Goal: Information Seeking & Learning: Learn about a topic

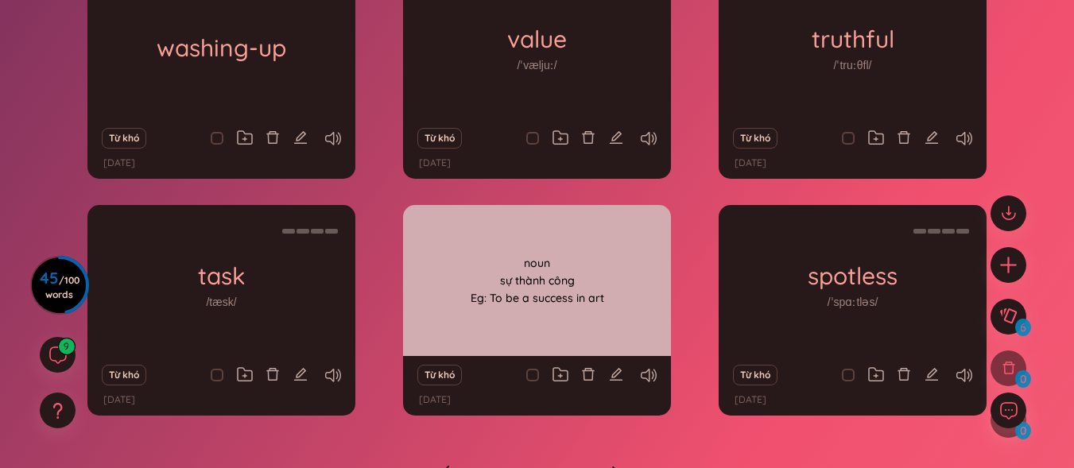
scroll to position [159, 0]
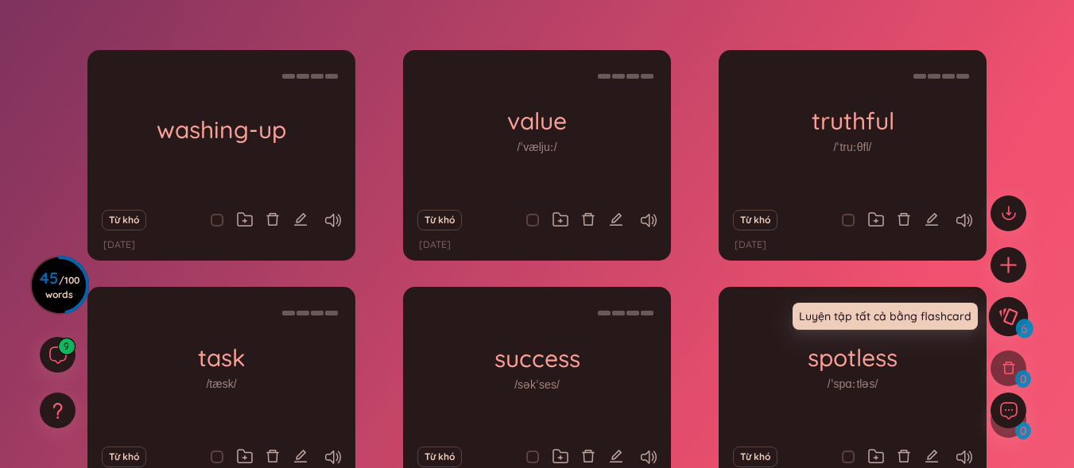
click at [1002, 309] on icon at bounding box center [1008, 316] width 19 height 17
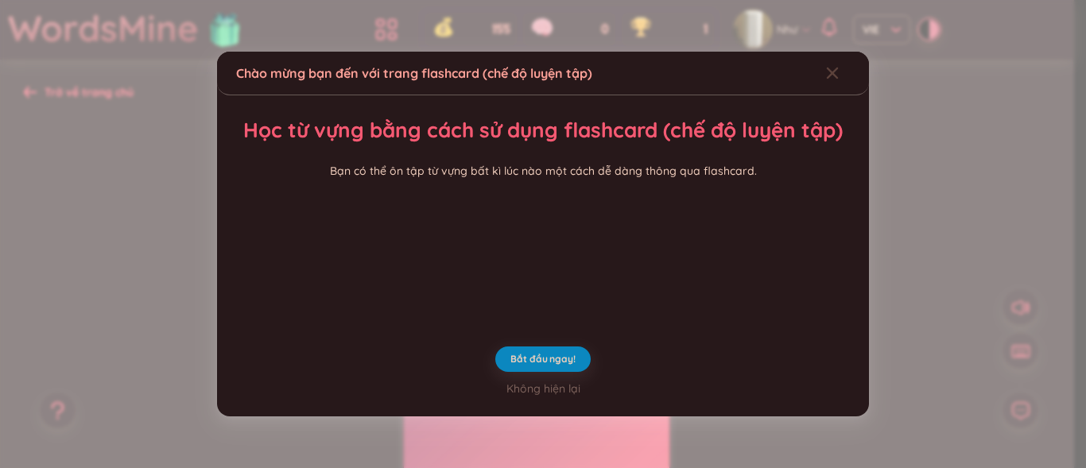
drag, startPoint x: 563, startPoint y: 358, endPoint x: 813, endPoint y: 206, distance: 292.3
click at [562, 315] on video at bounding box center [543, 255] width 239 height 119
drag, startPoint x: 825, startPoint y: 19, endPoint x: 814, endPoint y: 72, distance: 53.5
click at [826, 67] on icon "Close" at bounding box center [832, 73] width 13 height 13
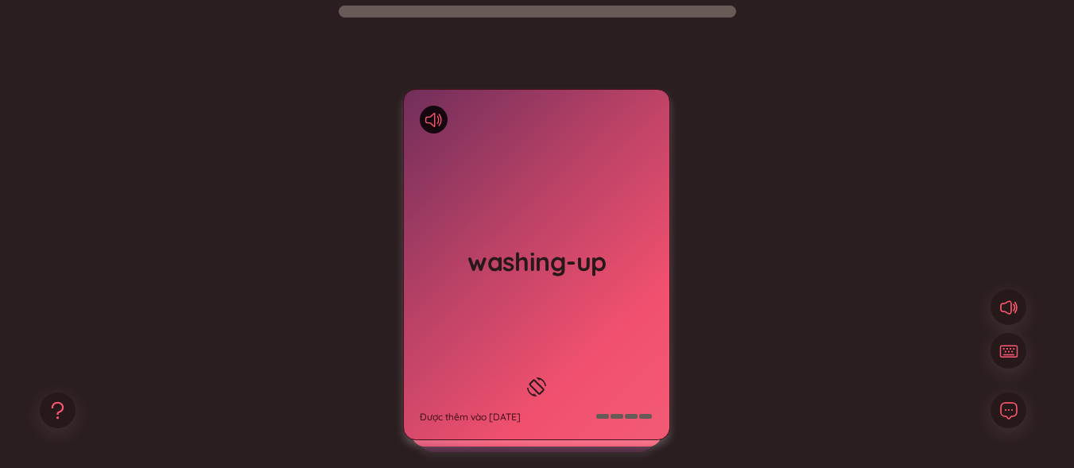
scroll to position [159, 0]
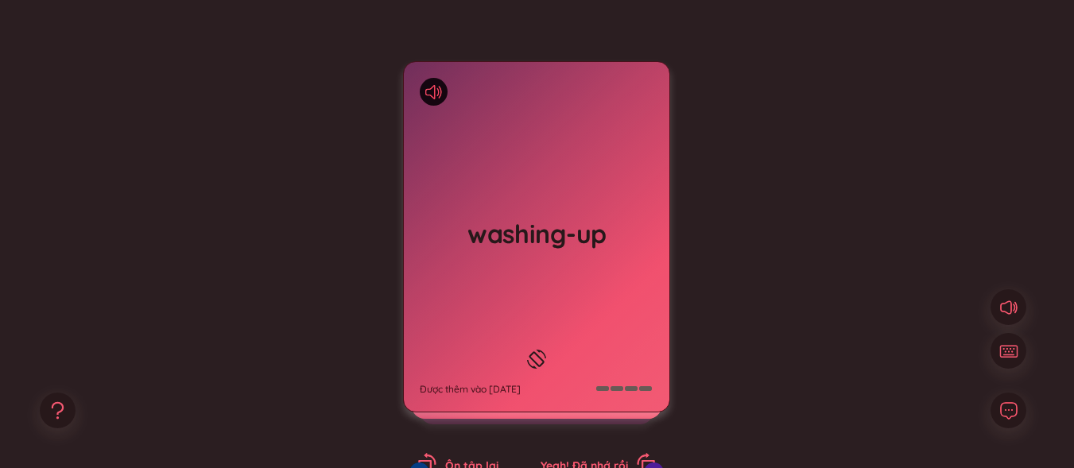
click at [427, 89] on icon at bounding box center [430, 92] width 10 height 14
click at [434, 85] on icon at bounding box center [433, 92] width 17 height 14
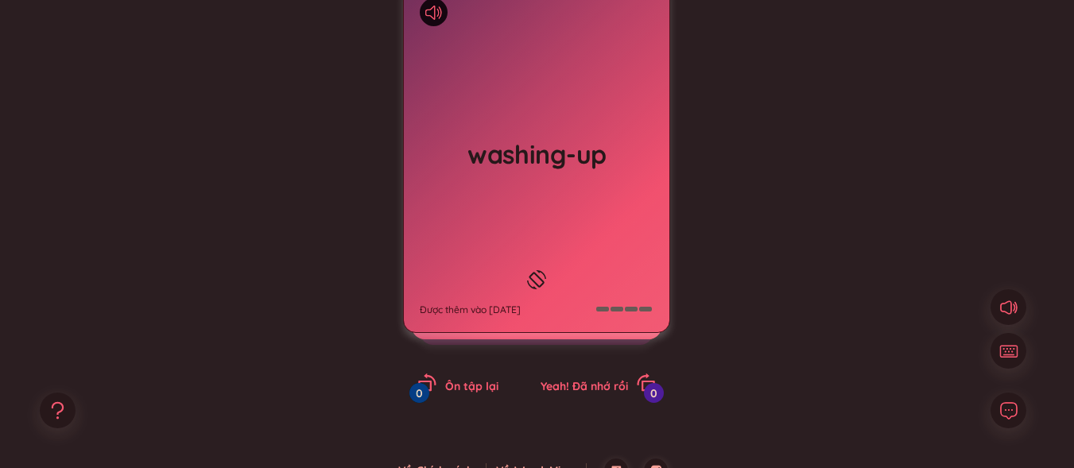
click at [591, 211] on div "washing-up Được thêm vào 31/8/2025" at bounding box center [537, 158] width 266 height 350
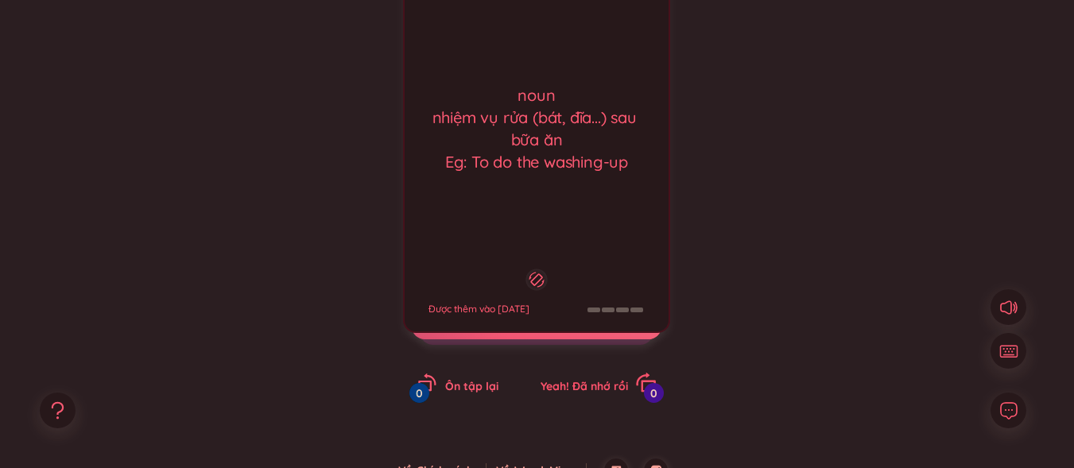
click at [606, 380] on span "Yeah! Đã nhớ rồi" at bounding box center [584, 386] width 87 height 14
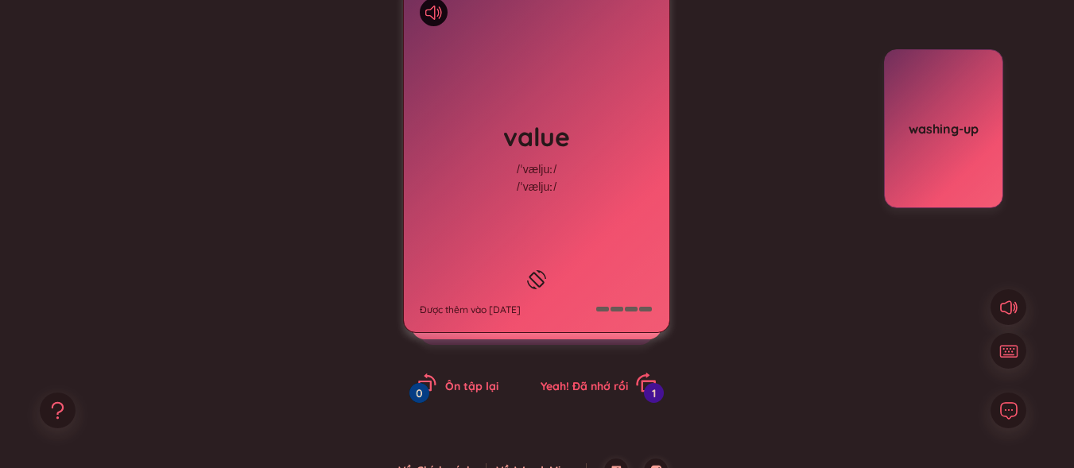
scroll to position [159, 0]
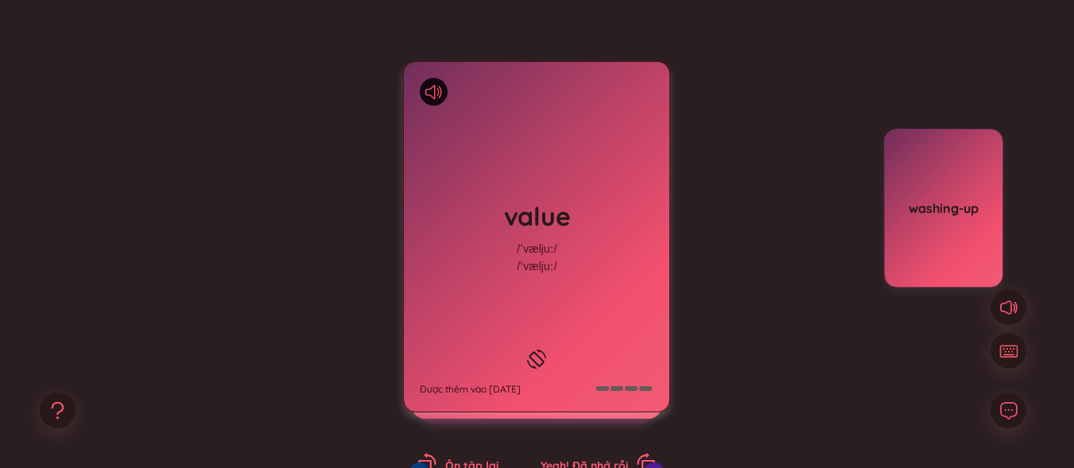
click at [610, 351] on div "value /ˈvæljuː/ /ˈvæljuː/ Được thêm vào 31/8/2025" at bounding box center [537, 237] width 266 height 350
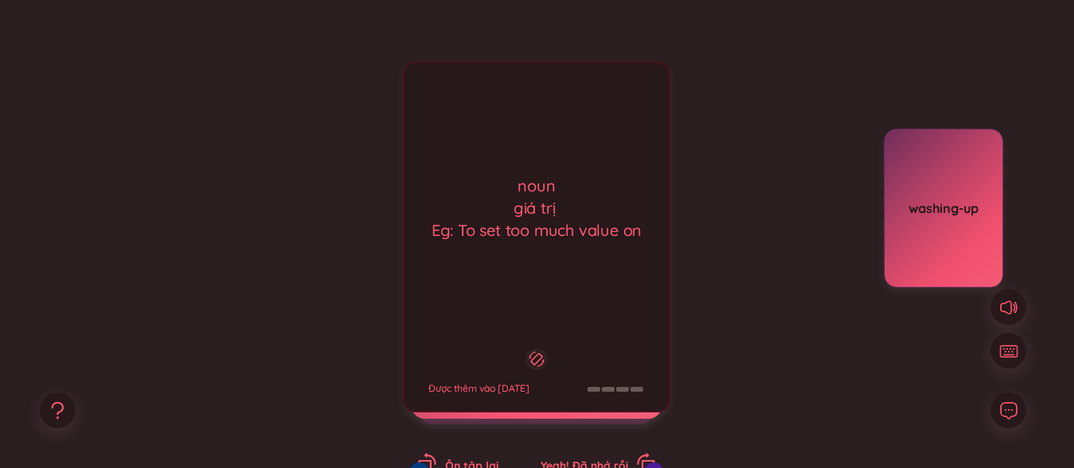
click at [610, 351] on div "noun giá trị Eg: To set too much value on Được thêm vào 31/8/2025" at bounding box center [536, 236] width 267 height 351
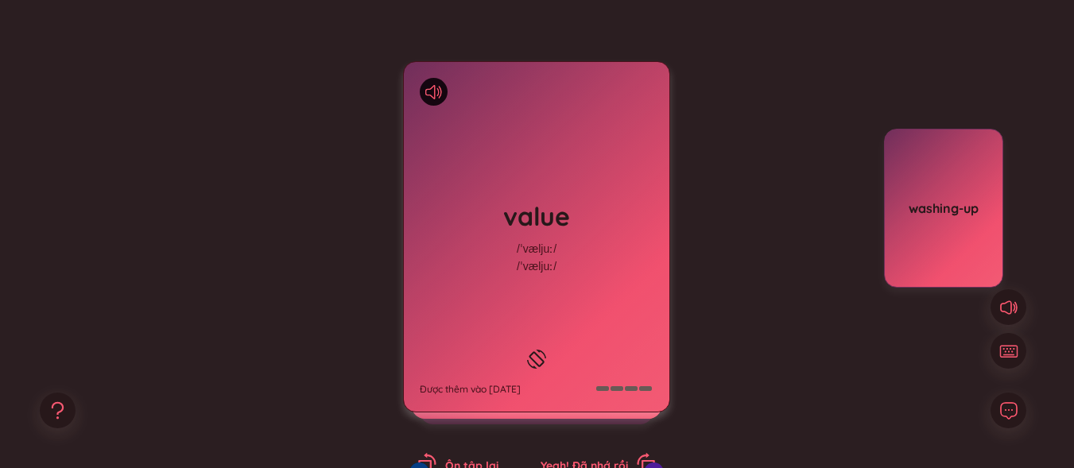
click at [419, 92] on div "value /ˈvæljuː/ /ˈvæljuː/ Được thêm vào 31/8/2025" at bounding box center [537, 237] width 266 height 350
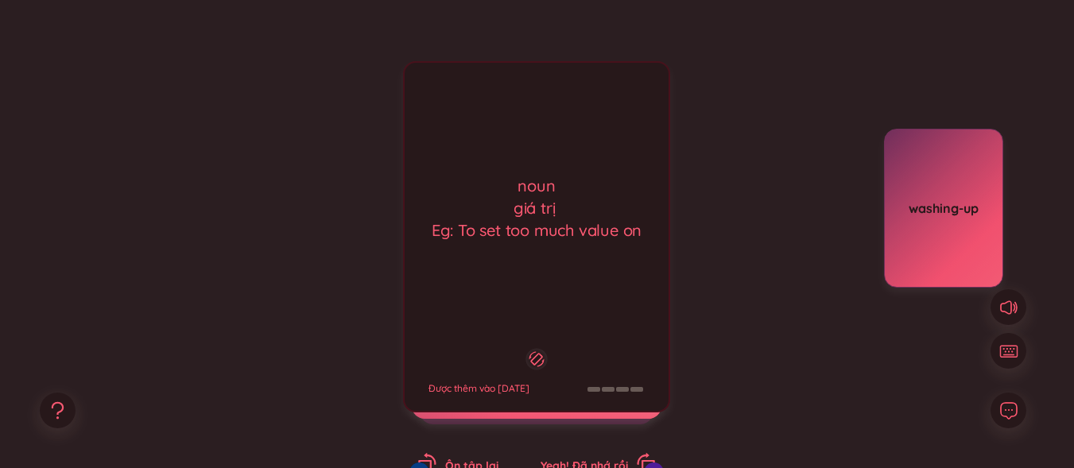
click at [444, 86] on div "noun giá trị Eg: To set too much value on Được thêm vào 31/8/2025" at bounding box center [536, 236] width 267 height 351
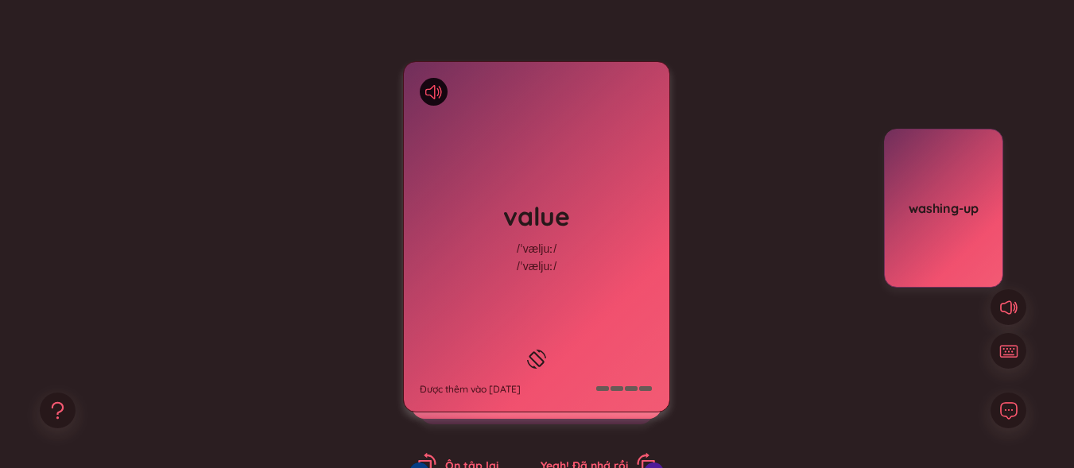
click at [430, 90] on icon at bounding box center [433, 92] width 17 height 14
click at [429, 91] on icon at bounding box center [433, 92] width 17 height 14
click at [536, 351] on icon at bounding box center [537, 359] width 24 height 19
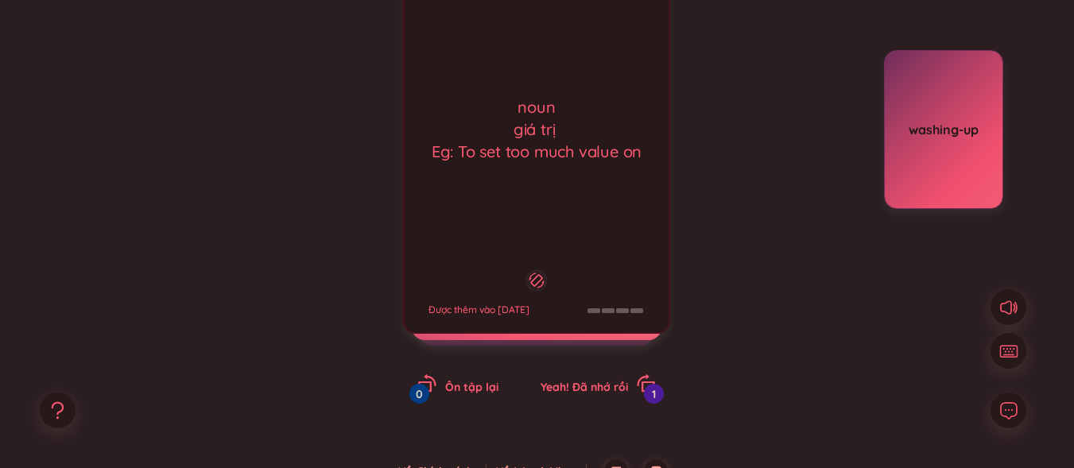
scroll to position [239, 0]
click at [617, 380] on span "Yeah! Đã nhớ rồi" at bounding box center [584, 386] width 87 height 14
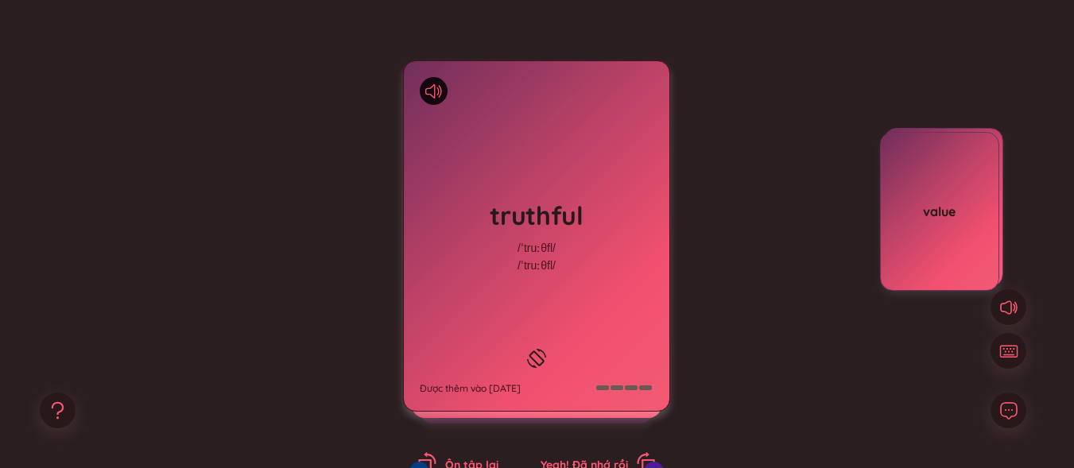
scroll to position [159, 0]
click at [438, 85] on icon at bounding box center [433, 92] width 17 height 14
click at [542, 350] on icon at bounding box center [537, 359] width 24 height 19
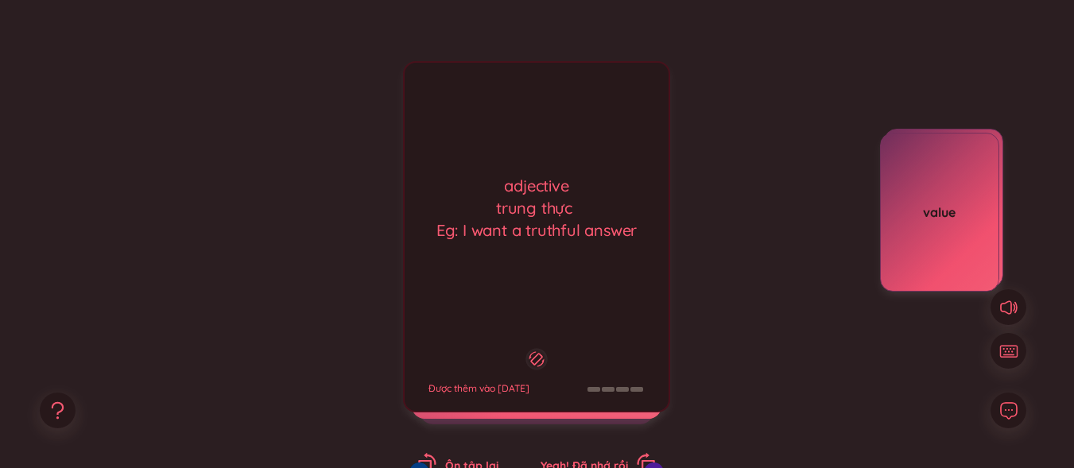
click at [542, 350] on icon at bounding box center [537, 359] width 15 height 19
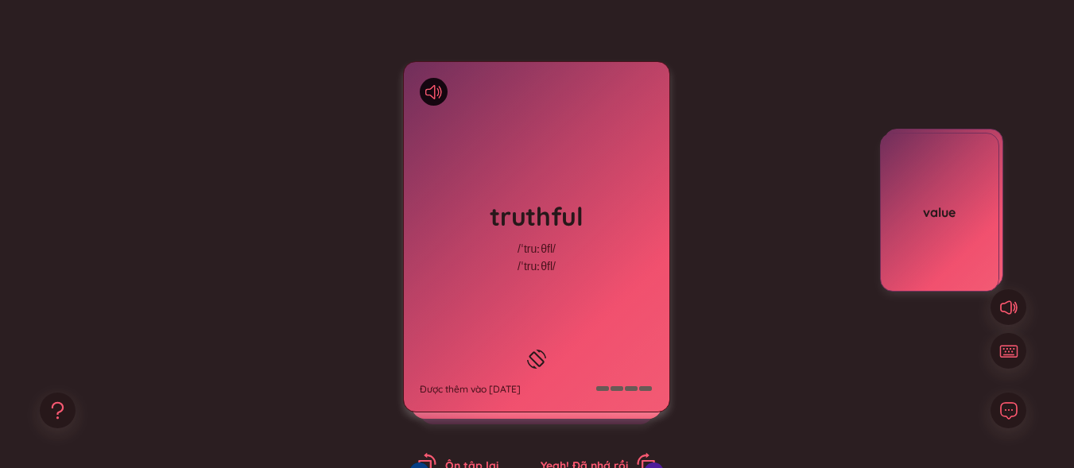
click at [539, 350] on icon at bounding box center [536, 359] width 19 height 19
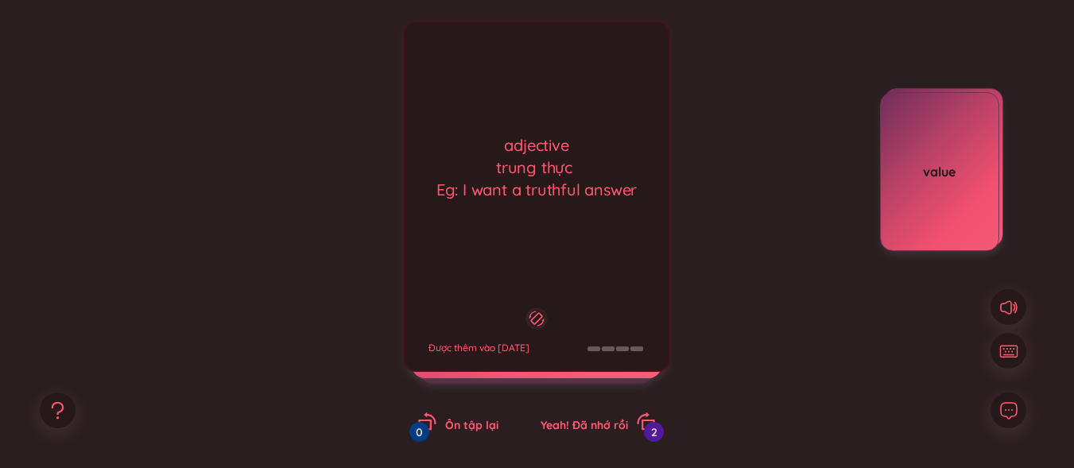
scroll to position [239, 0]
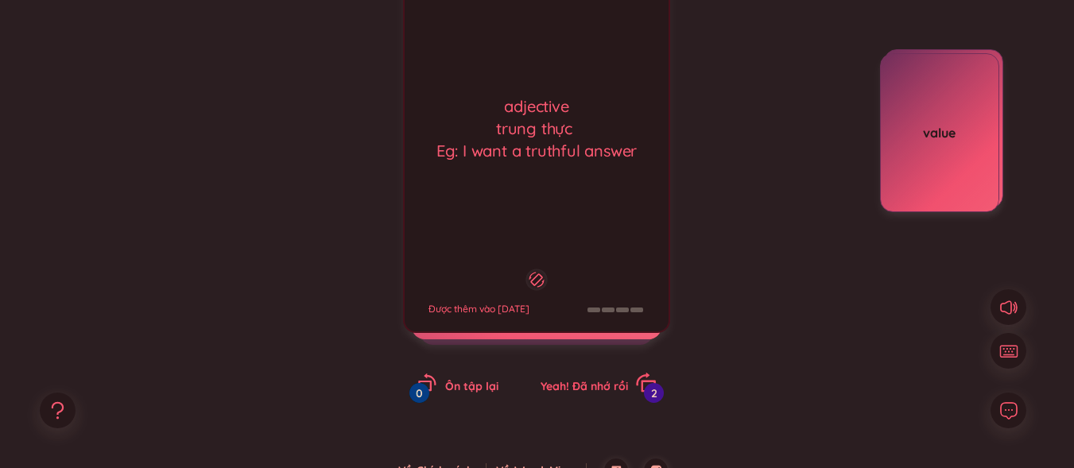
click at [573, 394] on div "Yeah! Đã nhớ rồi 2" at bounding box center [598, 384] width 115 height 22
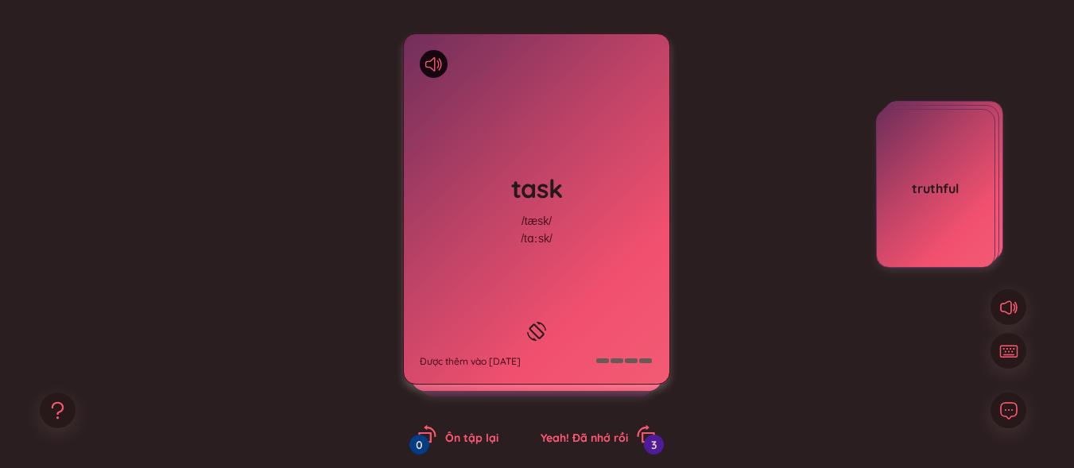
scroll to position [159, 0]
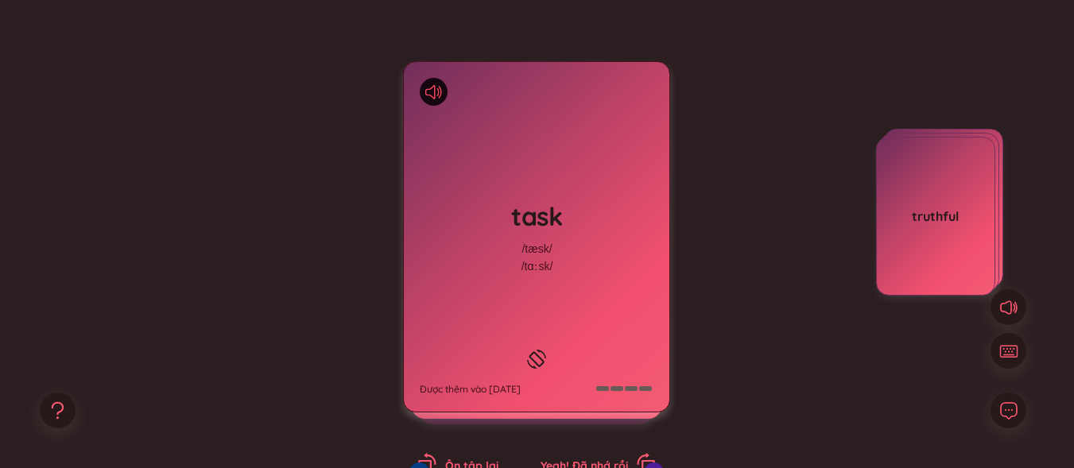
click at [431, 96] on icon at bounding box center [433, 92] width 17 height 14
click at [540, 352] on rect at bounding box center [537, 359] width 14 height 14
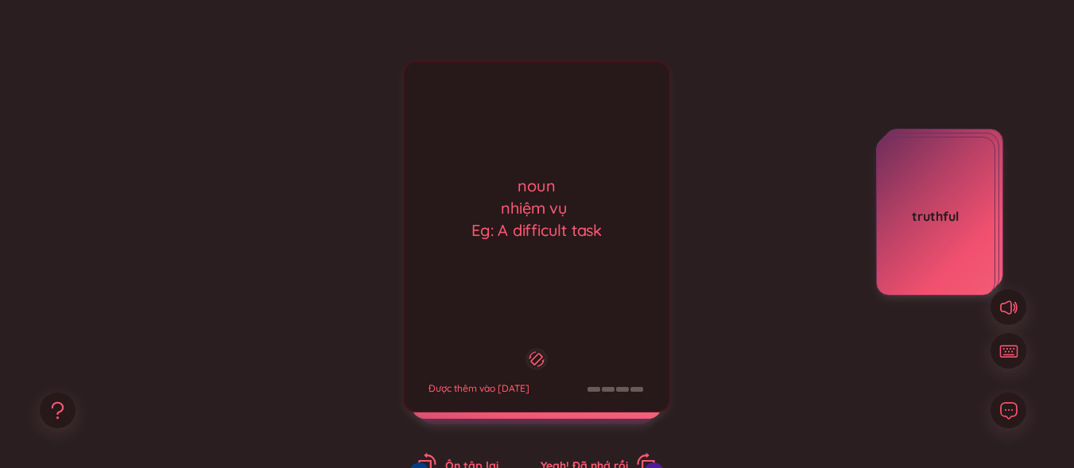
click at [538, 350] on icon at bounding box center [537, 359] width 15 height 19
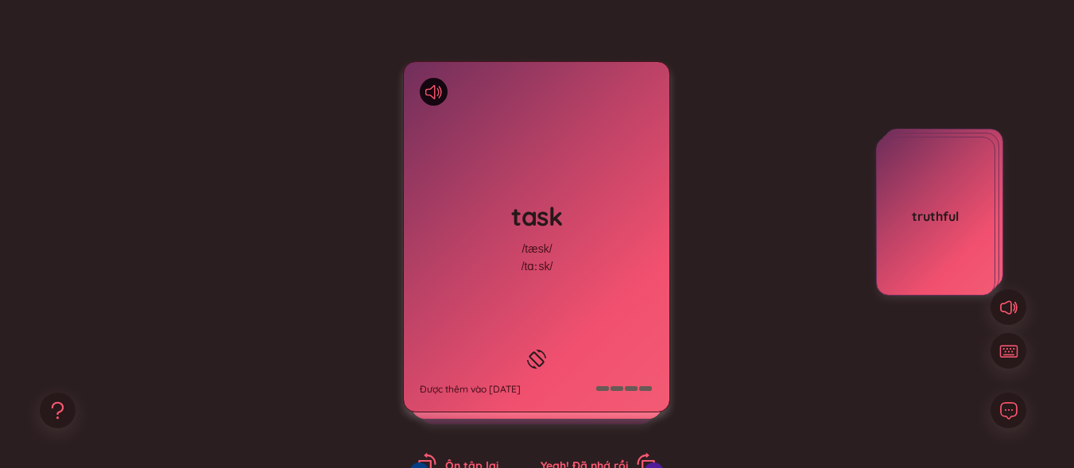
click at [533, 355] on icon at bounding box center [537, 359] width 24 height 19
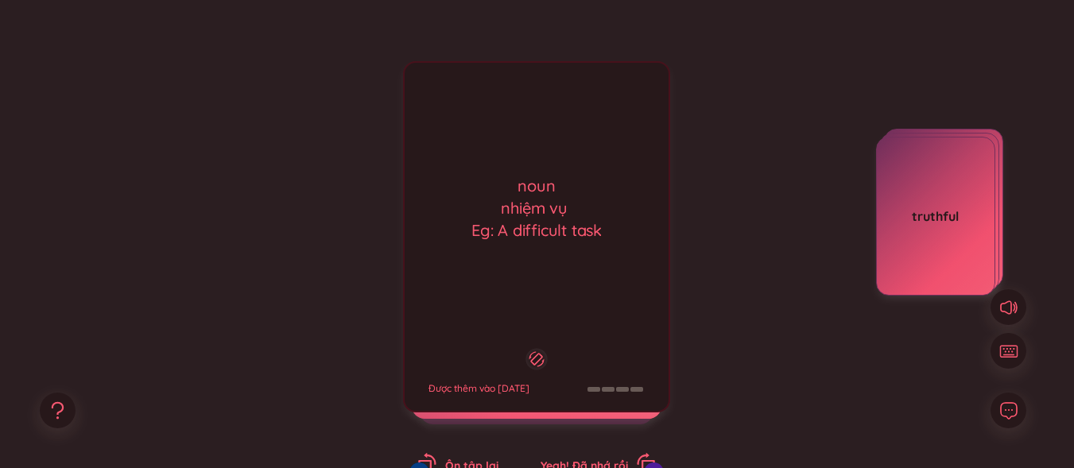
click at [534, 355] on icon at bounding box center [537, 359] width 15 height 19
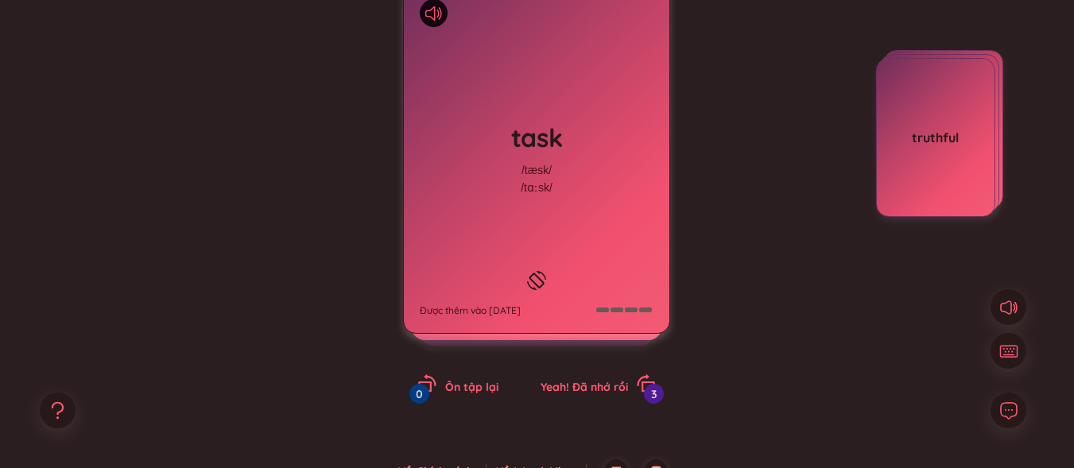
scroll to position [239, 0]
click at [641, 381] on icon "rotate-right" at bounding box center [646, 383] width 22 height 22
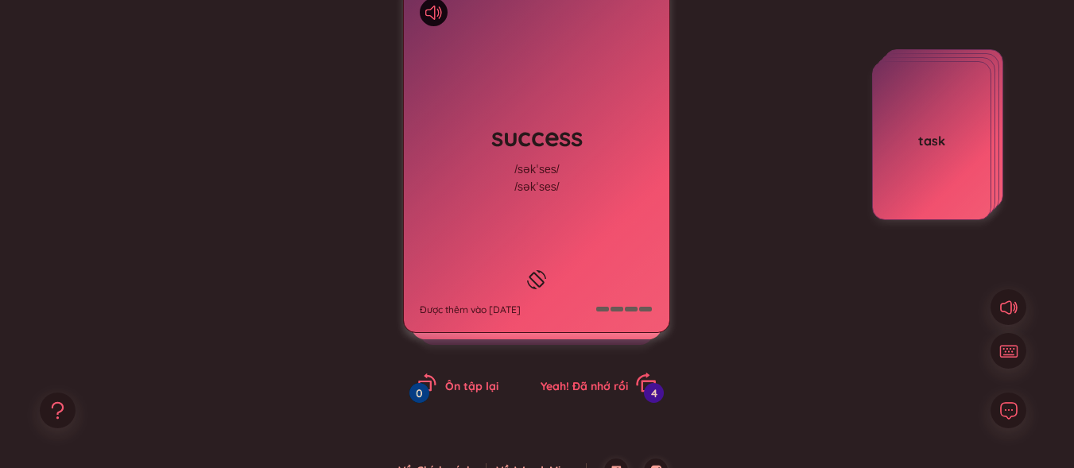
scroll to position [159, 0]
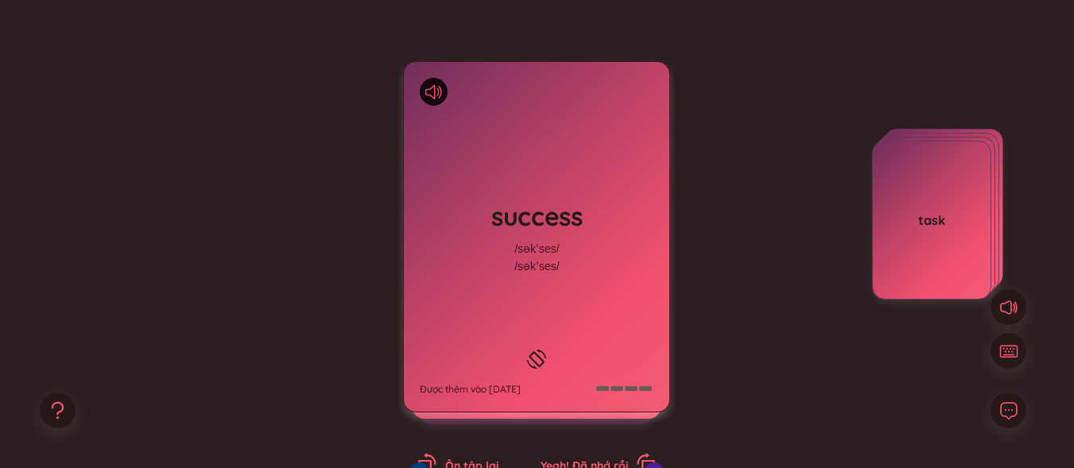
click at [441, 100] on div at bounding box center [434, 92] width 28 height 28
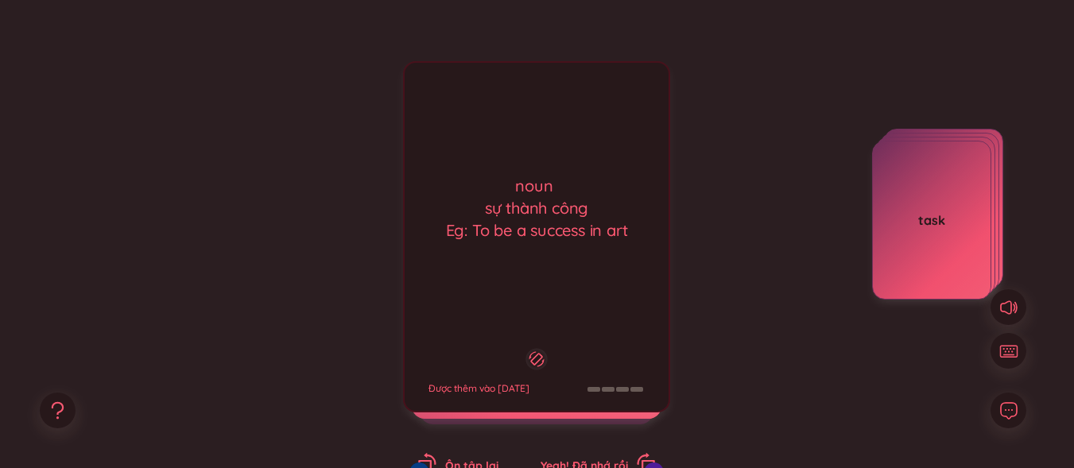
click at [441, 100] on div "noun sự thành công Eg: To be a success in art Được thêm vào 31/8/2025" at bounding box center [536, 236] width 267 height 351
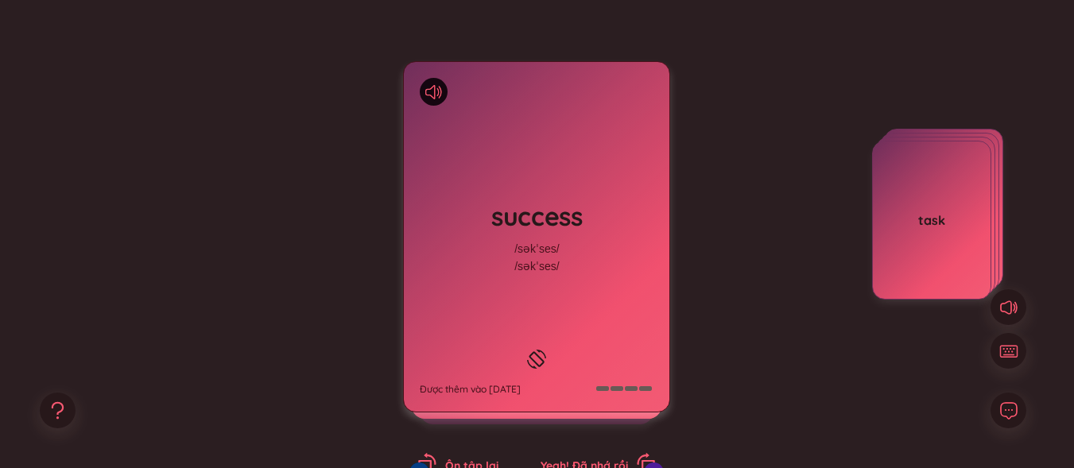
click at [424, 92] on div at bounding box center [434, 92] width 28 height 28
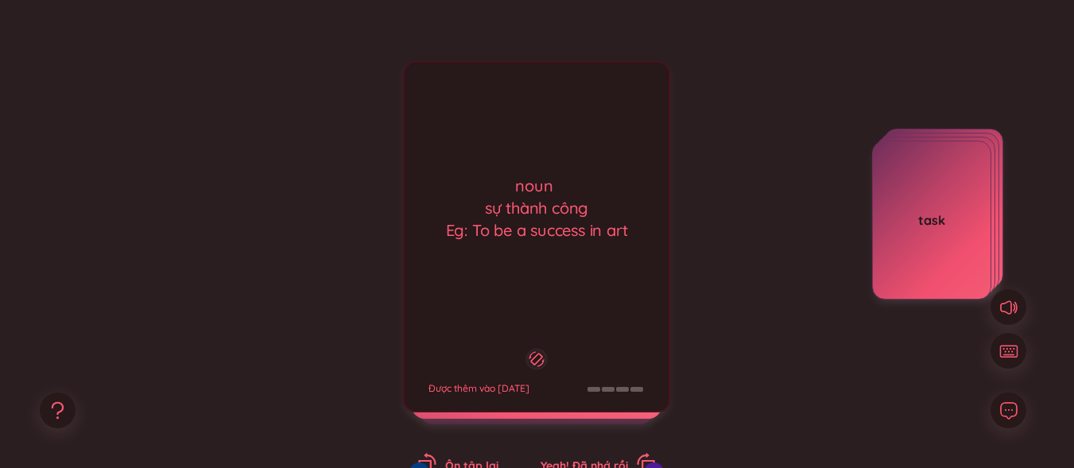
click at [424, 92] on div "success /səkˈses/ /səkˈses/ Được thêm vào 31/8/2025 noun sự thành công Eg: To b…" at bounding box center [536, 236] width 267 height 351
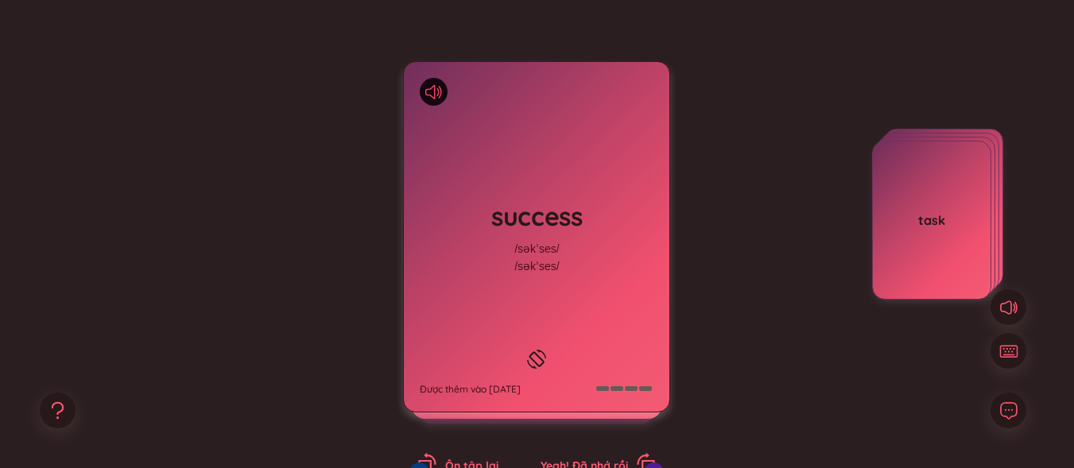
click at [429, 95] on icon at bounding box center [430, 92] width 10 height 14
click at [452, 260] on div "success /səkˈses/ /səkˈses/ Được thêm vào 31/8/2025" at bounding box center [537, 237] width 266 height 350
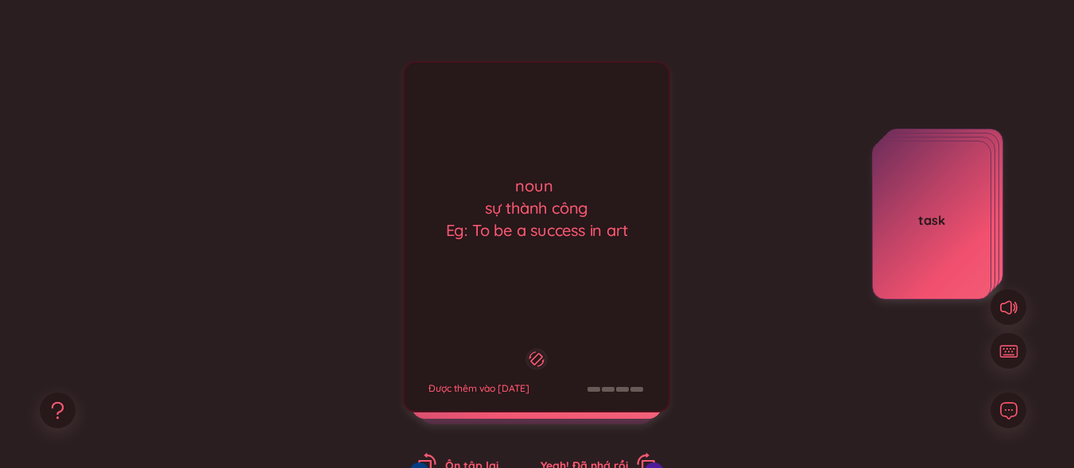
click at [452, 260] on div "noun sự thành công Eg: To be a success in art Được thêm vào 31/8/2025" at bounding box center [536, 236] width 267 height 351
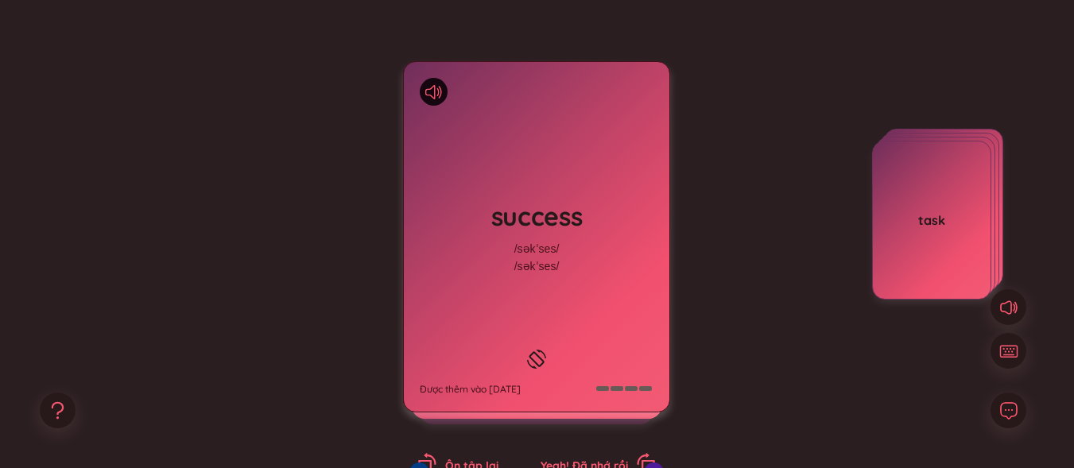
click at [452, 260] on div "success /səkˈses/ /səkˈses/ Được thêm vào 31/8/2025" at bounding box center [536, 236] width 267 height 351
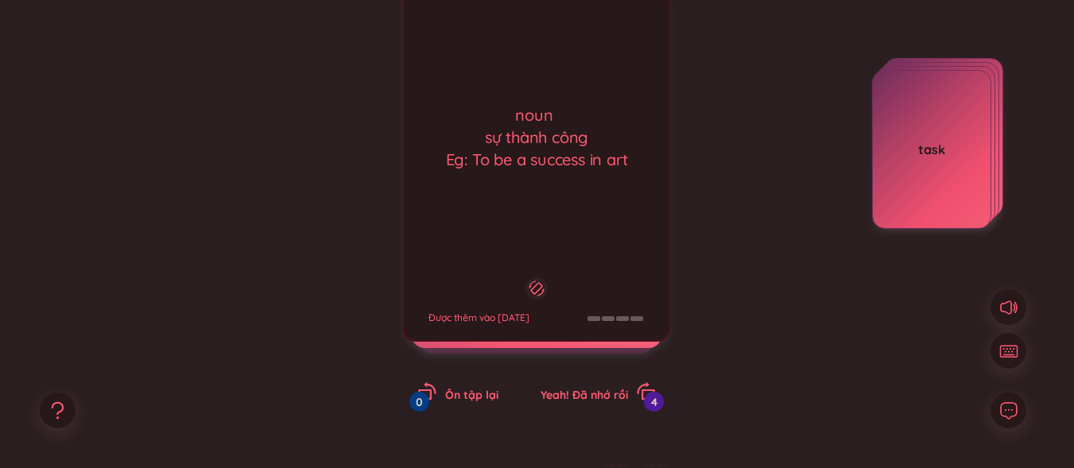
scroll to position [239, 0]
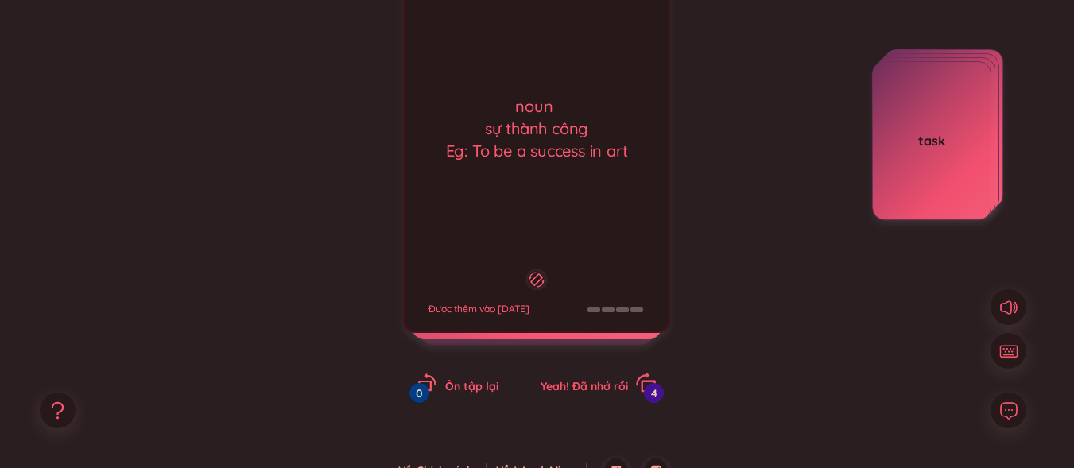
click at [599, 386] on span "Yeah! Đã nhớ rồi" at bounding box center [584, 386] width 87 height 14
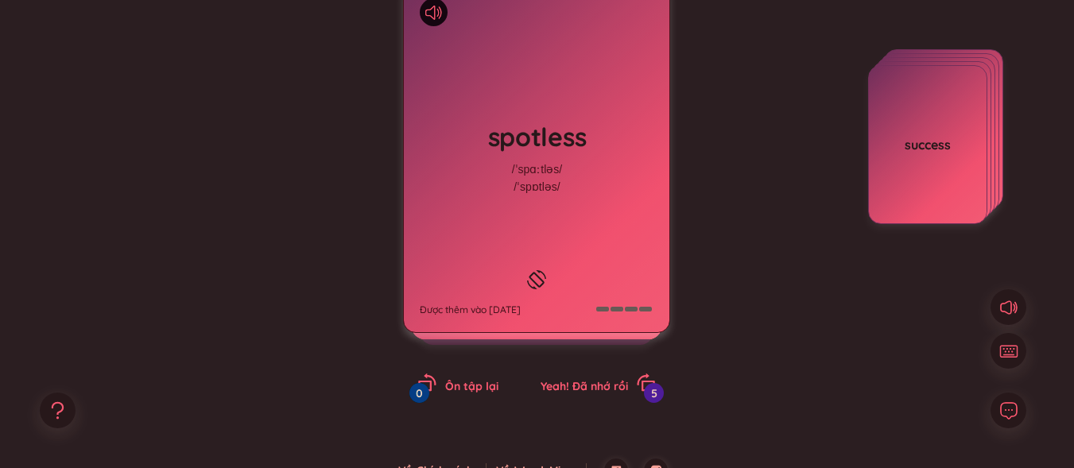
click at [430, 22] on div at bounding box center [434, 12] width 28 height 28
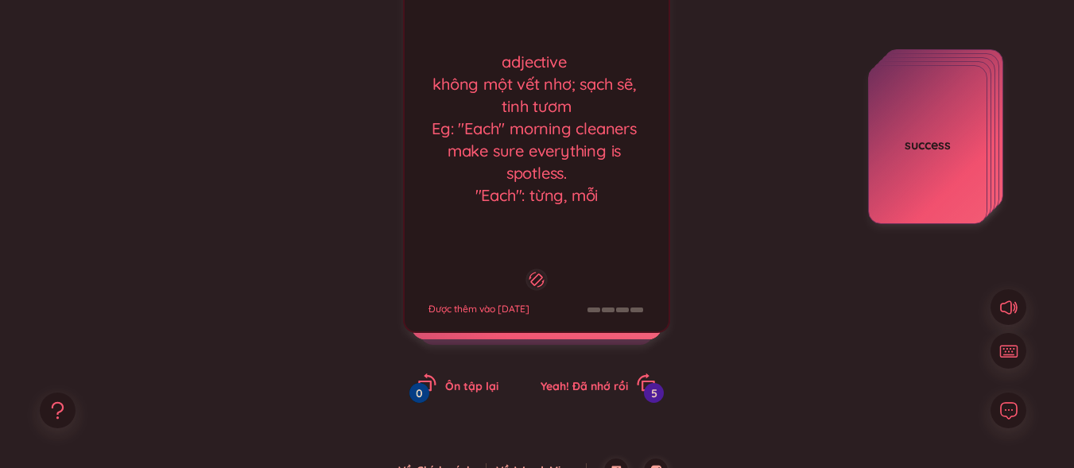
click at [431, 24] on div "spotless /ˈspɑːtləs/ /ˈspɒtləs/ Được thêm vào 31/8/2025 adjective không một vết…" at bounding box center [536, 157] width 267 height 351
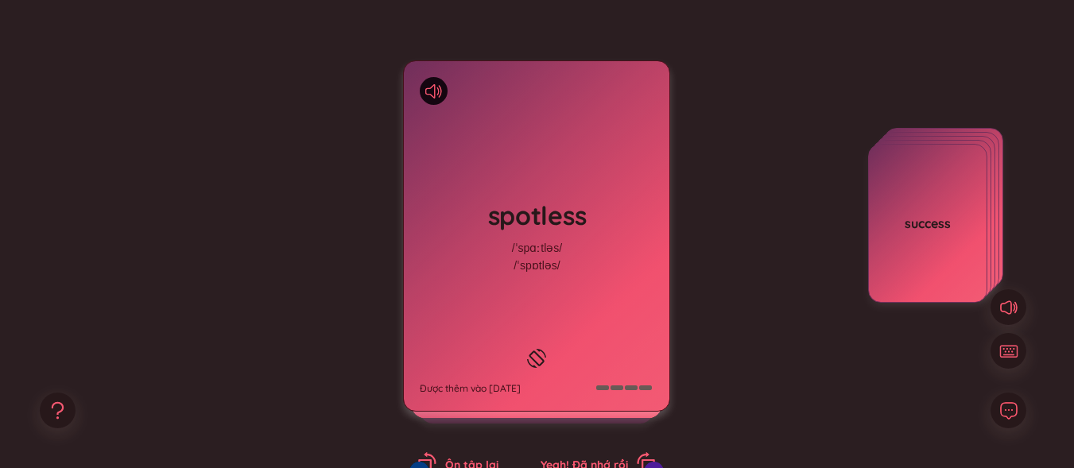
scroll to position [159, 0]
click at [432, 87] on icon at bounding box center [433, 92] width 17 height 14
click at [563, 250] on div "spotless /ˈspɑːtləs/ /ˈspɒtləs/ Được thêm vào 31/8/2025" at bounding box center [537, 237] width 266 height 350
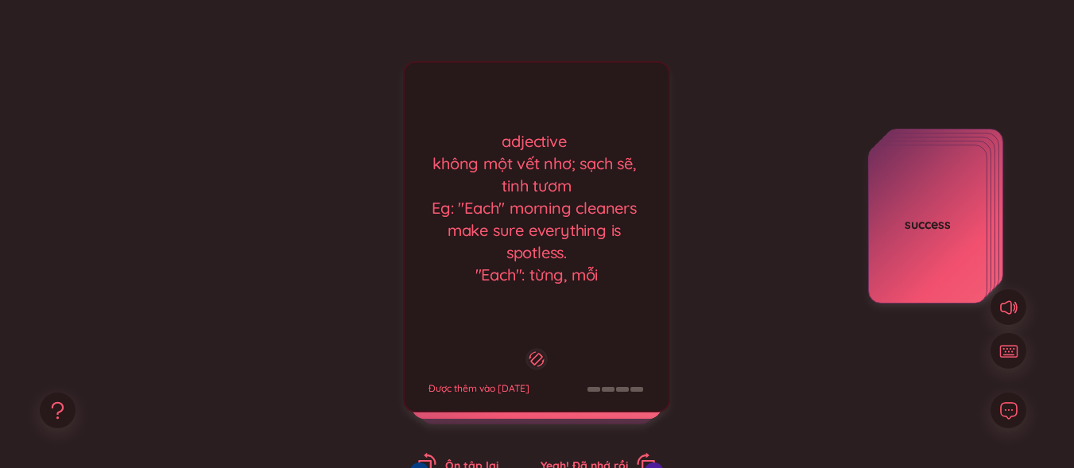
click at [569, 160] on div "adjective không một vết nhơ; sạch sẽ, tinh tươm Eg: "Each" morning cleaners mak…" at bounding box center [537, 208] width 248 height 156
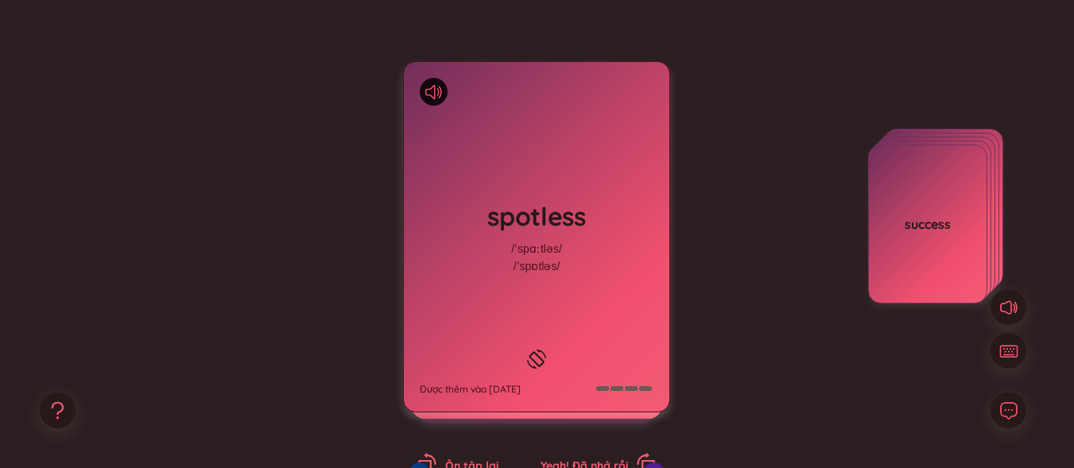
click at [549, 259] on div "/ˈspɒtləs/" at bounding box center [537, 266] width 47 height 17
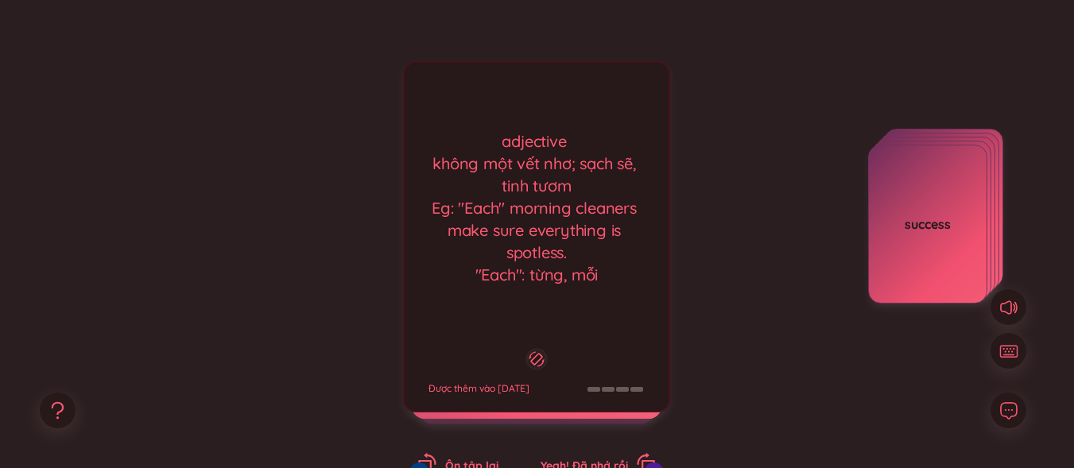
click at [607, 320] on div "adjective không một vết nhơ; sạch sẽ, tinh tươm Eg: "Each" morning cleaners mak…" at bounding box center [536, 236] width 267 height 351
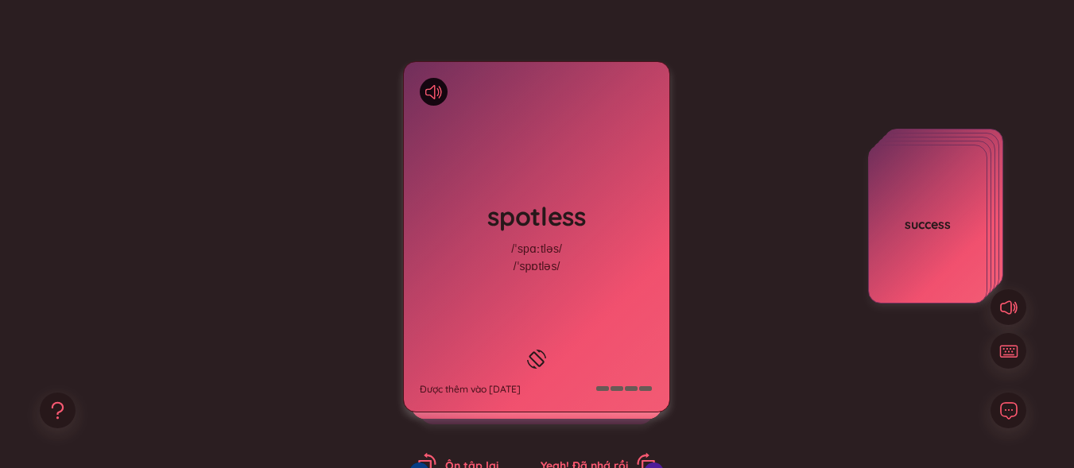
scroll to position [261, 0]
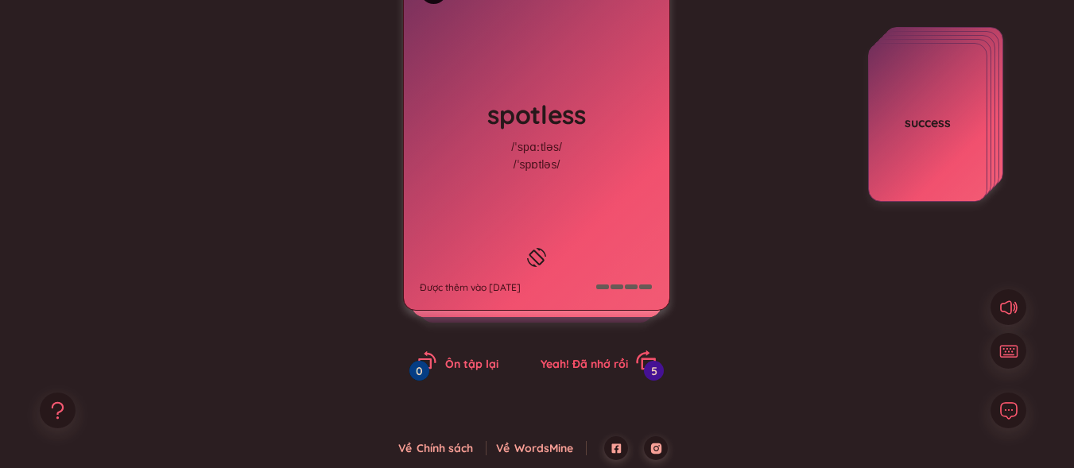
click at [606, 353] on div "Yeah! Đã nhớ rồi 5" at bounding box center [598, 362] width 115 height 22
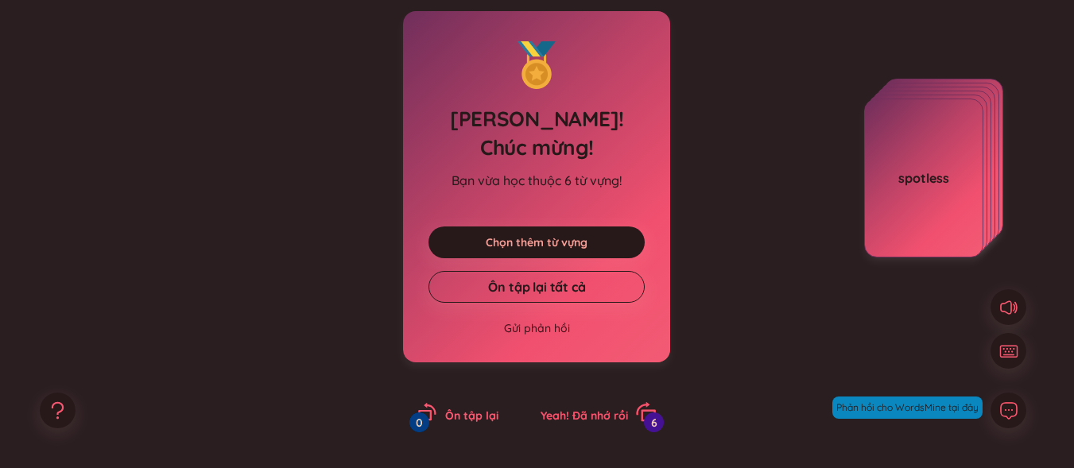
scroll to position [181, 0]
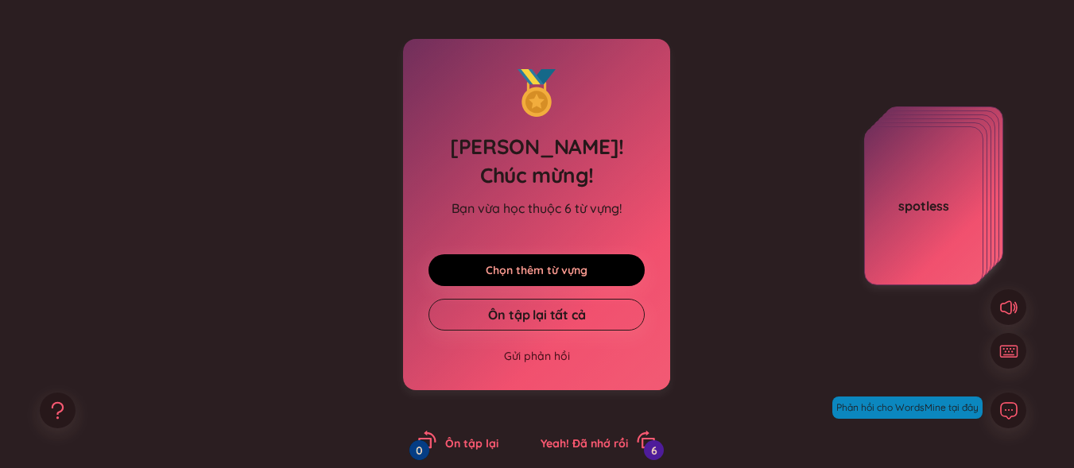
click at [583, 262] on link "Chọn thêm từ vựng" at bounding box center [537, 270] width 102 height 17
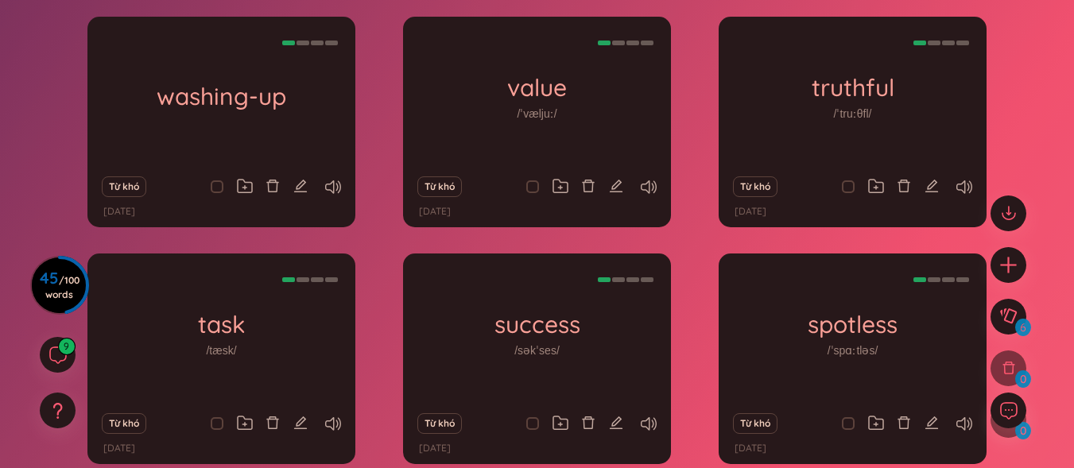
scroll to position [239, 0]
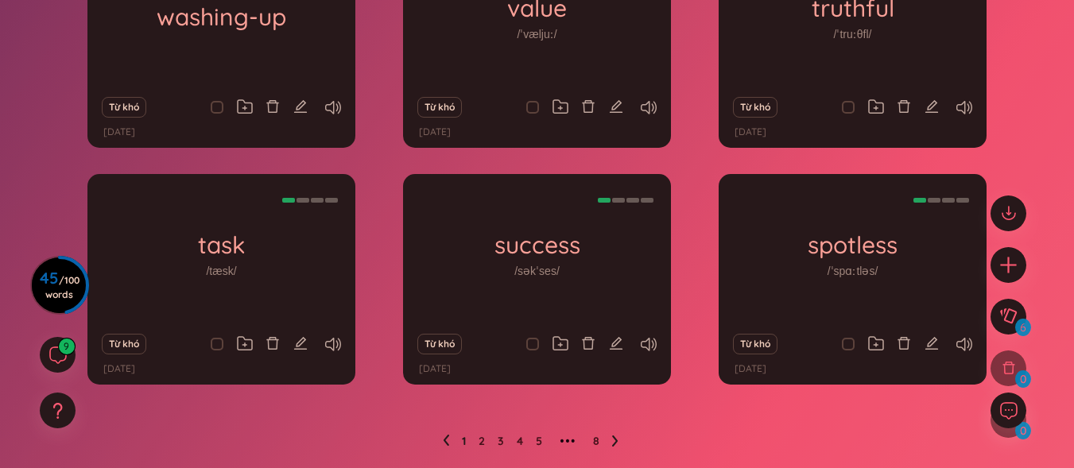
click at [612, 441] on icon at bounding box center [615, 441] width 6 height 12
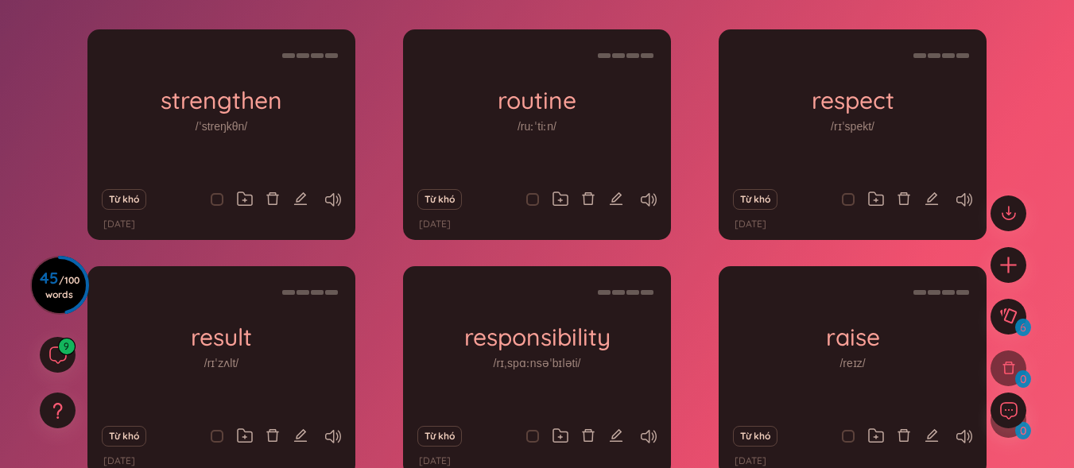
scroll to position [129, 0]
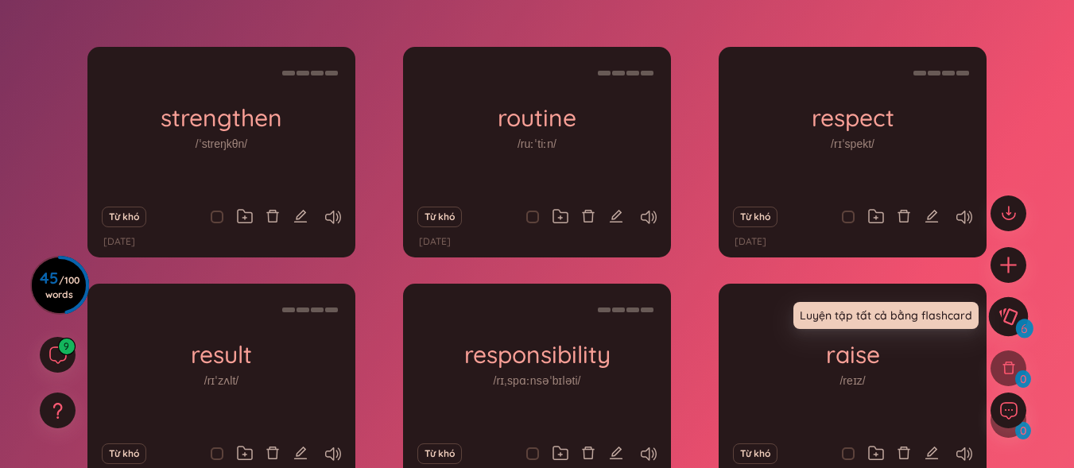
click at [1004, 318] on icon at bounding box center [1008, 316] width 19 height 17
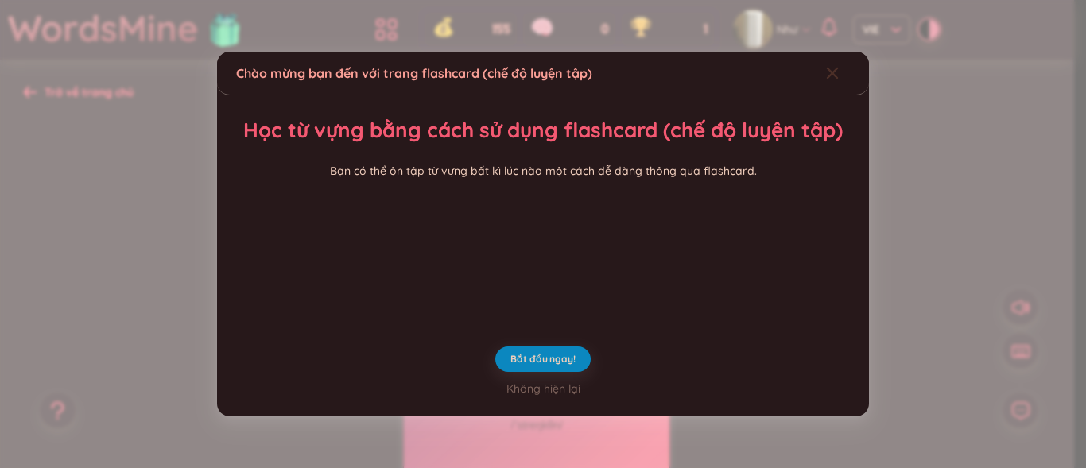
click at [826, 67] on icon "Close" at bounding box center [832, 73] width 13 height 13
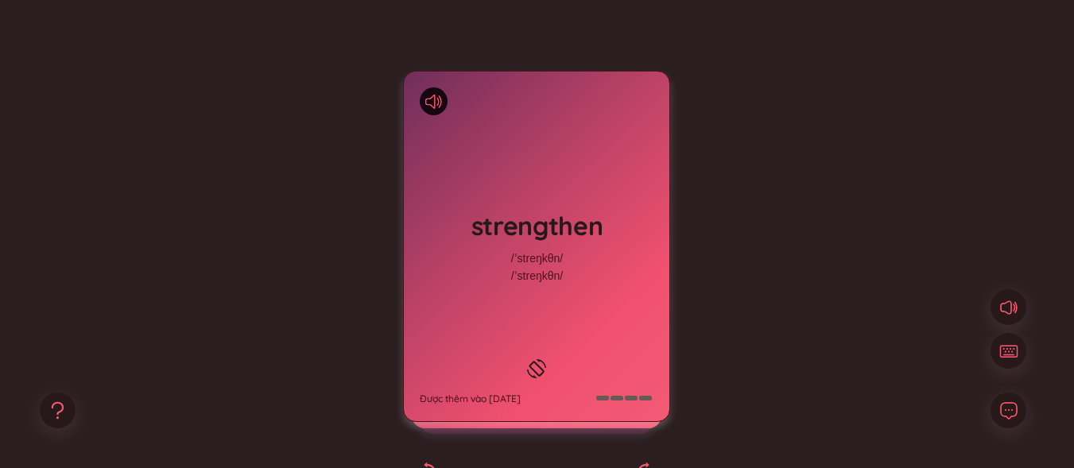
scroll to position [159, 0]
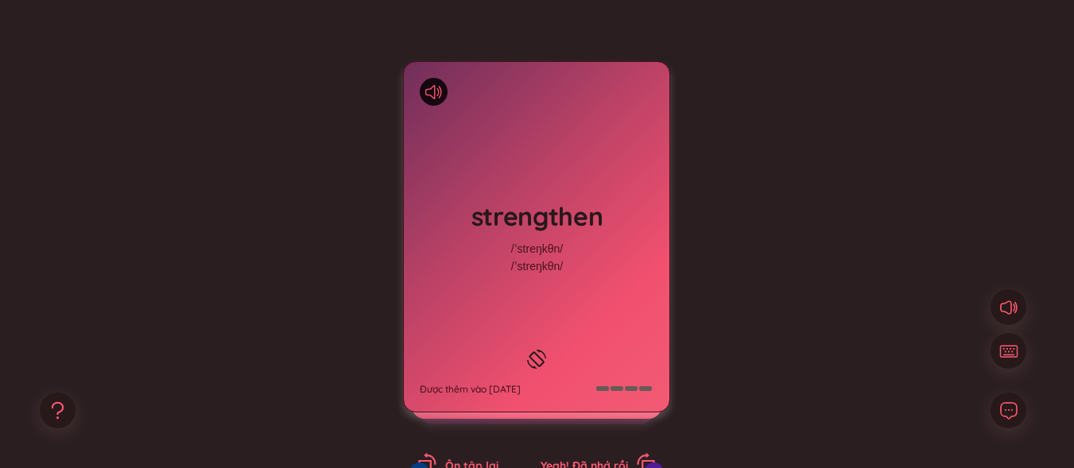
click at [542, 346] on div at bounding box center [536, 359] width 27 height 27
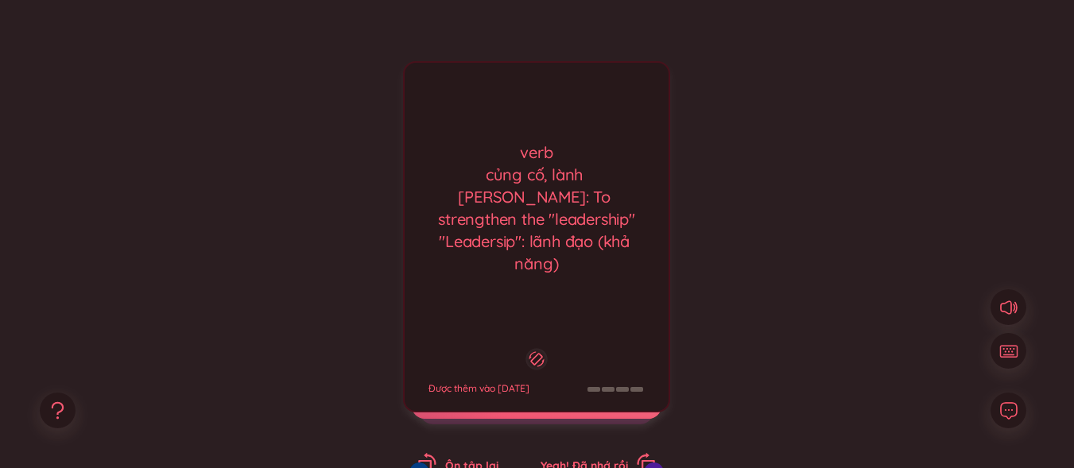
scroll to position [239, 0]
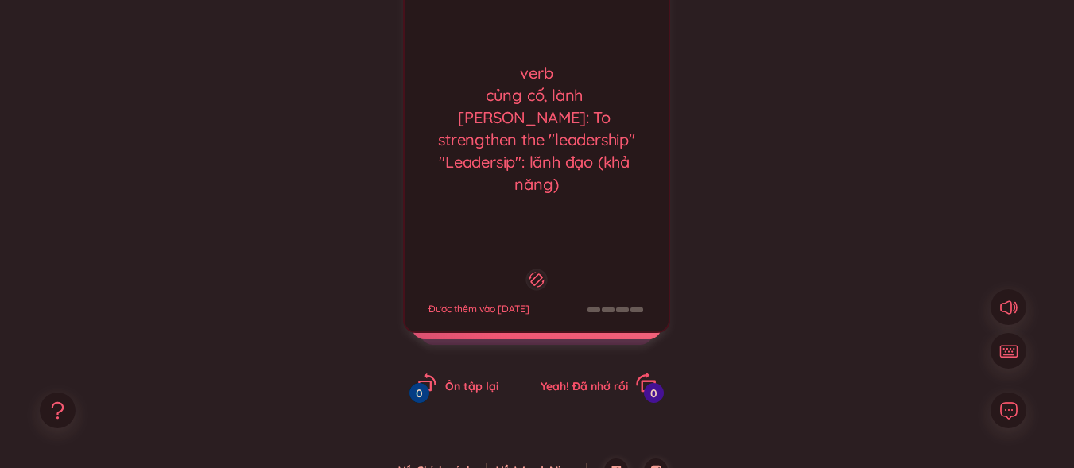
click at [616, 381] on span "Yeah! Đã nhớ rồi" at bounding box center [584, 386] width 87 height 14
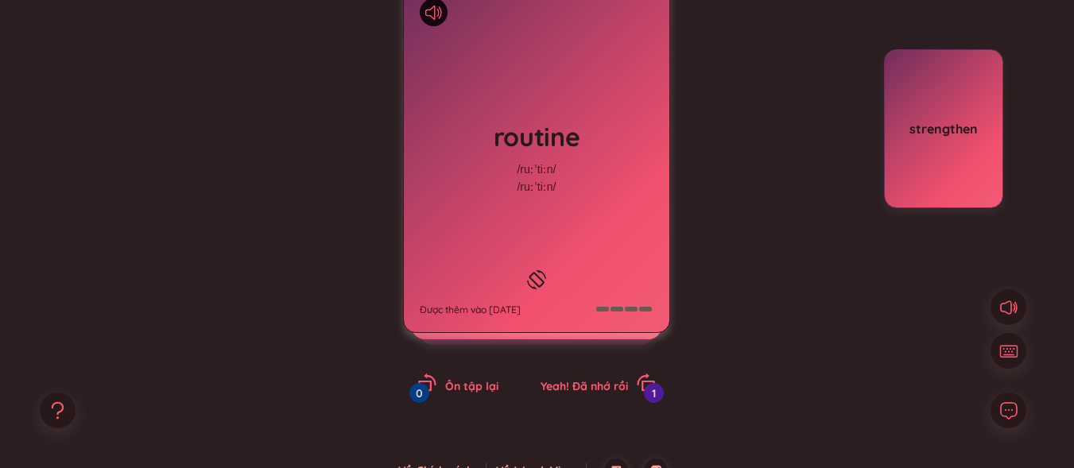
scroll to position [159, 0]
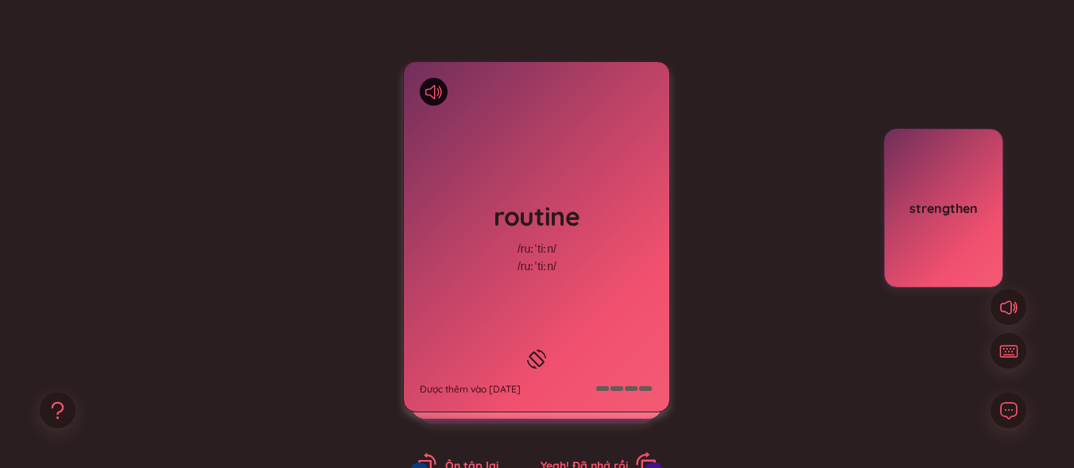
click at [612, 465] on span "Yeah! Đã nhớ rồi" at bounding box center [584, 466] width 87 height 14
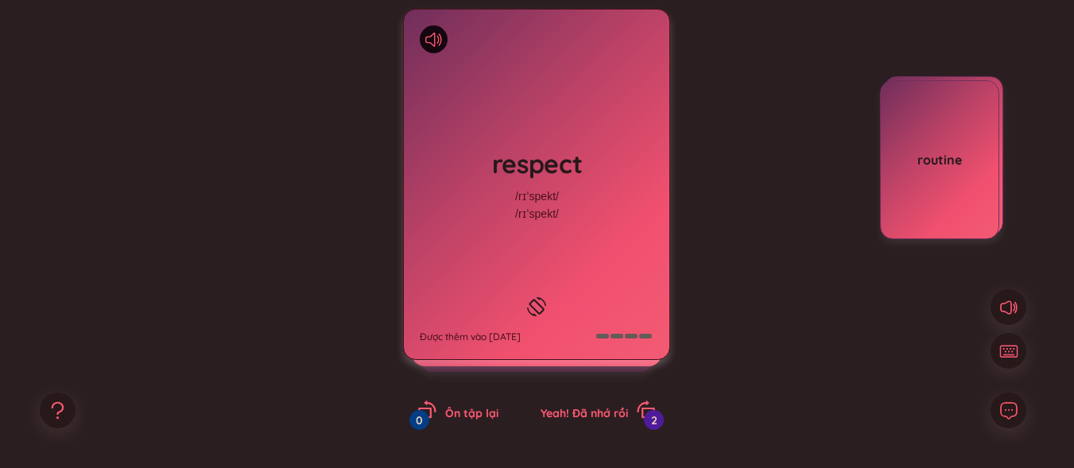
scroll to position [239, 0]
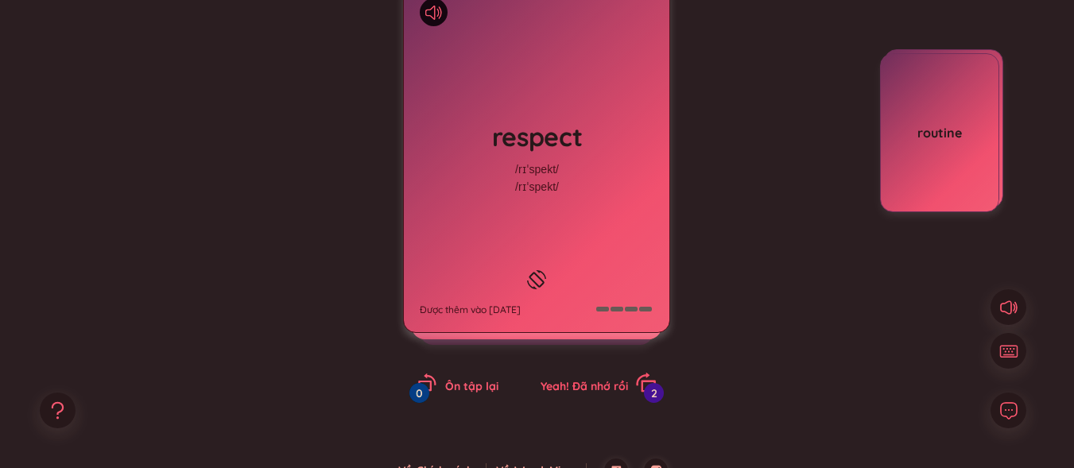
click at [607, 379] on span "Yeah! Đã nhớ rồi" at bounding box center [584, 386] width 87 height 14
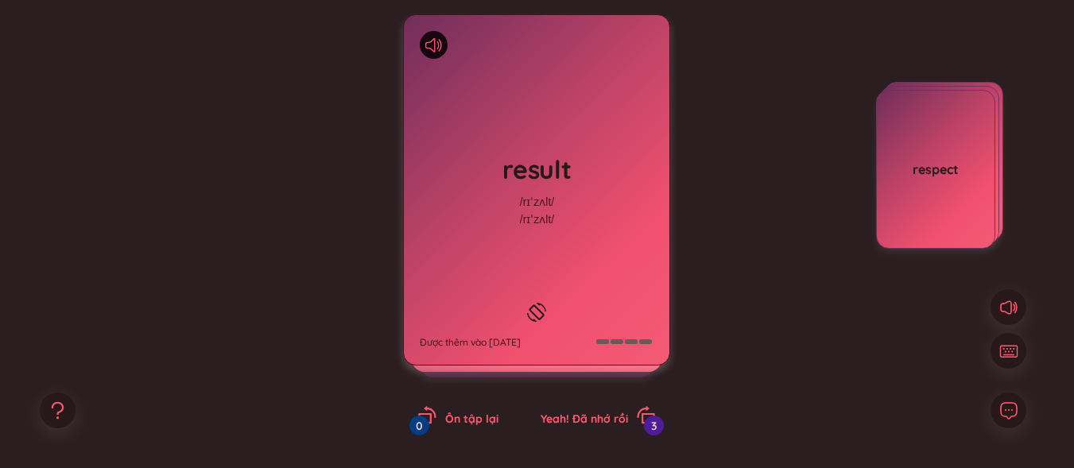
scroll to position [202, 0]
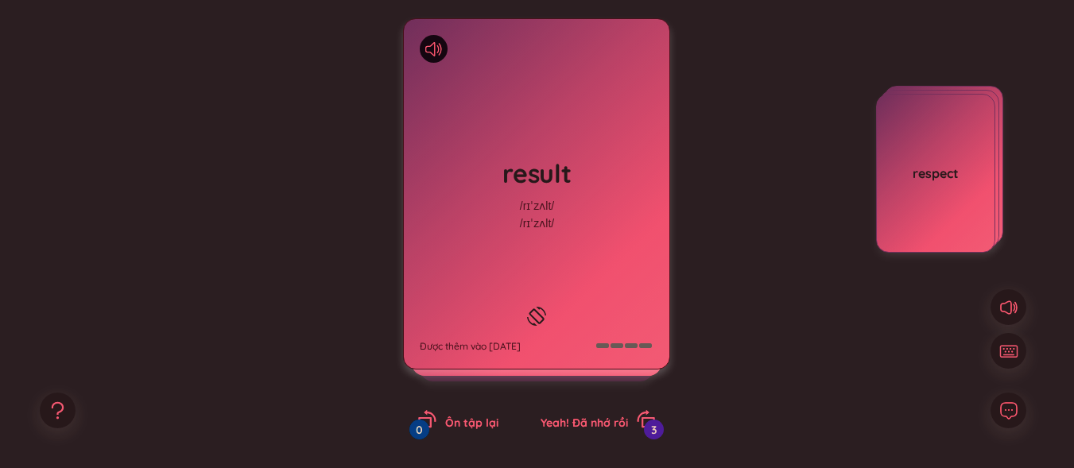
click at [523, 303] on div at bounding box center [536, 316] width 27 height 27
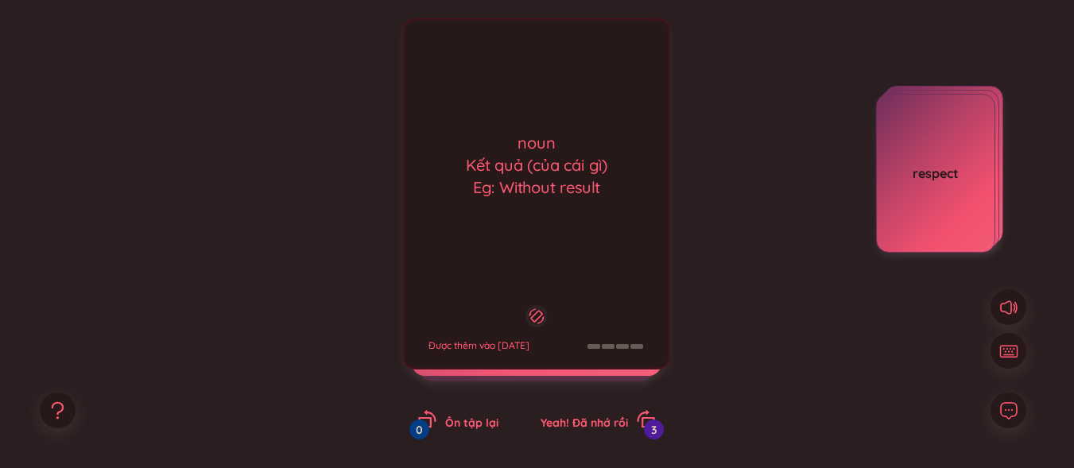
click at [529, 306] on div at bounding box center [536, 316] width 21 height 21
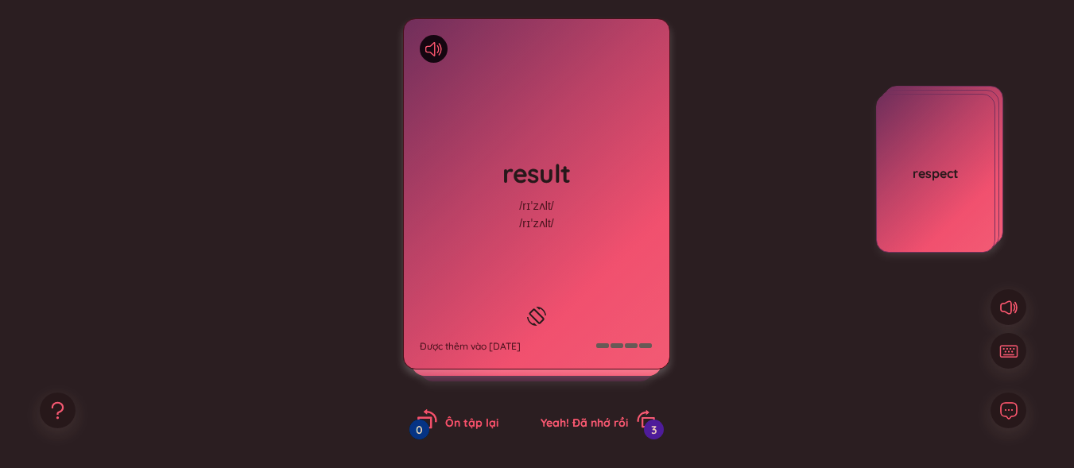
click at [440, 429] on div "Ôn tập lại 0" at bounding box center [457, 421] width 81 height 22
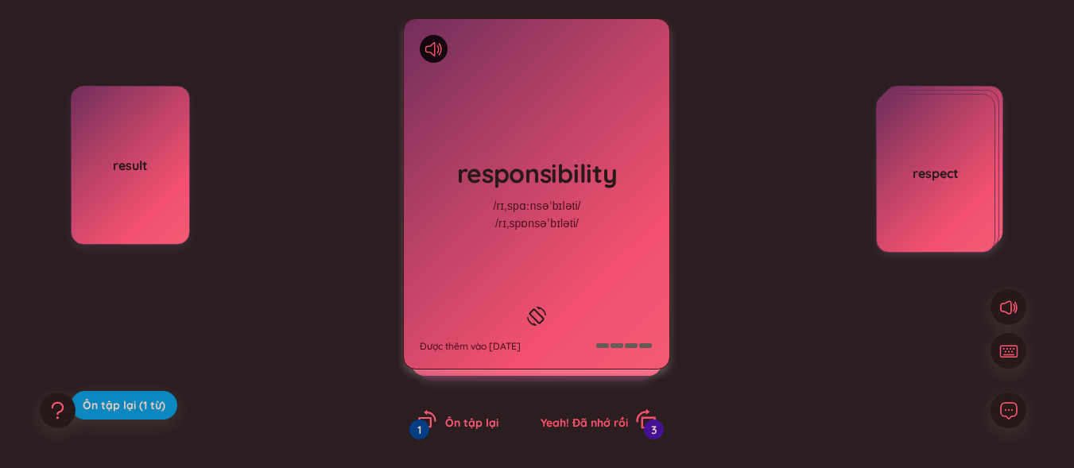
click at [632, 412] on div "Yeah! Đã nhớ rồi 3" at bounding box center [598, 421] width 115 height 22
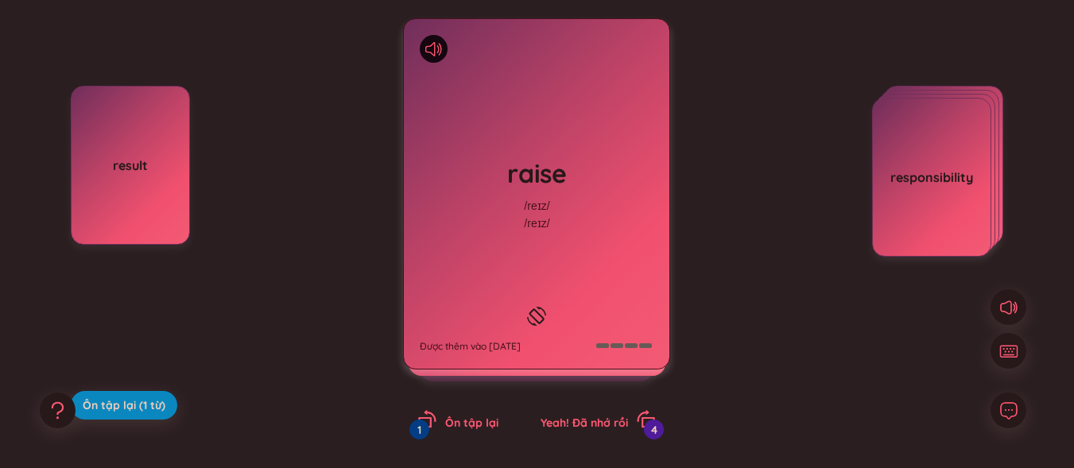
click at [542, 309] on rect at bounding box center [537, 316] width 14 height 14
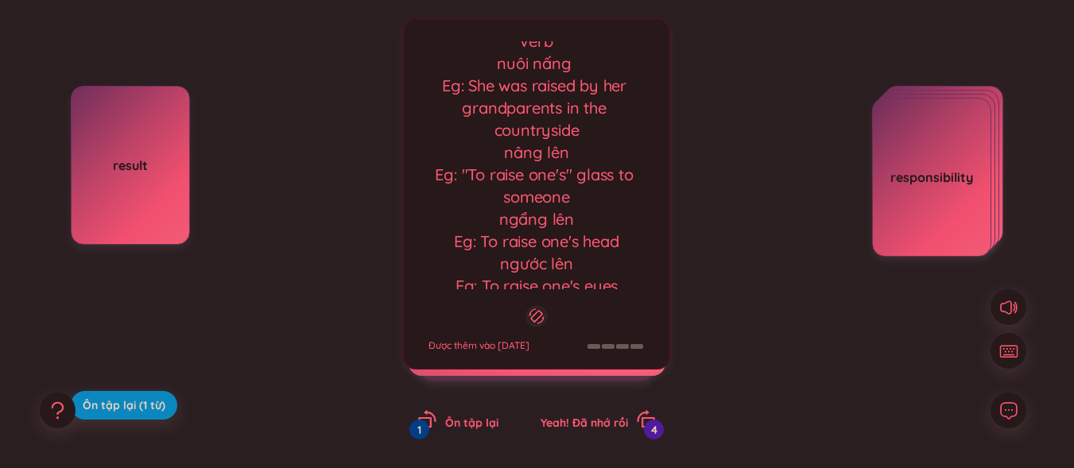
scroll to position [19, 0]
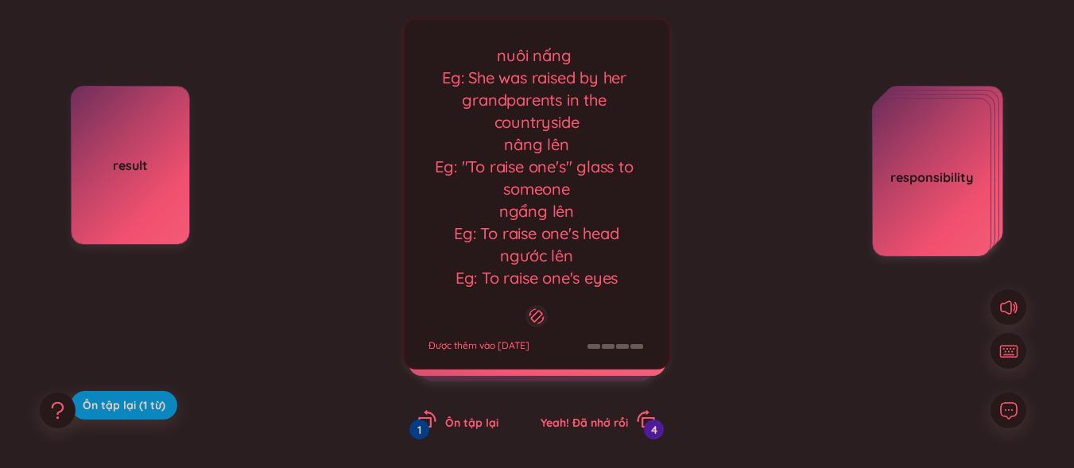
click at [620, 332] on div "verb nuôi nấng Eg: She was raised by her grandparents in the countryside nâng l…" at bounding box center [536, 193] width 267 height 351
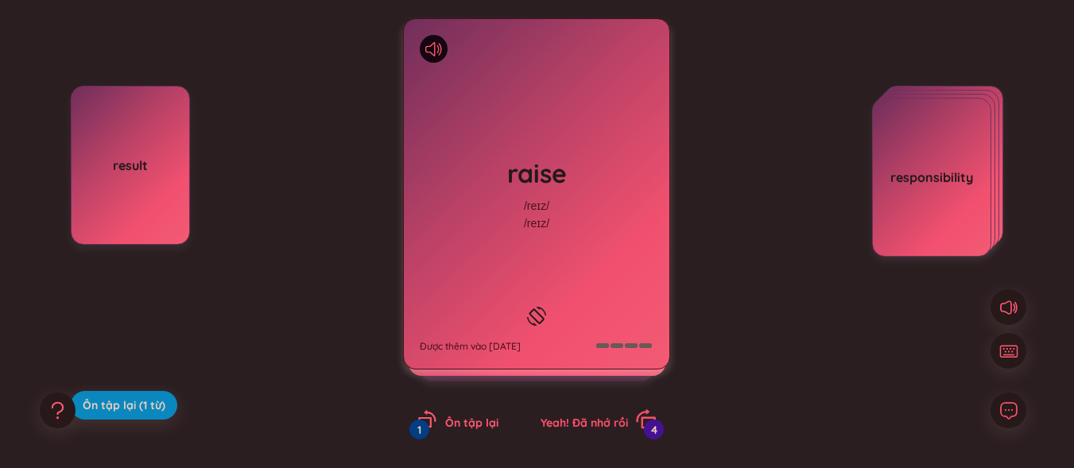
click at [592, 423] on span "Yeah! Đã nhớ rồi" at bounding box center [584, 423] width 87 height 14
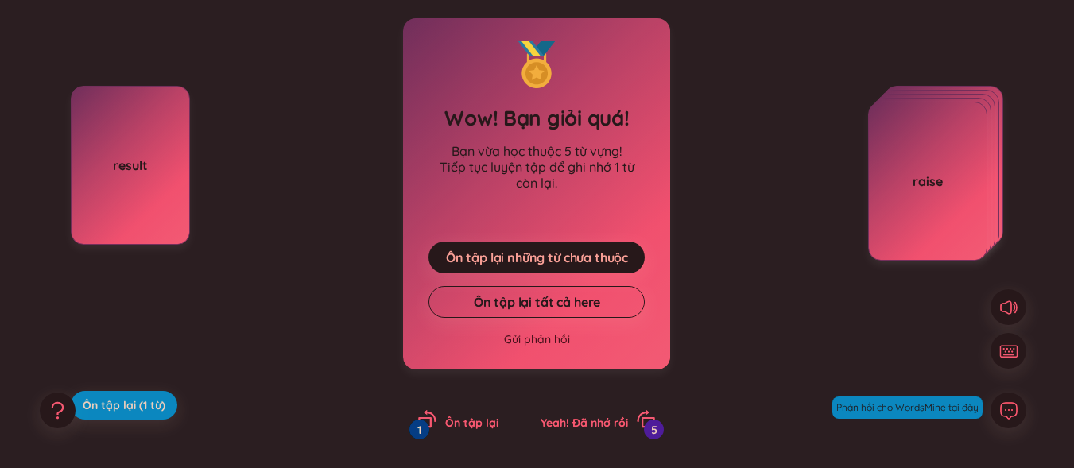
click at [130, 136] on div "result" at bounding box center [130, 165] width 119 height 159
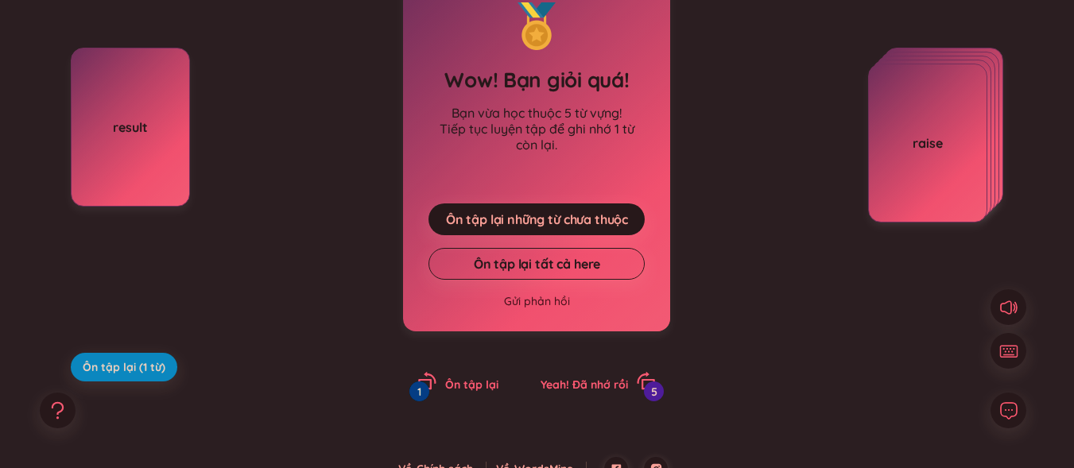
scroll to position [261, 0]
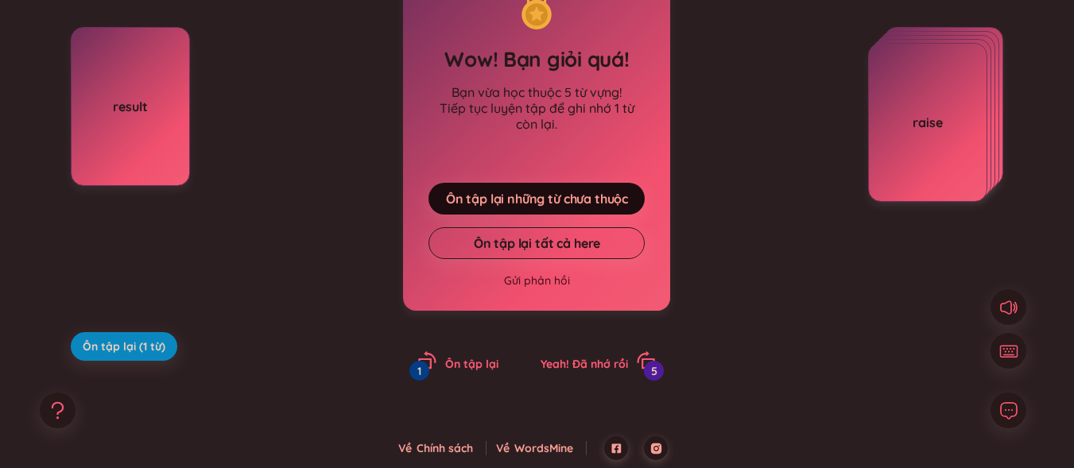
click at [577, 196] on span "Ôn tập lại những từ chưa thuộc" at bounding box center [537, 198] width 182 height 17
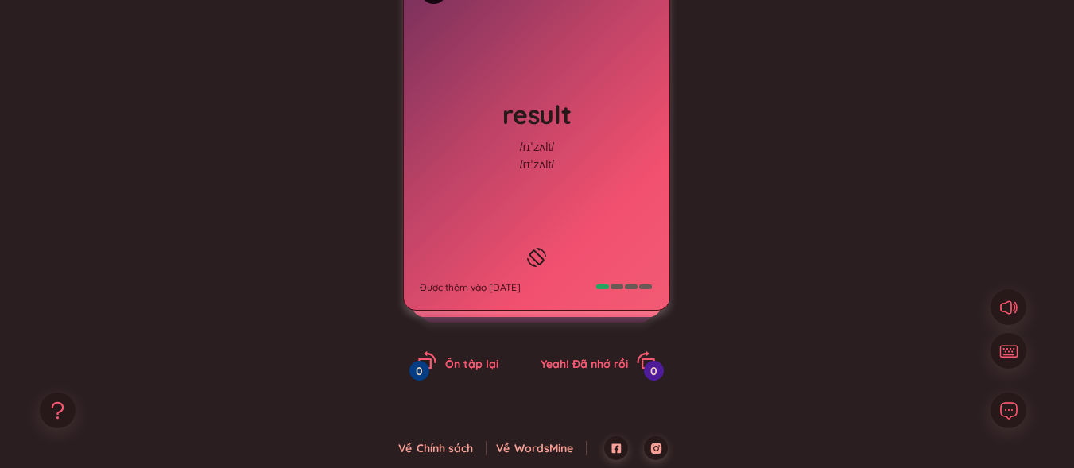
click at [550, 258] on div at bounding box center [536, 257] width 27 height 27
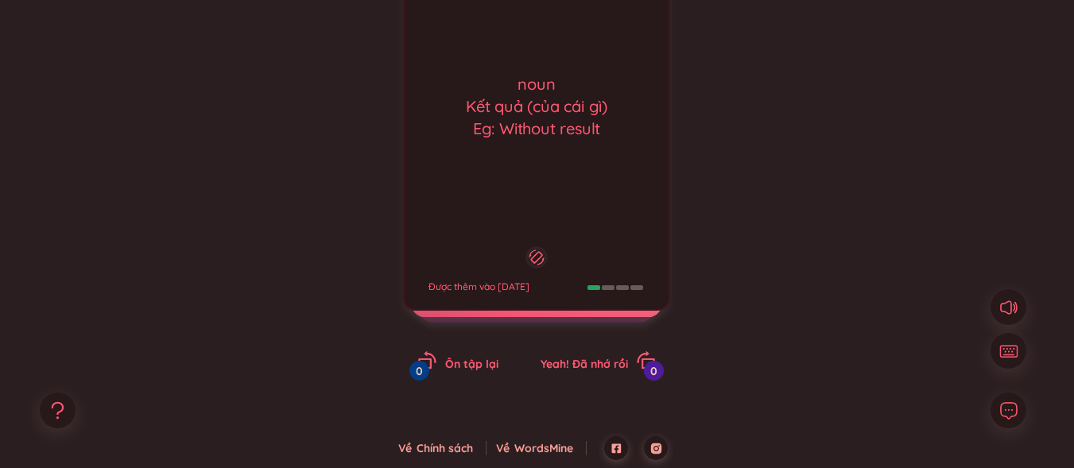
click at [550, 258] on button at bounding box center [536, 257] width 27 height 27
click at [548, 255] on div at bounding box center [536, 257] width 21 height 21
click at [550, 255] on button at bounding box center [536, 257] width 27 height 27
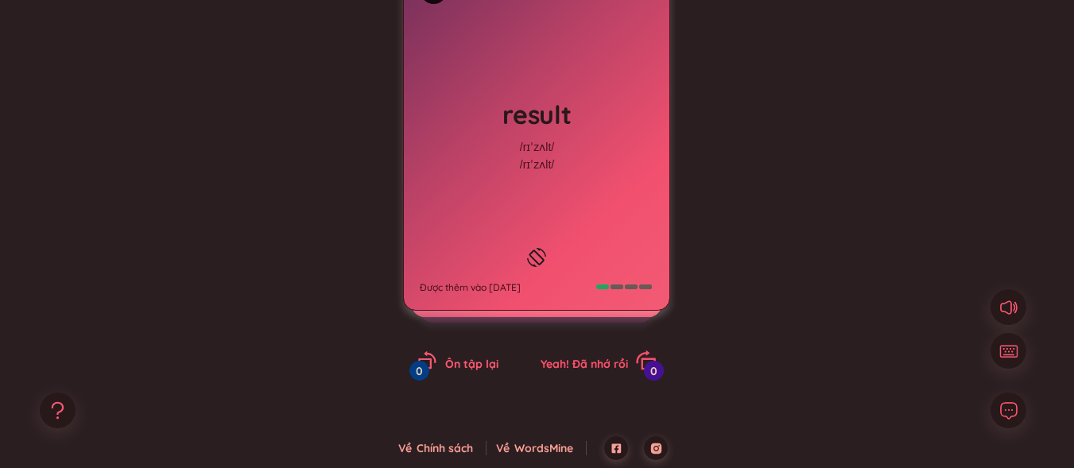
click at [578, 352] on div "Yeah! Đã nhớ rồi 0" at bounding box center [598, 362] width 115 height 22
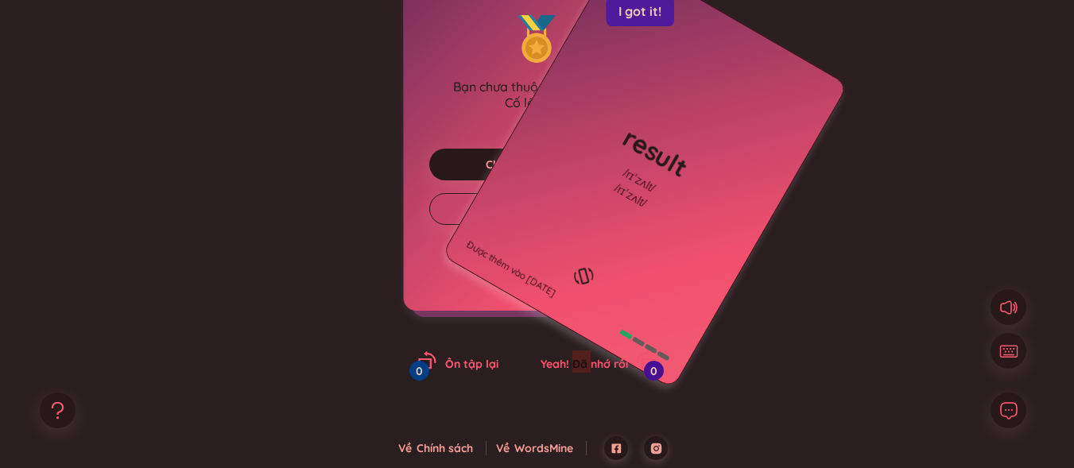
click at [578, 352] on div "Yeah! Đã nhớ rồi 0" at bounding box center [598, 362] width 115 height 22
click at [579, 353] on div "Yeah! Đã nhớ rồi 0" at bounding box center [598, 362] width 115 height 22
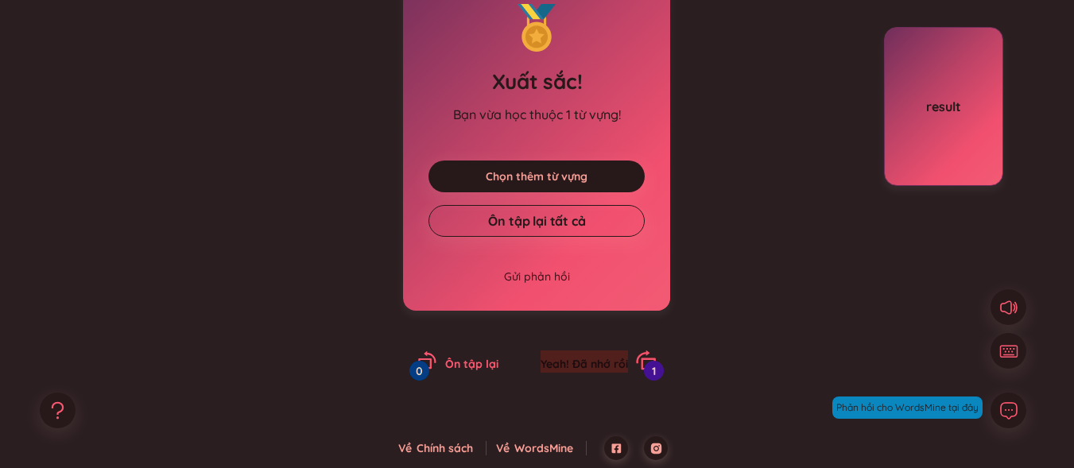
click at [579, 353] on div "Yeah! Đã nhớ rồi 1" at bounding box center [598, 362] width 115 height 22
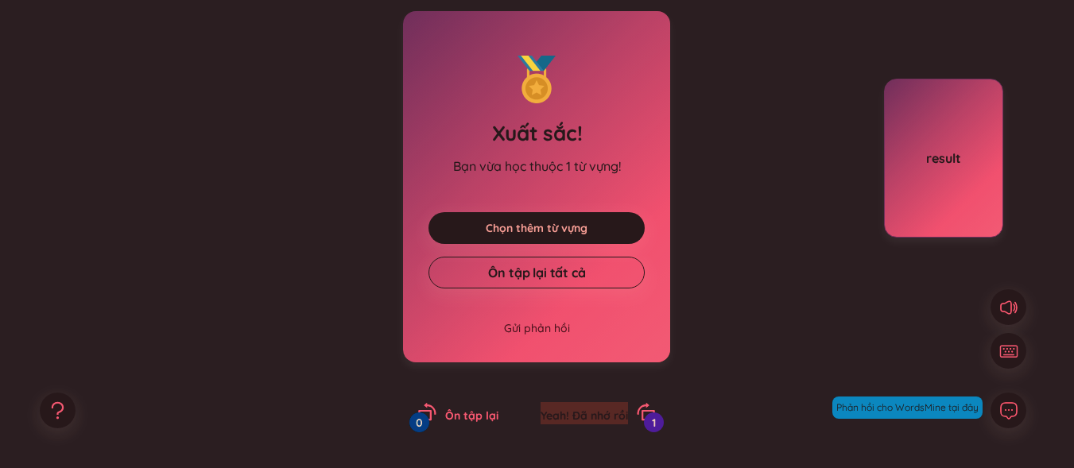
scroll to position [181, 0]
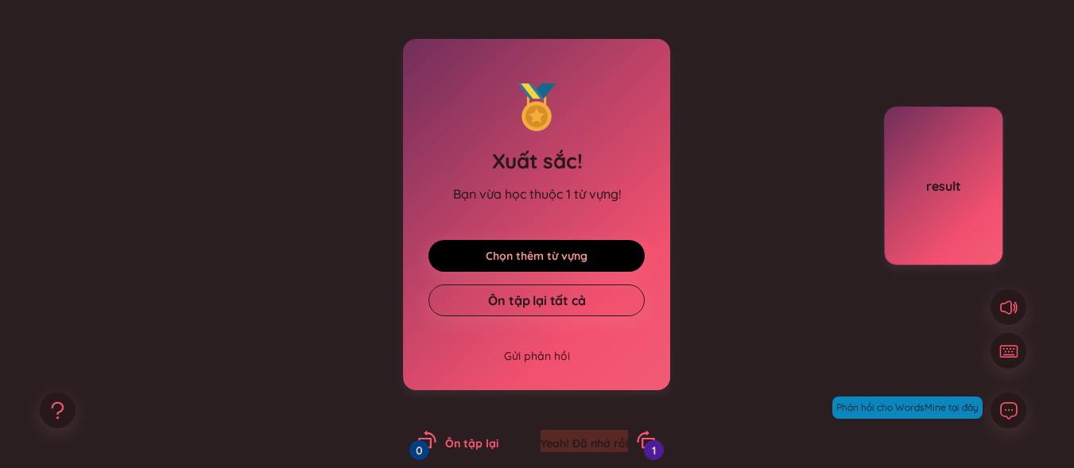
click at [553, 252] on link "Chọn thêm từ vựng" at bounding box center [537, 255] width 102 height 17
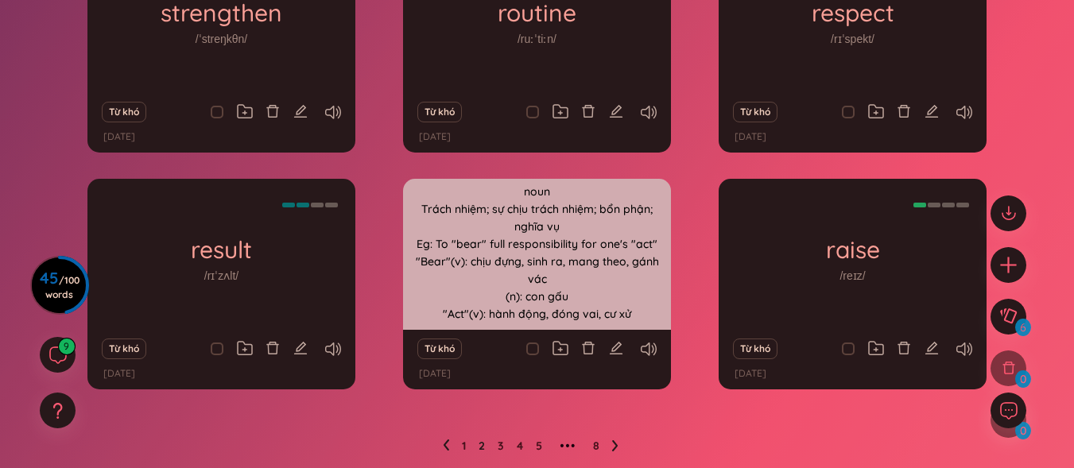
scroll to position [288, 0]
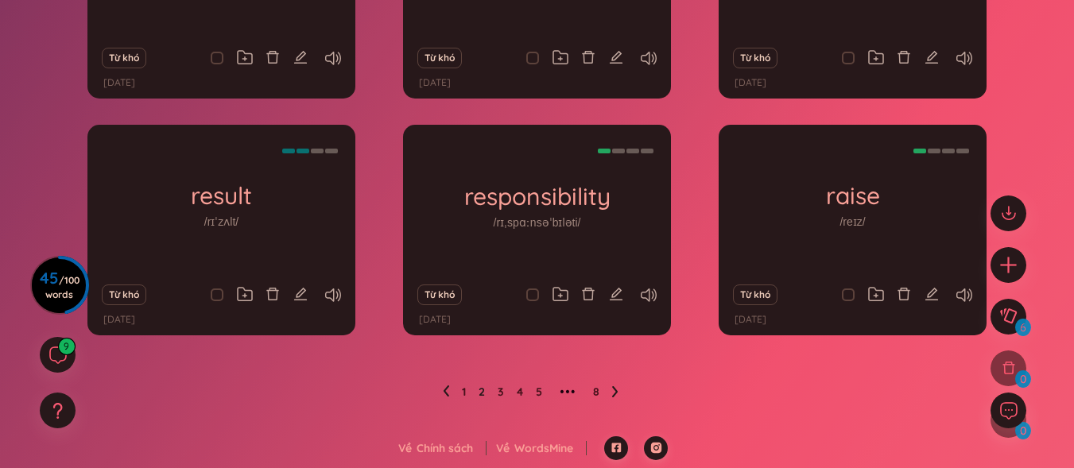
click at [616, 393] on icon at bounding box center [615, 391] width 6 height 11
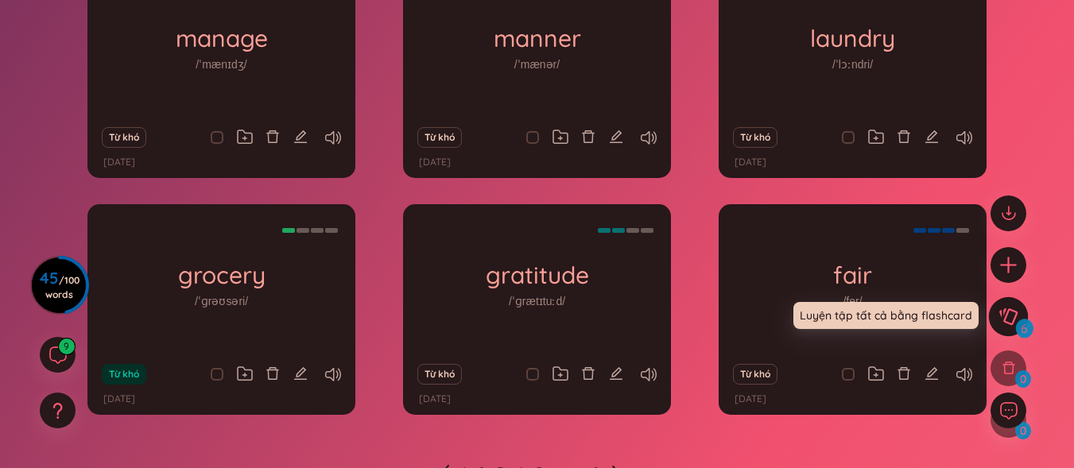
click at [1011, 314] on icon at bounding box center [1008, 316] width 19 height 17
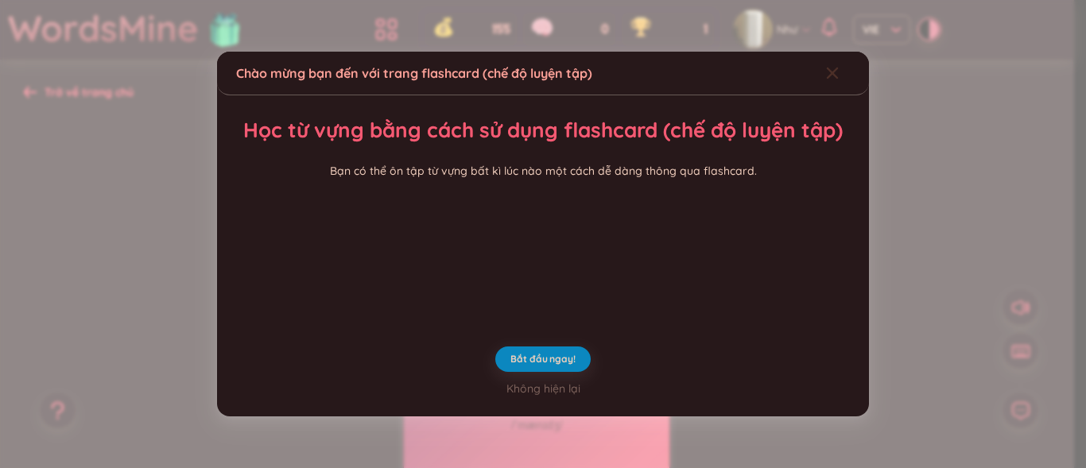
click at [830, 52] on span "Close" at bounding box center [847, 73] width 43 height 43
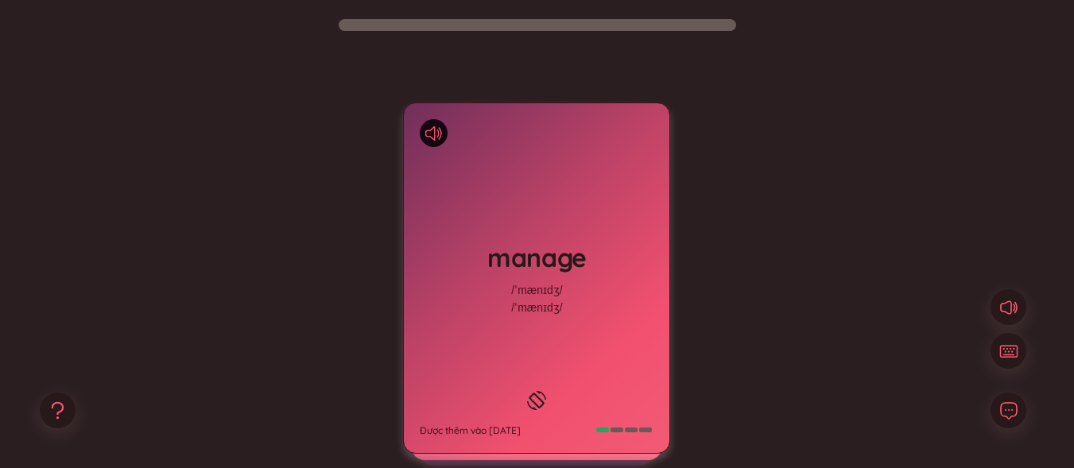
scroll to position [159, 0]
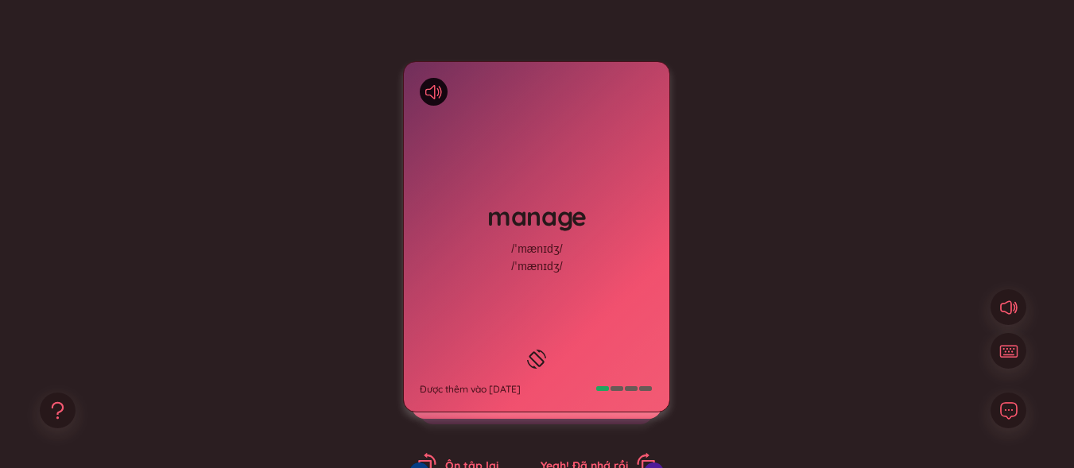
click at [531, 350] on icon at bounding box center [537, 359] width 24 height 19
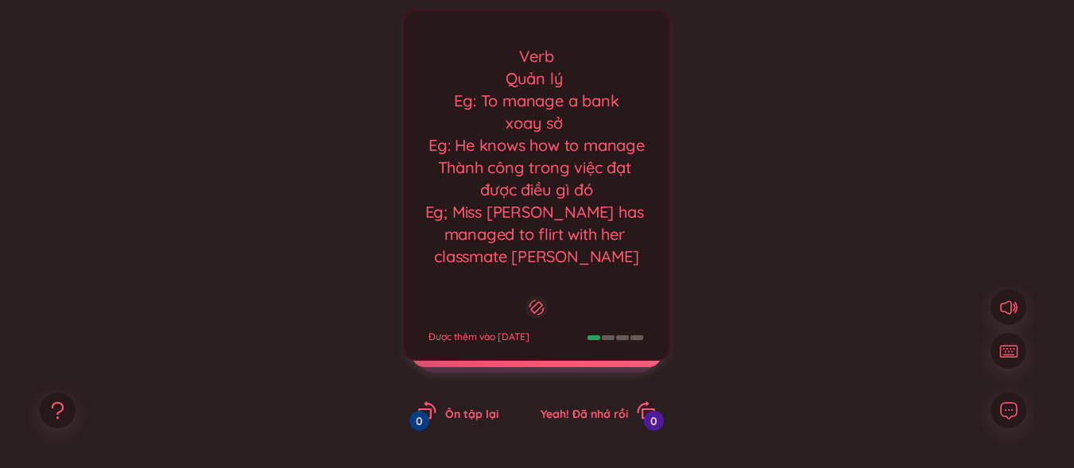
scroll to position [239, 0]
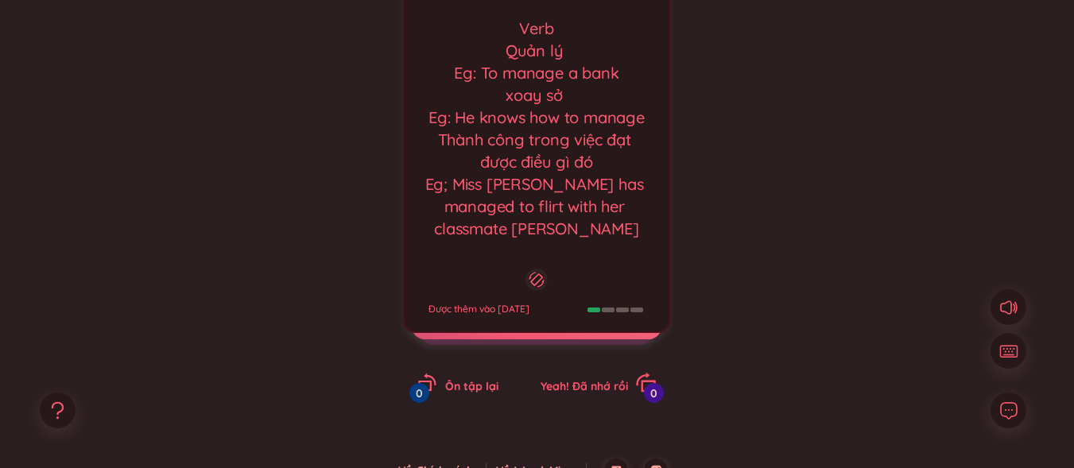
click at [623, 375] on div "Yeah! Đã nhớ rồi 0" at bounding box center [598, 384] width 115 height 22
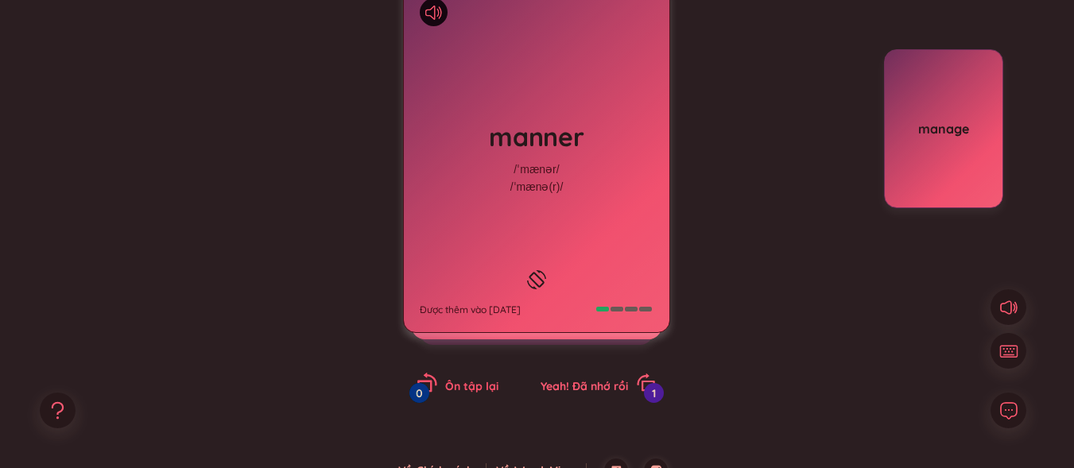
click at [447, 385] on span "Ôn tập lại" at bounding box center [471, 386] width 53 height 14
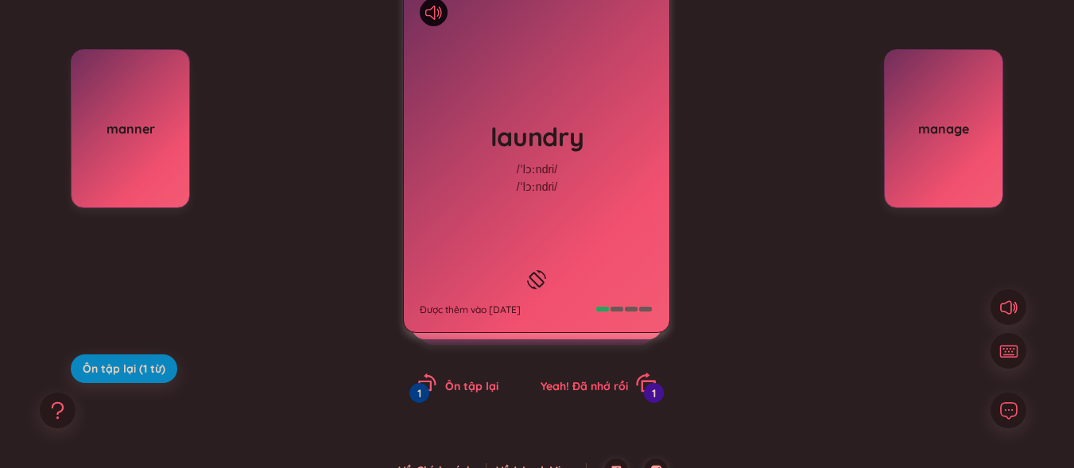
click at [601, 381] on span "Yeah! Đã nhớ rồi" at bounding box center [584, 386] width 87 height 14
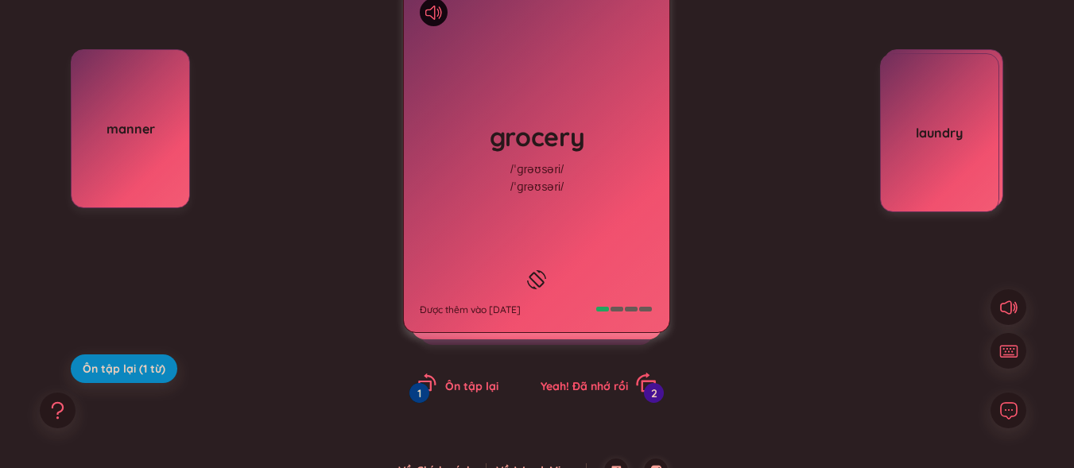
click at [604, 387] on span "Yeah! Đã nhớ rồi" at bounding box center [584, 386] width 87 height 14
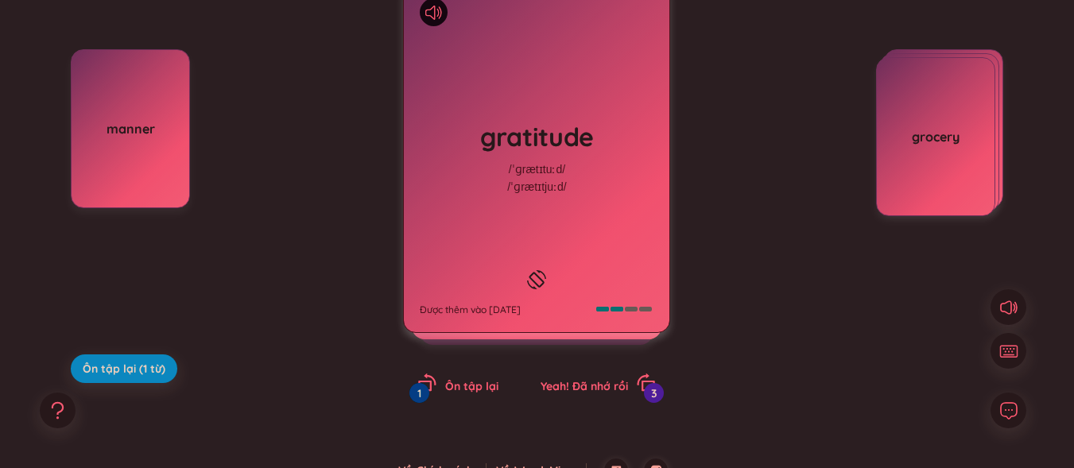
click at [545, 270] on icon at bounding box center [537, 279] width 24 height 19
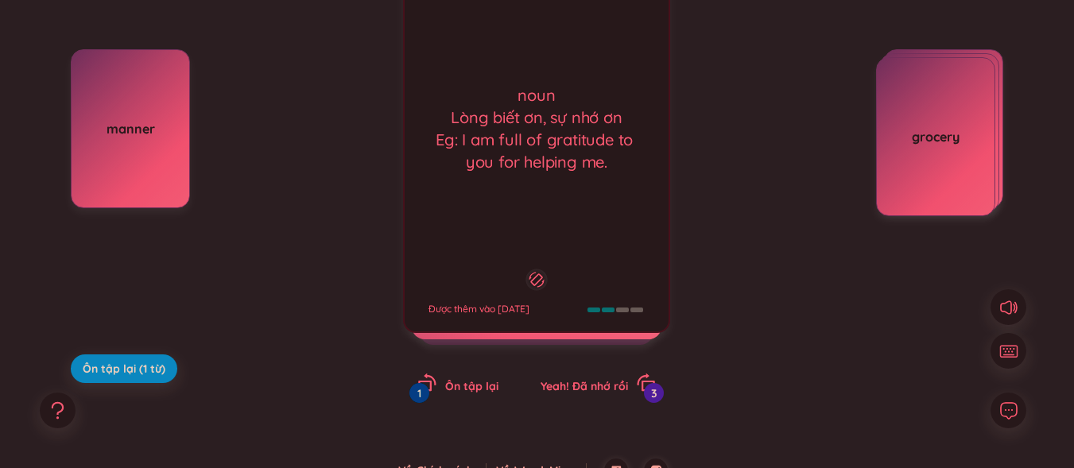
click at [547, 273] on div at bounding box center [536, 280] width 21 height 21
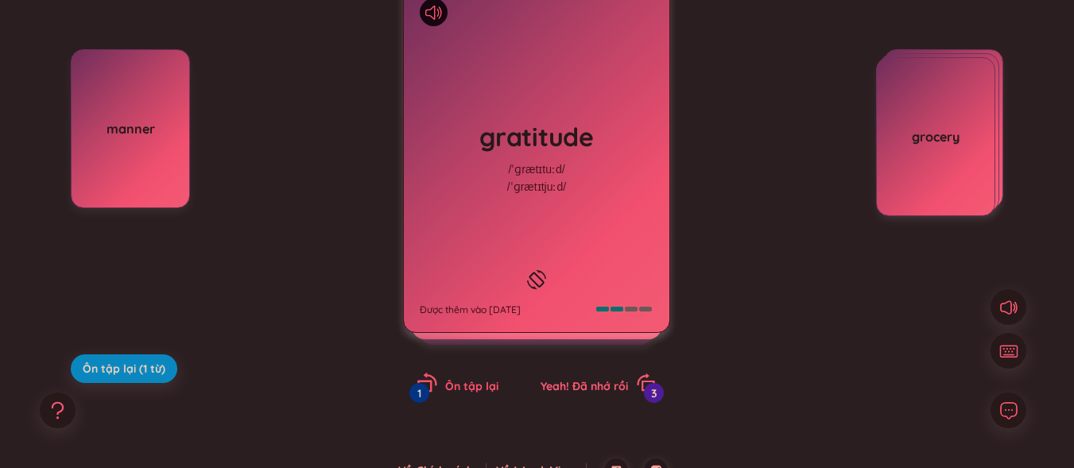
click at [447, 394] on div "Ôn tập lại 1" at bounding box center [457, 384] width 81 height 22
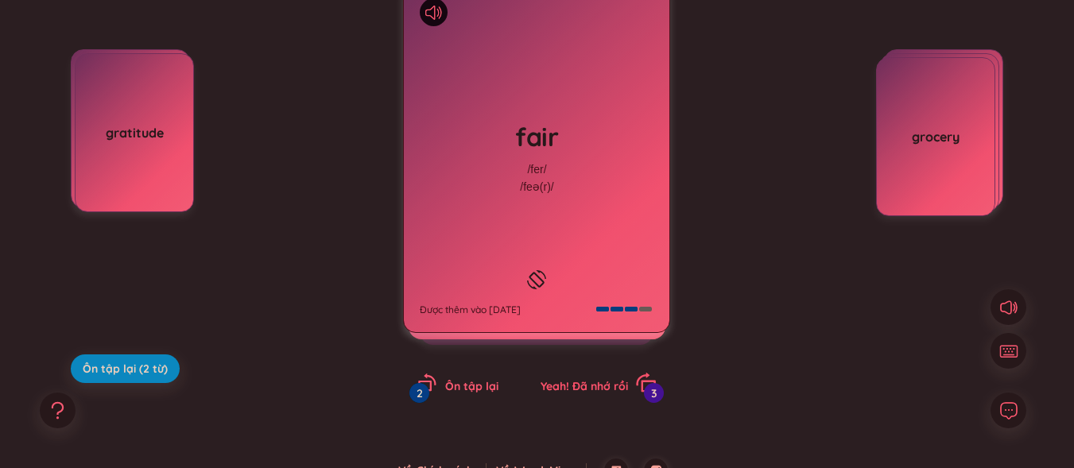
click at [592, 384] on span "Yeah! Đã nhớ rồi" at bounding box center [584, 386] width 87 height 14
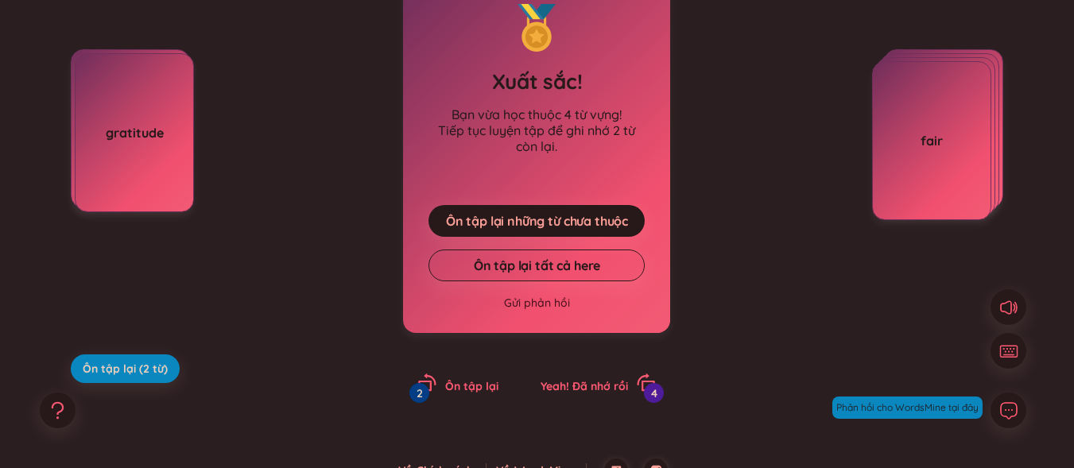
click at [115, 136] on div "gratitude" at bounding box center [135, 132] width 118 height 17
drag, startPoint x: 157, startPoint y: 183, endPoint x: 153, endPoint y: 174, distance: 9.3
click at [157, 182] on div "gratitude" at bounding box center [134, 132] width 119 height 159
click at [153, 174] on div "gratitude" at bounding box center [134, 132] width 119 height 159
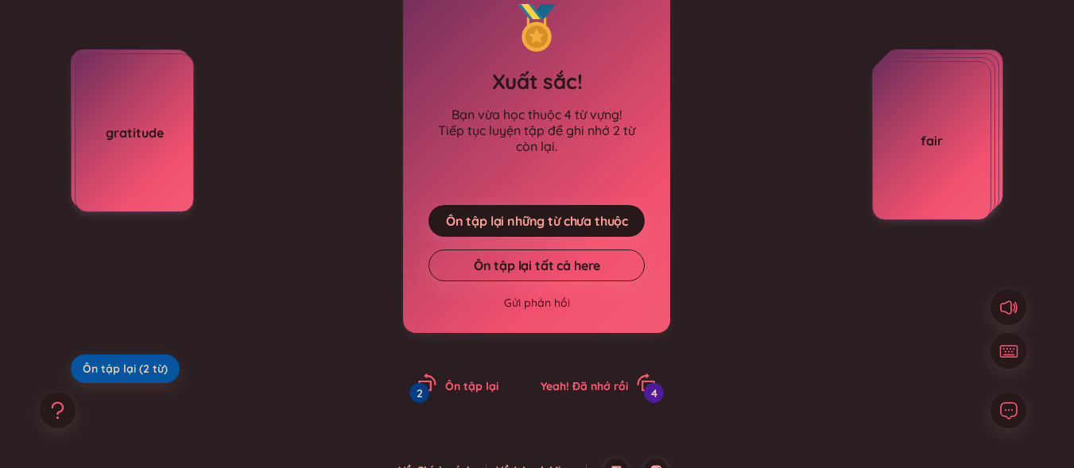
click at [132, 375] on span "Ôn tập lại (2 từ)" at bounding box center [125, 369] width 85 height 16
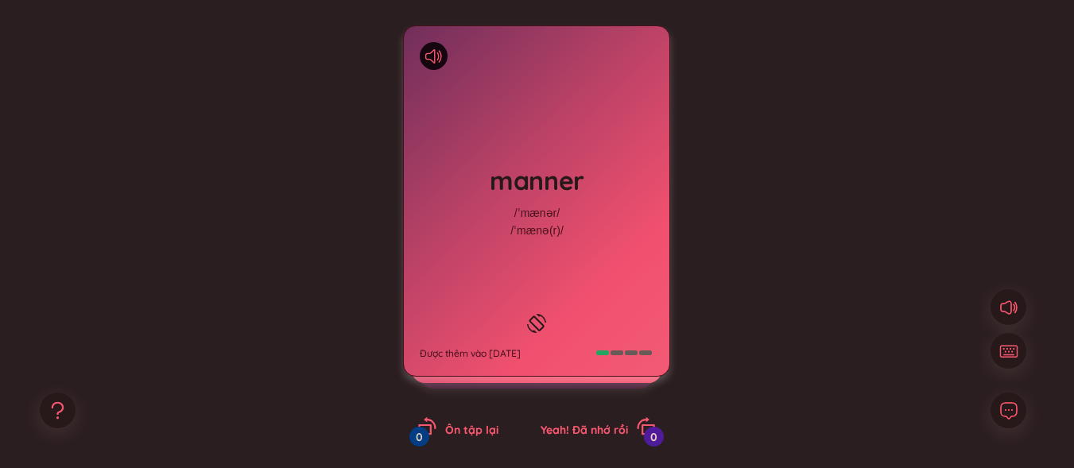
scroll to position [189, 0]
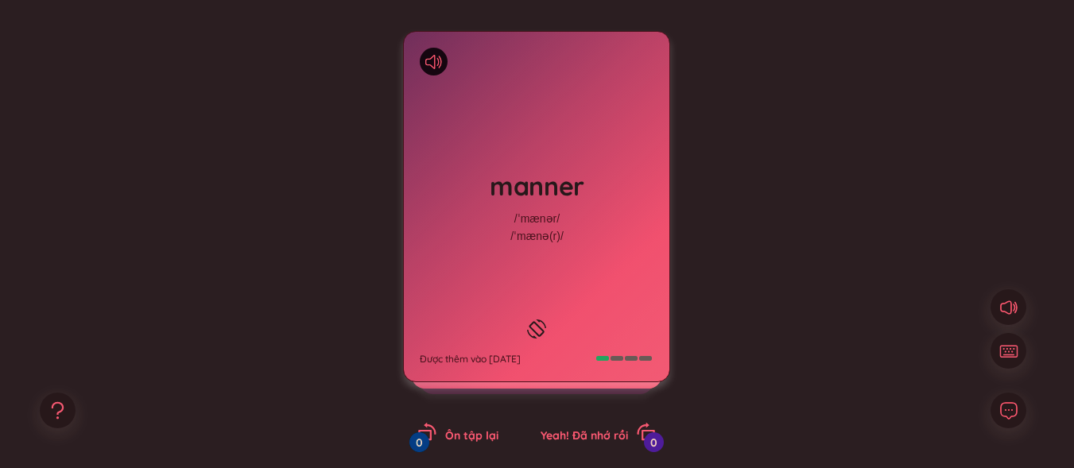
click at [539, 316] on div at bounding box center [536, 329] width 27 height 27
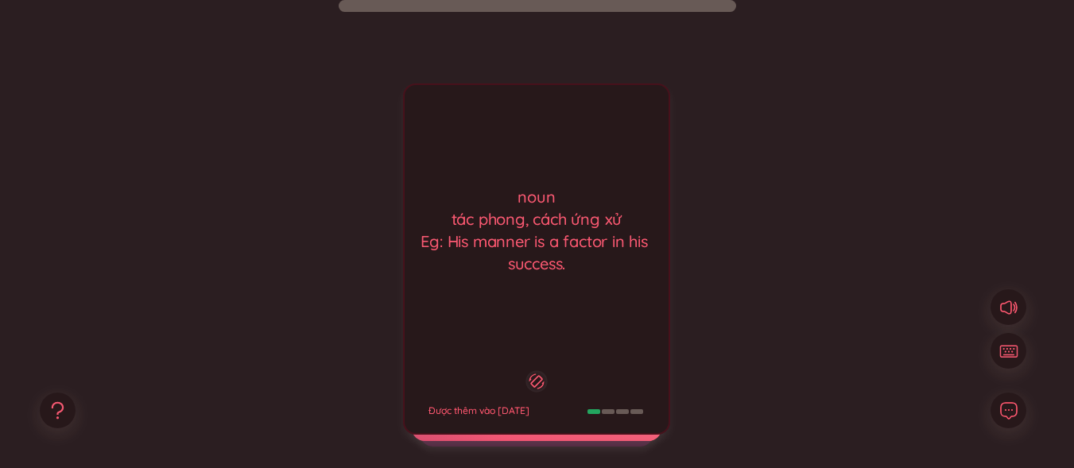
scroll to position [110, 0]
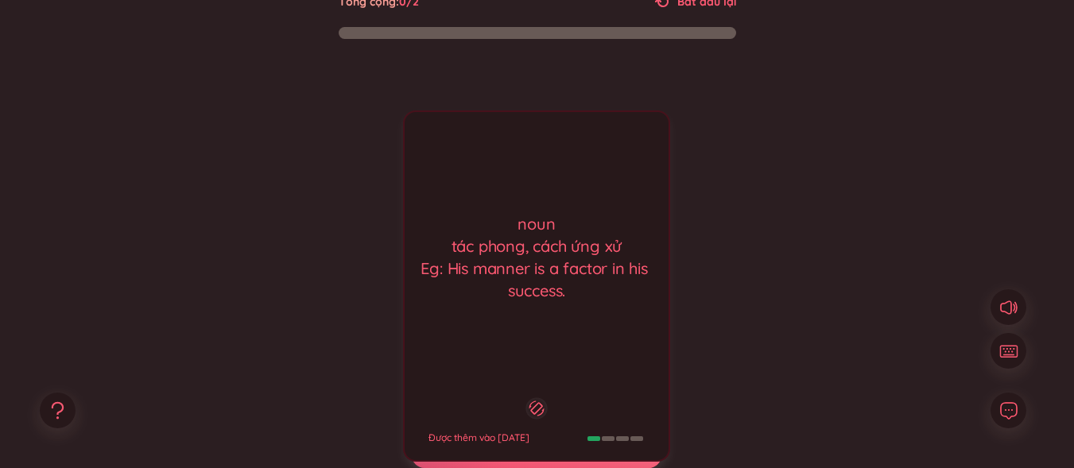
click at [530, 315] on div "noun tác phong, cách ứng xử Eg: His manner is a factor in his success. Được thê…" at bounding box center [536, 286] width 267 height 351
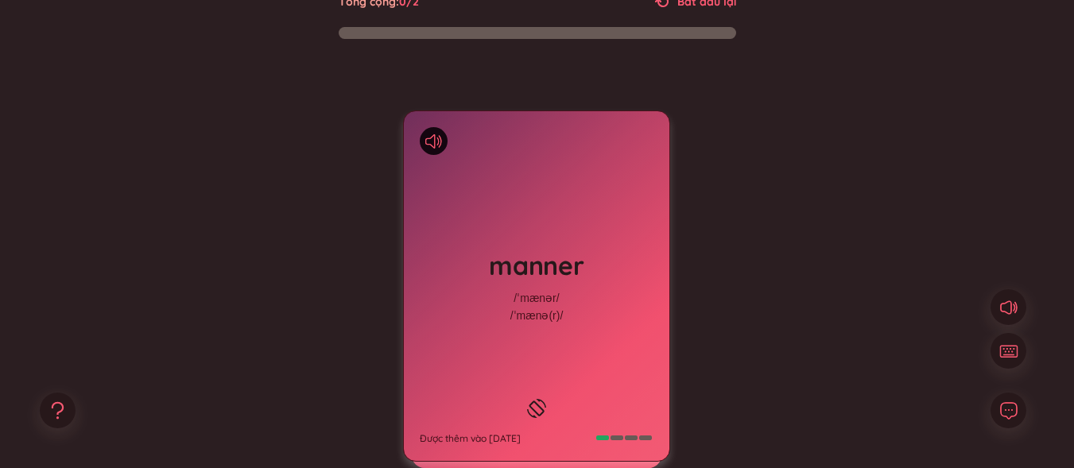
click at [554, 329] on div "manner /ˈmænər/ /ˈmænə(r)/ Được thêm vào 20/8/2025" at bounding box center [537, 286] width 266 height 350
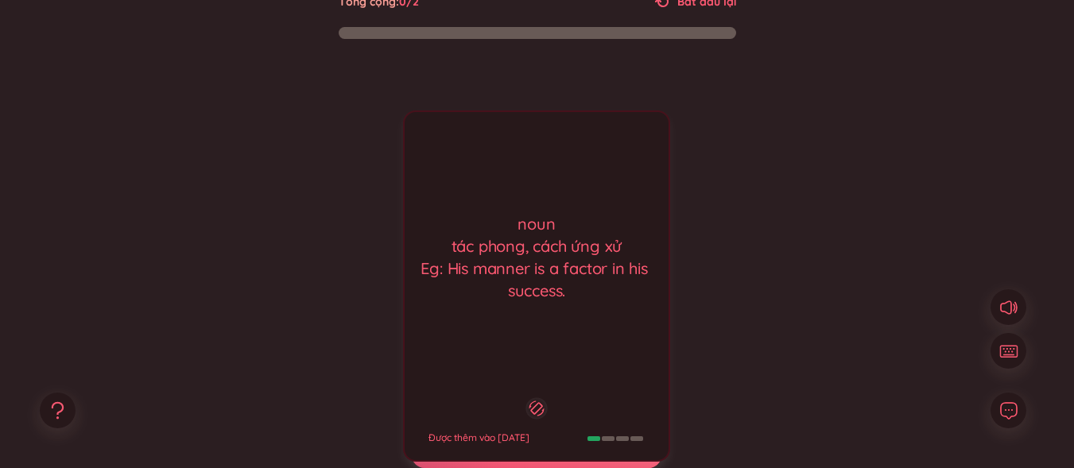
click at [521, 374] on div "manner /ˈmænər/ /ˈmænə(r)/ Được thêm vào 20/8/2025 noun tác phong, cách ứng xử …" at bounding box center [536, 286] width 267 height 351
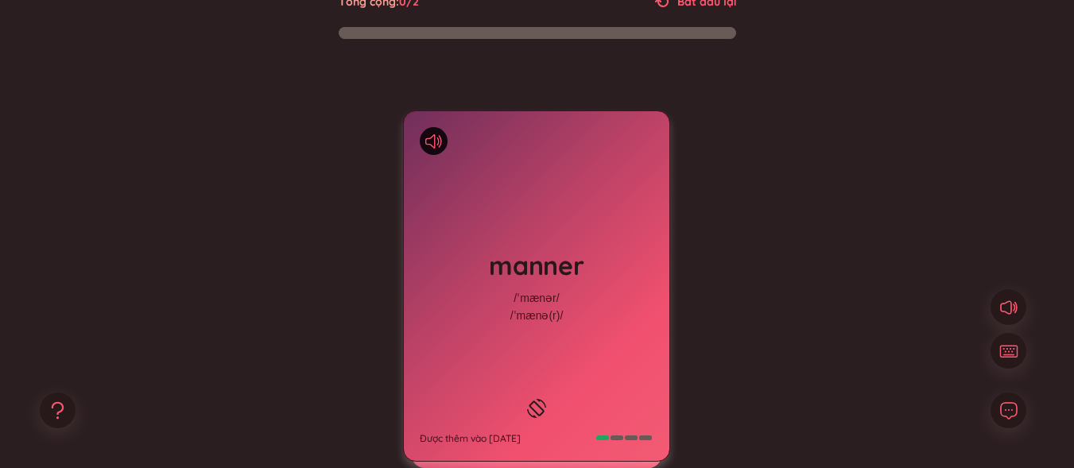
click at [521, 374] on div "manner /ˈmænər/ /ˈmænə(r)/ Được thêm vào 20/8/2025" at bounding box center [536, 286] width 267 height 351
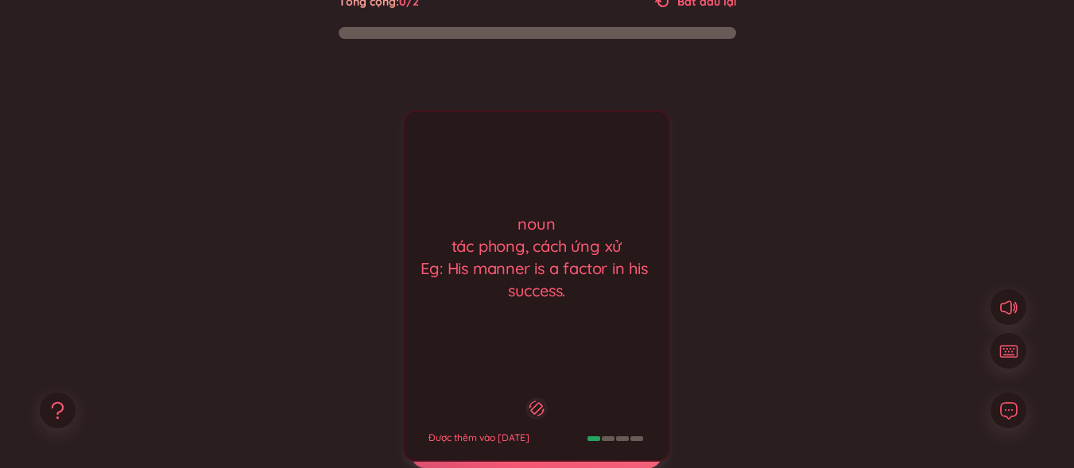
click at [521, 374] on div "manner /ˈmænər/ /ˈmænə(r)/ Được thêm vào 20/8/2025" at bounding box center [537, 286] width 266 height 350
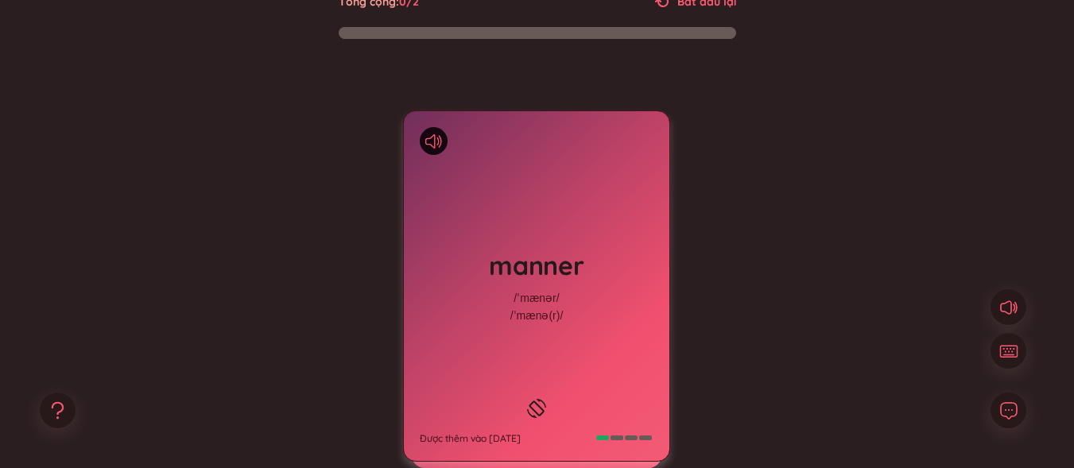
click at [546, 368] on div "manner /ˈmænər/ /ˈmænə(r)/ Được thêm vào 20/8/2025" at bounding box center [537, 286] width 266 height 350
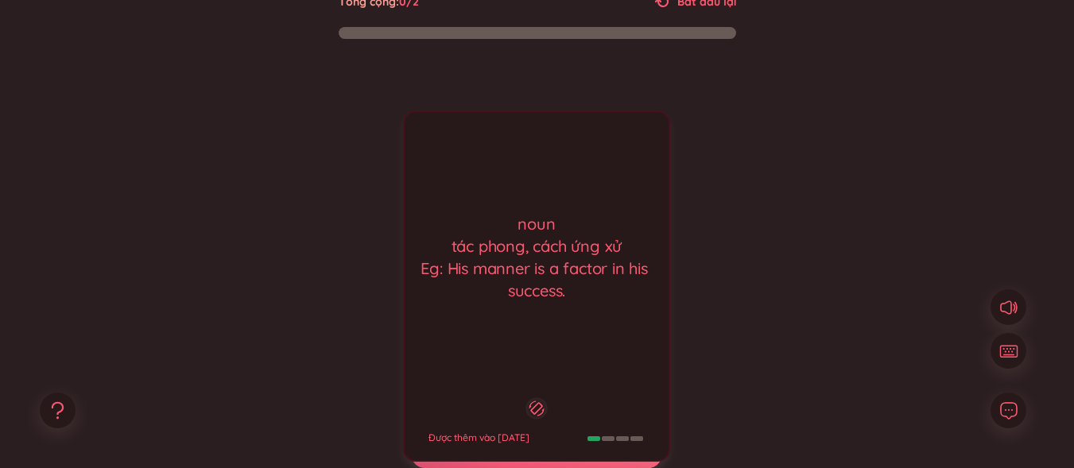
click at [562, 360] on div "noun tác phong, cách ứng xử Eg: His manner is a factor in his success. Được thê…" at bounding box center [536, 286] width 267 height 351
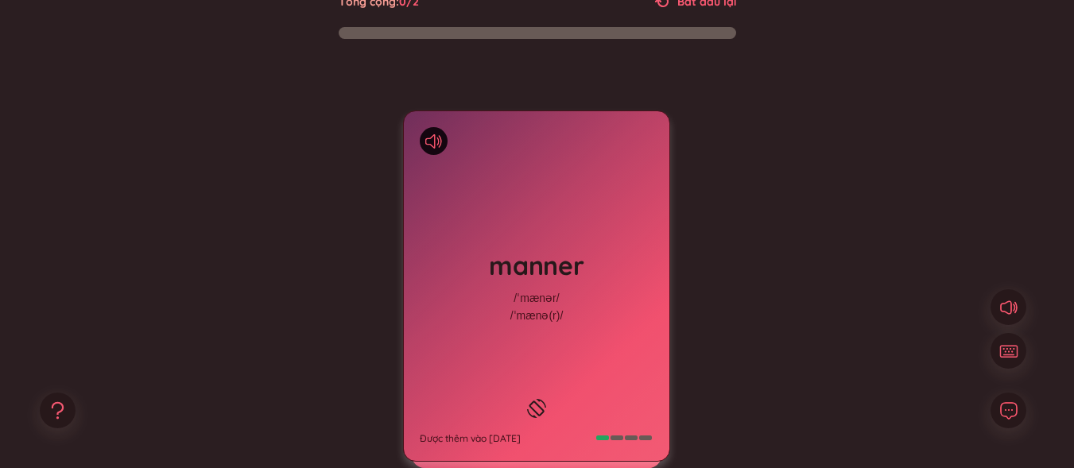
click at [550, 355] on div "manner /ˈmænər/ /ˈmænə(r)/ Được thêm vào 20/8/2025" at bounding box center [537, 286] width 266 height 350
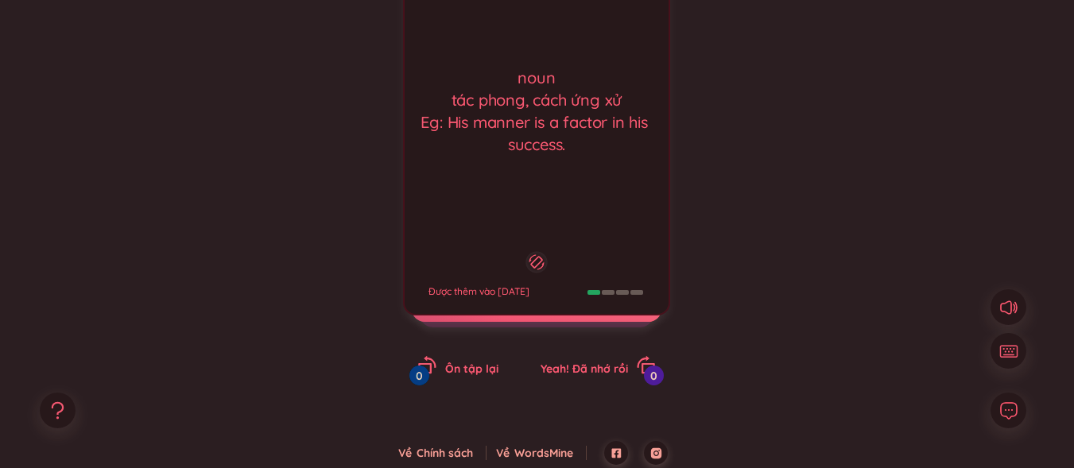
scroll to position [261, 0]
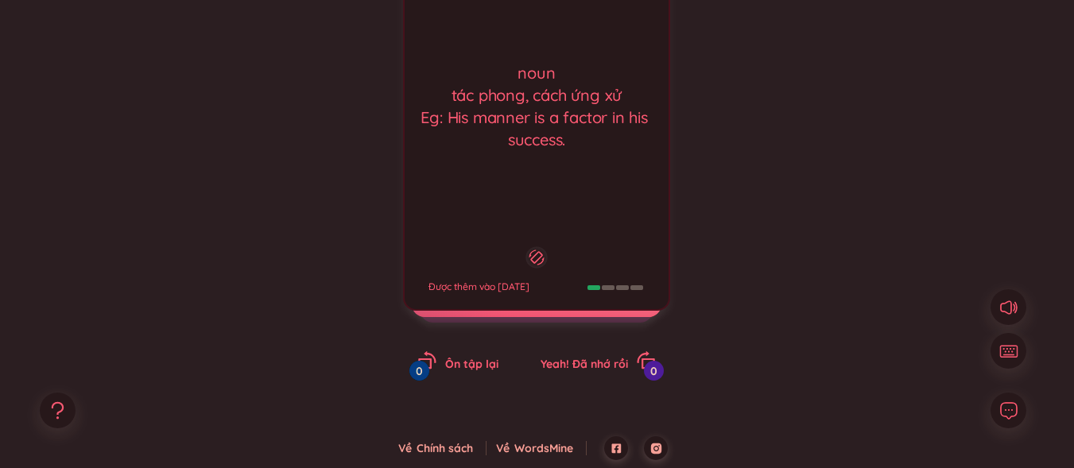
click at [526, 247] on div at bounding box center [536, 257] width 21 height 21
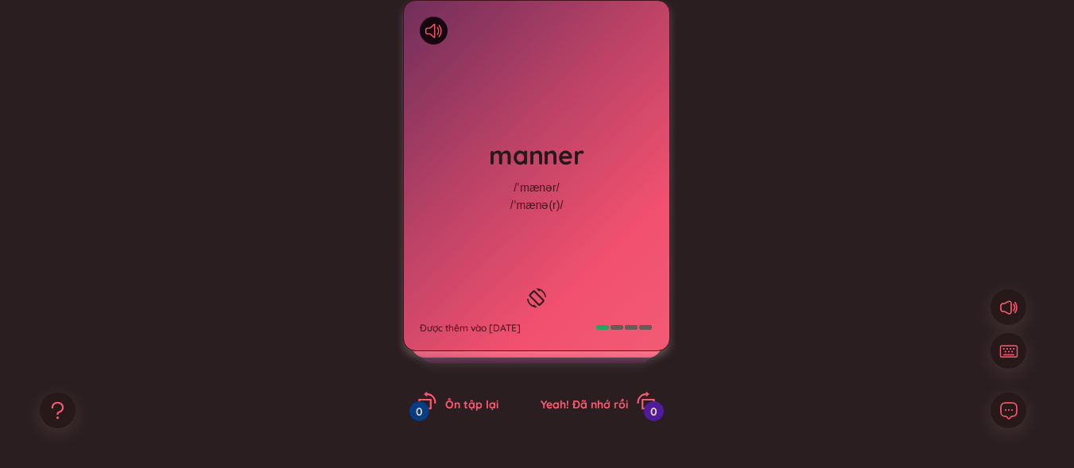
scroll to position [181, 0]
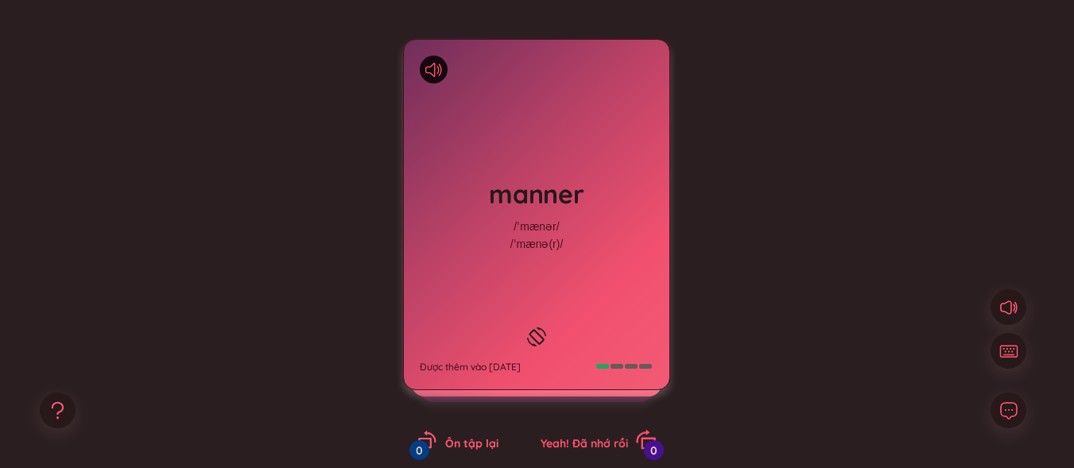
click at [612, 441] on span "Yeah! Đã nhớ rồi" at bounding box center [584, 444] width 87 height 14
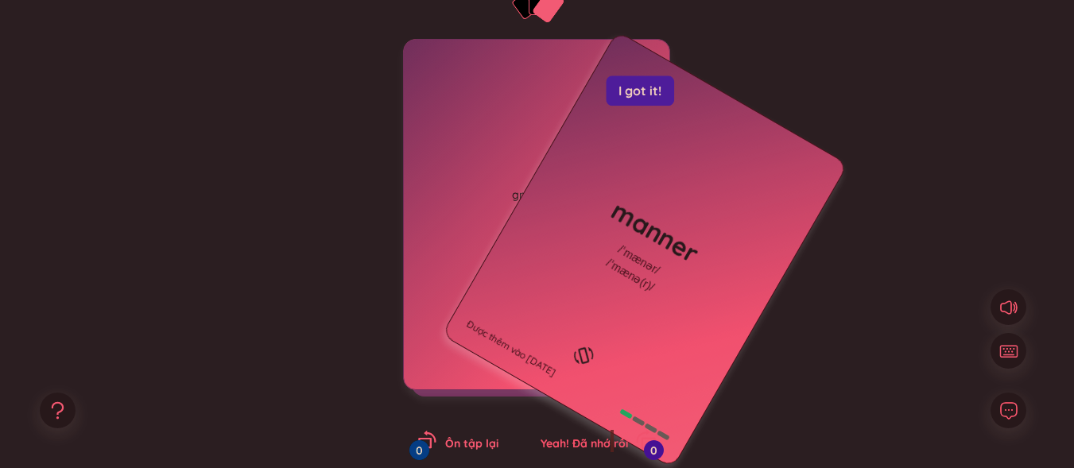
click at [612, 441] on span "Yeah! Đã nhớ rồi" at bounding box center [584, 444] width 87 height 14
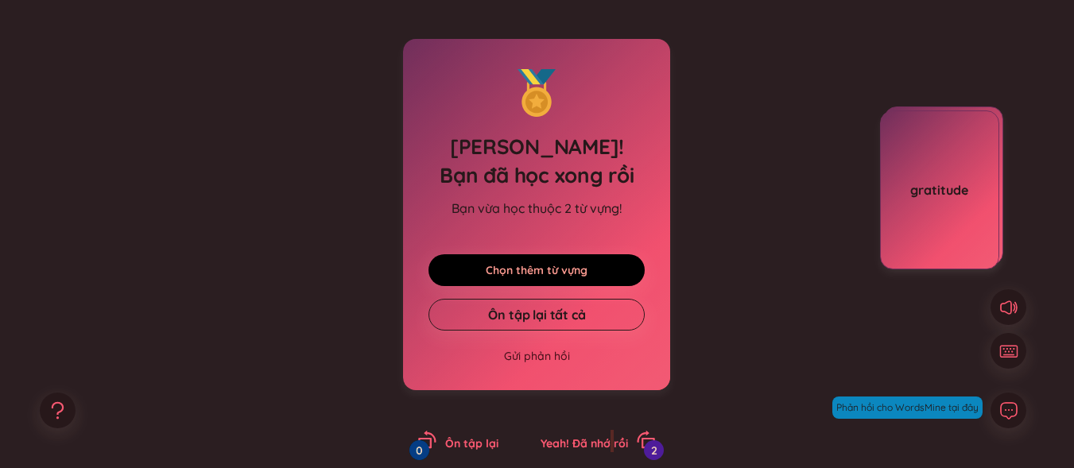
click at [588, 265] on link "Chọn thêm từ vựng" at bounding box center [537, 270] width 102 height 17
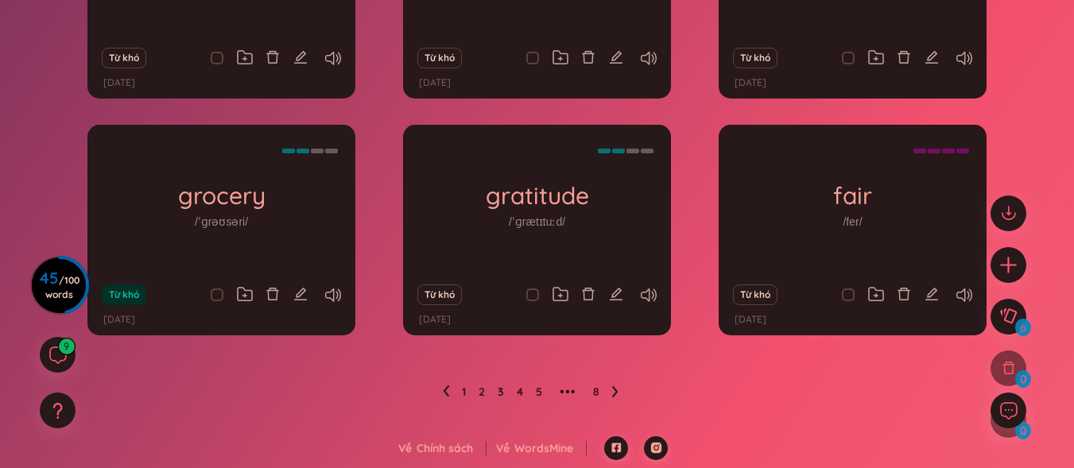
click at [613, 389] on icon at bounding box center [615, 392] width 6 height 12
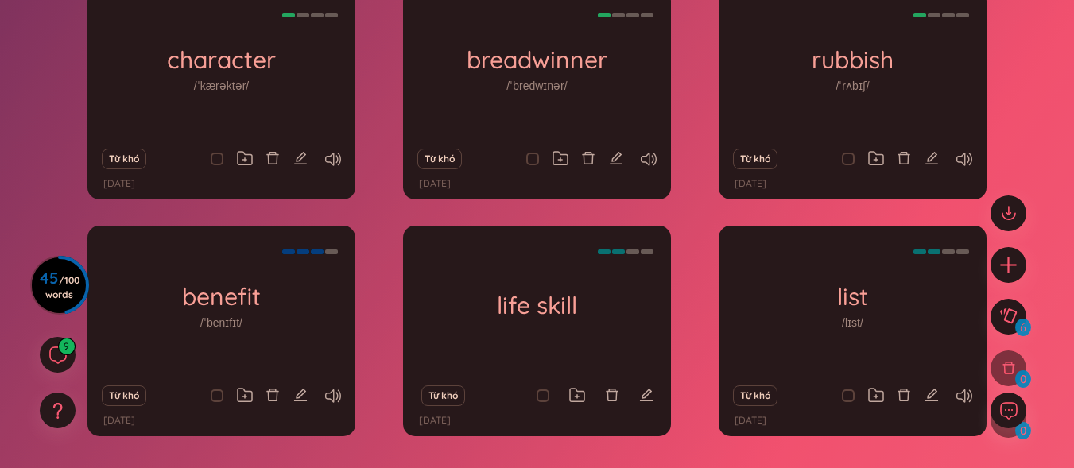
scroll to position [129, 0]
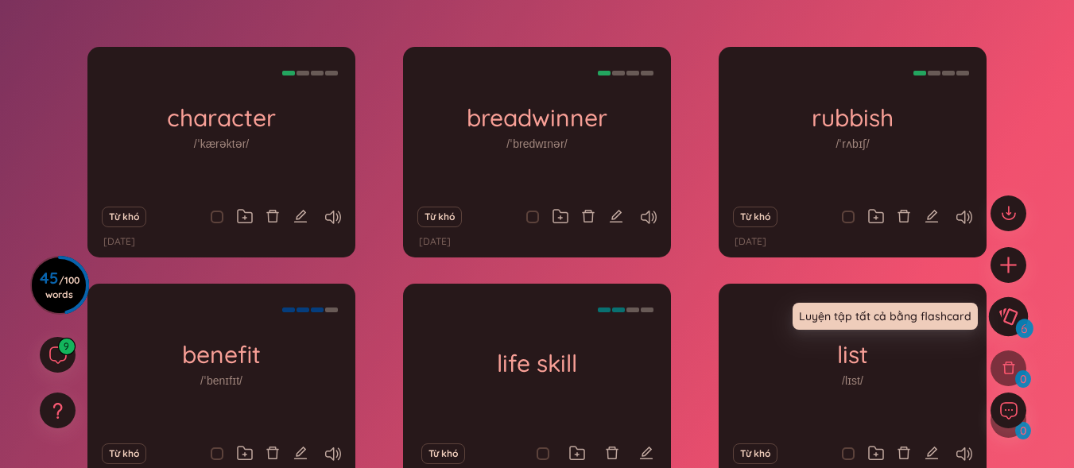
drag, startPoint x: 999, startPoint y: 313, endPoint x: 1007, endPoint y: 309, distance: 8.9
click at [1000, 313] on icon at bounding box center [1008, 316] width 19 height 17
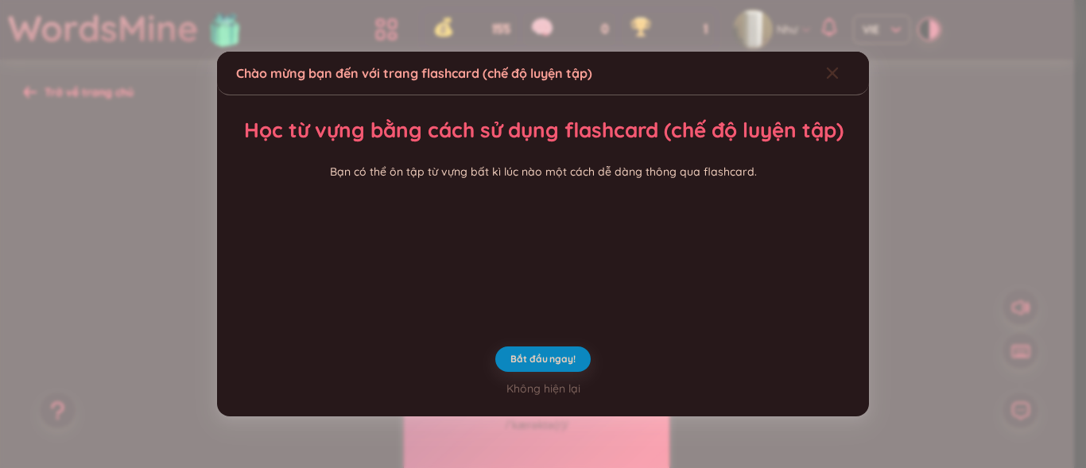
click at [828, 52] on div "Close" at bounding box center [832, 73] width 13 height 43
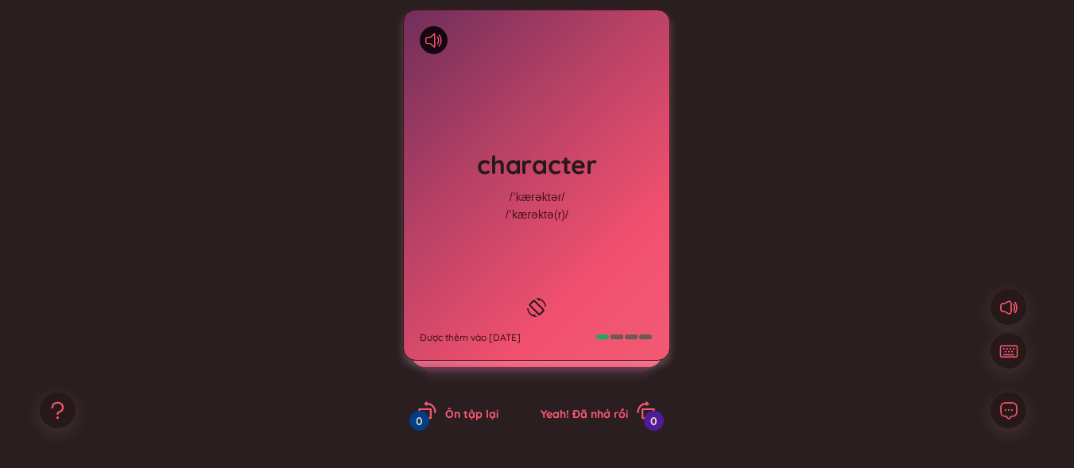
scroll to position [239, 0]
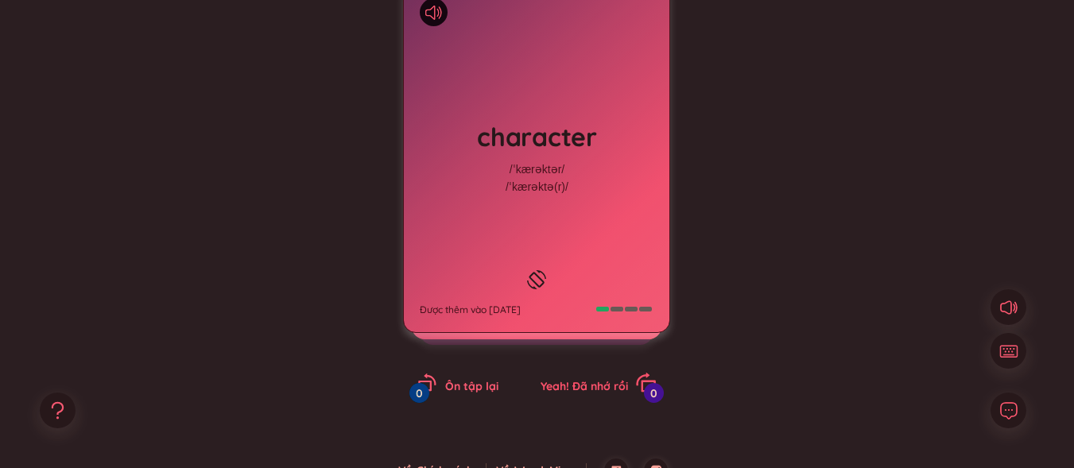
click at [601, 384] on span "Yeah! Đã nhớ rồi" at bounding box center [584, 386] width 87 height 14
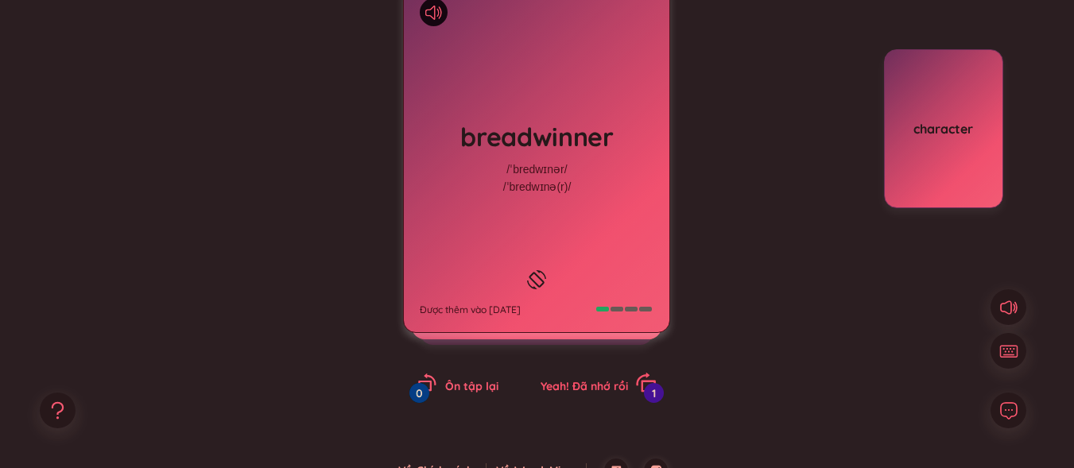
click at [570, 391] on span "Yeah! Đã nhớ rồi" at bounding box center [584, 386] width 87 height 14
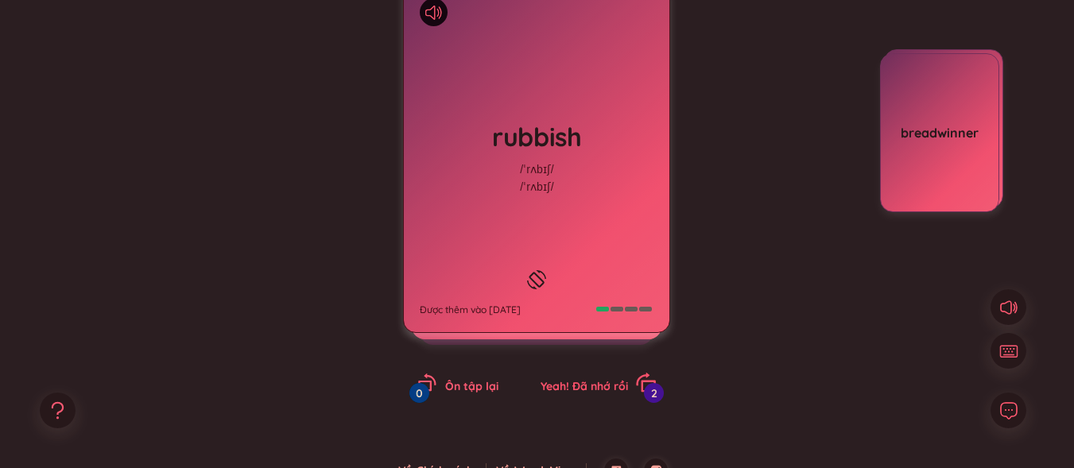
click at [590, 392] on span "Yeah! Đã nhớ rồi" at bounding box center [584, 386] width 87 height 14
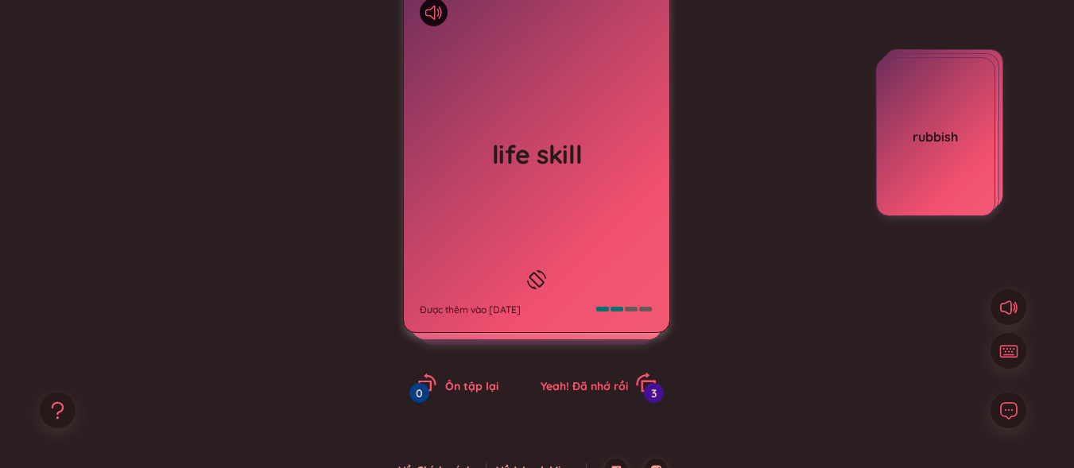
click at [590, 386] on span "Yeah! Đã nhớ rồi" at bounding box center [584, 386] width 87 height 14
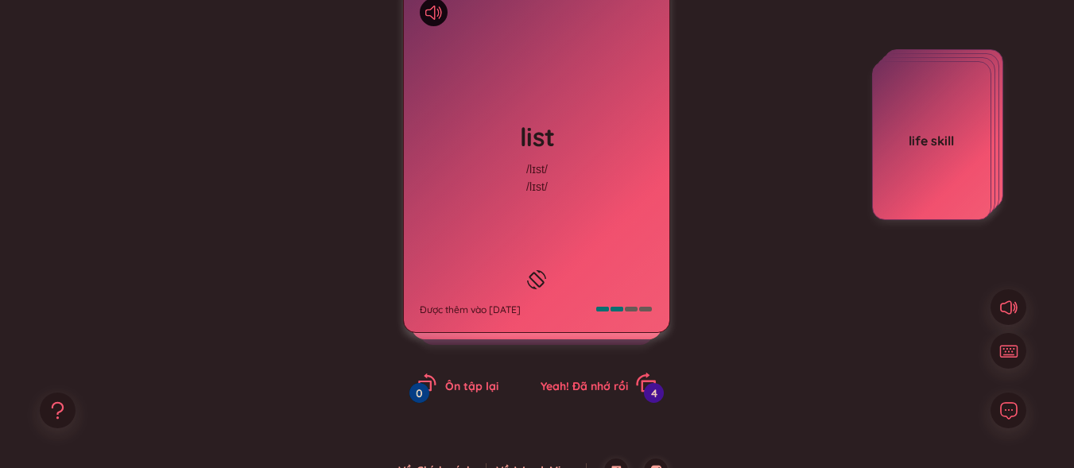
click at [592, 380] on span "Yeah! Đã nhớ rồi" at bounding box center [584, 386] width 87 height 14
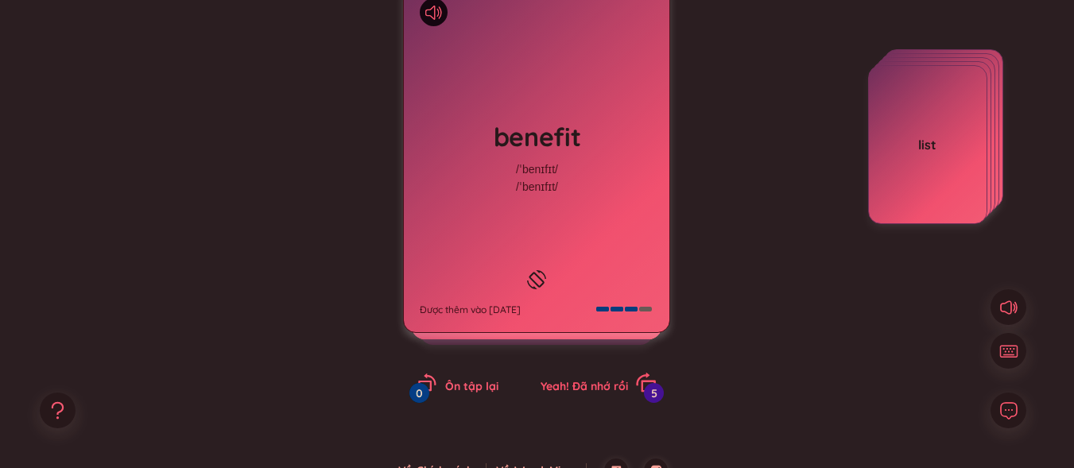
click at [592, 380] on span "Yeah! Đã nhớ rồi" at bounding box center [584, 386] width 87 height 14
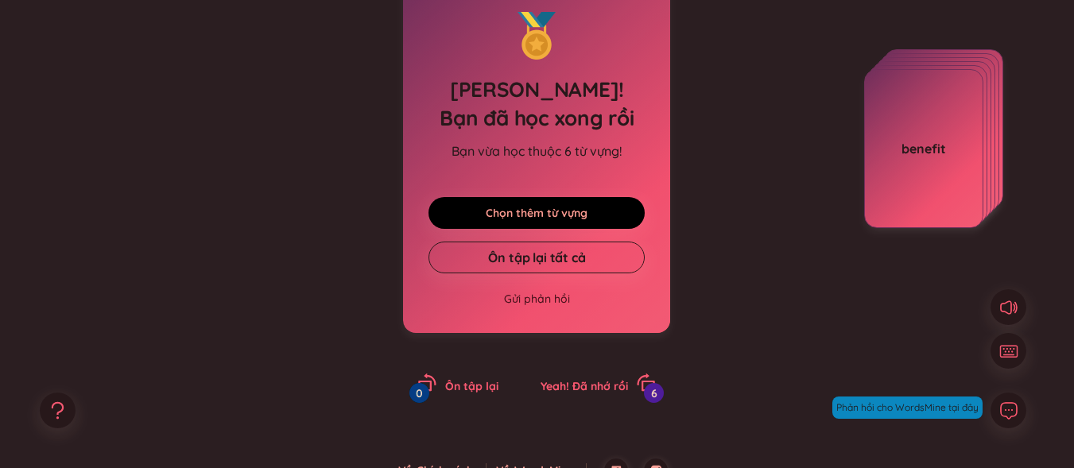
click at [573, 204] on link "Chọn thêm từ vựng" at bounding box center [537, 212] width 102 height 17
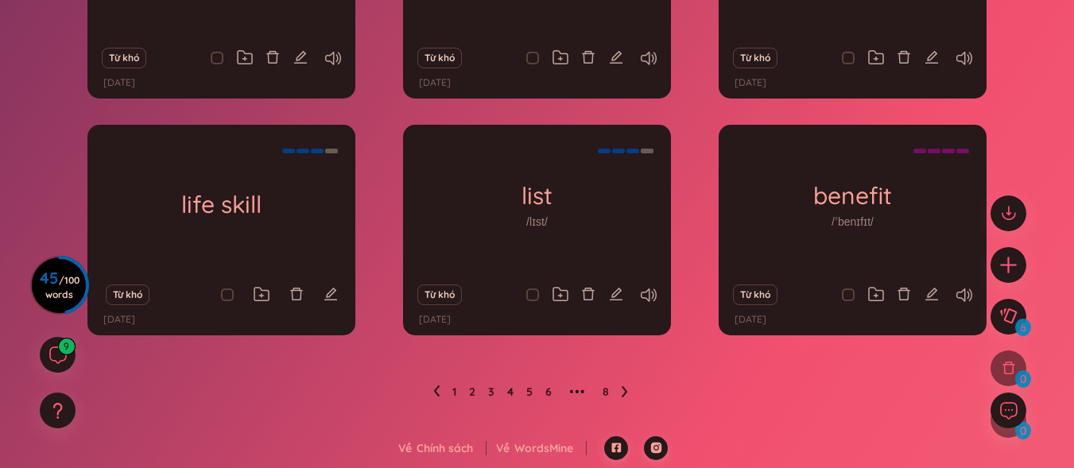
click at [623, 388] on icon at bounding box center [625, 391] width 6 height 11
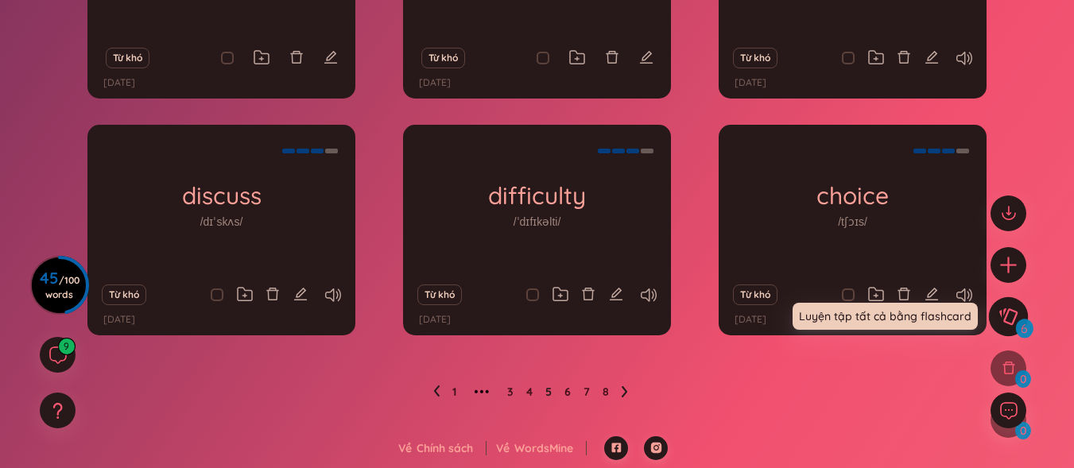
click at [1000, 316] on icon at bounding box center [1008, 316] width 19 height 17
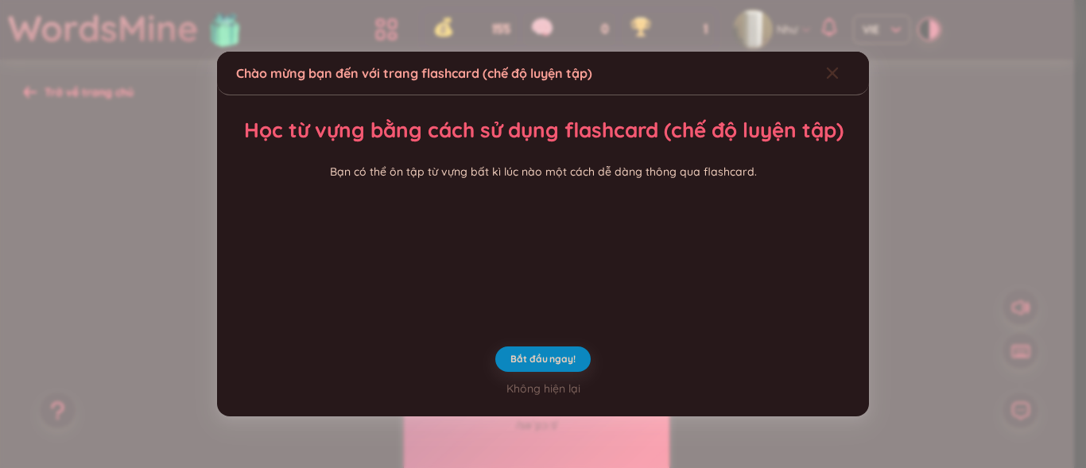
click at [826, 67] on icon "Close" at bounding box center [832, 73] width 13 height 13
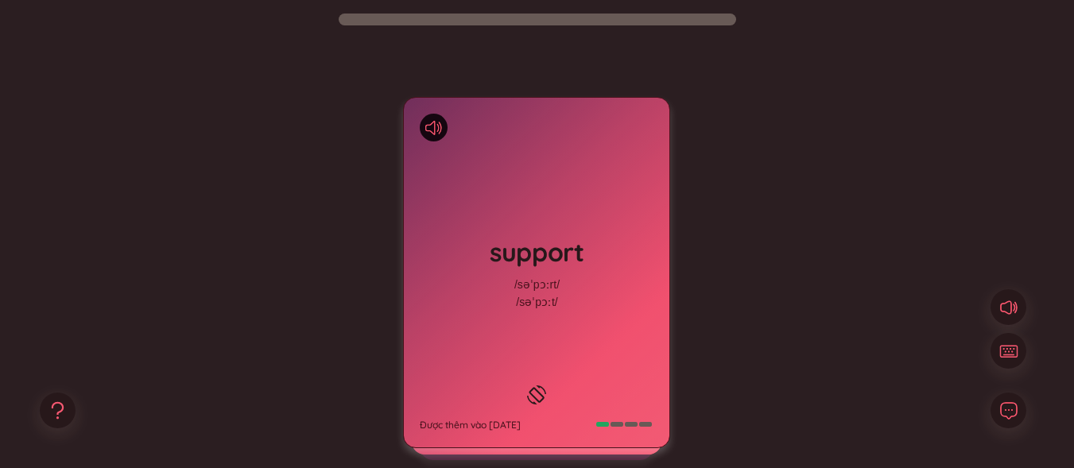
scroll to position [159, 0]
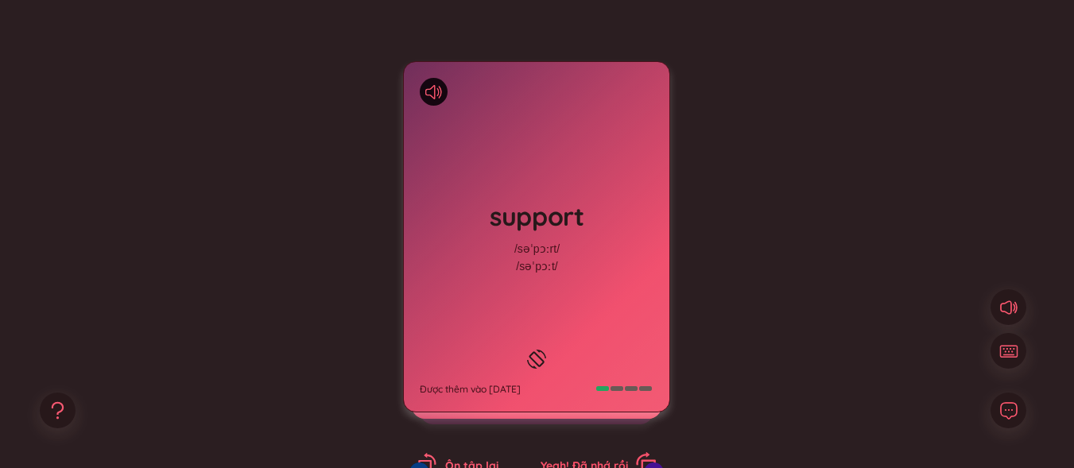
click at [610, 464] on span "Yeah! Đã nhớ rồi" at bounding box center [584, 466] width 87 height 14
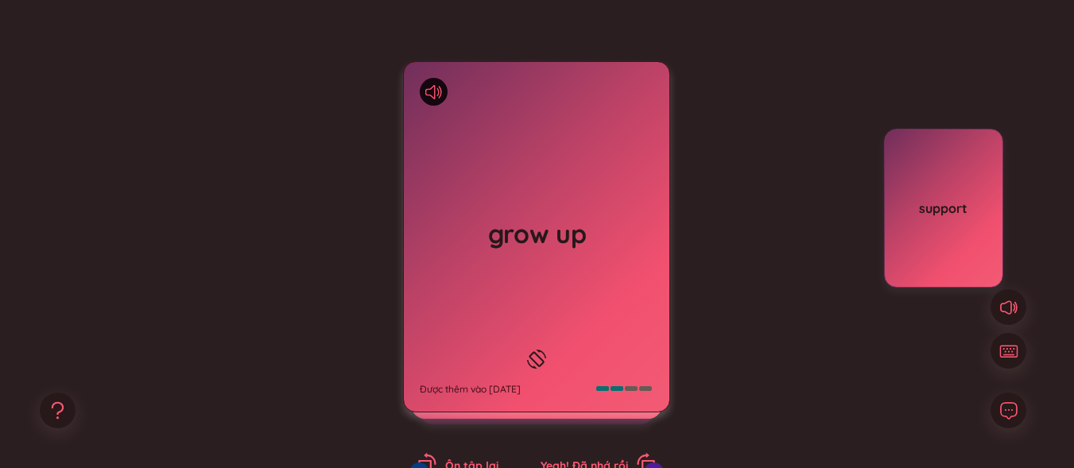
scroll to position [239, 0]
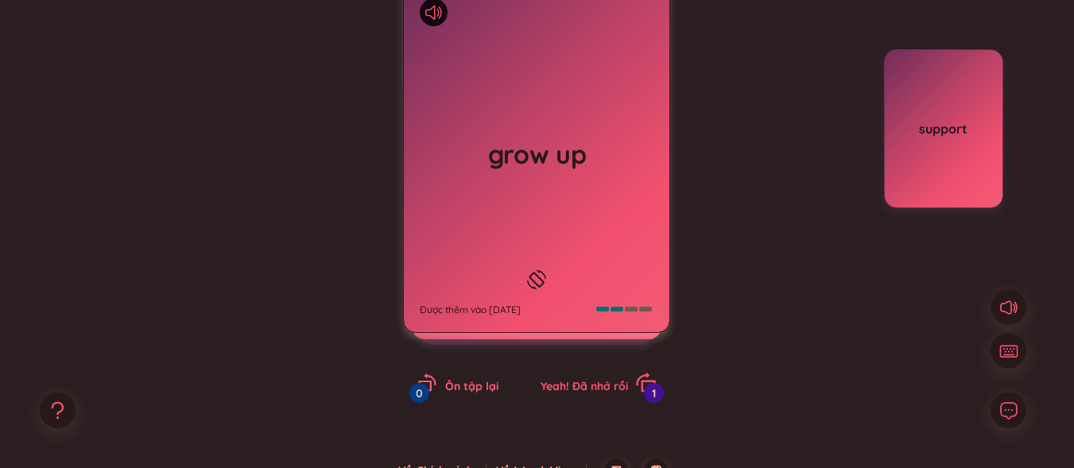
click at [625, 386] on span "Yeah! Đã nhớ rồi" at bounding box center [584, 386] width 87 height 14
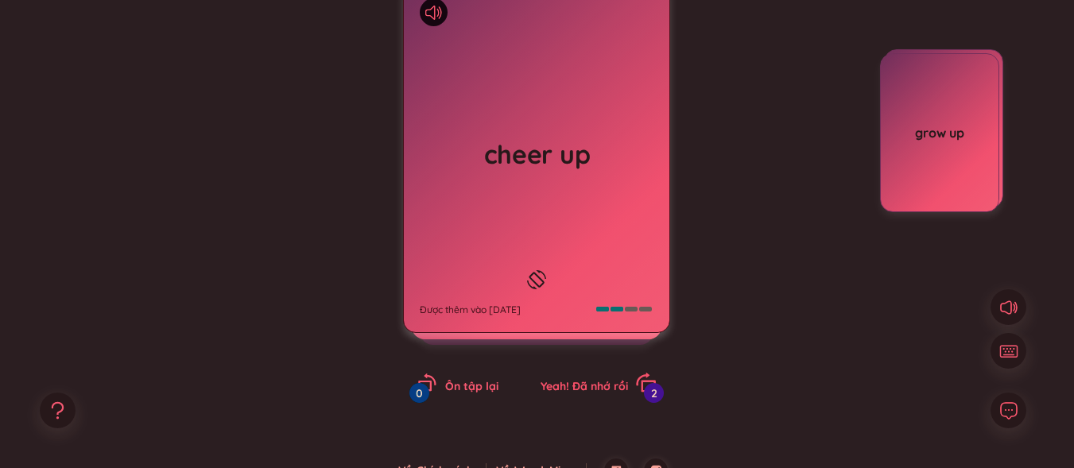
click at [602, 383] on span "Yeah! Đã nhớ rồi" at bounding box center [584, 386] width 87 height 14
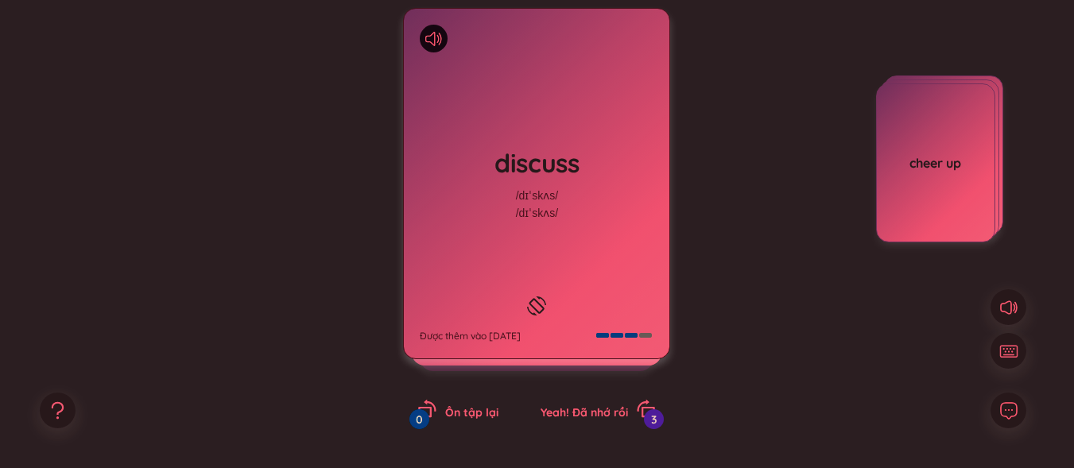
scroll to position [204, 0]
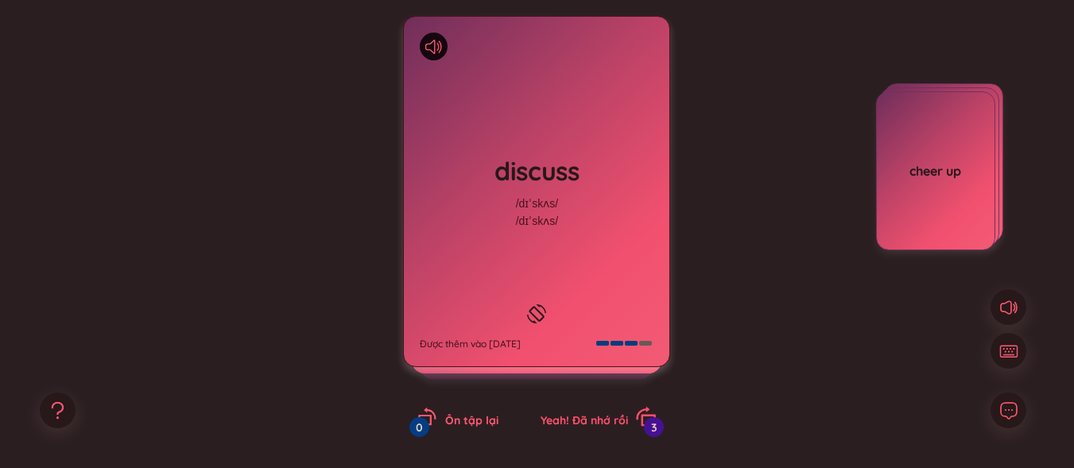
click at [592, 416] on span "Yeah! Đã nhớ rồi" at bounding box center [584, 421] width 87 height 14
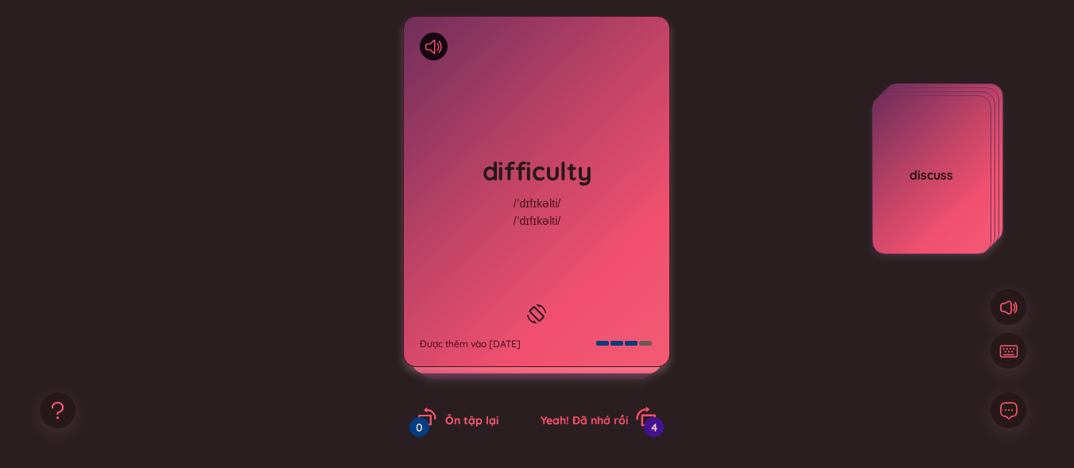
click at [629, 422] on div "Yeah! Đã nhớ rồi 4" at bounding box center [598, 418] width 115 height 22
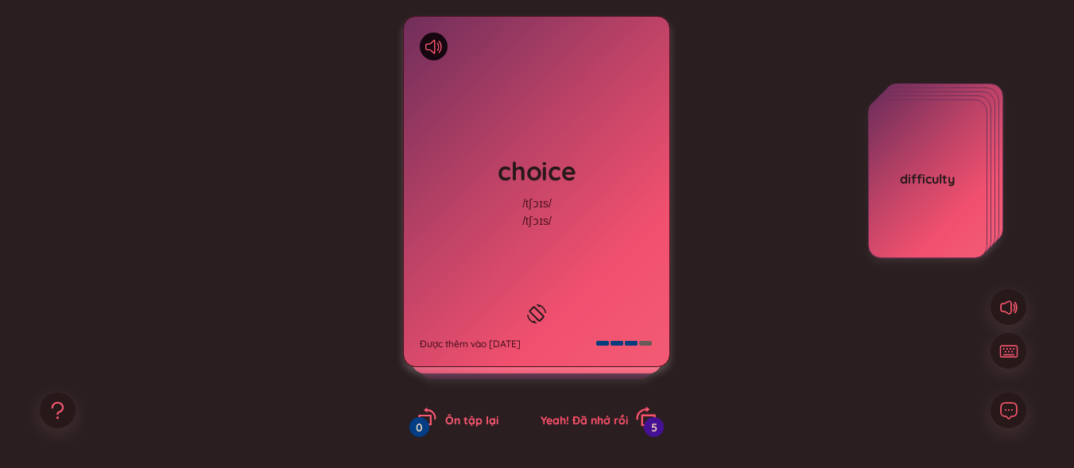
click at [599, 421] on span "Yeah! Đã nhớ rồi" at bounding box center [584, 421] width 87 height 14
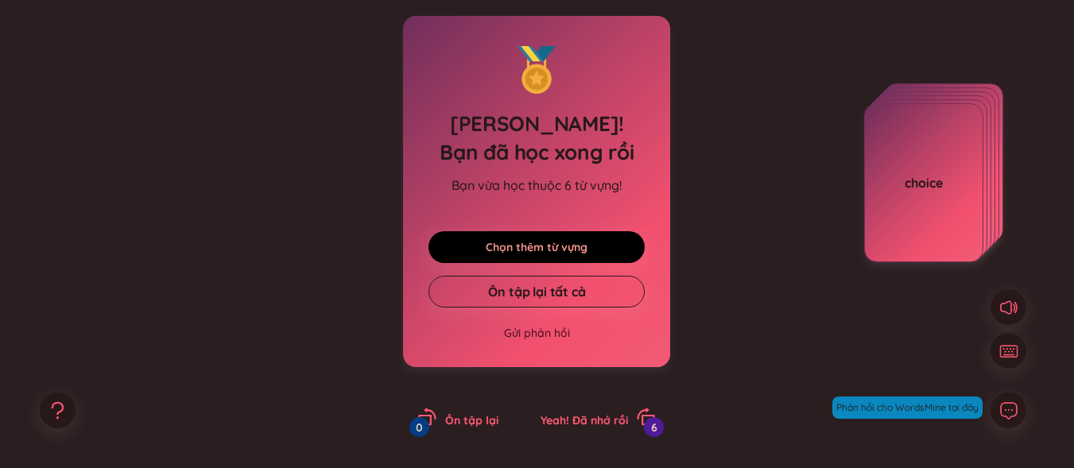
click at [572, 246] on link "Chọn thêm từ vựng" at bounding box center [537, 247] width 102 height 17
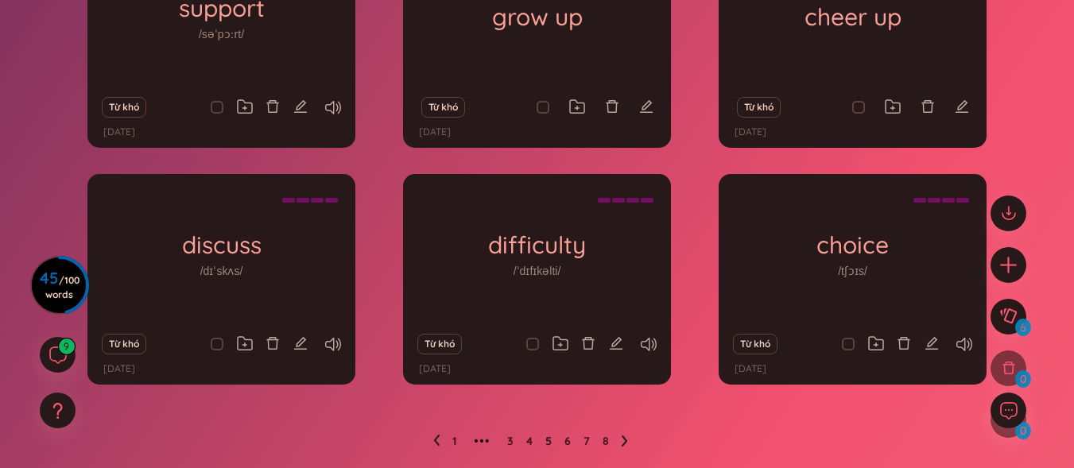
click at [624, 439] on icon at bounding box center [625, 441] width 6 height 11
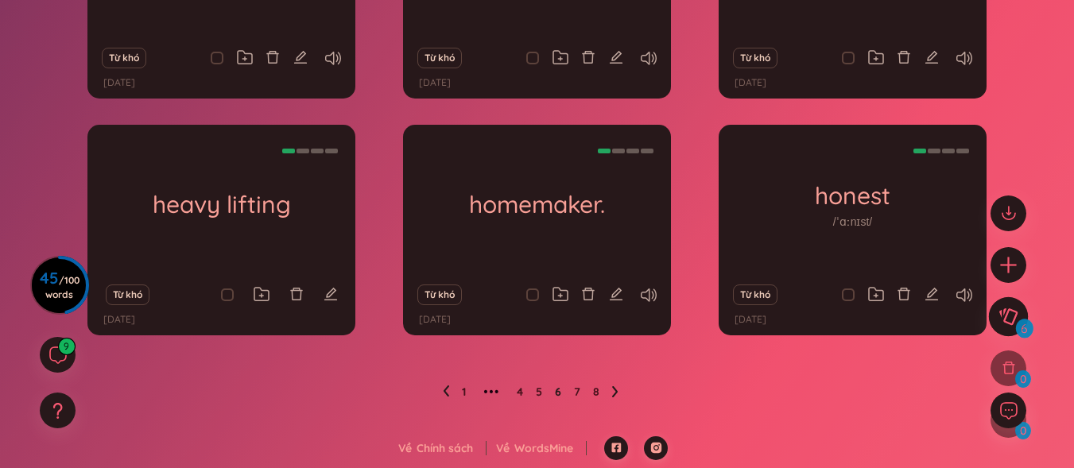
click at [1003, 309] on icon at bounding box center [1008, 316] width 19 height 17
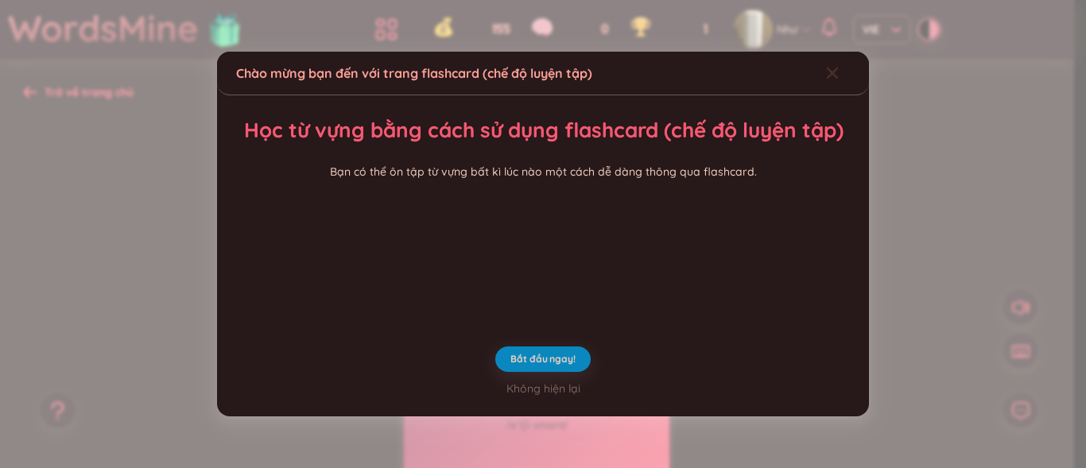
click at [826, 67] on icon "Close" at bounding box center [832, 73] width 13 height 13
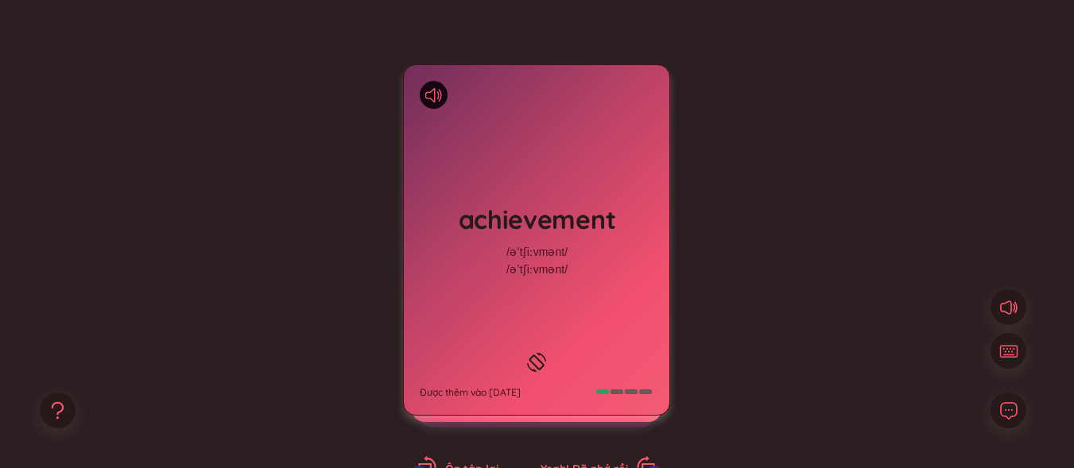
scroll to position [159, 0]
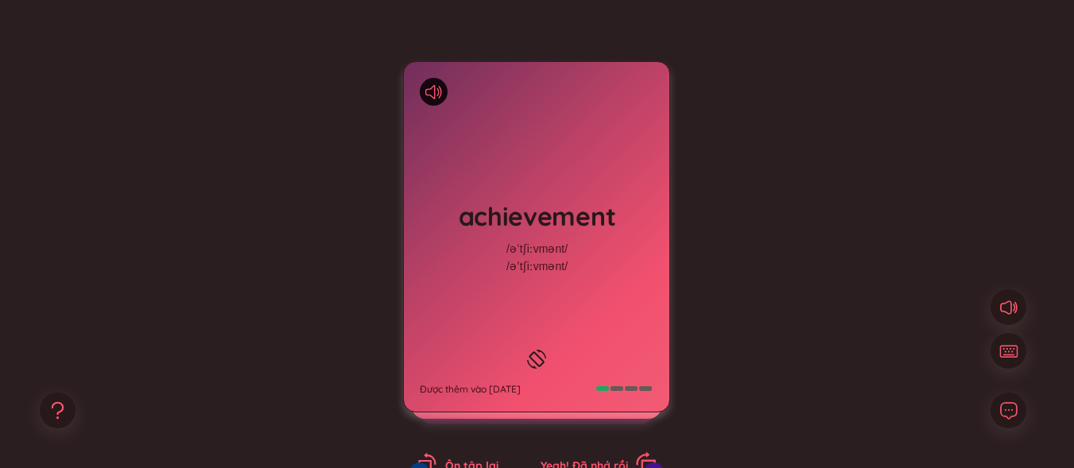
drag, startPoint x: 572, startPoint y: 463, endPoint x: 707, endPoint y: 379, distance: 158.9
click at [573, 463] on span "Yeah! Đã nhớ rồi" at bounding box center [584, 466] width 87 height 14
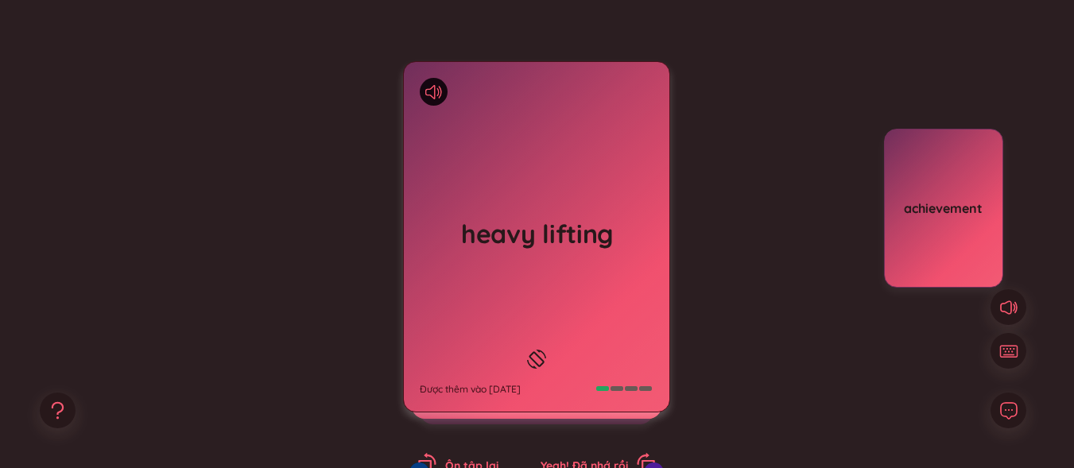
scroll to position [239, 0]
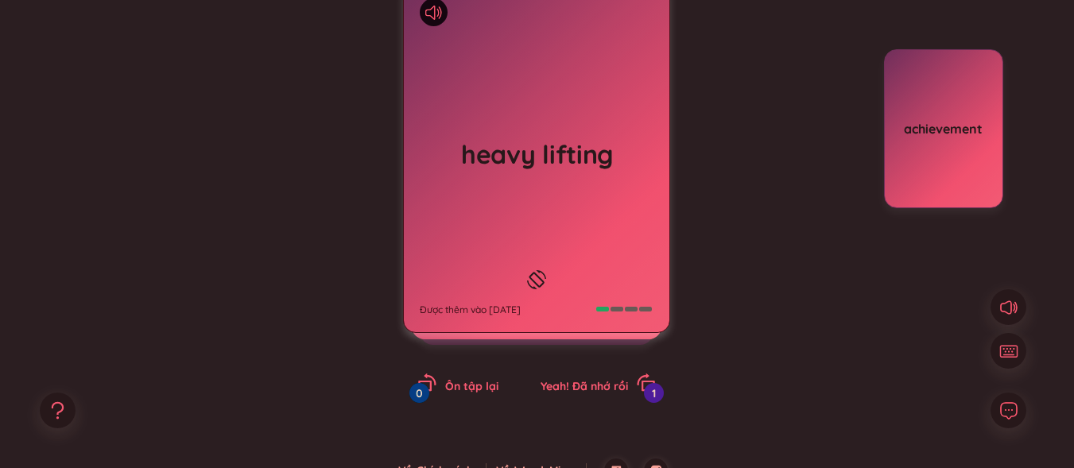
drag, startPoint x: 606, startPoint y: 377, endPoint x: 750, endPoint y: 266, distance: 182.0
click at [607, 376] on div "Yeah! Đã nhớ rồi 1" at bounding box center [598, 384] width 115 height 22
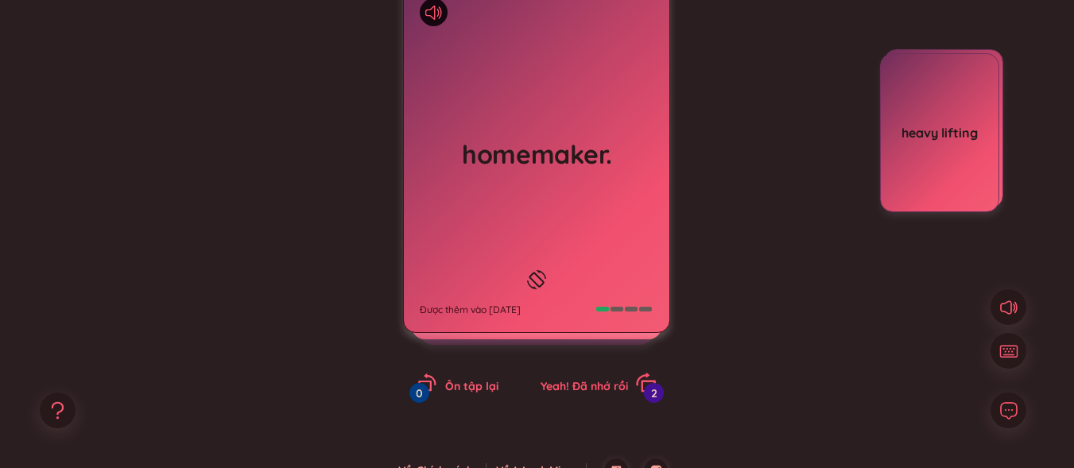
click at [589, 381] on span "Yeah! Đã nhớ rồi" at bounding box center [584, 386] width 87 height 14
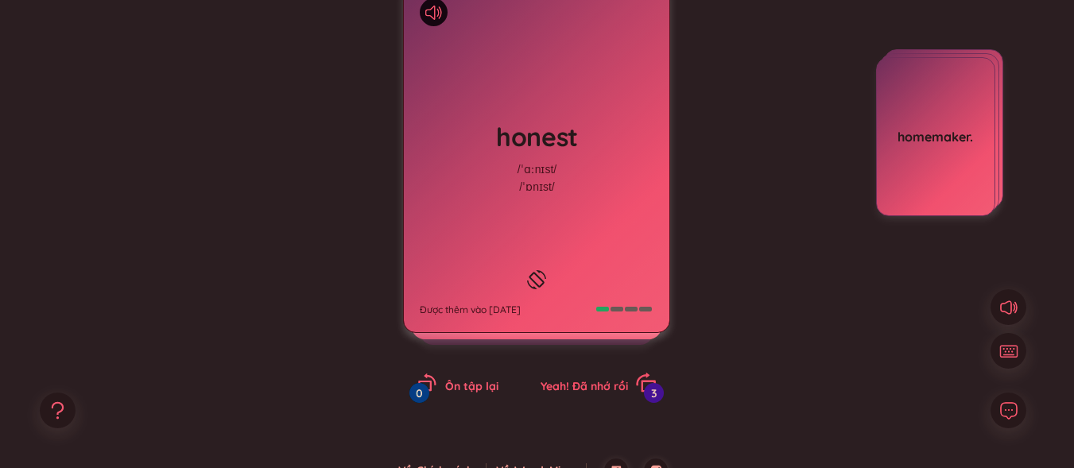
click at [602, 382] on span "Yeah! Đã nhớ rồi" at bounding box center [584, 386] width 87 height 14
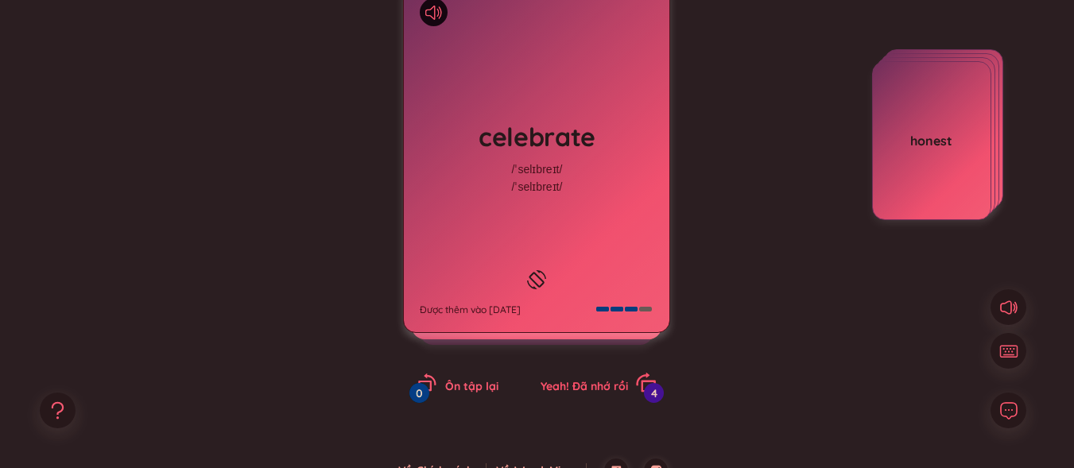
click at [615, 386] on span "Yeah! Đã nhớ rồi" at bounding box center [584, 386] width 87 height 14
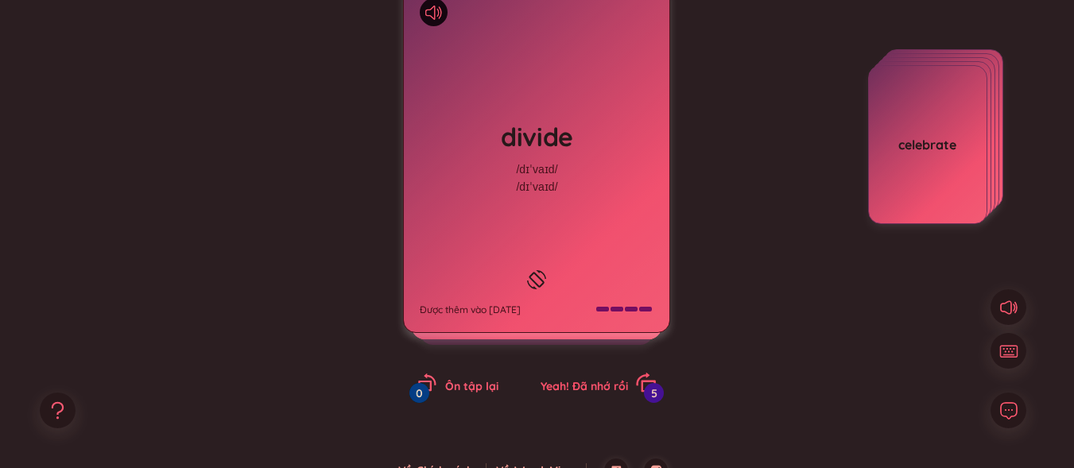
click at [581, 388] on span "Yeah! Đã nhớ rồi" at bounding box center [584, 386] width 87 height 14
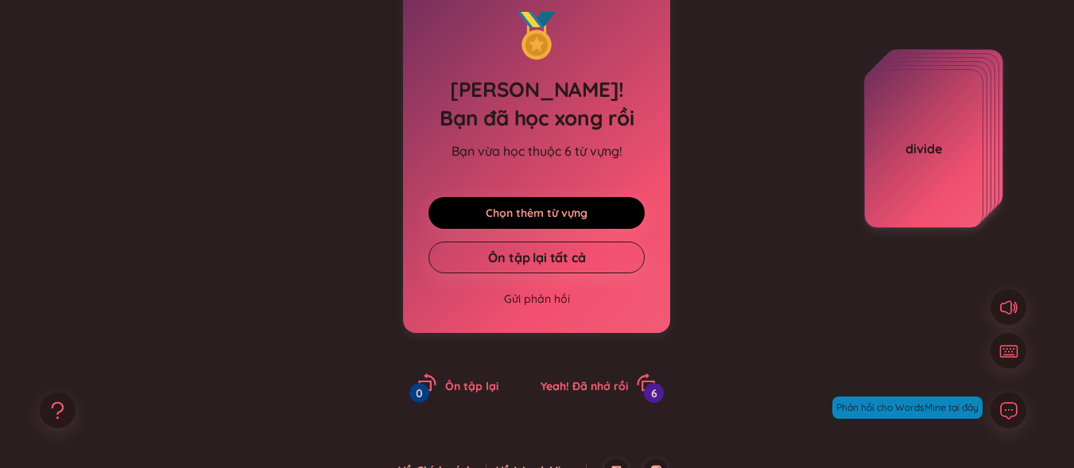
click at [560, 217] on link "Chọn thêm từ vựng" at bounding box center [537, 212] width 102 height 17
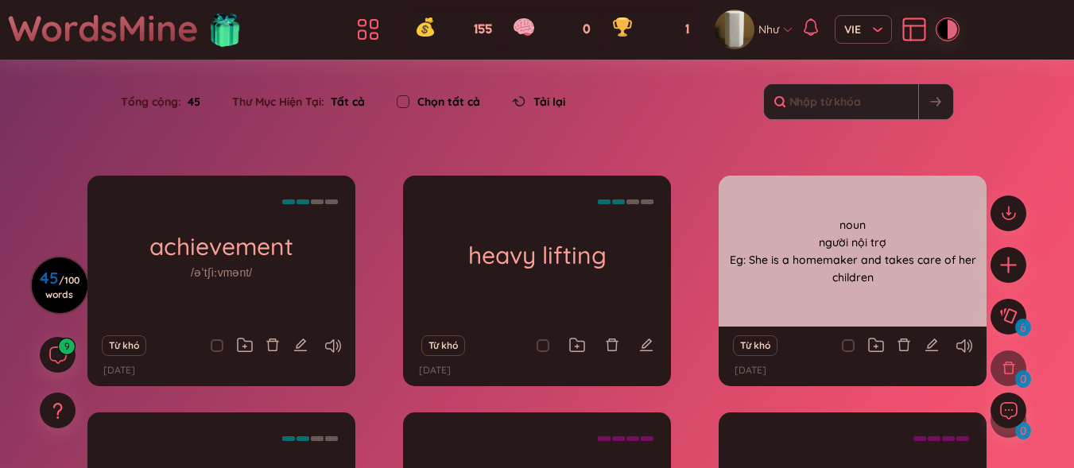
scroll to position [239, 0]
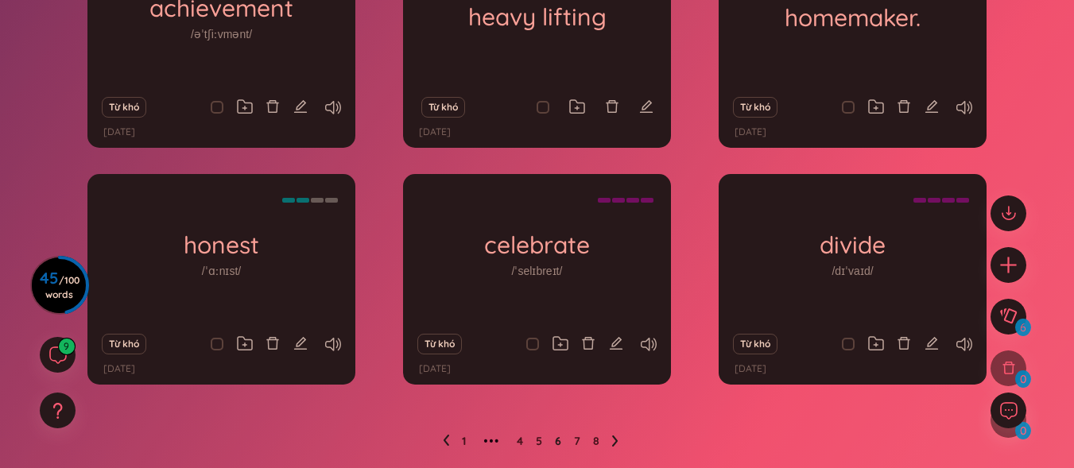
click at [617, 444] on icon at bounding box center [615, 441] width 6 height 12
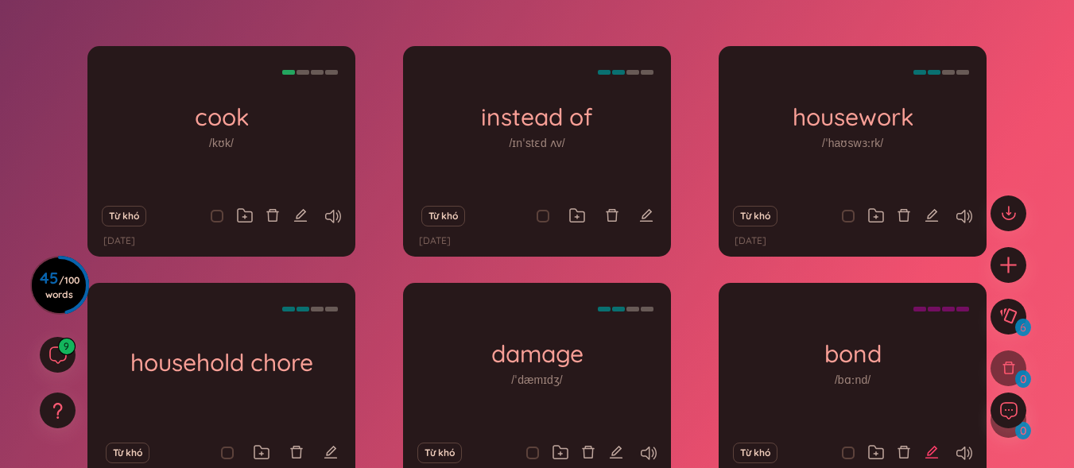
scroll to position [129, 0]
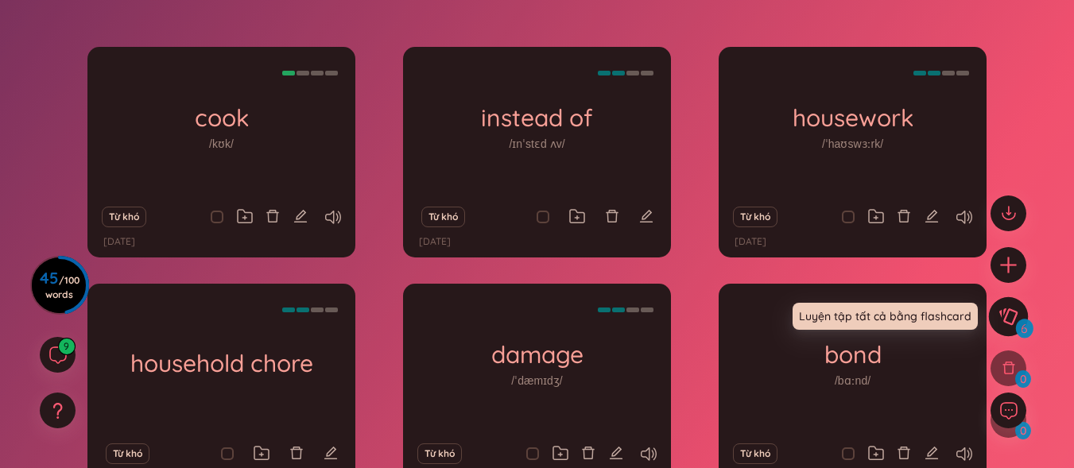
click at [1019, 313] on button at bounding box center [1009, 317] width 40 height 40
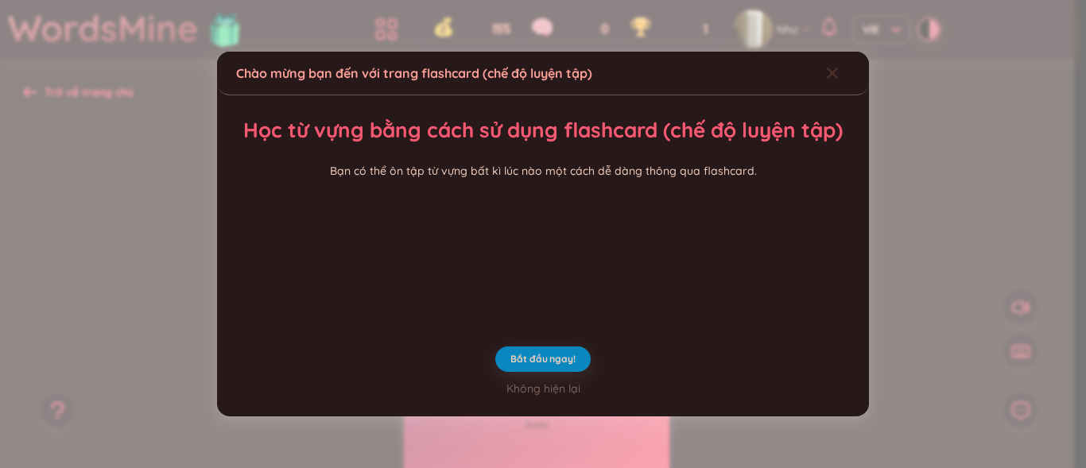
click at [826, 52] on div "Close" at bounding box center [832, 73] width 13 height 43
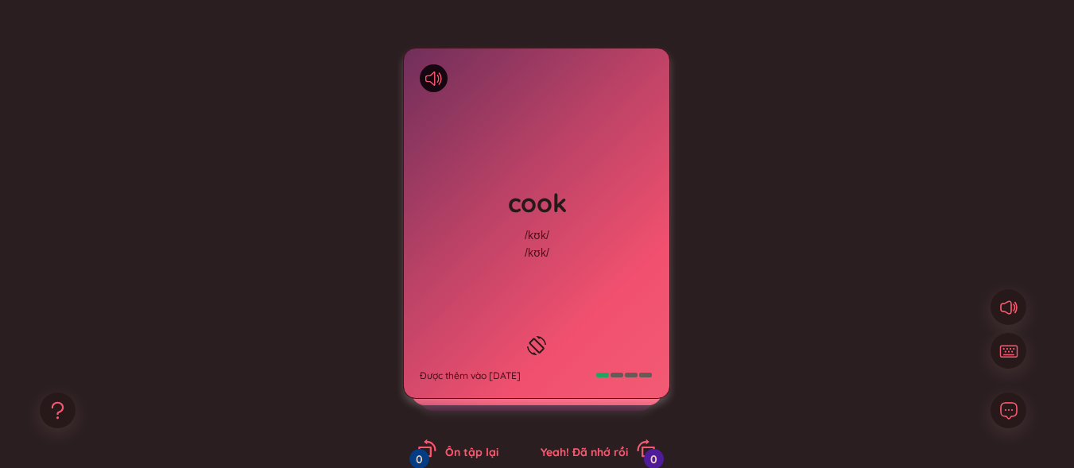
scroll to position [173, 0]
click at [556, 445] on span "Yeah! Đã nhớ rồi" at bounding box center [584, 452] width 87 height 14
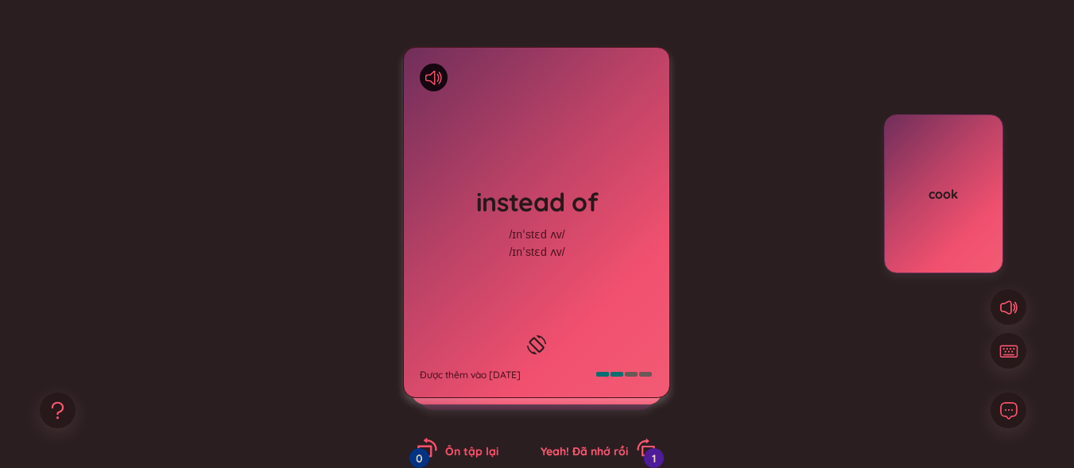
click at [475, 441] on div "Ôn tập lại 0" at bounding box center [457, 449] width 81 height 22
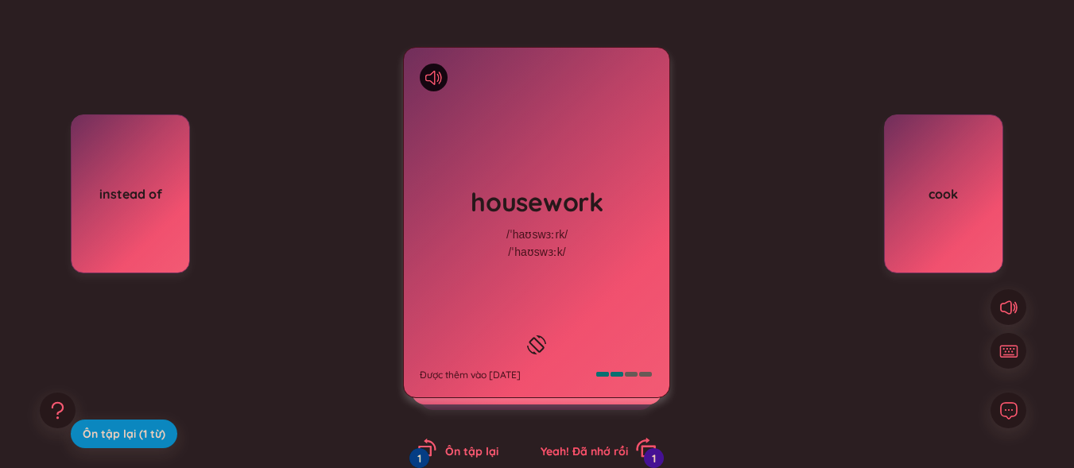
click at [594, 448] on span "Yeah! Đã nhớ rồi" at bounding box center [584, 452] width 87 height 14
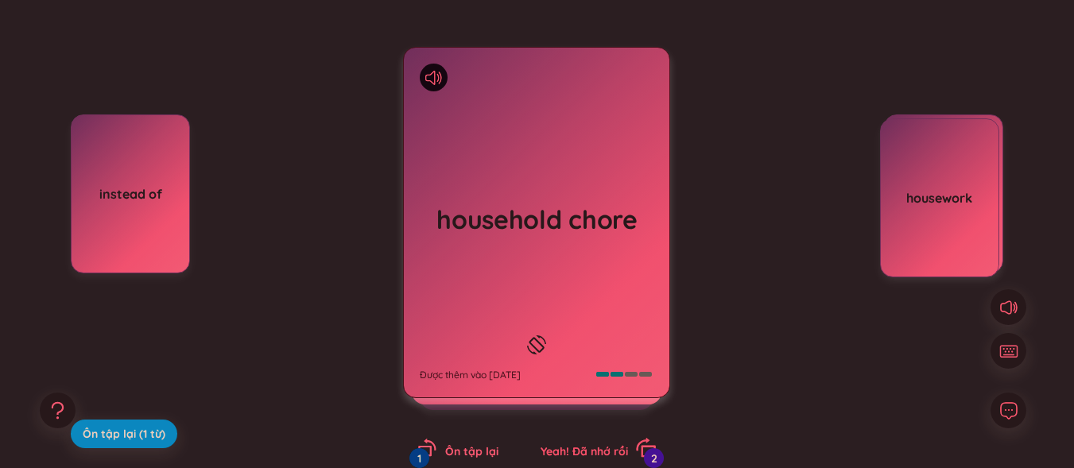
click at [595, 444] on div "Yeah! Đã nhớ rồi 2" at bounding box center [598, 449] width 115 height 22
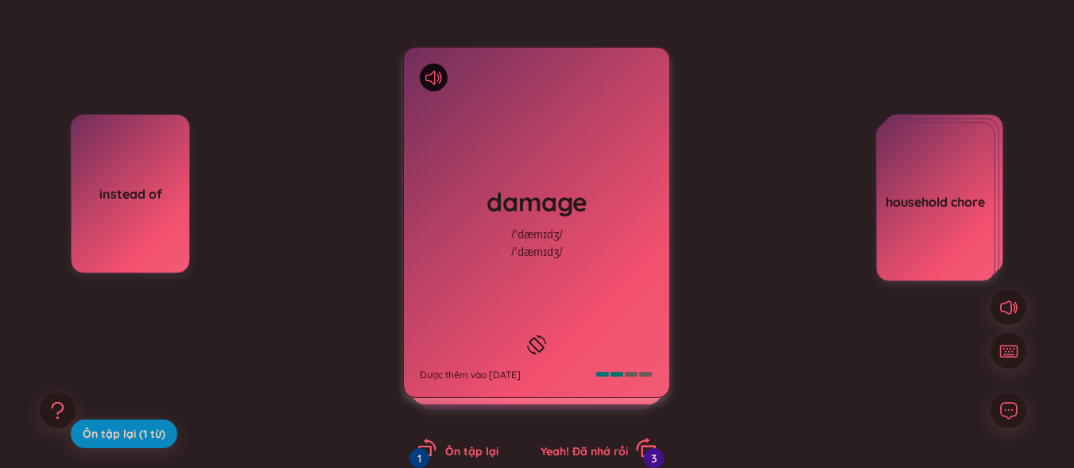
click at [612, 448] on span "Yeah! Đã nhớ rồi" at bounding box center [584, 452] width 87 height 14
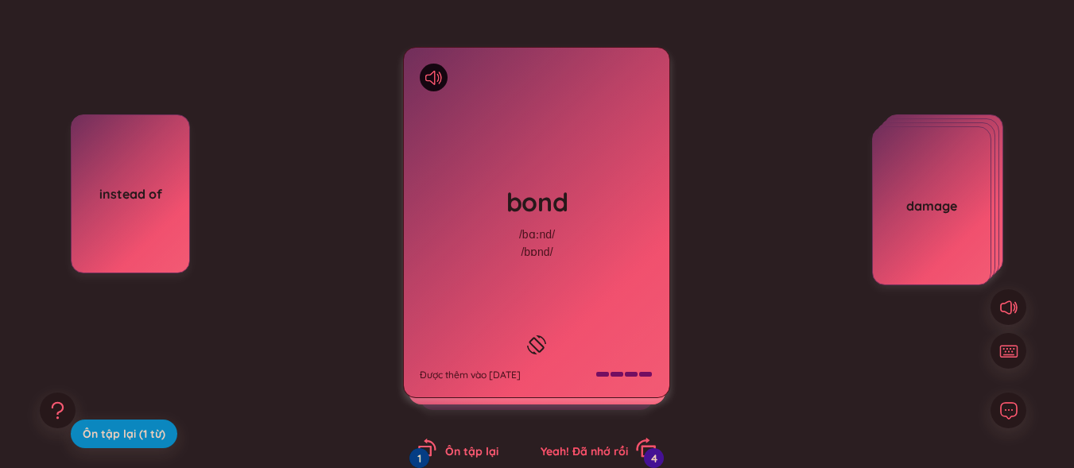
click at [615, 455] on span "Yeah! Đã nhớ rồi" at bounding box center [584, 452] width 87 height 14
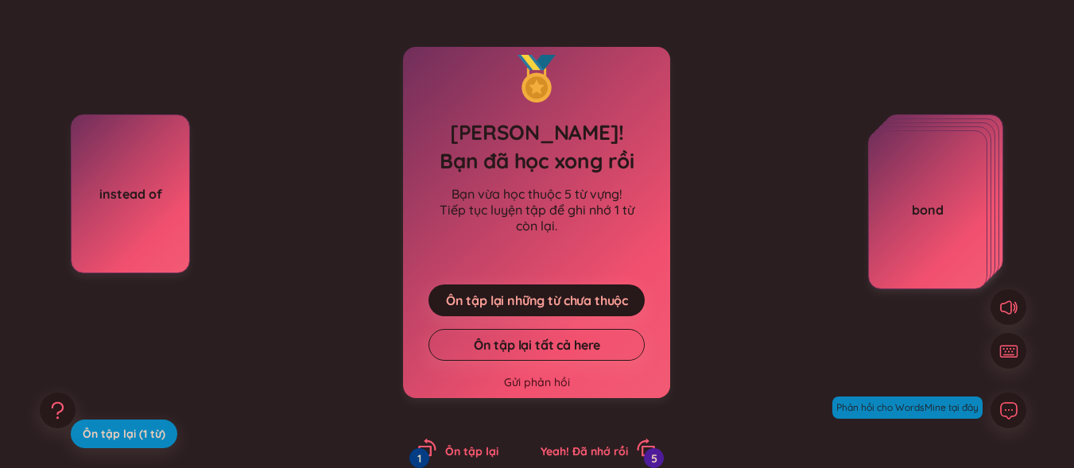
click at [117, 196] on div "instead of" at bounding box center [131, 193] width 118 height 17
click at [114, 196] on div "instead of" at bounding box center [131, 193] width 118 height 17
click at [491, 286] on button "Ôn tập lại những từ chưa thuộc" at bounding box center [537, 301] width 216 height 32
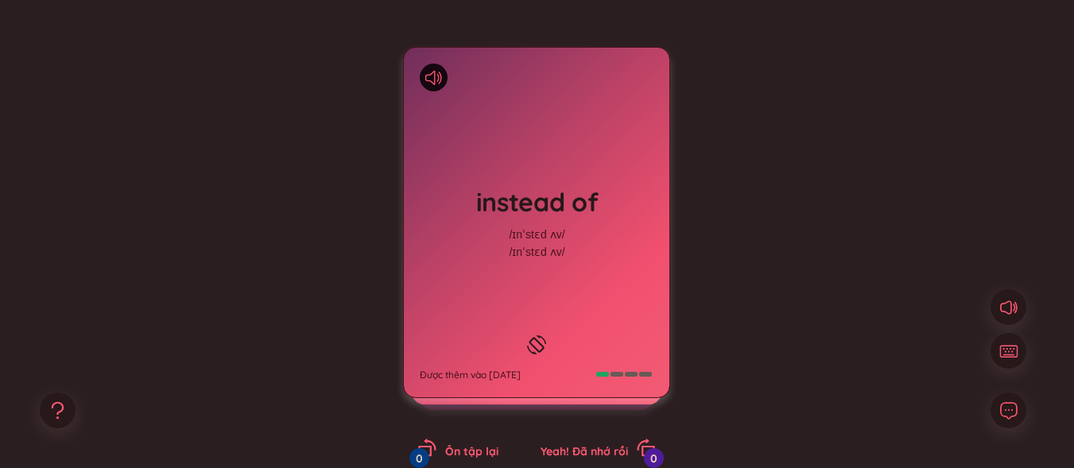
click at [573, 289] on div "instead of /ɪnˈstɛd ʌv/ /ɪnˈstɛd ʌv/ Được thêm vào 19/8/2025" at bounding box center [537, 223] width 266 height 350
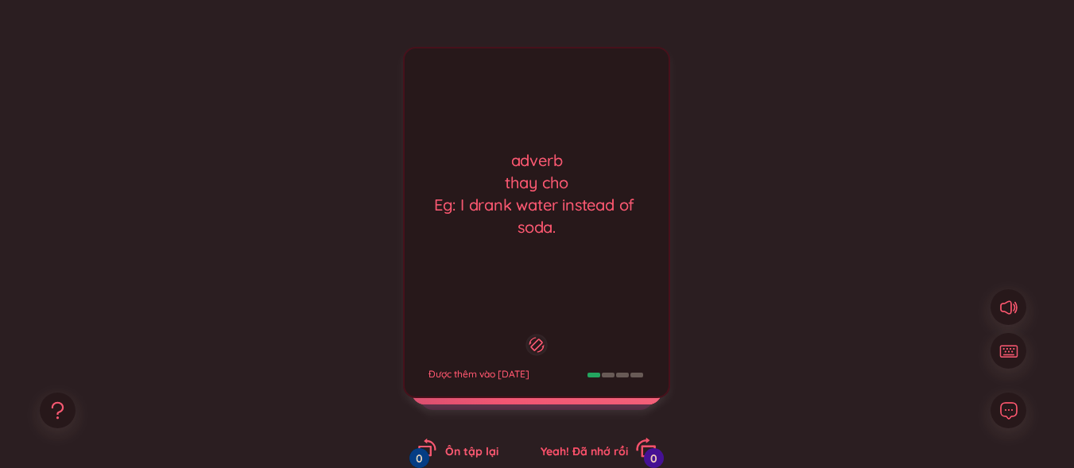
click at [585, 441] on div "Yeah! Đã nhớ rồi 0" at bounding box center [598, 449] width 115 height 22
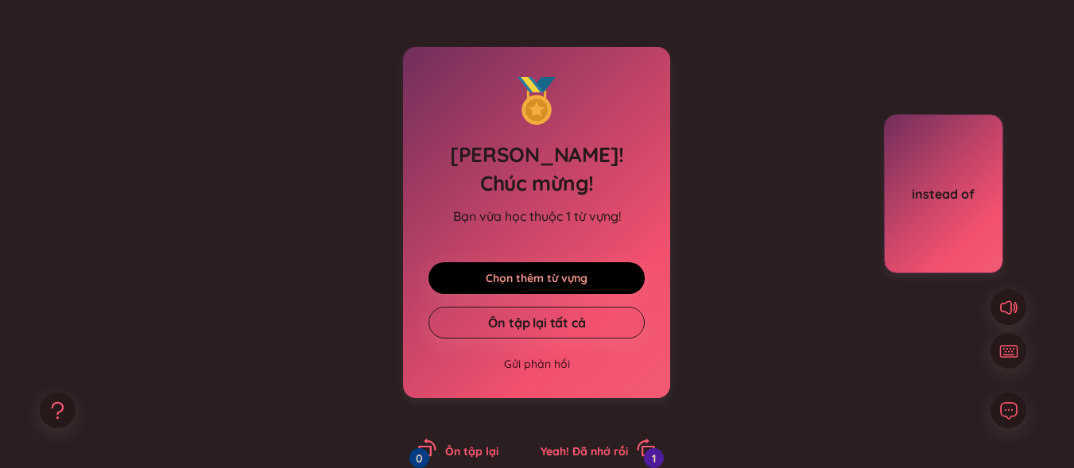
click at [583, 272] on link "Chọn thêm từ vựng" at bounding box center [537, 278] width 102 height 17
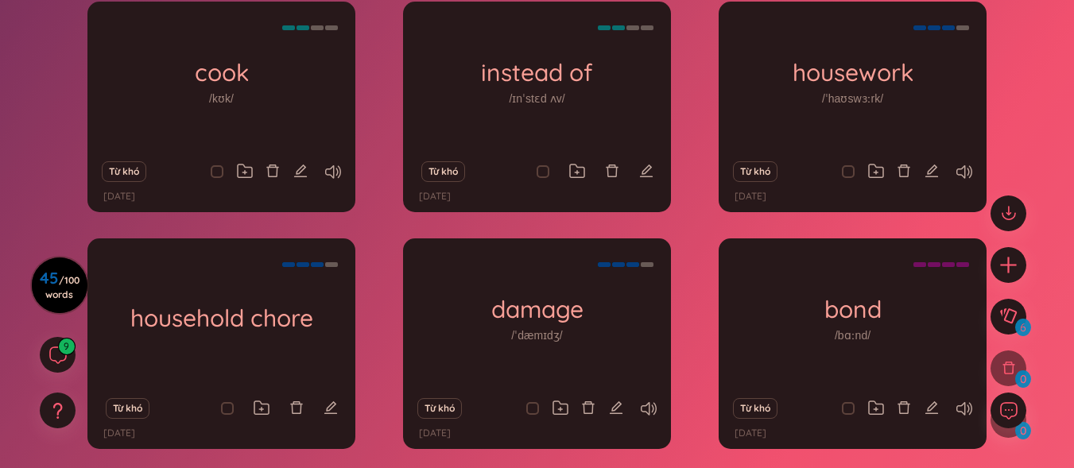
scroll to position [239, 0]
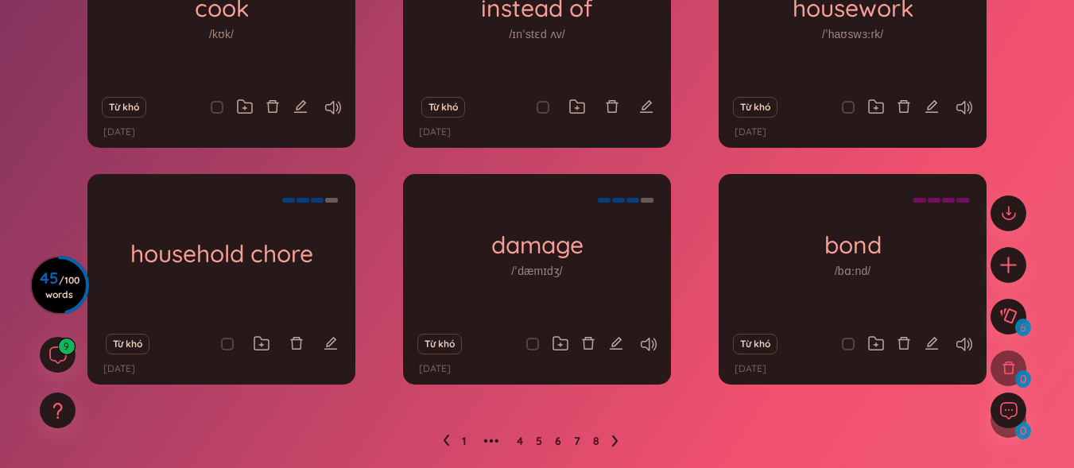
click at [612, 443] on icon at bounding box center [615, 441] width 6 height 12
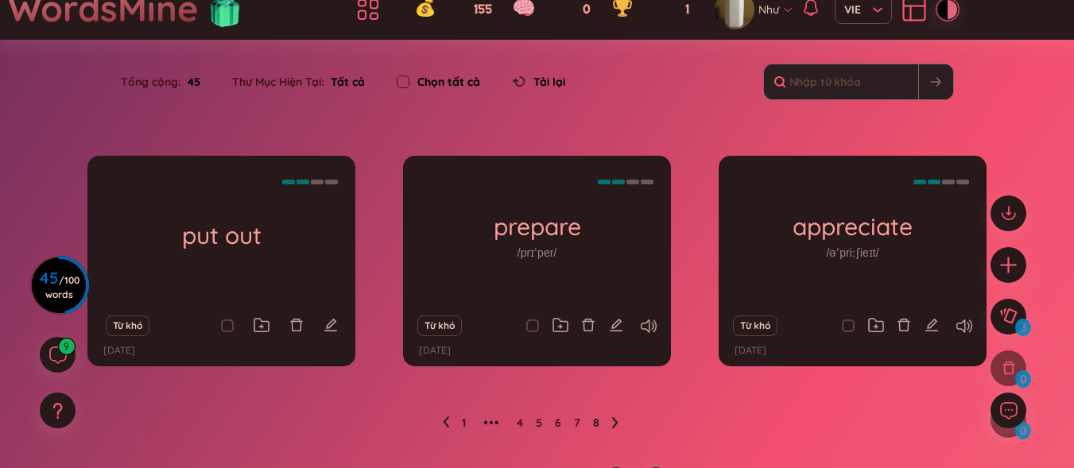
scroll to position [51, 0]
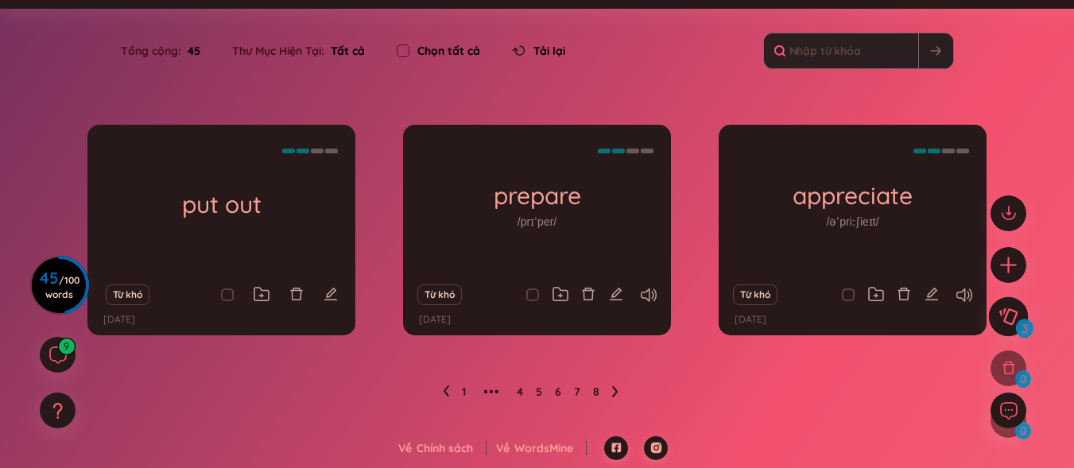
click at [1015, 313] on icon at bounding box center [1009, 316] width 18 height 17
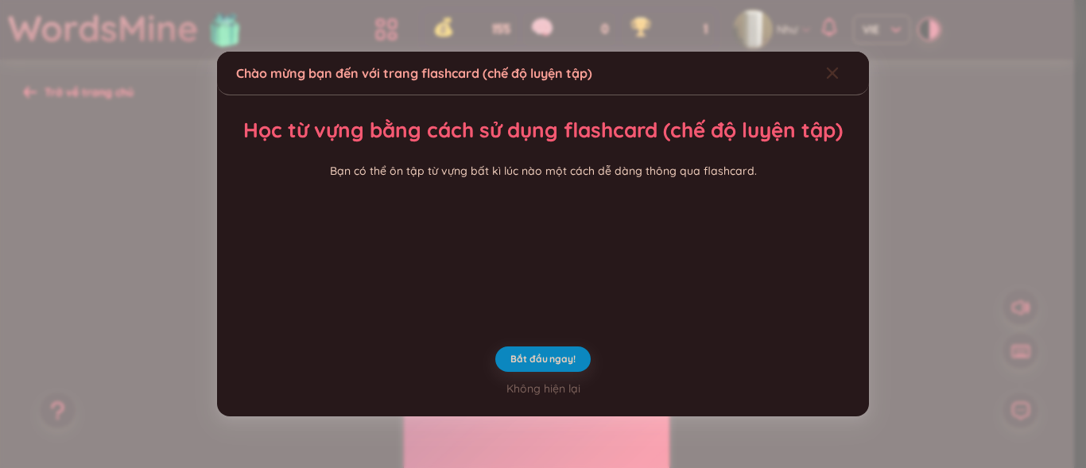
click at [832, 52] on span "Close" at bounding box center [847, 73] width 43 height 43
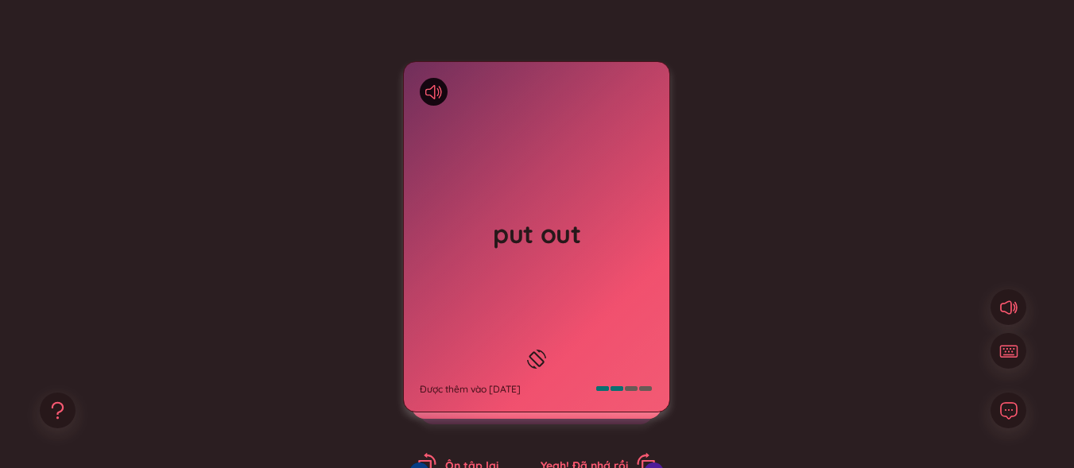
scroll to position [239, 0]
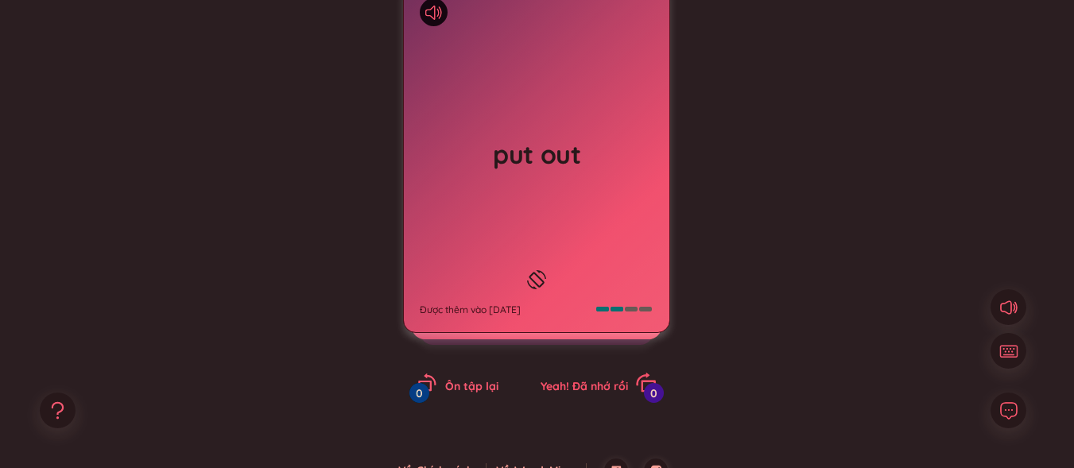
click at [623, 390] on span "Yeah! Đã nhớ rồi" at bounding box center [584, 386] width 87 height 14
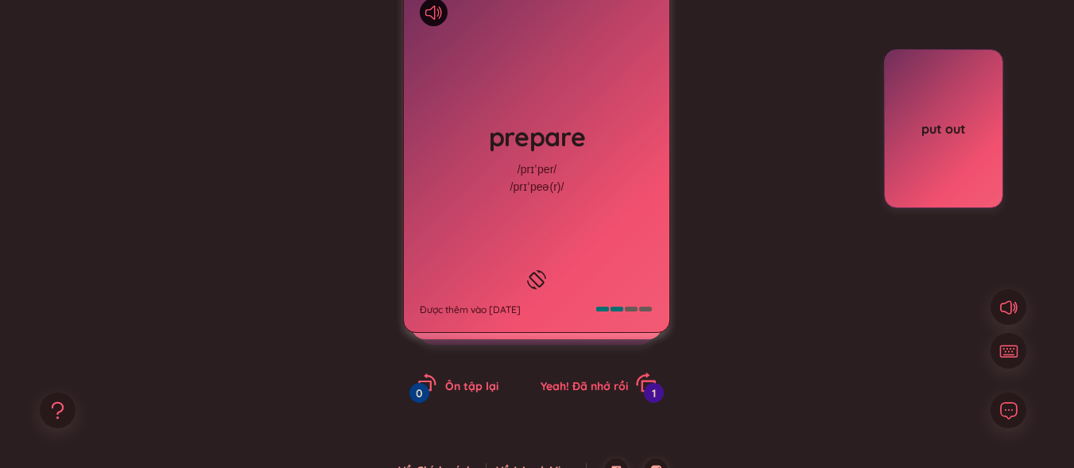
click at [615, 387] on span "Yeah! Đã nhớ rồi" at bounding box center [584, 386] width 87 height 14
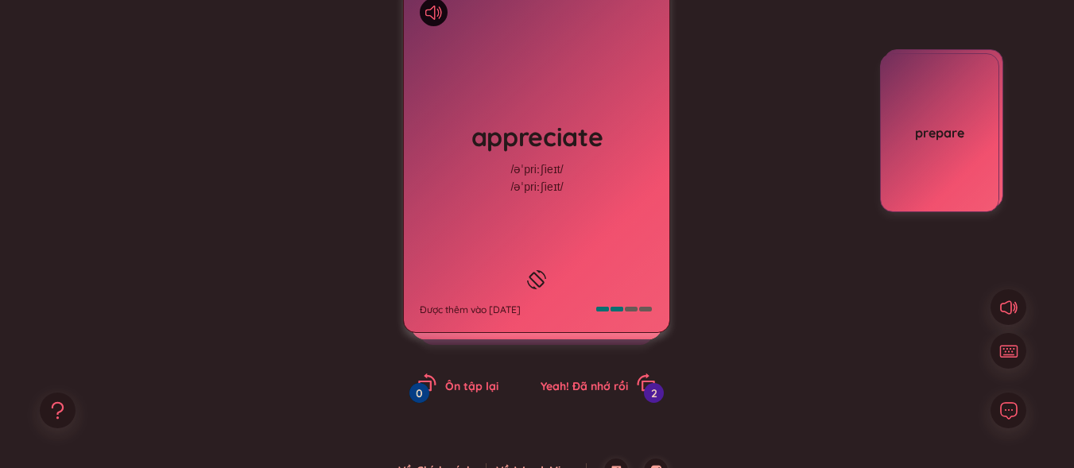
click at [604, 244] on div "appreciate /əˈpriːʃieɪt/ /əˈpriːʃieɪt/ Được thêm vào 19/8/2025" at bounding box center [537, 158] width 266 height 350
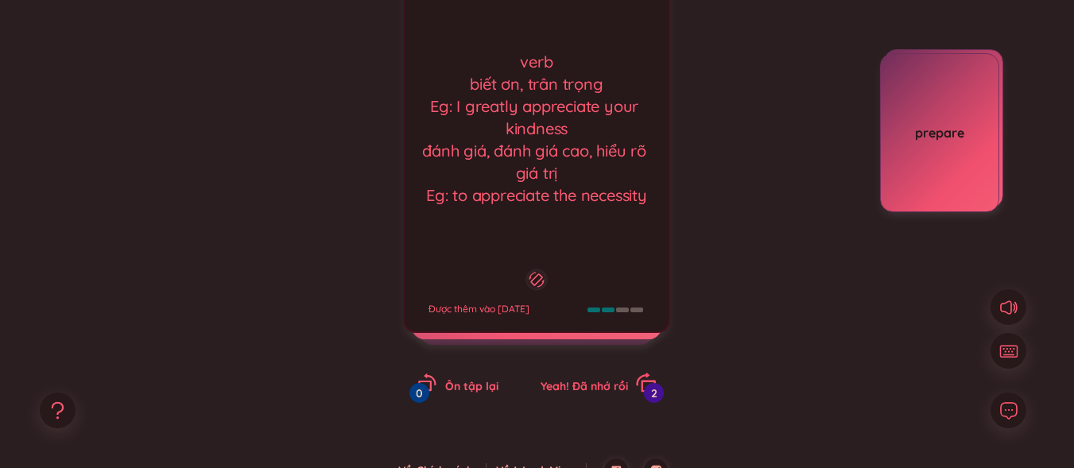
click at [639, 387] on icon "rotate-right" at bounding box center [646, 383] width 22 height 22
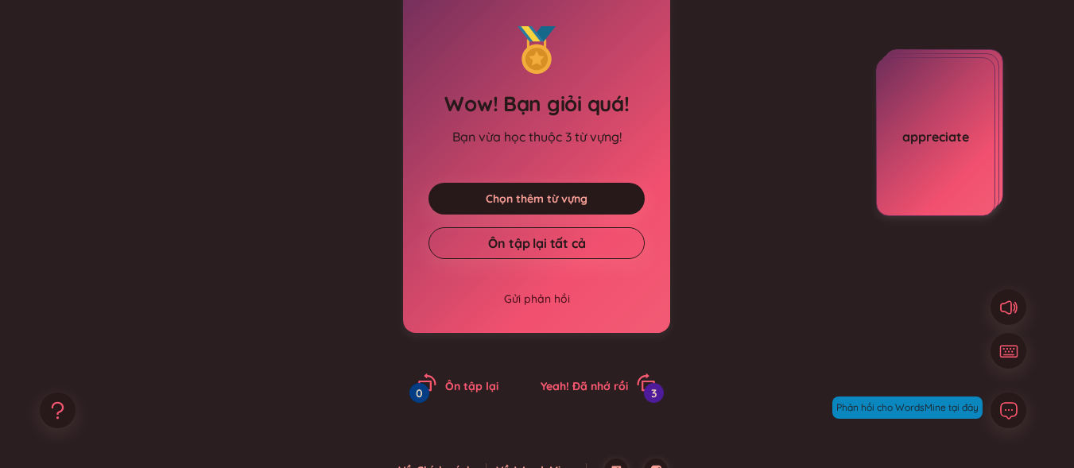
click at [810, 239] on div "put out prepare appreciate" at bounding box center [884, 208] width 239 height 318
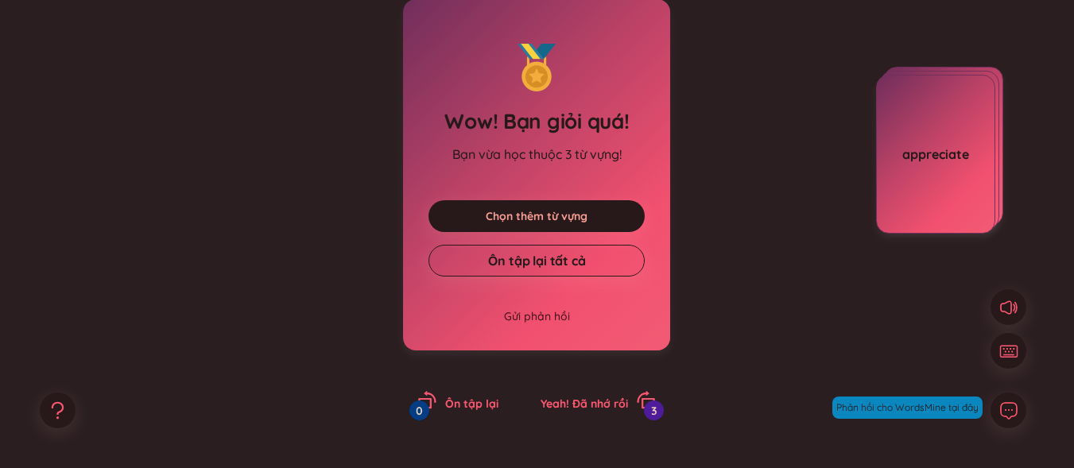
scroll to position [181, 0]
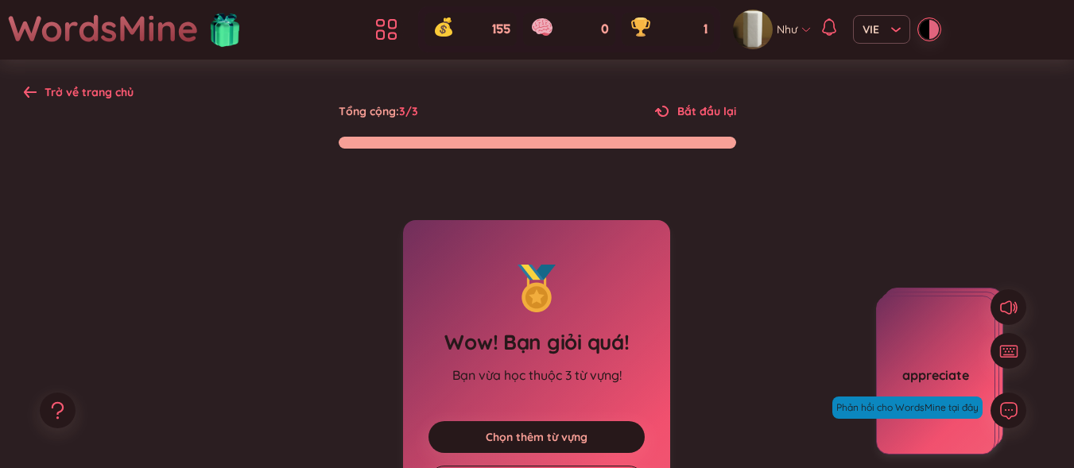
click at [56, 95] on div "Trở về trang chủ" at bounding box center [89, 91] width 89 height 17
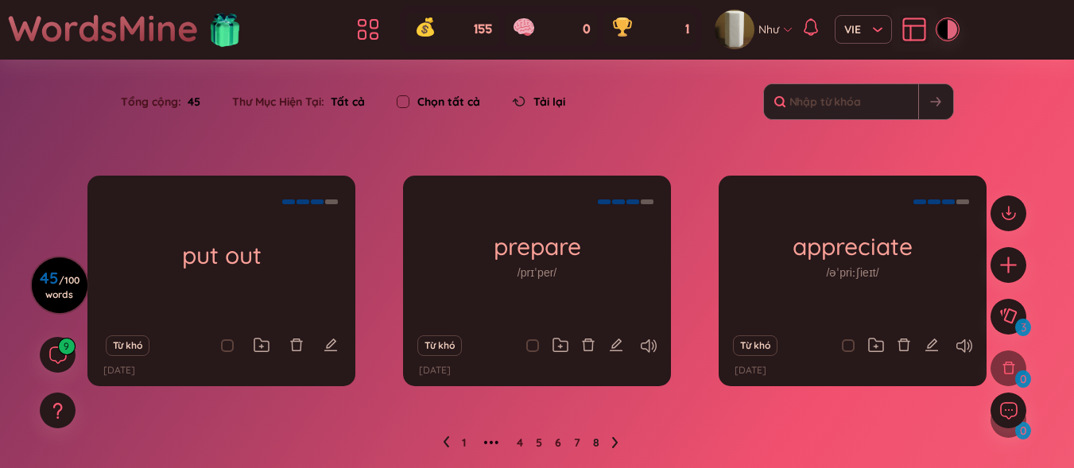
scroll to position [51, 0]
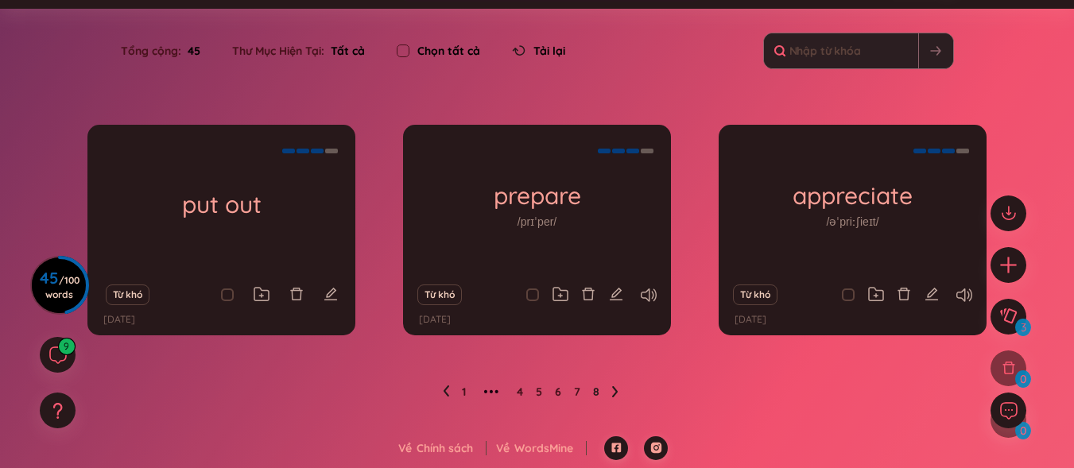
click at [459, 391] on ul "1 ••• 4 5 6 7 8" at bounding box center [537, 391] width 188 height 25
click at [484, 392] on span "•••" at bounding box center [491, 391] width 25 height 25
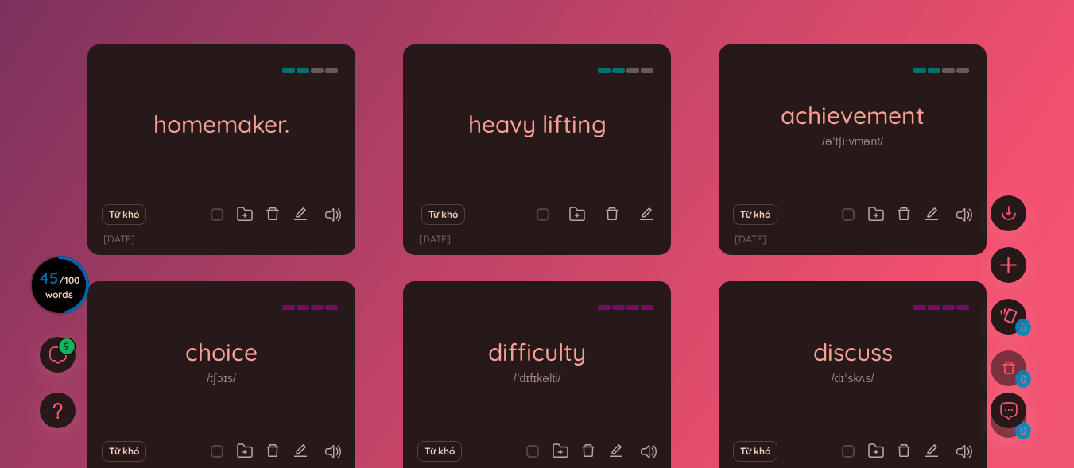
scroll to position [288, 0]
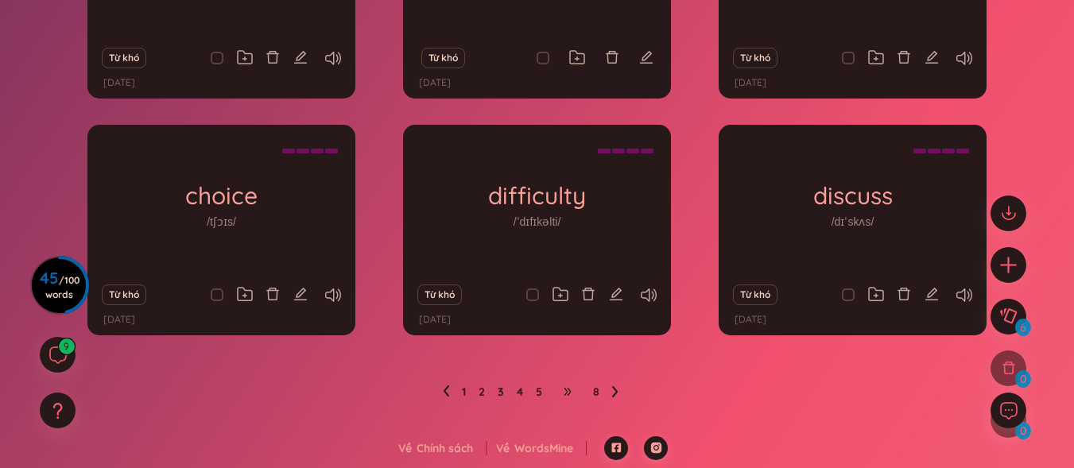
click at [573, 391] on span "•••" at bounding box center [567, 391] width 25 height 25
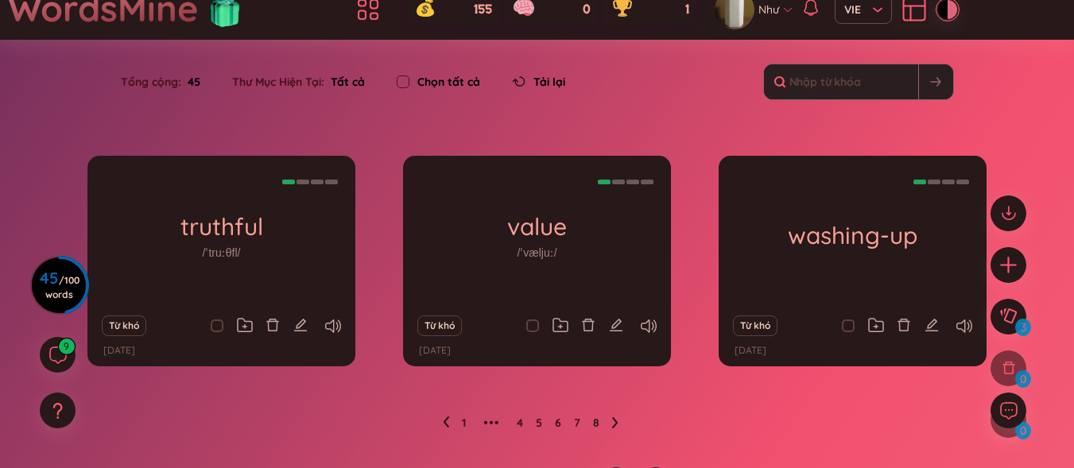
scroll to position [51, 0]
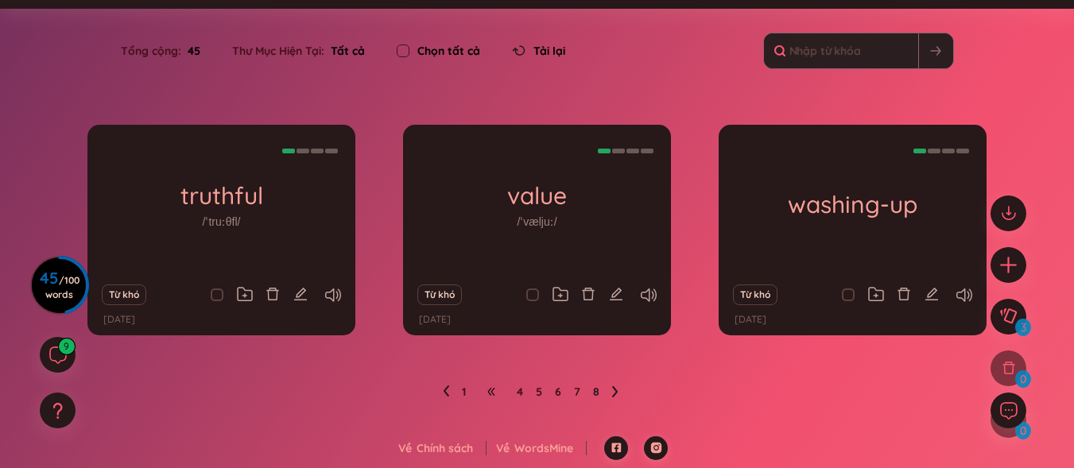
click at [492, 392] on span "•••" at bounding box center [491, 391] width 25 height 25
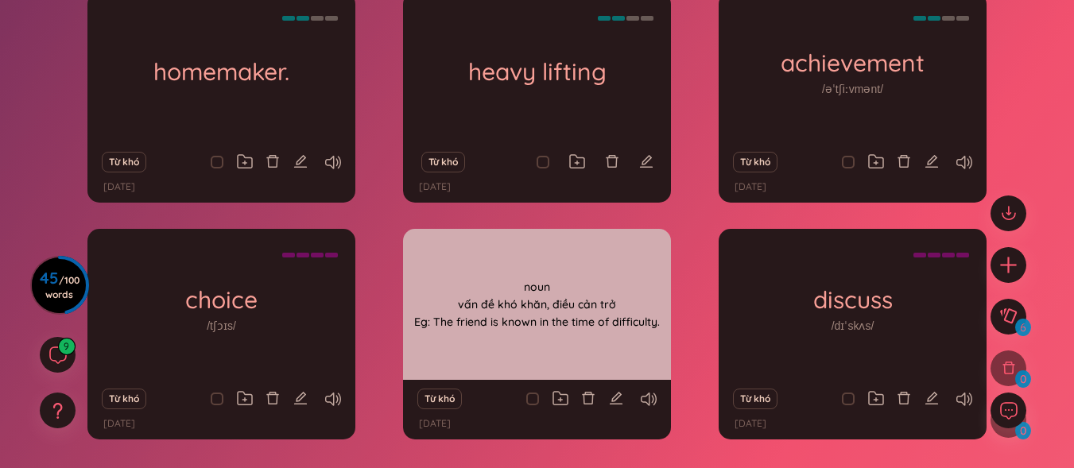
scroll to position [288, 0]
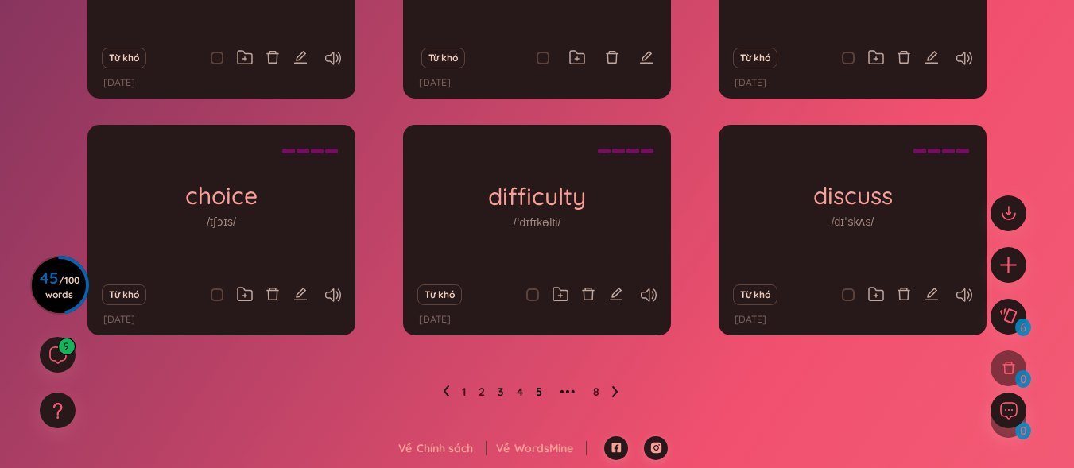
click at [539, 395] on link "5" at bounding box center [539, 392] width 6 height 24
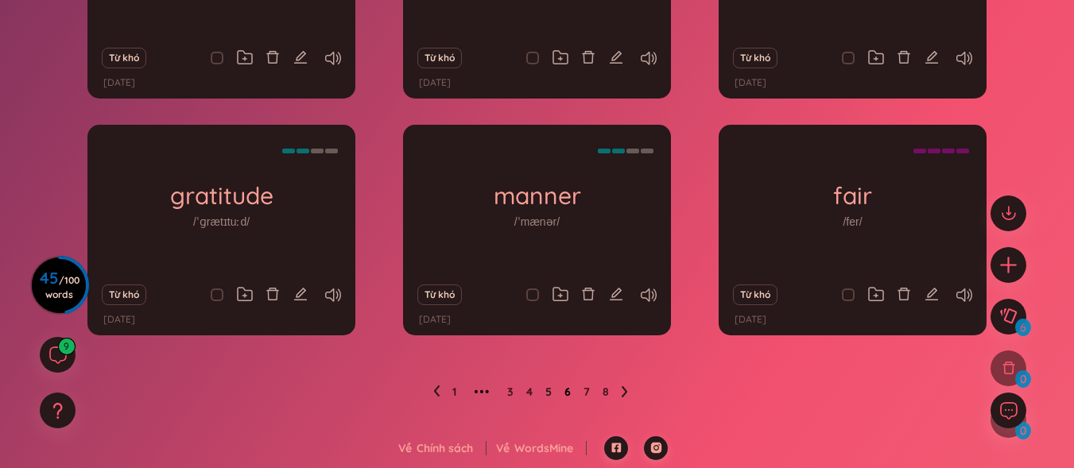
click at [569, 393] on link "6" at bounding box center [568, 392] width 6 height 24
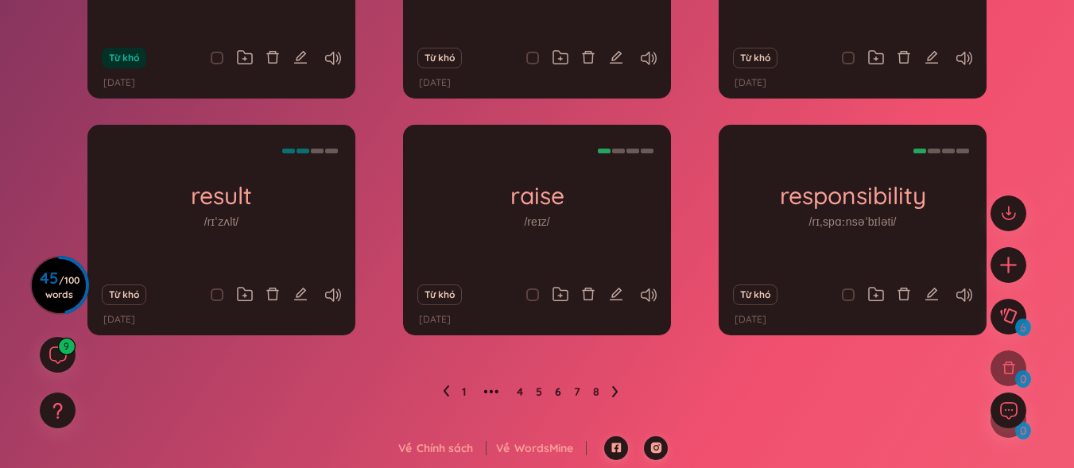
click at [616, 391] on icon at bounding box center [615, 391] width 6 height 11
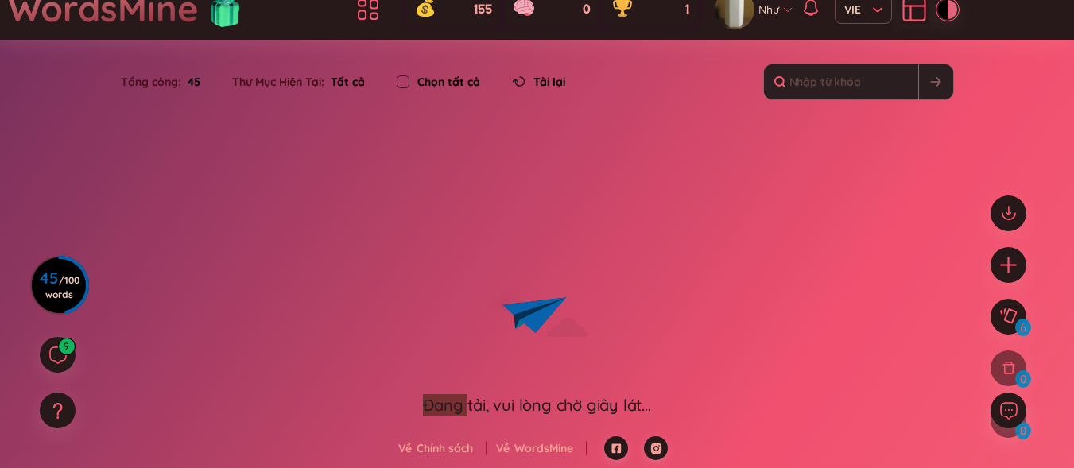
click at [616, 391] on icon "Lottie animation" at bounding box center [537, 314] width 239 height 159
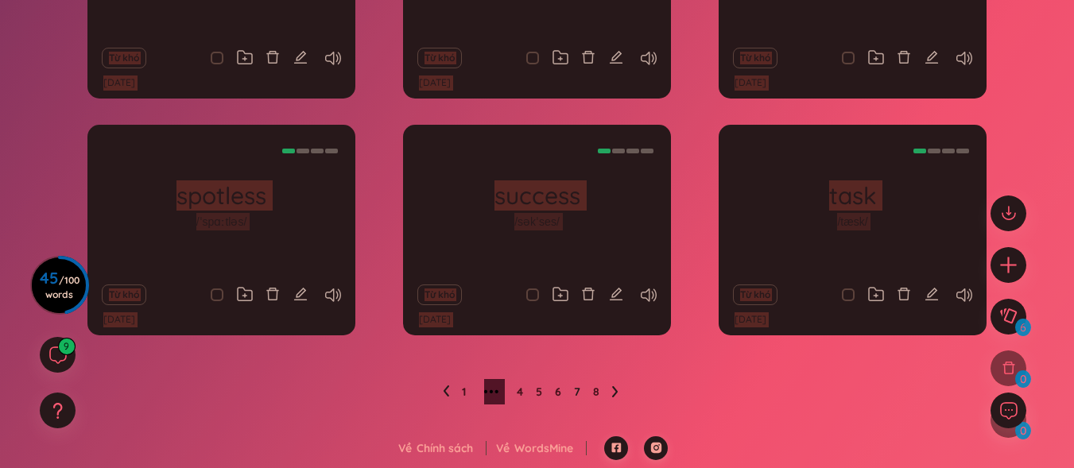
click at [616, 391] on icon at bounding box center [615, 391] width 6 height 11
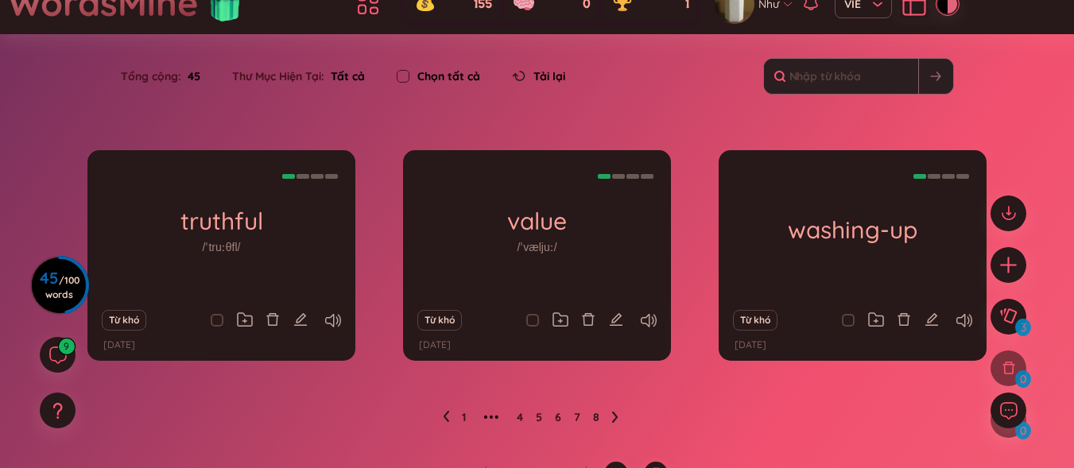
scroll to position [0, 0]
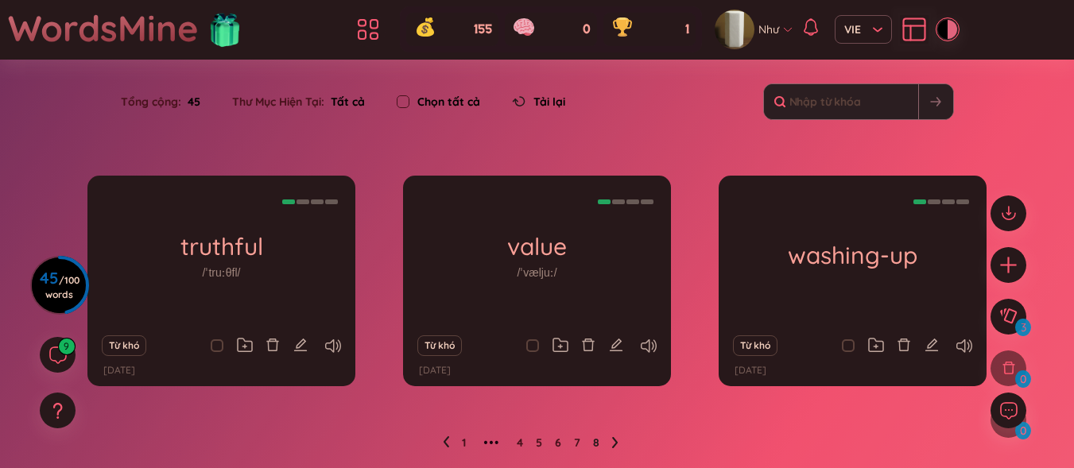
click at [188, 109] on span "45" at bounding box center [190, 101] width 19 height 17
drag, startPoint x: 185, startPoint y: 107, endPoint x: 204, endPoint y: 104, distance: 18.4
click at [204, 104] on div "Tổng cộng : 45" at bounding box center [168, 101] width 95 height 33
drag, startPoint x: 200, startPoint y: 114, endPoint x: 219, endPoint y: 94, distance: 28.1
click at [216, 97] on div "Tổng cộng : 45 Thư Mục Hiện Tại : Tất cả Chọn tất cả Tải lại" at bounding box center [537, 110] width 992 height 68
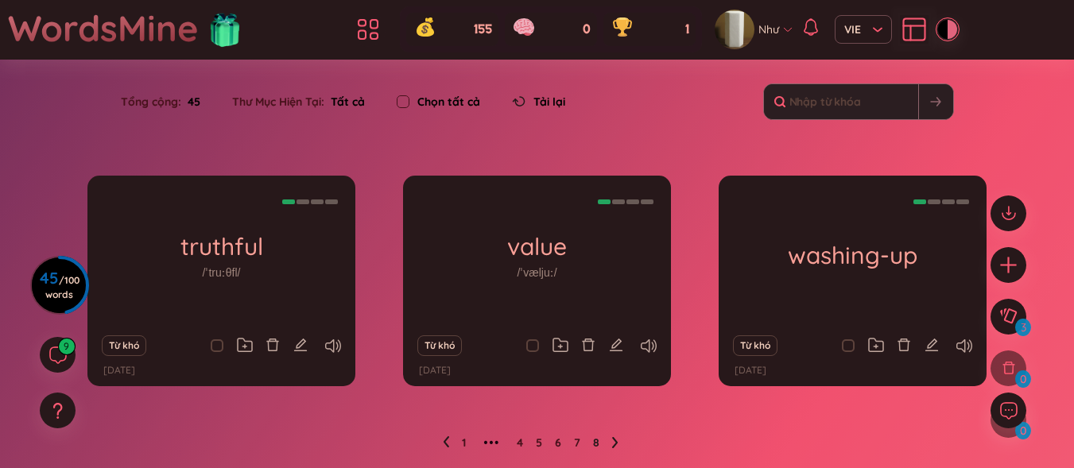
click at [227, 130] on div "Tổng cộng : 45 Thư Mục Hiện Tại : Tất cả Chọn tất cả Tải lại" at bounding box center [537, 110] width 992 height 68
click at [57, 289] on span "/ 100 words" at bounding box center [62, 287] width 34 height 26
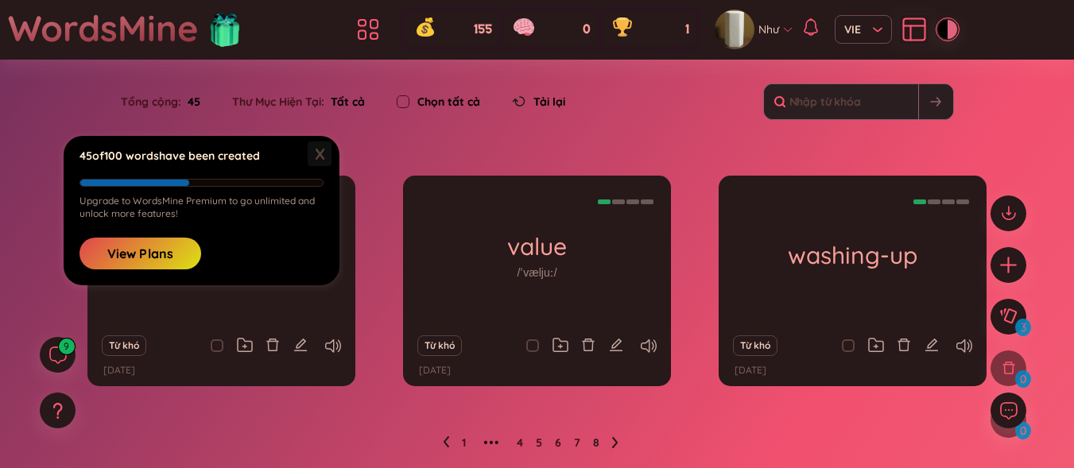
click at [313, 156] on span "X" at bounding box center [320, 154] width 24 height 25
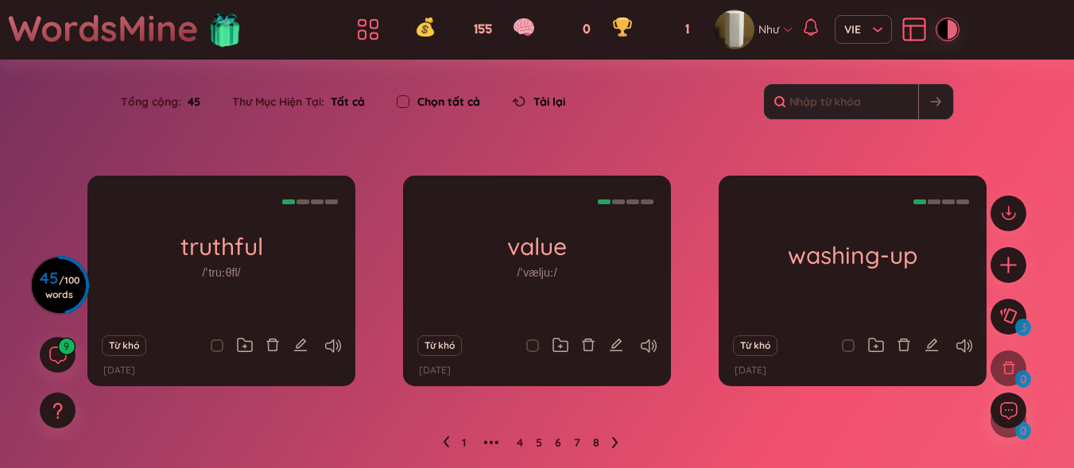
click at [345, 98] on span "Tất cả" at bounding box center [344, 102] width 41 height 14
click at [666, 91] on div "Tổng cộng : 45 Thư Mục Hiện Tại : Tất cả Chọn tất cả Tải lại" at bounding box center [537, 110] width 992 height 68
drag, startPoint x: 184, startPoint y: 103, endPoint x: 216, endPoint y: 98, distance: 33.1
click at [216, 98] on section "Tổng cộng : 45 Thư Mục Hiện Tại : Tất cả Chọn tất cả Tải lại" at bounding box center [343, 101] width 445 height 33
click at [221, 111] on div "Thư Mục Hiện Tại : Tất cả" at bounding box center [298, 101] width 165 height 33
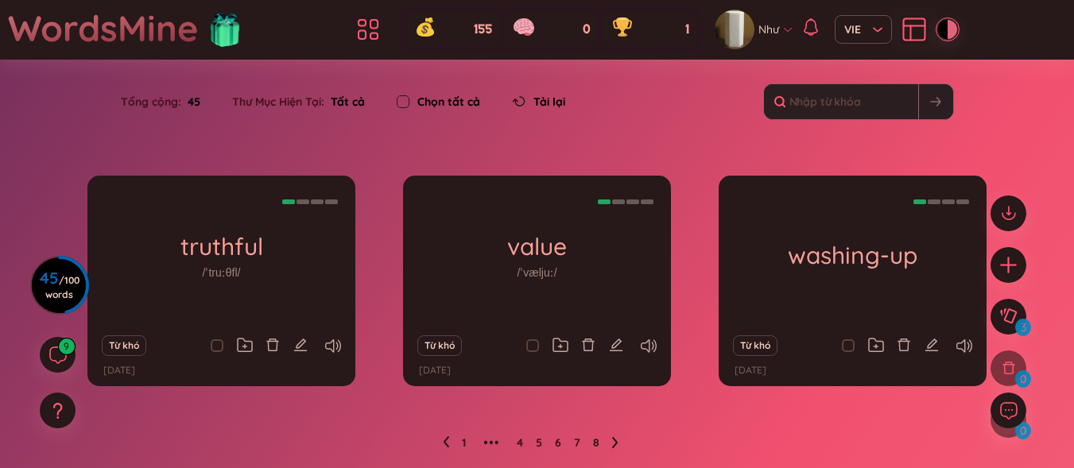
click at [406, 99] on input "checkbox" at bounding box center [403, 101] width 13 height 13
checkbox input "true"
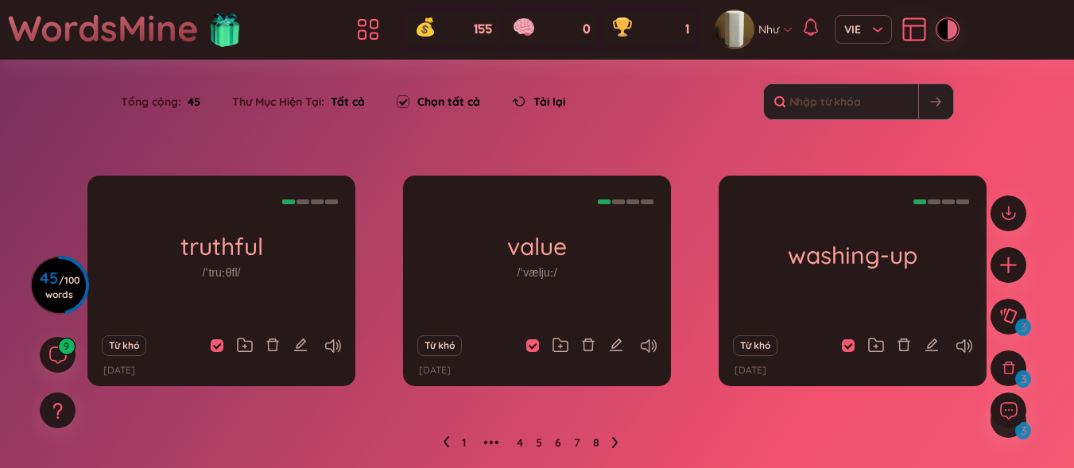
click at [332, 107] on span "Tất cả" at bounding box center [344, 102] width 41 height 14
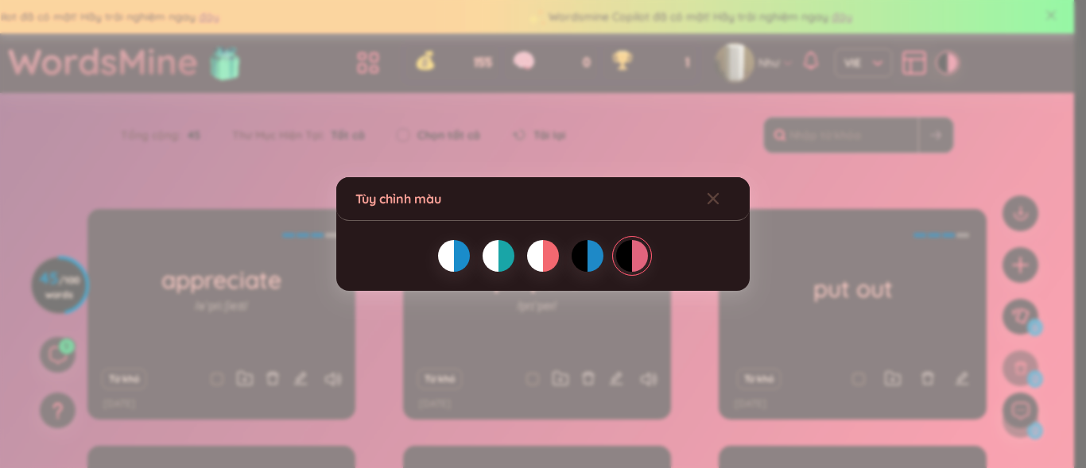
click at [592, 245] on div at bounding box center [596, 256] width 16 height 32
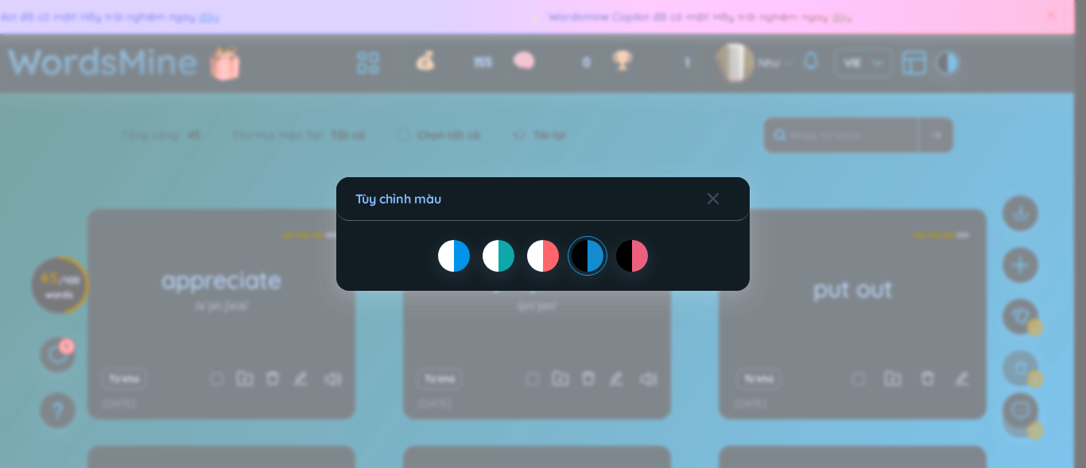
click at [541, 250] on div at bounding box center [535, 256] width 16 height 32
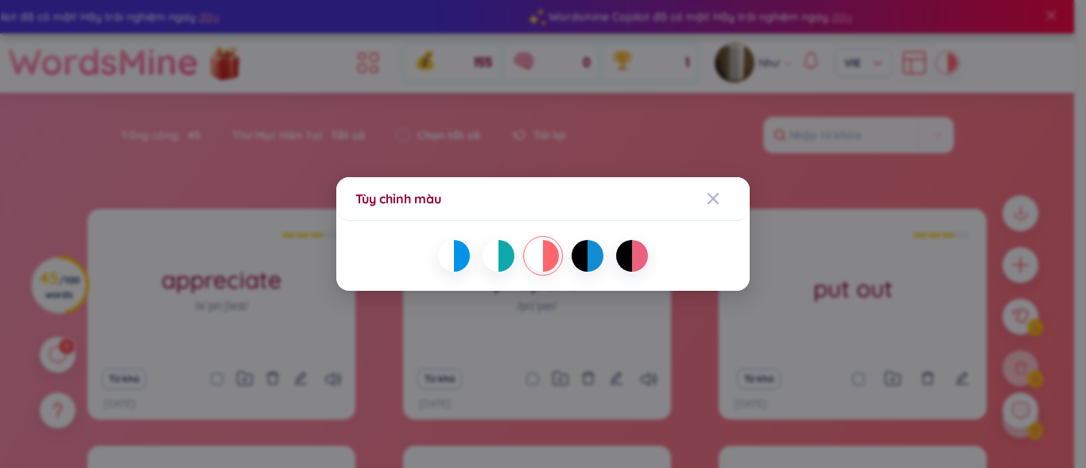
click at [505, 248] on div at bounding box center [507, 256] width 16 height 32
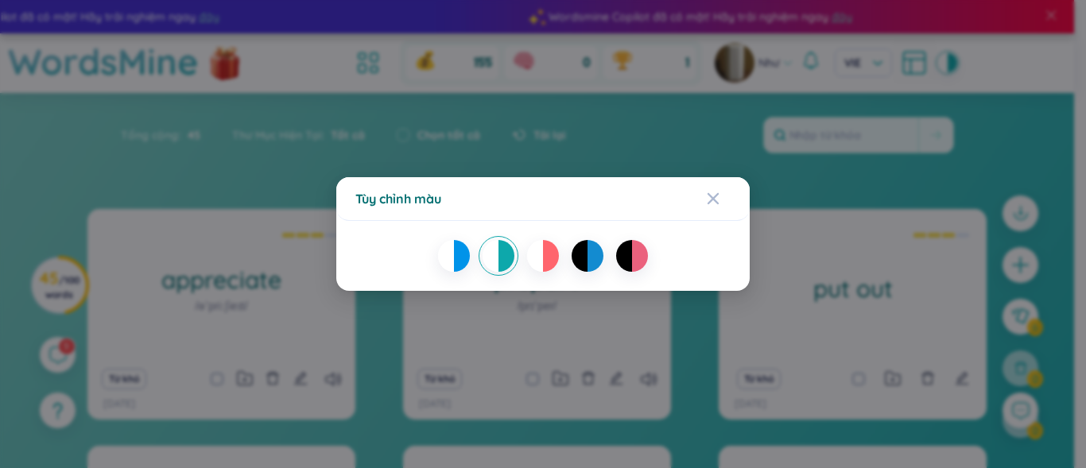
click at [458, 257] on div at bounding box center [462, 256] width 16 height 32
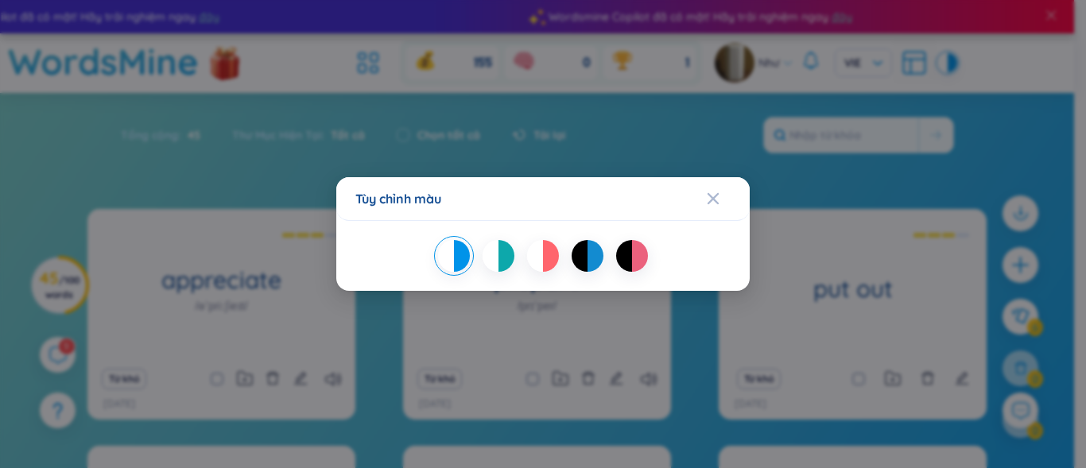
click at [497, 254] on div at bounding box center [491, 256] width 16 height 32
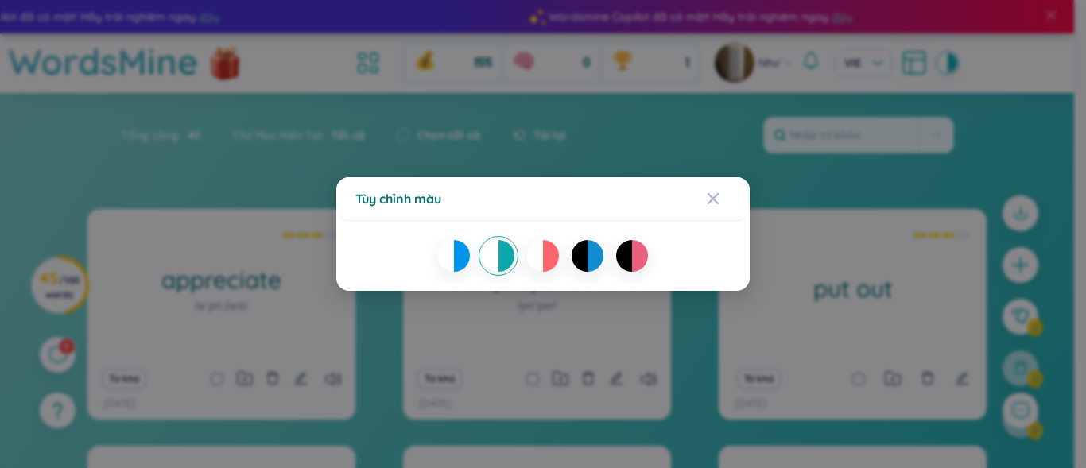
click at [553, 257] on div at bounding box center [551, 256] width 16 height 32
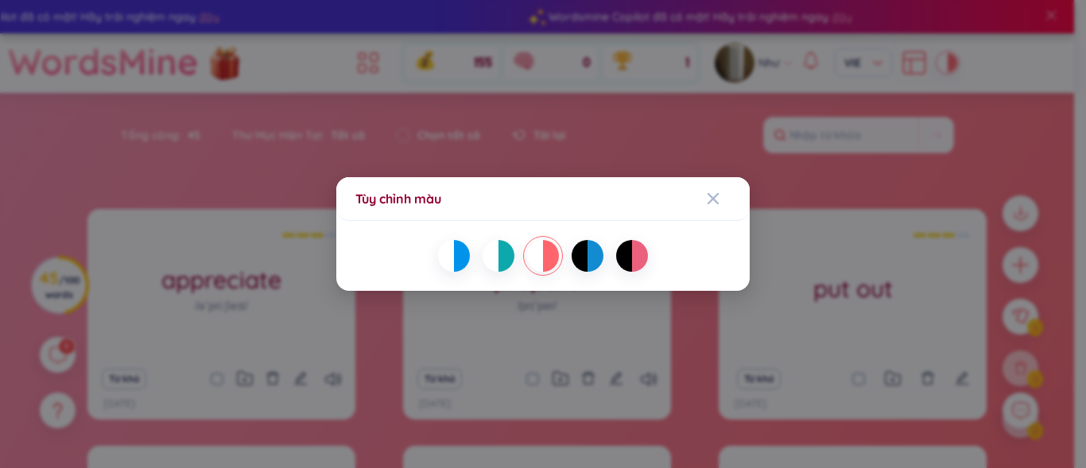
click at [499, 262] on div at bounding box center [507, 256] width 16 height 32
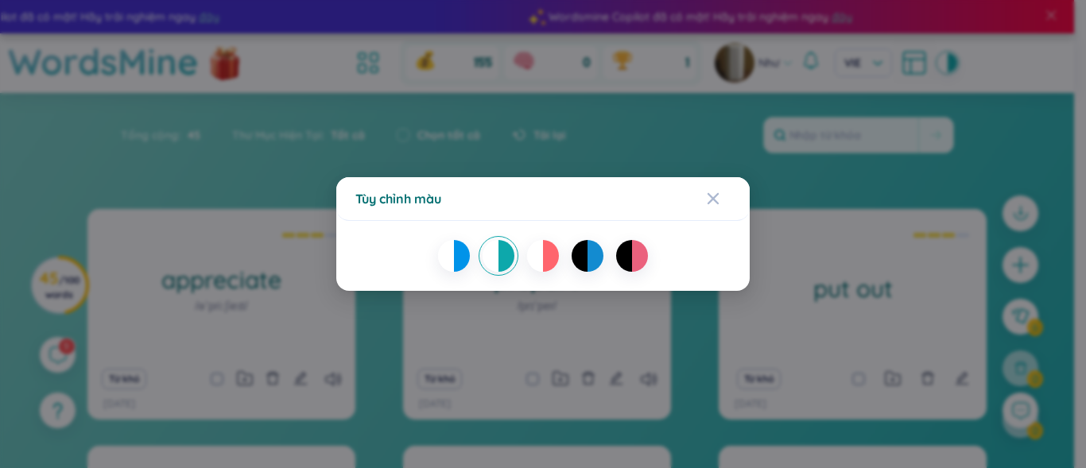
drag, startPoint x: 852, startPoint y: 239, endPoint x: 800, endPoint y: 239, distance: 52.5
click at [852, 239] on div "Tùy chỉnh màu" at bounding box center [543, 234] width 1086 height 468
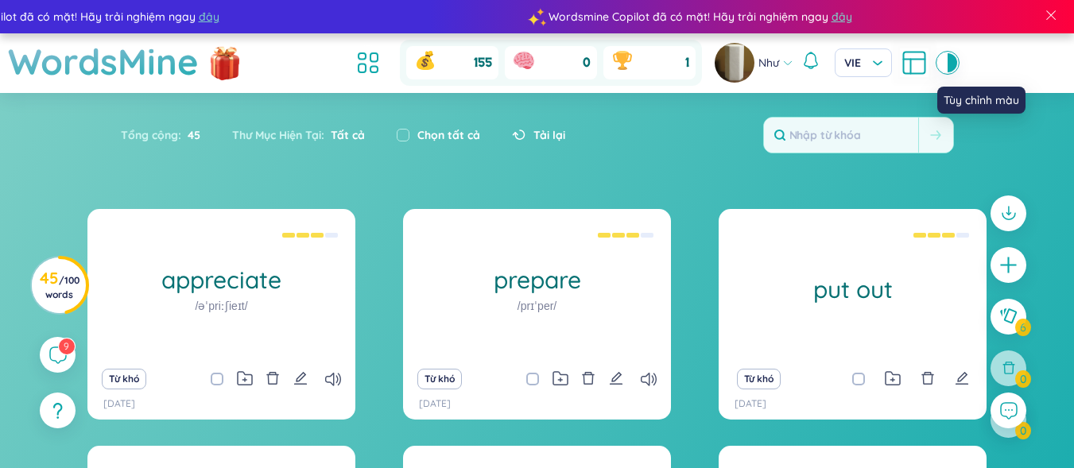
drag, startPoint x: 943, startPoint y: 64, endPoint x: 591, endPoint y: 227, distance: 387.8
click at [943, 67] on div at bounding box center [943, 62] width 10 height 19
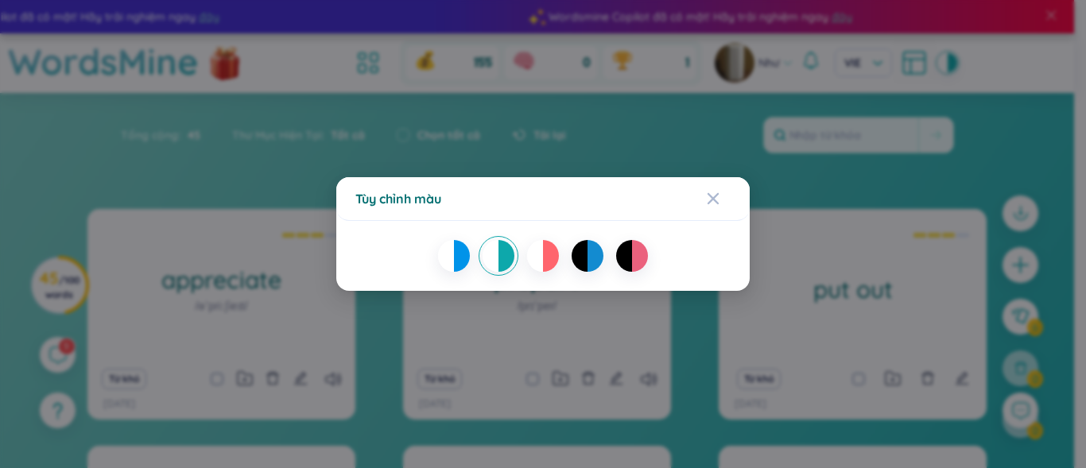
click at [451, 247] on div at bounding box center [446, 256] width 16 height 32
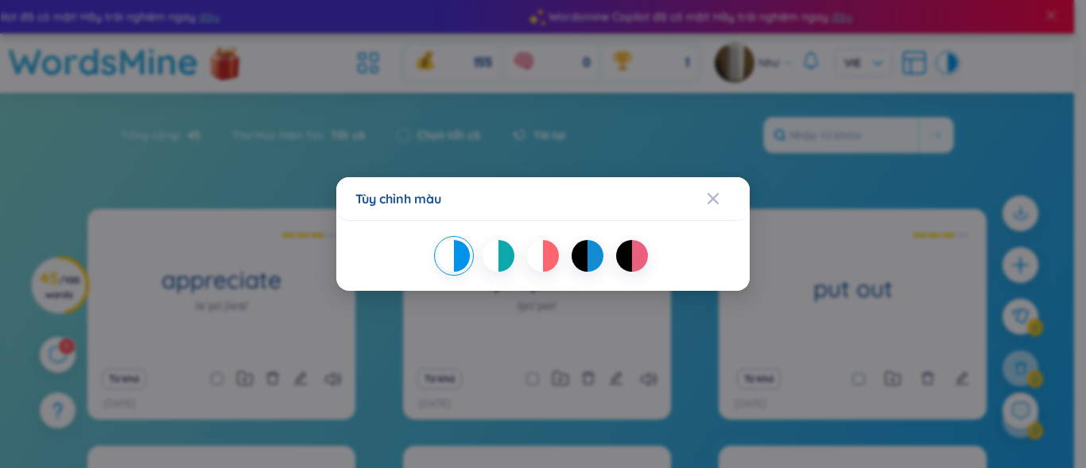
drag, startPoint x: 508, startPoint y: 252, endPoint x: 696, endPoint y: 249, distance: 187.7
click at [508, 253] on div at bounding box center [507, 256] width 16 height 32
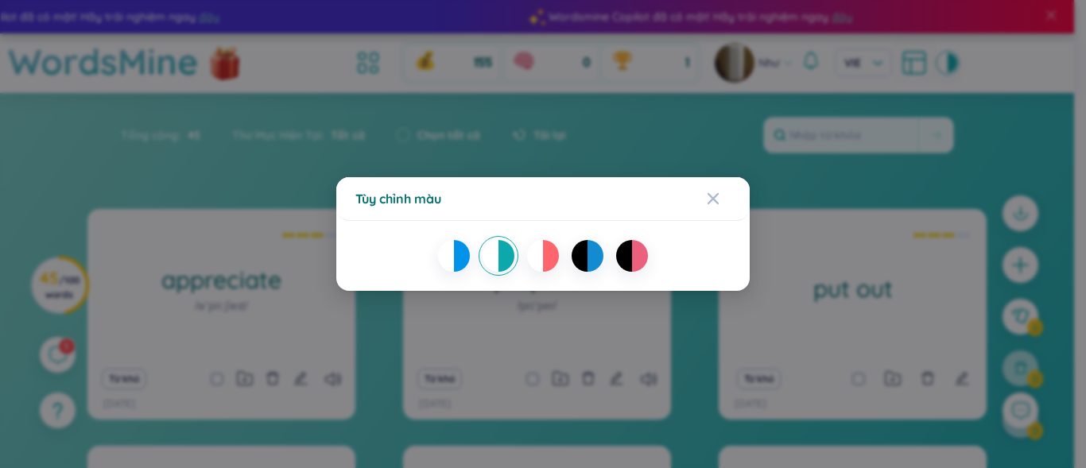
click at [861, 264] on div "Tùy chỉnh màu" at bounding box center [543, 234] width 1086 height 468
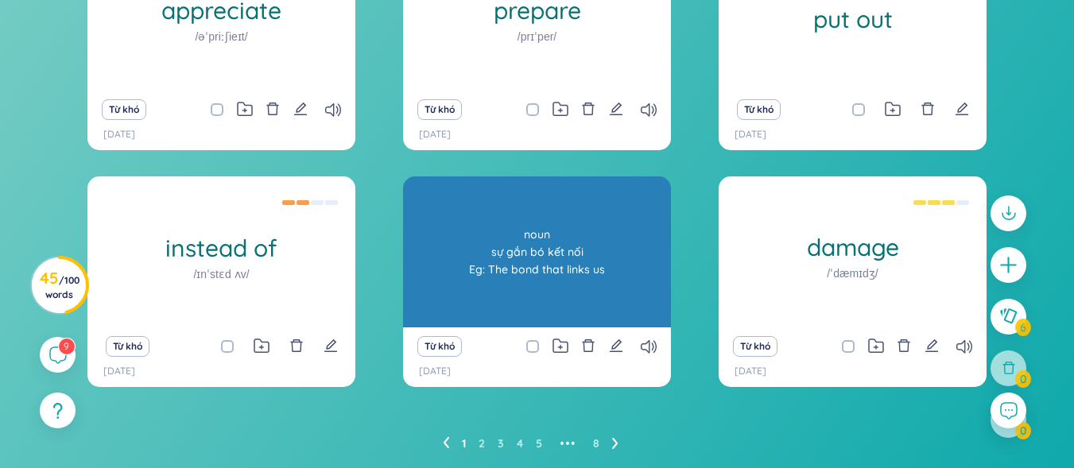
scroll to position [242, 0]
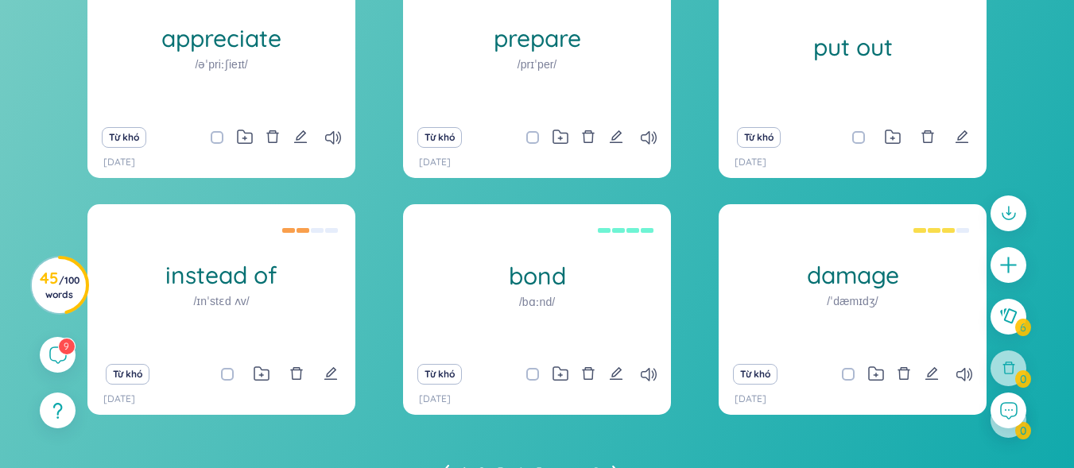
click at [359, 243] on div "appreciate /əˈpriːʃieɪt/ verb biết ơn, trân trọng Eg: I greatly appreciate your…" at bounding box center [536, 201] width 899 height 468
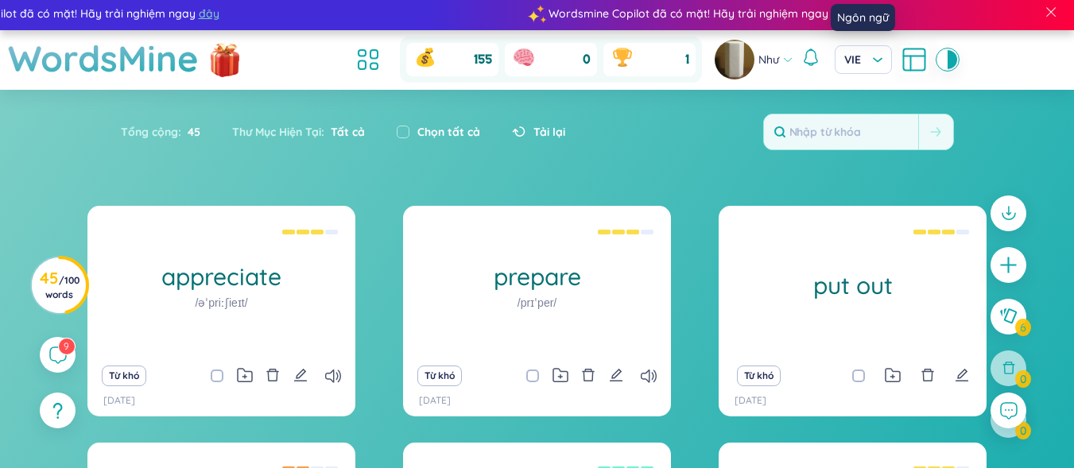
click at [918, 61] on icon at bounding box center [914, 59] width 29 height 29
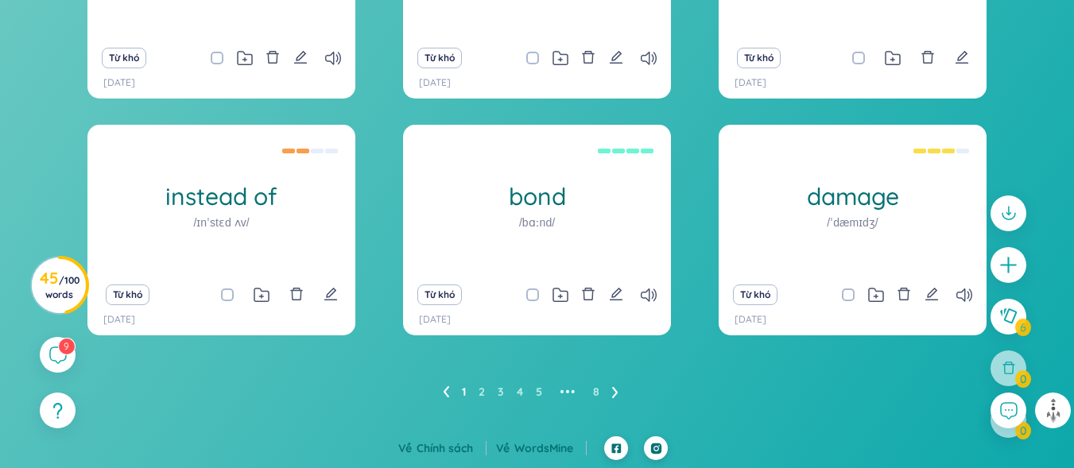
scroll to position [321, 0]
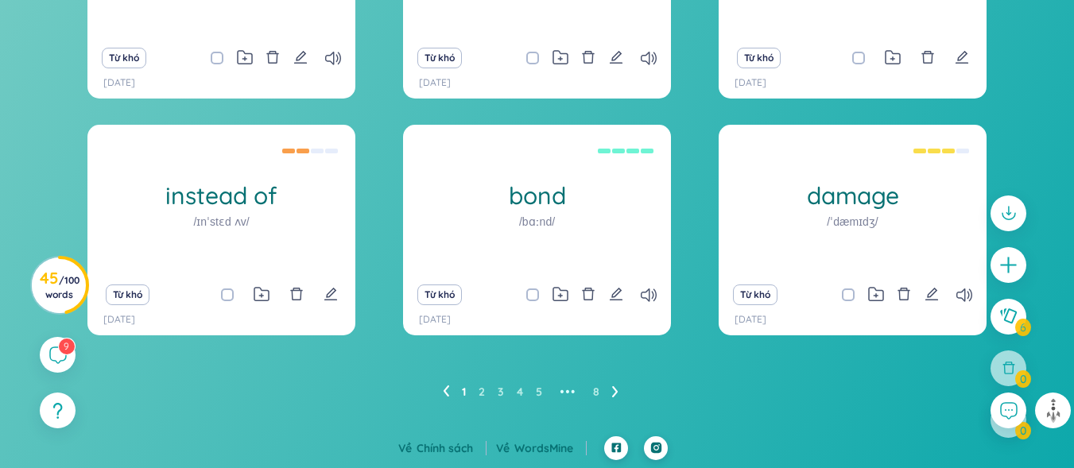
click at [465, 395] on link "1" at bounding box center [464, 392] width 4 height 24
click at [466, 393] on link "1" at bounding box center [464, 392] width 4 height 24
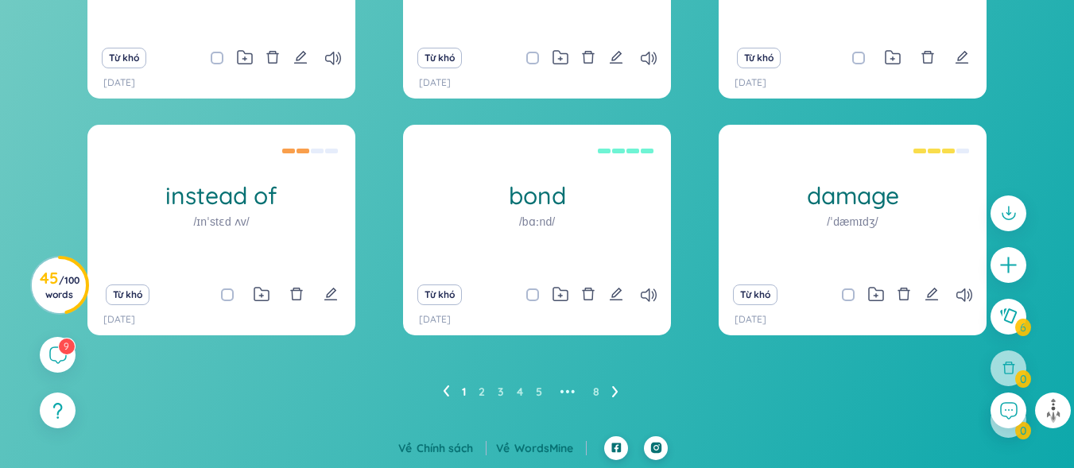
click at [466, 393] on link "1" at bounding box center [464, 392] width 4 height 24
click at [617, 394] on icon at bounding box center [615, 392] width 6 height 12
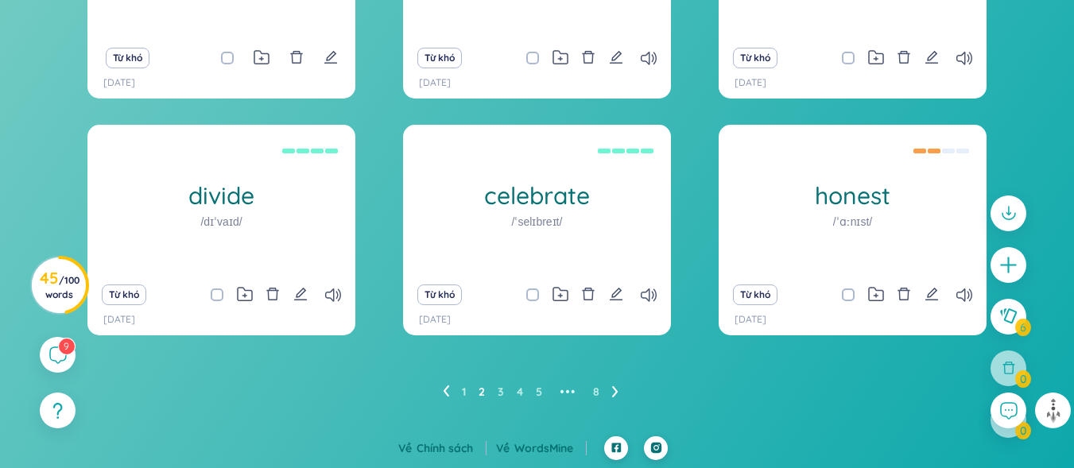
click at [615, 396] on icon at bounding box center [615, 392] width 6 height 12
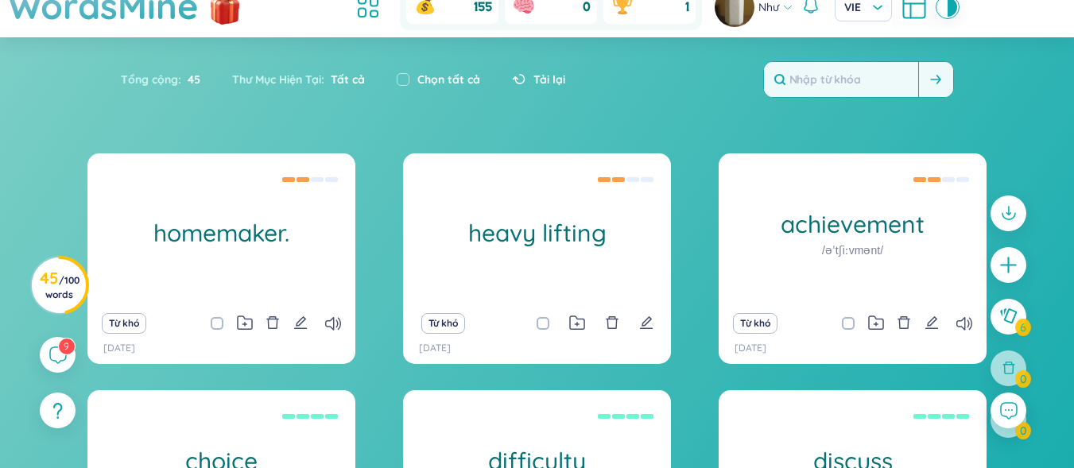
scroll to position [0, 0]
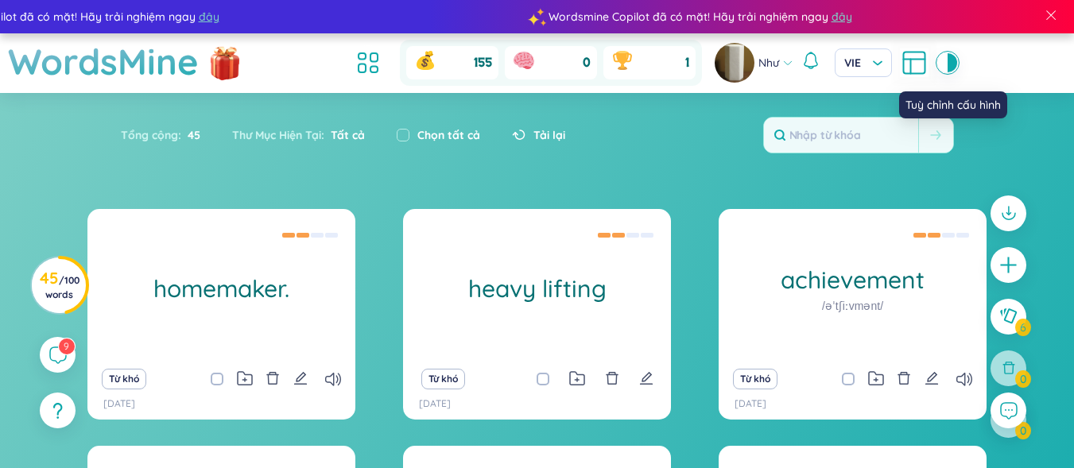
click at [925, 54] on icon at bounding box center [913, 62] width 21 height 21
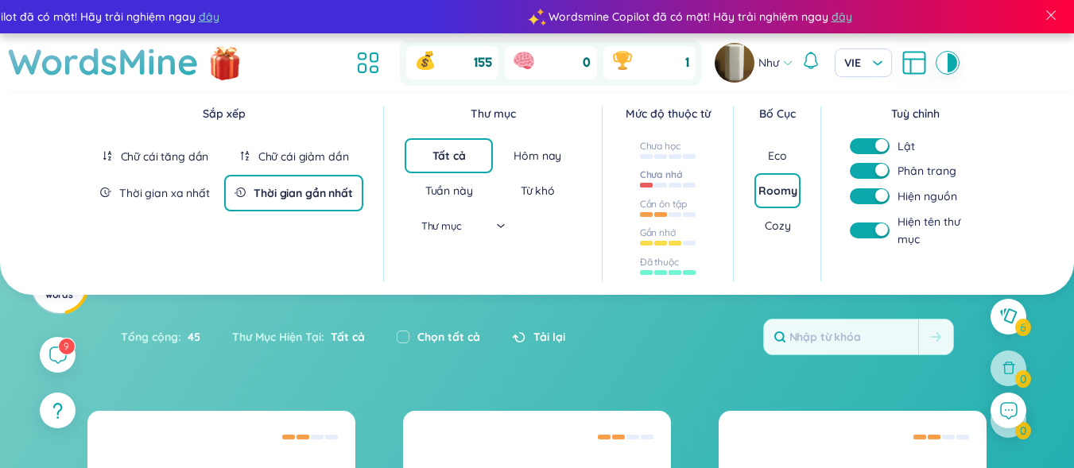
click at [675, 183] on div at bounding box center [675, 185] width 13 height 5
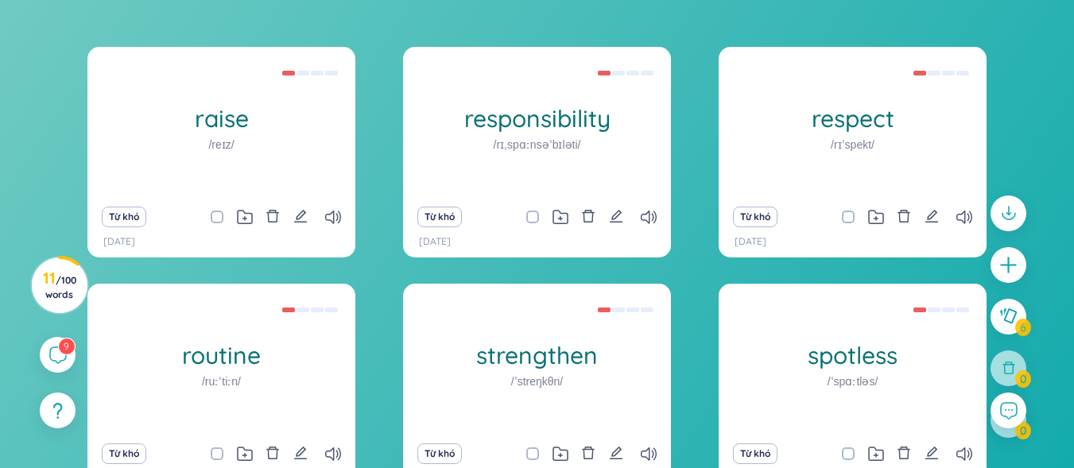
scroll to position [46, 0]
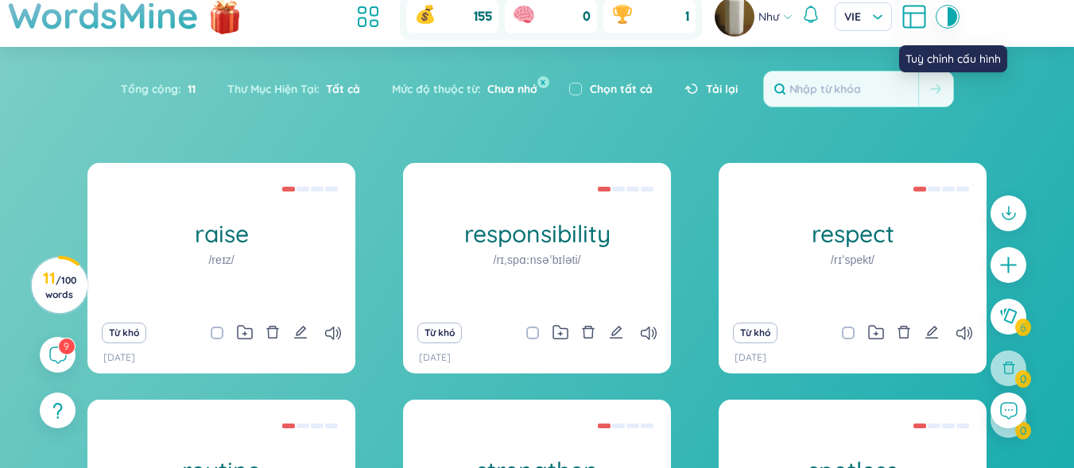
click at [918, 12] on icon at bounding box center [914, 16] width 29 height 29
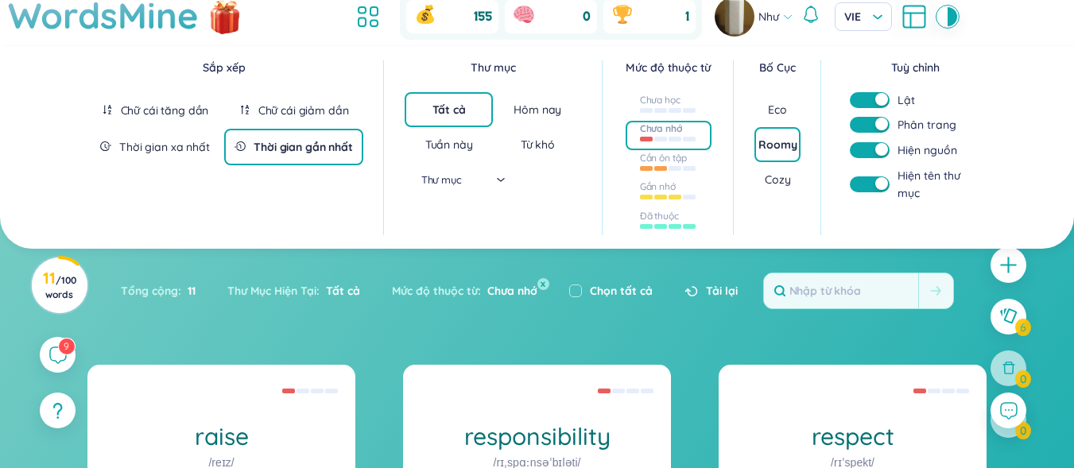
click at [456, 97] on div "Tất cả" at bounding box center [449, 109] width 89 height 35
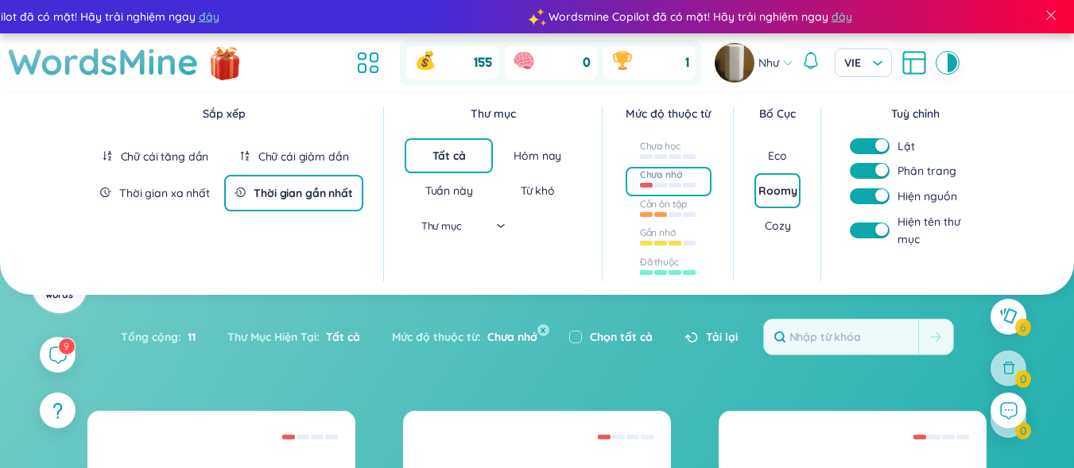
click at [498, 223] on div "Thư mục" at bounding box center [449, 226] width 111 height 24
click at [465, 231] on input "search" at bounding box center [443, 226] width 83 height 24
click at [448, 224] on input "search" at bounding box center [443, 226] width 83 height 24
click at [376, 264] on div "Sắp xếp Chữ cái tăng dần Chữ cái giảm dần Thời gian xa nhất Thời gian gần nhất" at bounding box center [231, 194] width 306 height 195
click at [786, 218] on div "Cozy" at bounding box center [777, 226] width 25 height 16
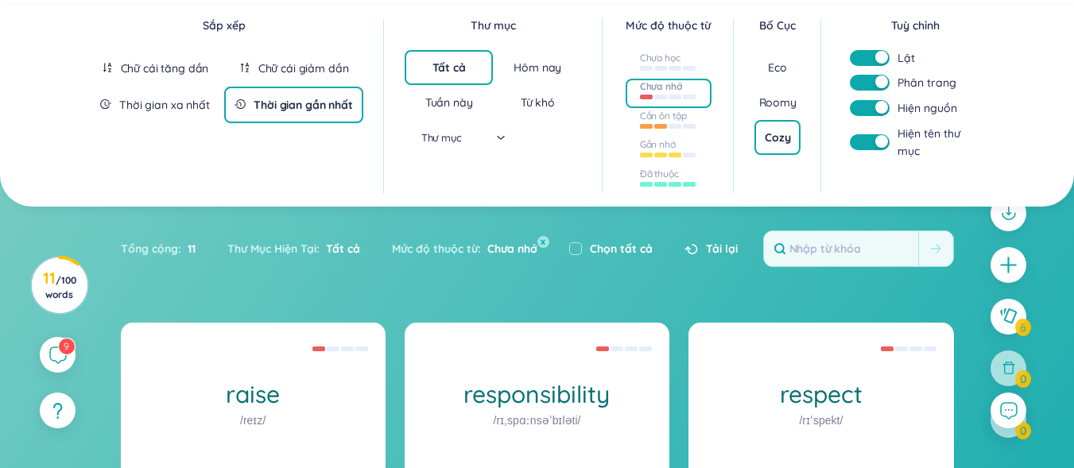
scroll to position [80, 0]
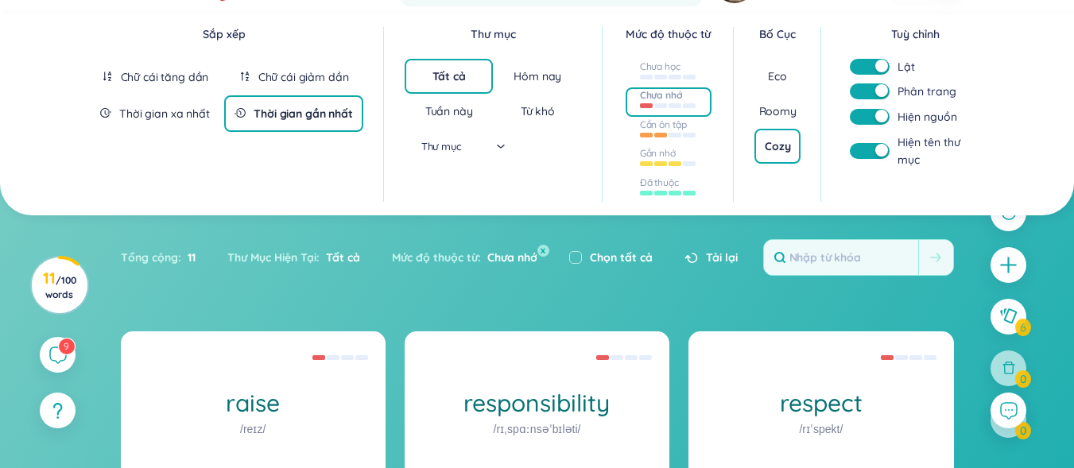
click at [768, 79] on div "Eco" at bounding box center [777, 76] width 19 height 16
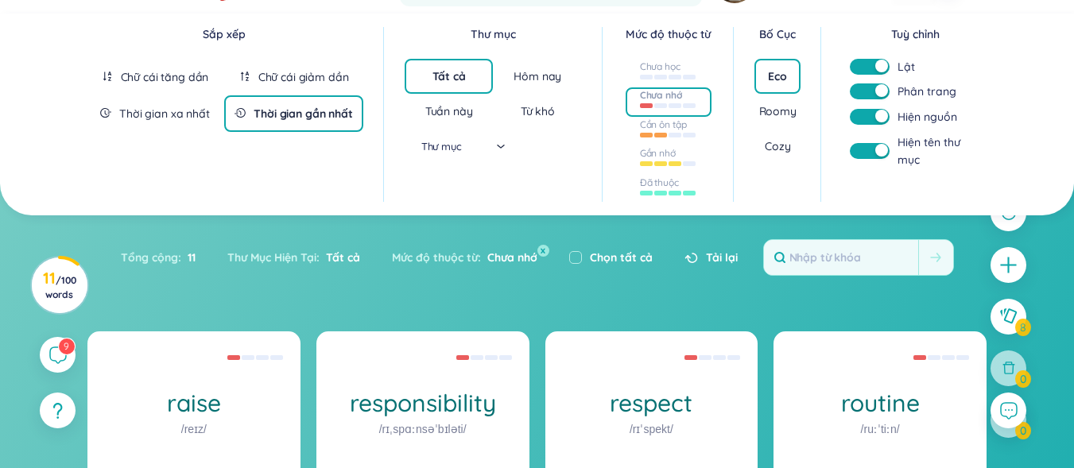
click at [779, 112] on div "Roomy" at bounding box center [777, 111] width 37 height 16
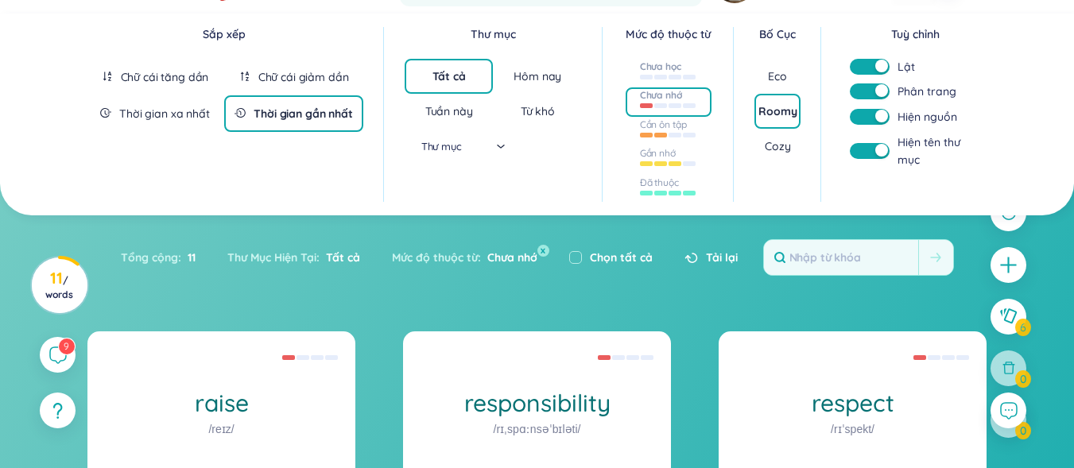
click at [678, 69] on div "Chưa học" at bounding box center [660, 66] width 41 height 13
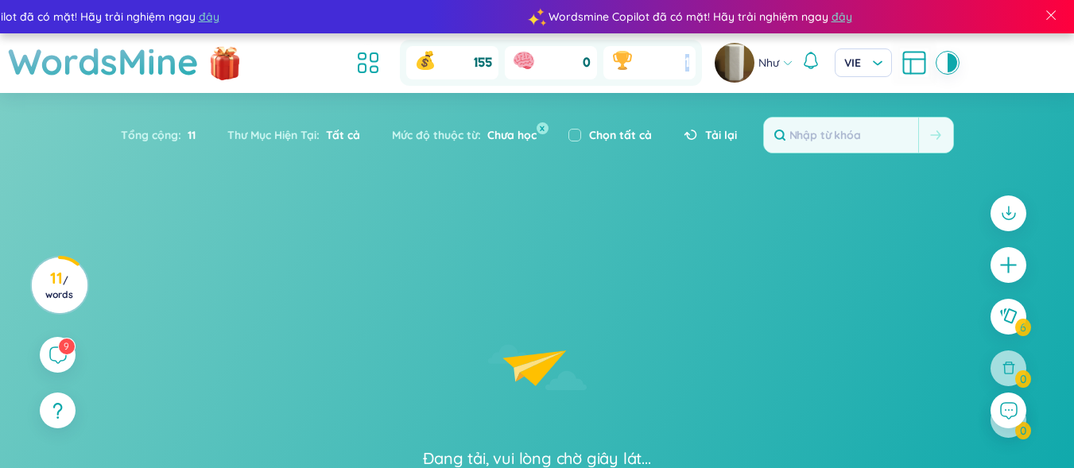
click at [678, 69] on div "1" at bounding box center [650, 62] width 92 height 33
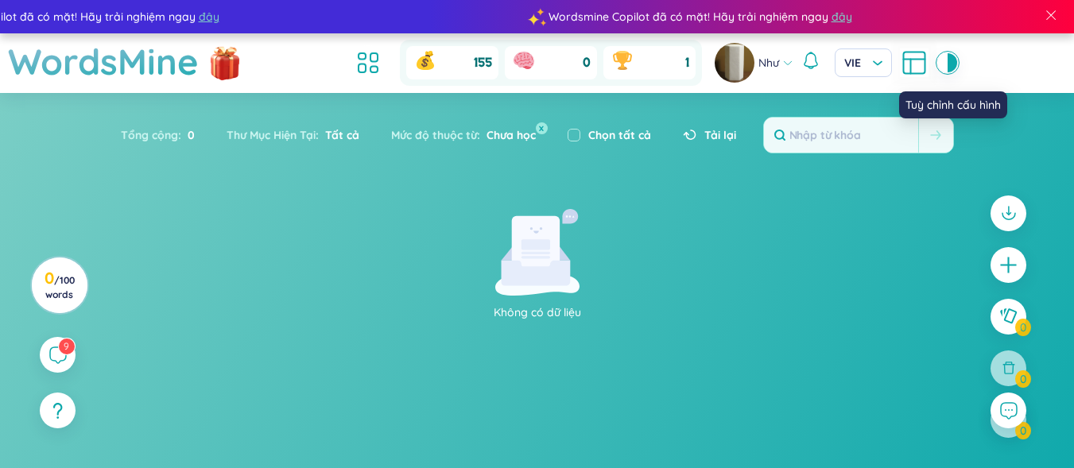
drag, startPoint x: 914, startPoint y: 55, endPoint x: 915, endPoint y: 46, distance: 8.9
click at [914, 55] on icon at bounding box center [914, 63] width 29 height 29
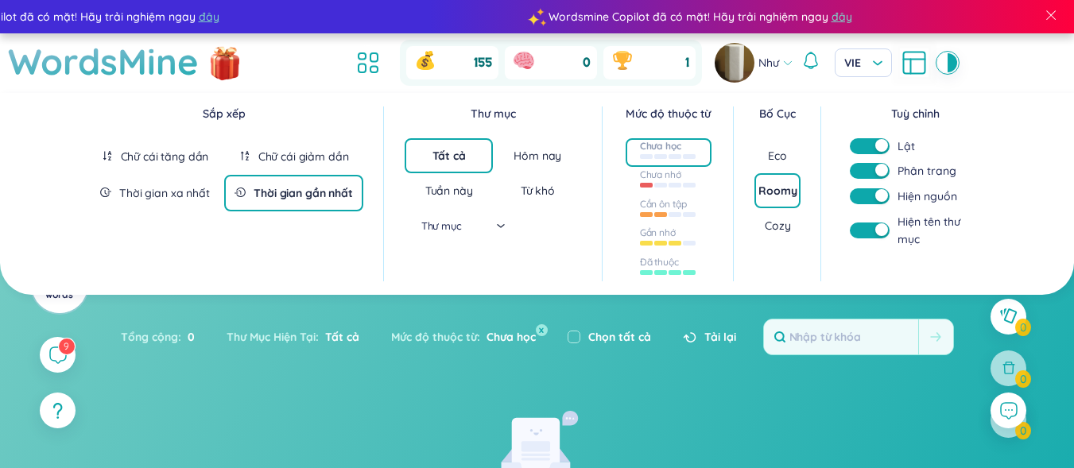
click at [589, 216] on div "Thư mục Tất cả Hôm nay Tuần này Từ khó Thư mục" at bounding box center [493, 174] width 193 height 138
click at [673, 185] on div at bounding box center [675, 185] width 13 height 5
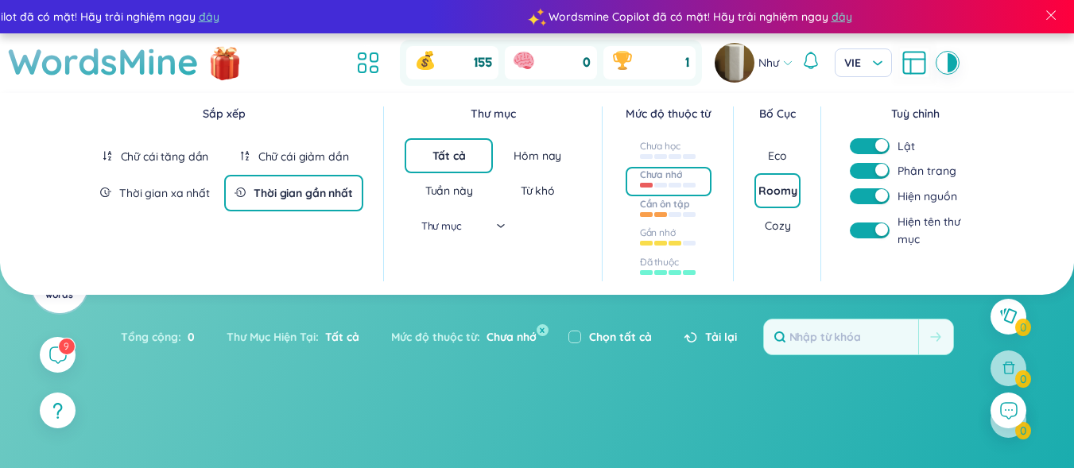
click at [676, 212] on div at bounding box center [675, 214] width 13 height 5
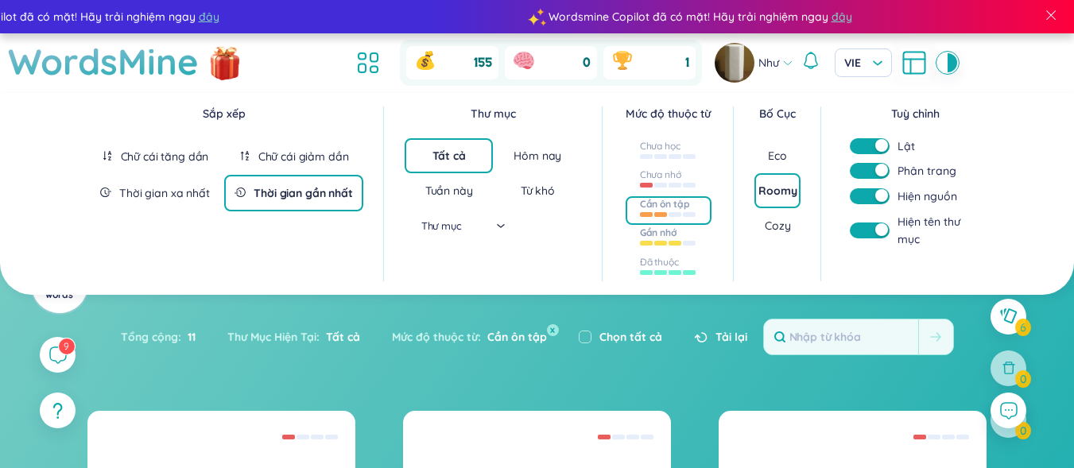
drag, startPoint x: 680, startPoint y: 235, endPoint x: 669, endPoint y: 253, distance: 20.7
click at [680, 236] on div at bounding box center [668, 241] width 57 height 17
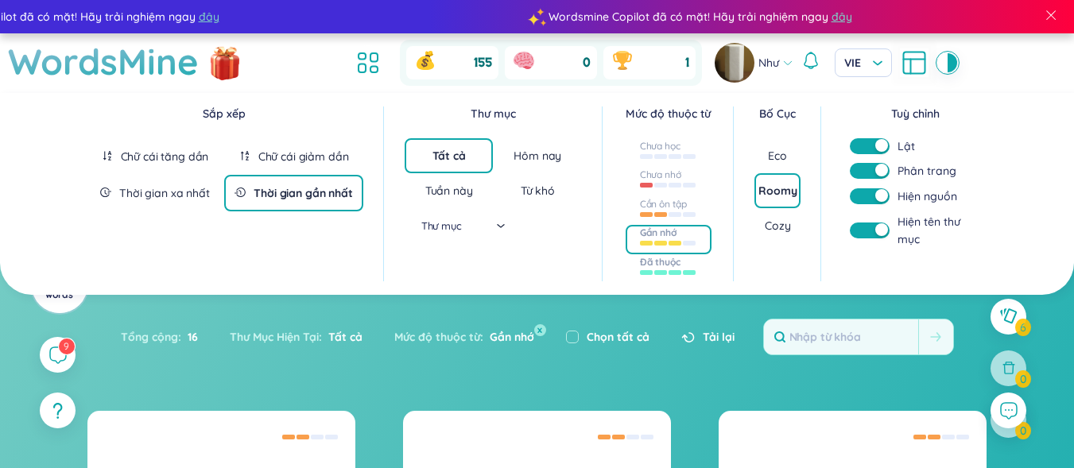
click at [668, 262] on div "Đã thuộc" at bounding box center [660, 262] width 41 height 13
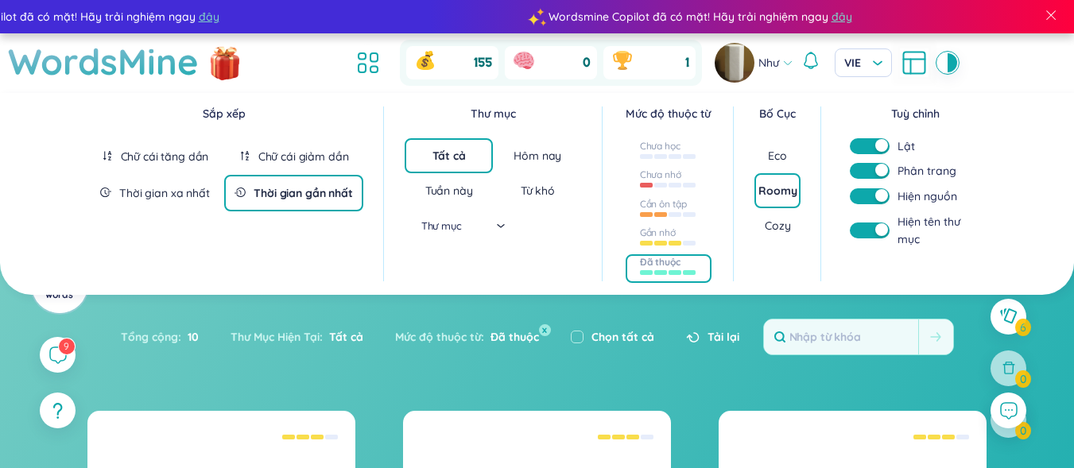
click at [594, 263] on div "Thư mục Tất cả Hôm nay Tuần này Từ khó Thư mục" at bounding box center [493, 194] width 219 height 195
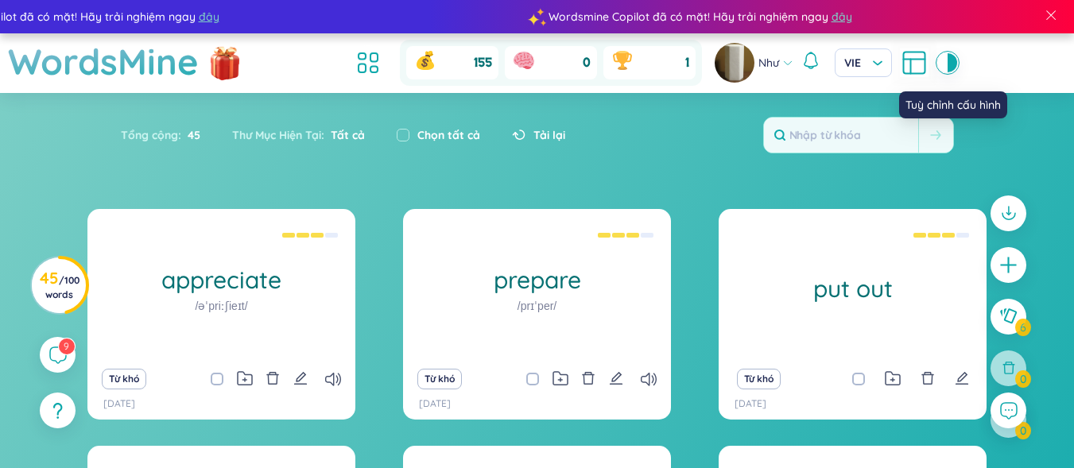
click at [918, 68] on icon at bounding box center [914, 63] width 29 height 29
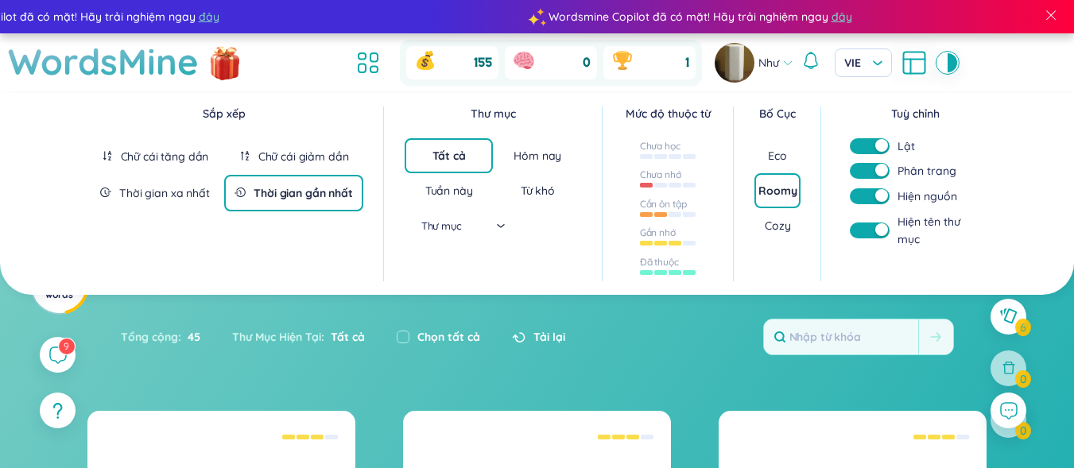
click at [504, 223] on div "Thư mục" at bounding box center [449, 226] width 111 height 24
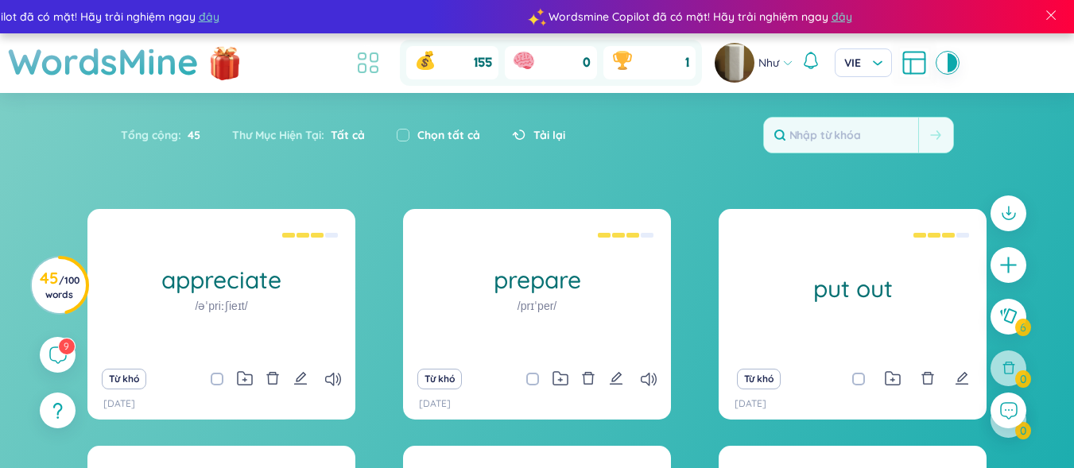
click at [375, 65] on icon at bounding box center [368, 63] width 29 height 29
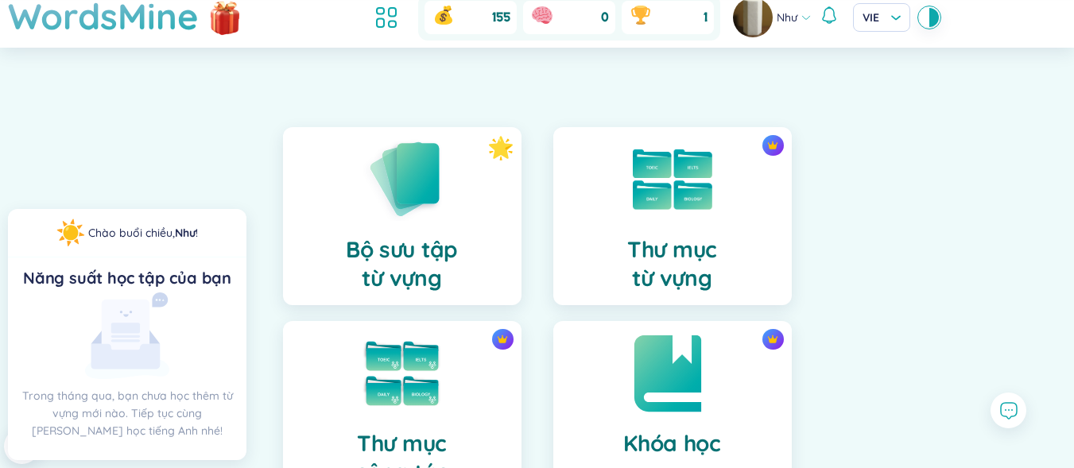
scroll to position [159, 0]
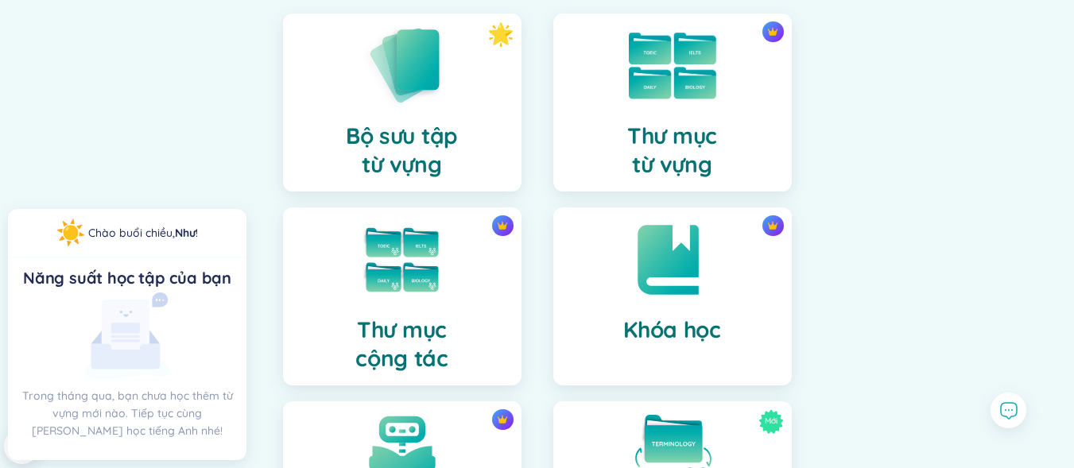
click at [699, 122] on h4 "Thư mục từ vựng" at bounding box center [672, 150] width 90 height 57
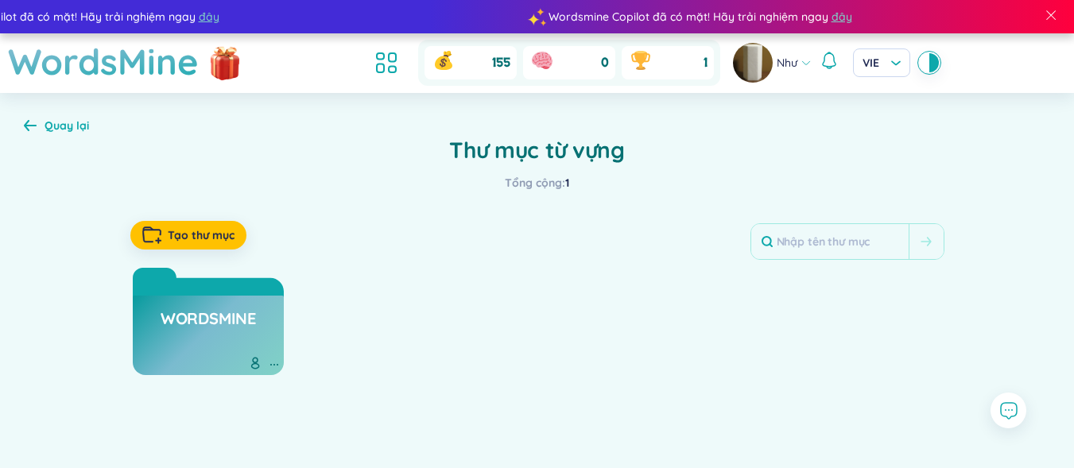
click at [64, 127] on div "Quay lại" at bounding box center [67, 125] width 45 height 17
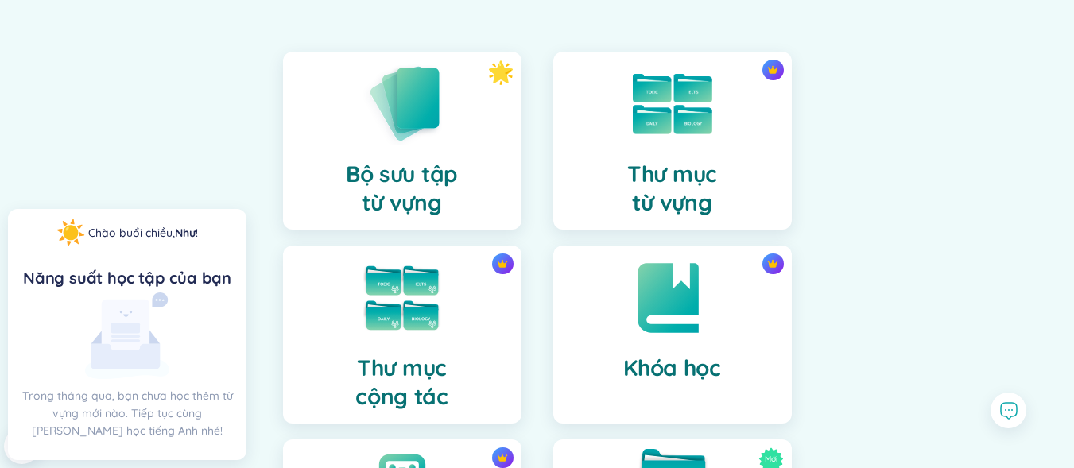
scroll to position [30, 0]
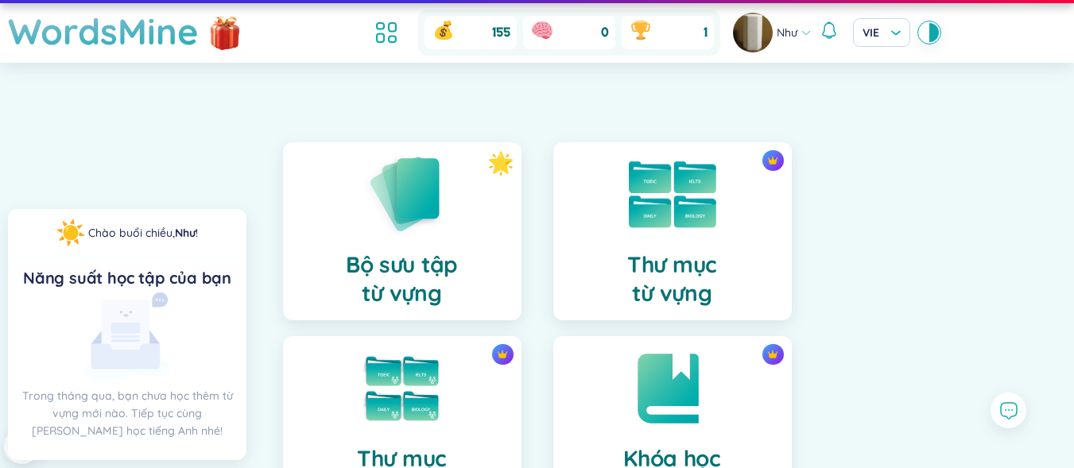
click at [776, 216] on div "Thư mục từ vựng" at bounding box center [672, 231] width 239 height 178
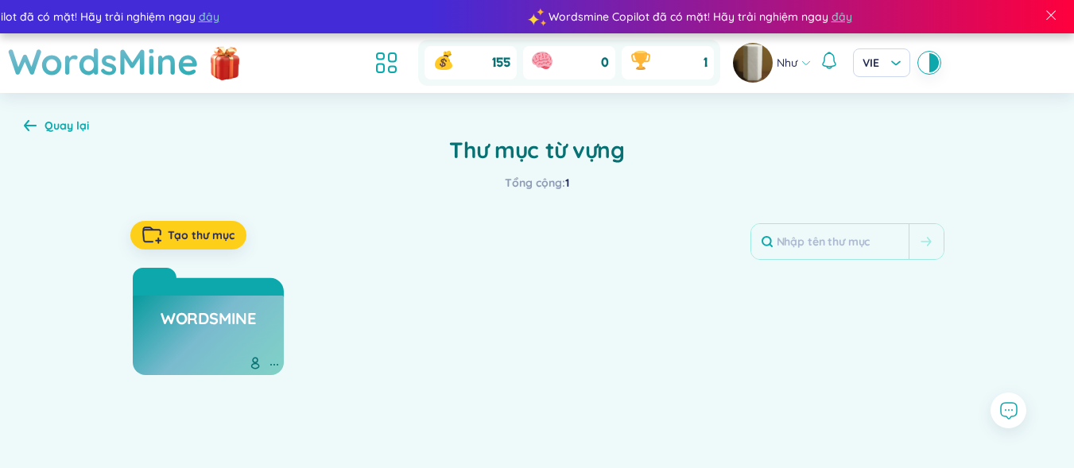
click at [216, 238] on span "Tạo thư mục" at bounding box center [201, 235] width 67 height 16
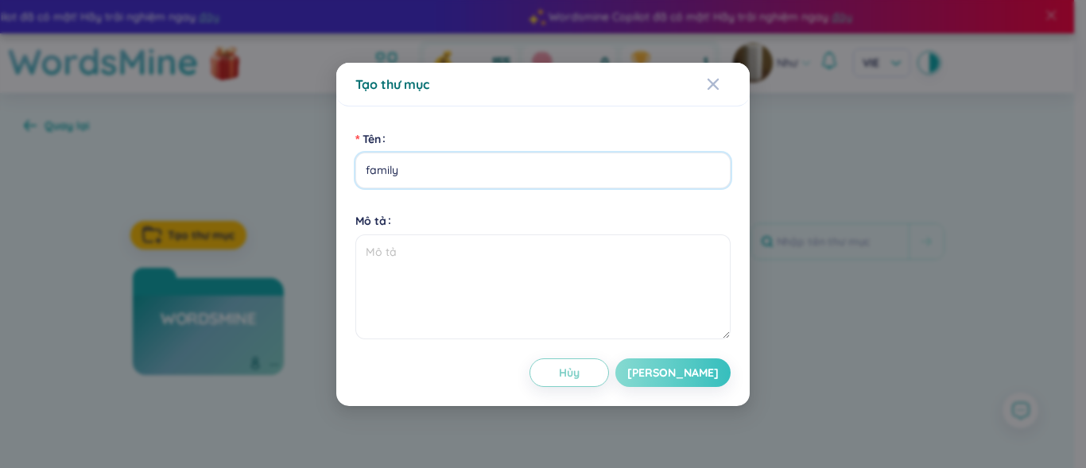
type input "family"
click at [713, 376] on button "[PERSON_NAME]" at bounding box center [672, 373] width 115 height 29
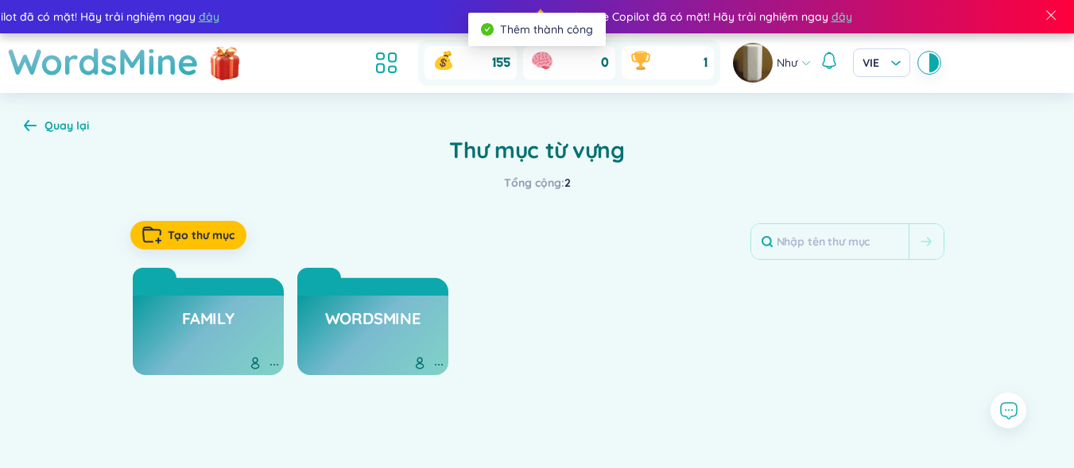
click at [208, 332] on h3 "family" at bounding box center [208, 323] width 52 height 30
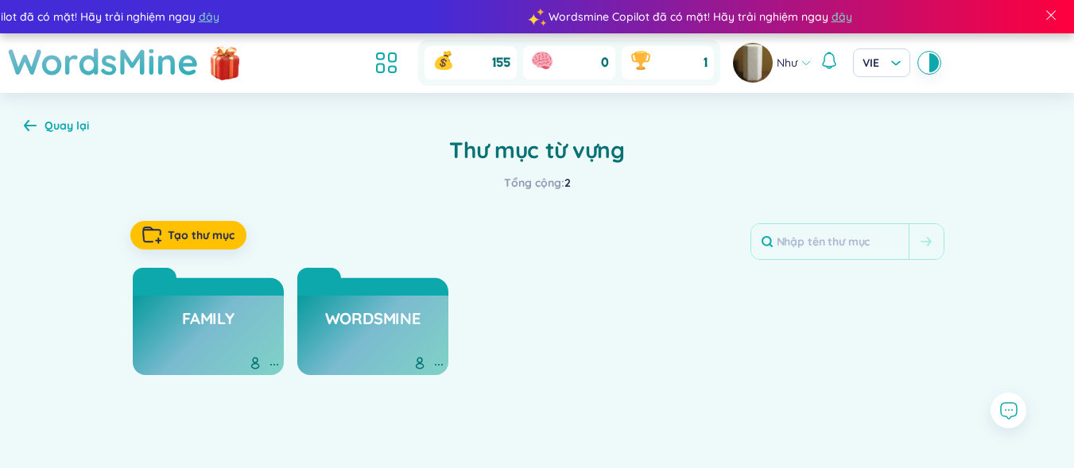
click at [316, 343] on div "WordsMine" at bounding box center [372, 336] width 151 height 80
click at [366, 328] on h3 "WordsMine" at bounding box center [372, 323] width 95 height 30
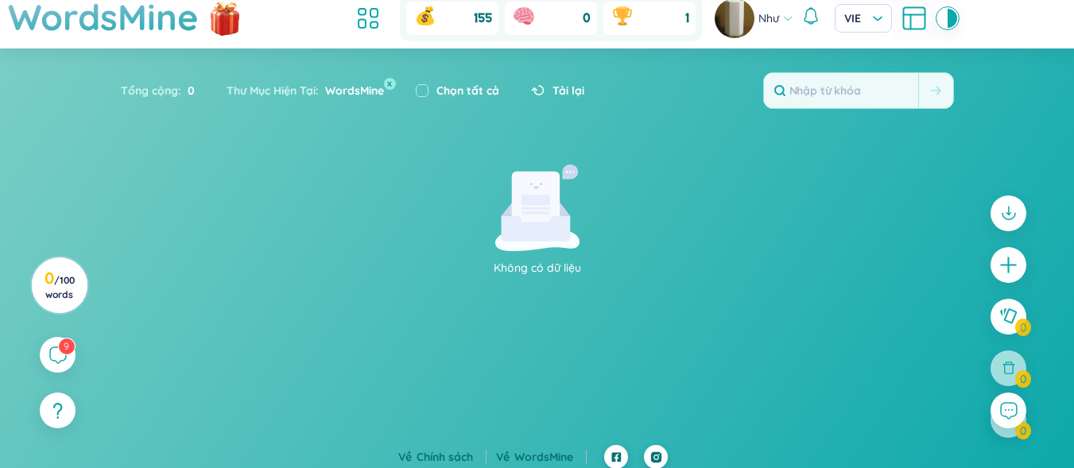
scroll to position [53, 0]
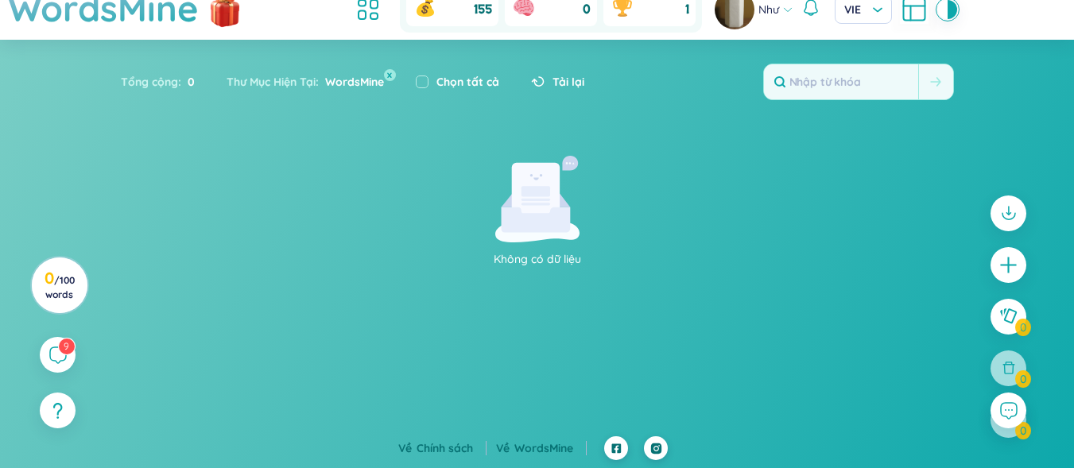
click at [903, 5] on icon at bounding box center [913, 9] width 21 height 21
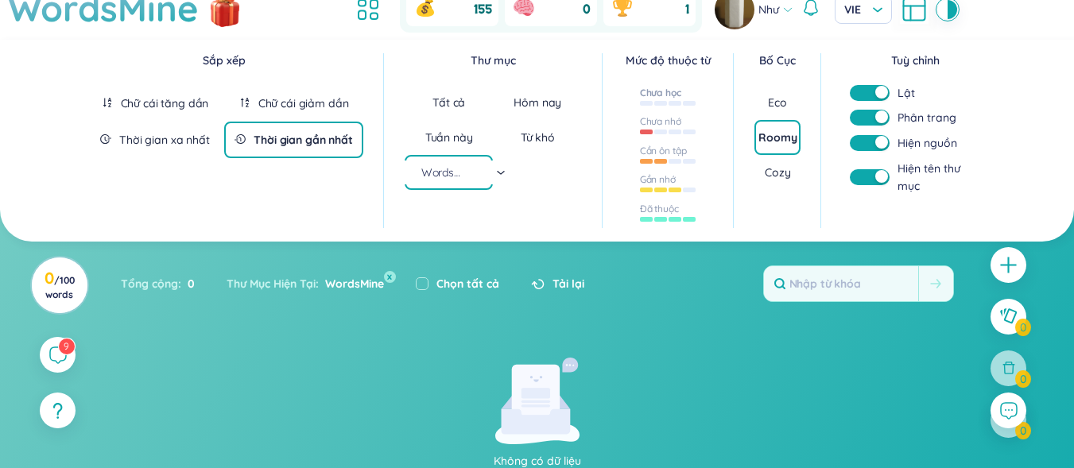
click at [676, 104] on div at bounding box center [675, 103] width 13 height 5
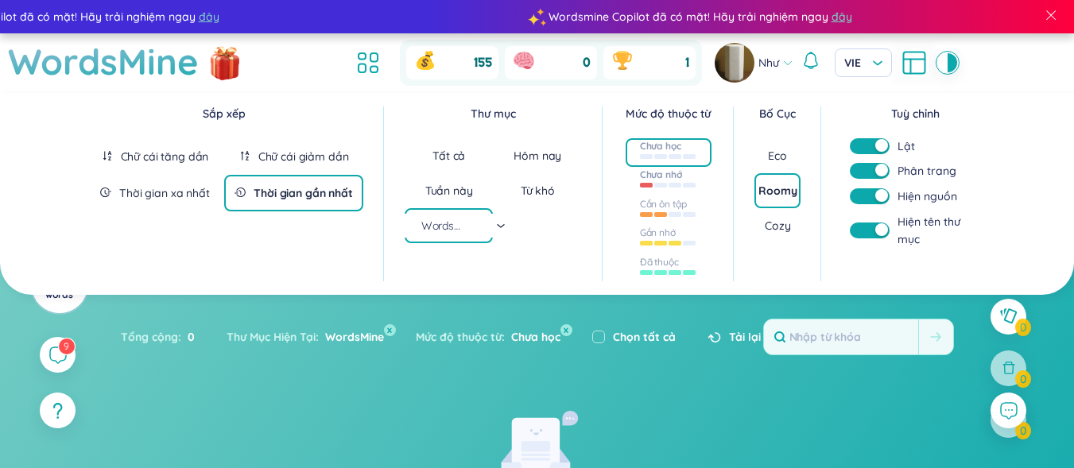
click at [666, 182] on div at bounding box center [668, 183] width 57 height 17
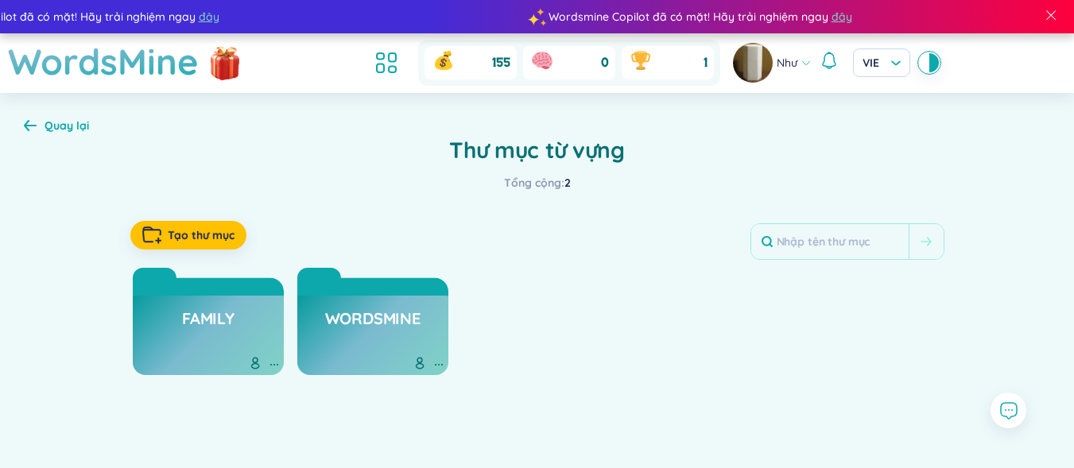
scroll to position [58, 0]
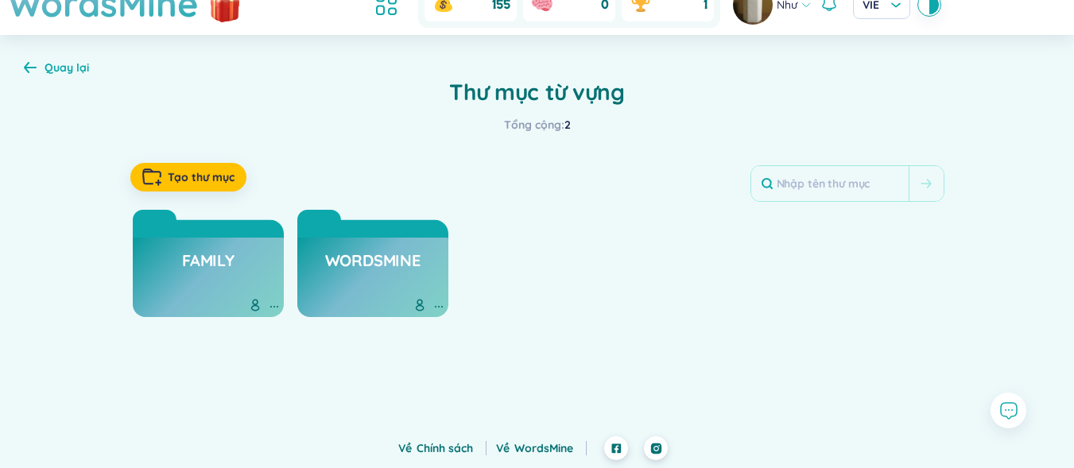
click at [34, 68] on icon at bounding box center [30, 67] width 13 height 11
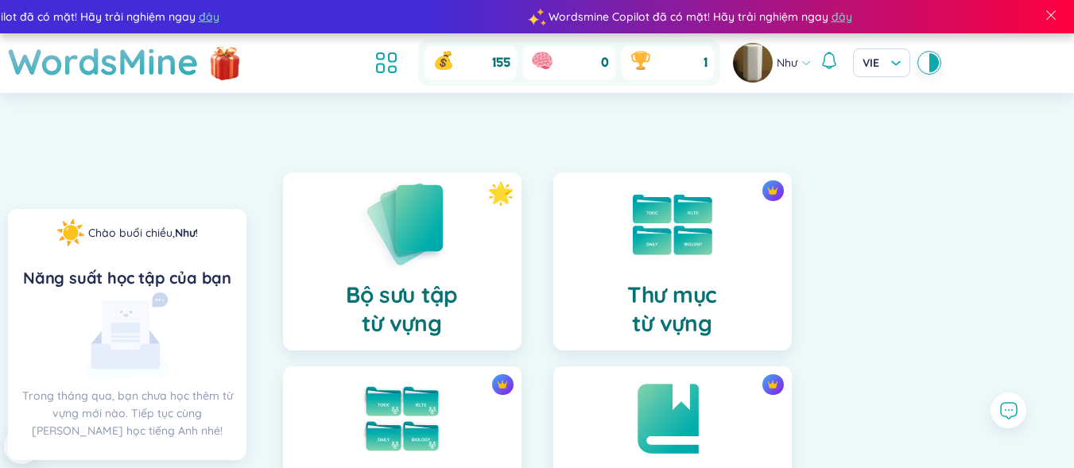
click at [383, 261] on img at bounding box center [402, 224] width 87 height 91
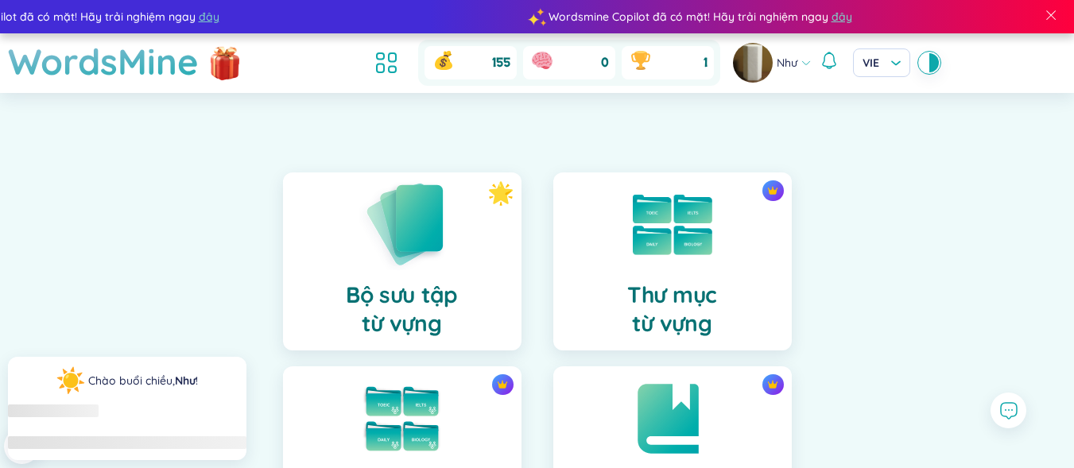
click at [320, 209] on div "Bộ sưu tập từ vựng" at bounding box center [402, 262] width 239 height 178
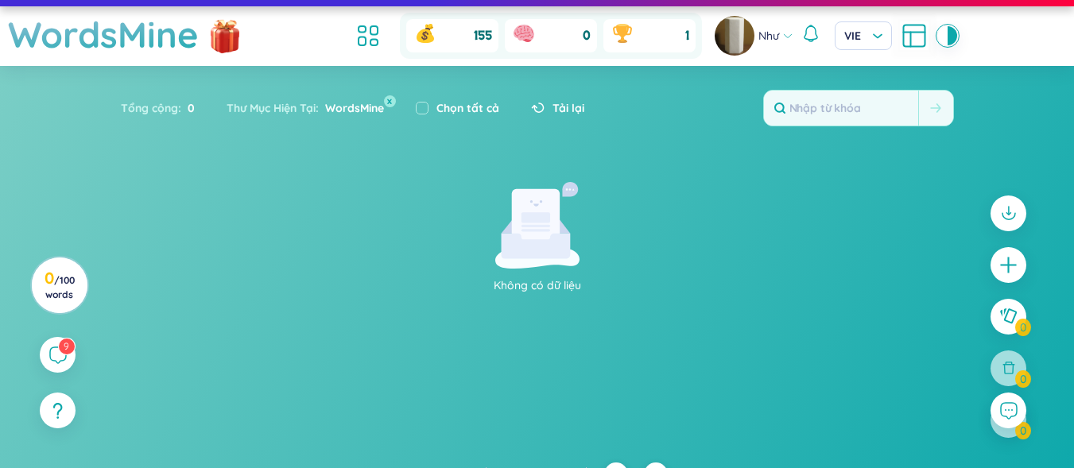
scroll to position [53, 0]
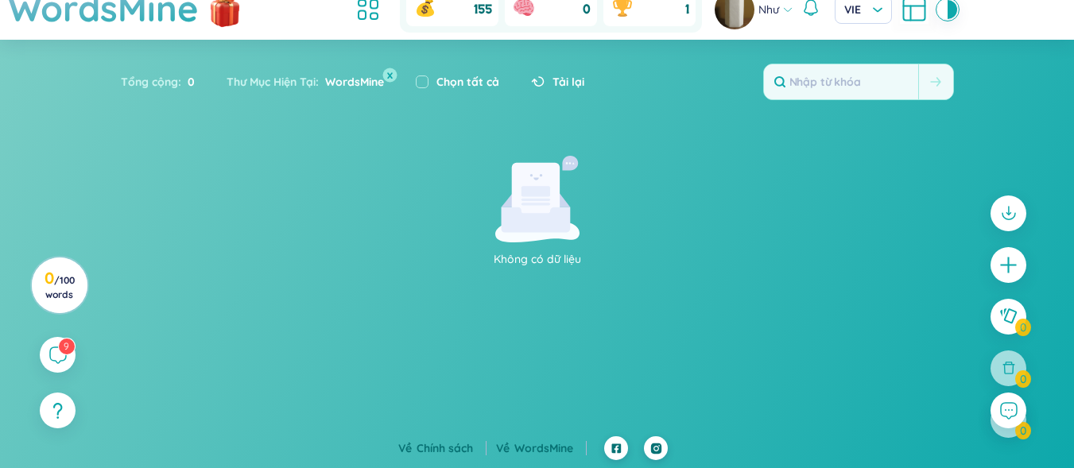
click at [388, 74] on button "x" at bounding box center [389, 75] width 14 height 14
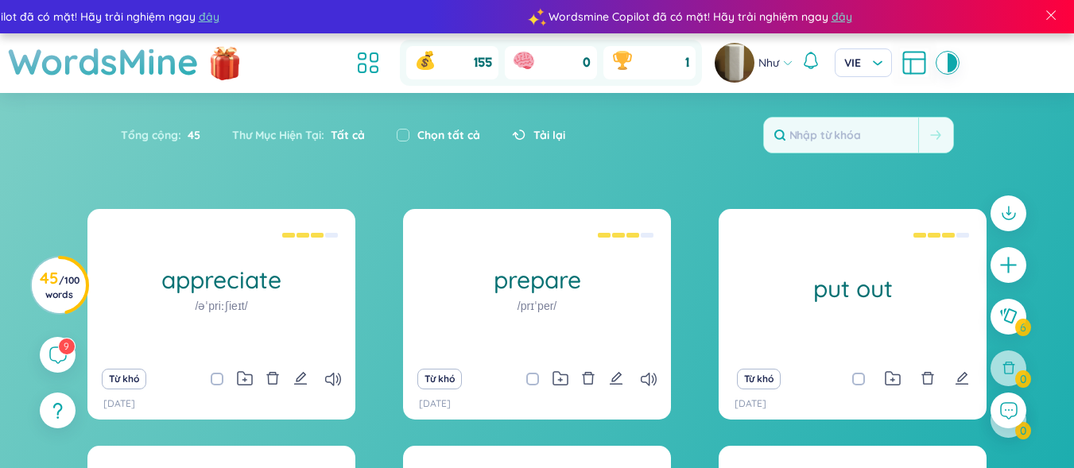
click at [335, 130] on span "Tất cả" at bounding box center [344, 135] width 41 height 14
drag, startPoint x: 335, startPoint y: 132, endPoint x: 324, endPoint y: 115, distance: 20.3
click at [334, 132] on span "Tất cả" at bounding box center [344, 135] width 41 height 14
drag, startPoint x: 331, startPoint y: 138, endPoint x: 410, endPoint y: 121, distance: 81.4
click at [410, 121] on section "Tổng cộng : 45 Thư Mục Hiện Tại : Tất cả Chọn tất cả Tải lại" at bounding box center [343, 134] width 445 height 33
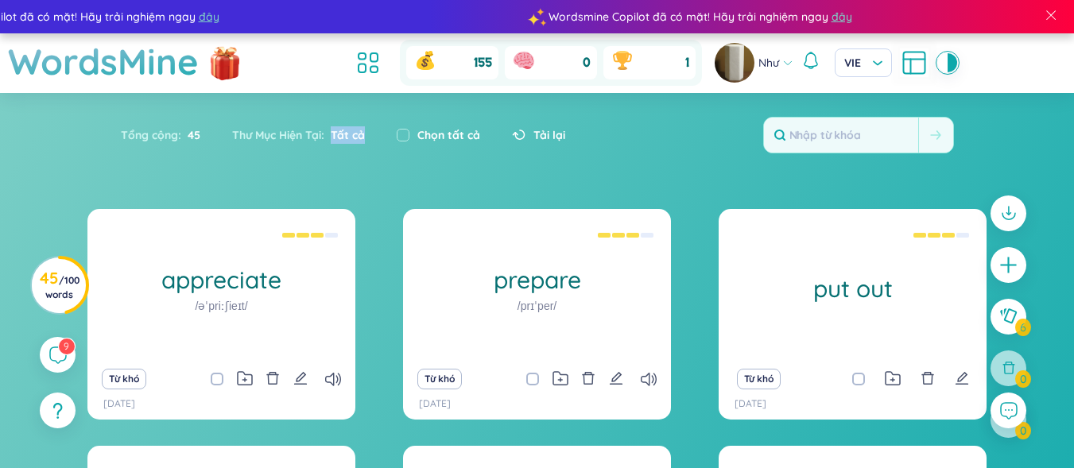
click at [384, 147] on div "Chọn tất cả" at bounding box center [438, 134] width 115 height 33
drag, startPoint x: 332, startPoint y: 145, endPoint x: 369, endPoint y: 140, distance: 36.9
click at [369, 140] on div "Thư Mục Hiện Tại : Tất cả" at bounding box center [298, 134] width 165 height 33
drag, startPoint x: 322, startPoint y: 139, endPoint x: 375, endPoint y: 137, distance: 52.5
click at [375, 137] on div "Thư Mục Hiện Tại : Tất cả" at bounding box center [298, 134] width 165 height 33
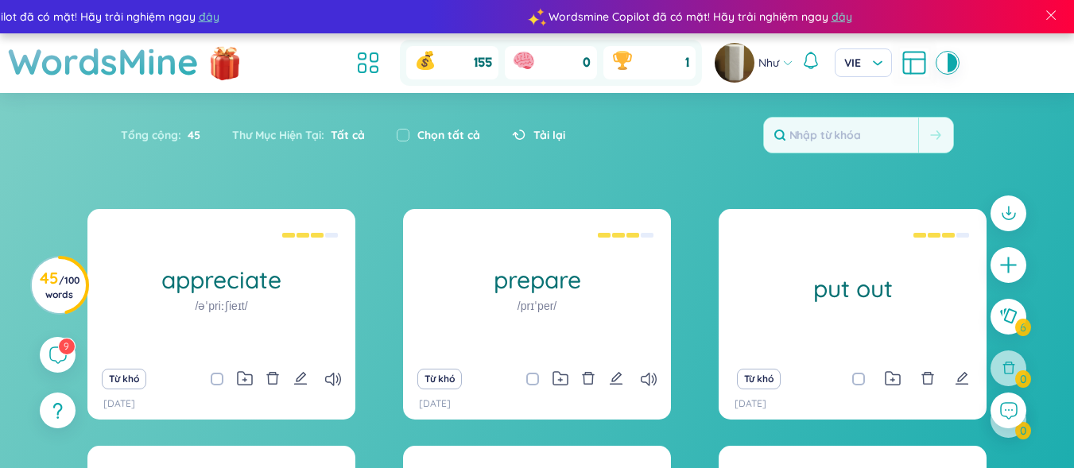
click at [325, 174] on div "Tổng cộng : 45 Thư Mục Hiện Tại : Tất cả Chọn tất cả Tải lại" at bounding box center [537, 143] width 992 height 68
click at [324, 173] on div "Tổng cộng : 45 Thư Mục Hiện Tại : Tất cả Chọn tất cả Tải lại" at bounding box center [537, 143] width 992 height 68
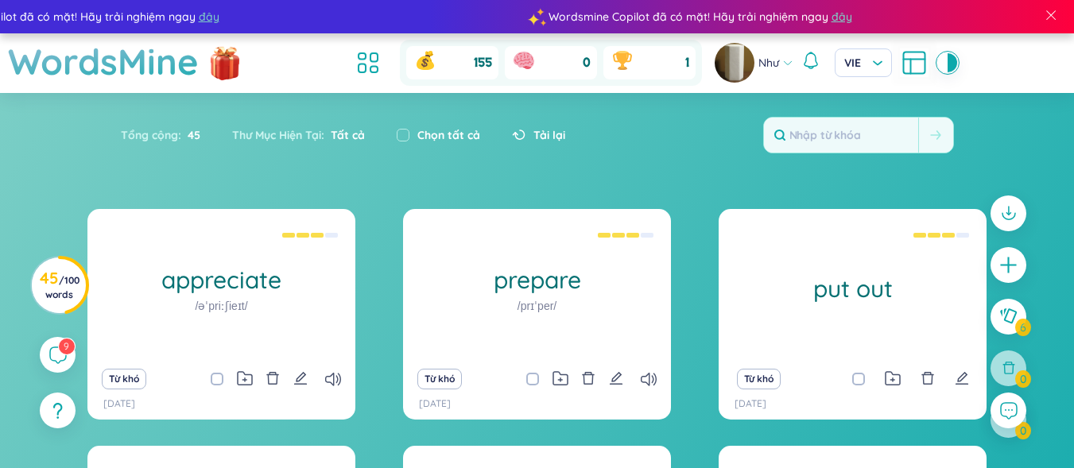
click at [417, 138] on div "Chọn tất cả" at bounding box center [438, 134] width 83 height 17
click at [410, 136] on input "checkbox" at bounding box center [403, 135] width 13 height 13
checkbox input "true"
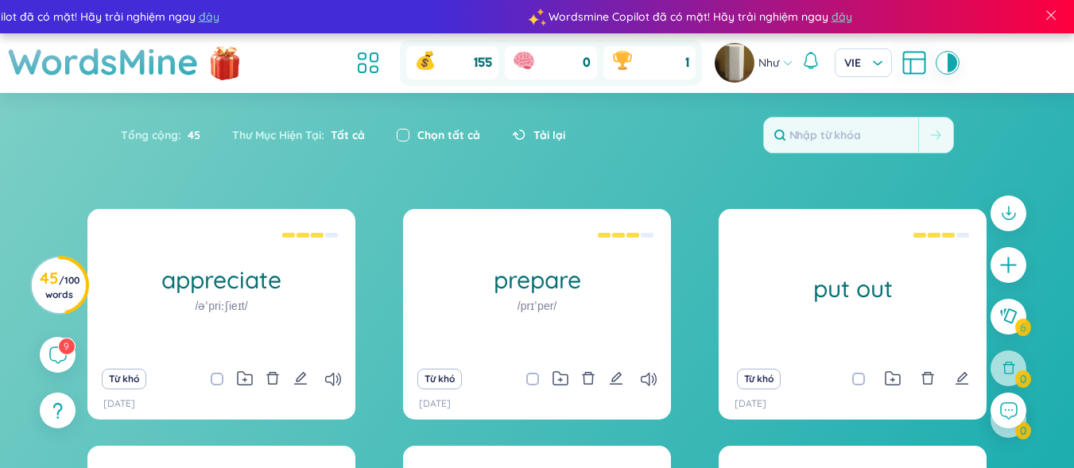
checkbox input "true"
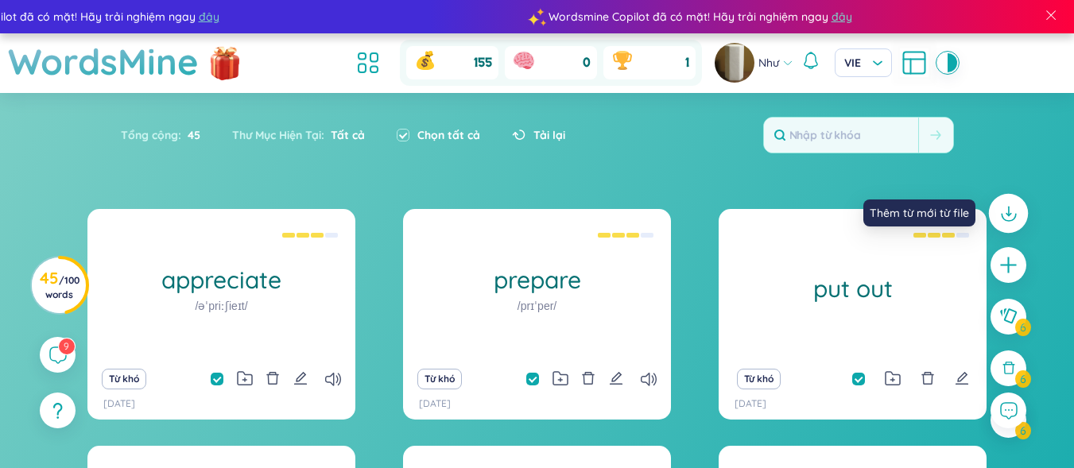
click at [1006, 210] on icon at bounding box center [1008, 213] width 21 height 21
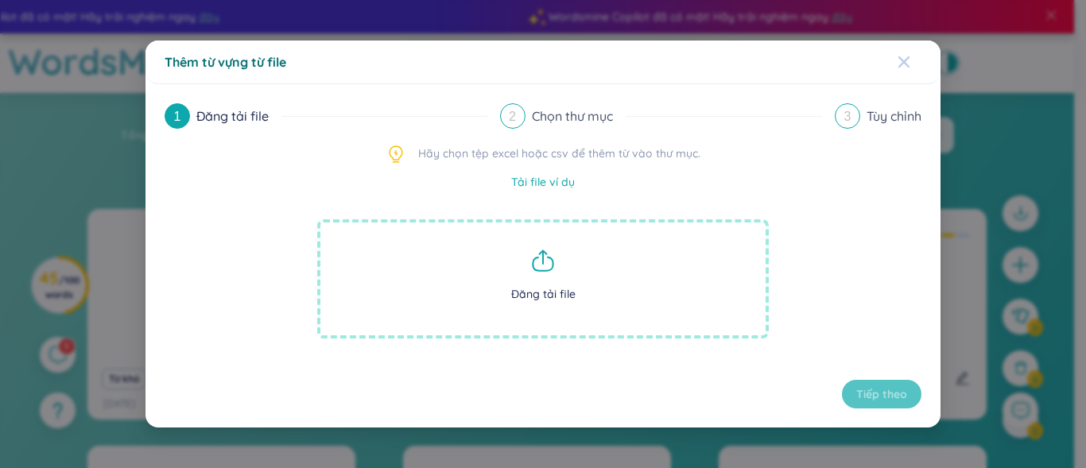
click at [903, 60] on icon "Close" at bounding box center [904, 61] width 11 height 11
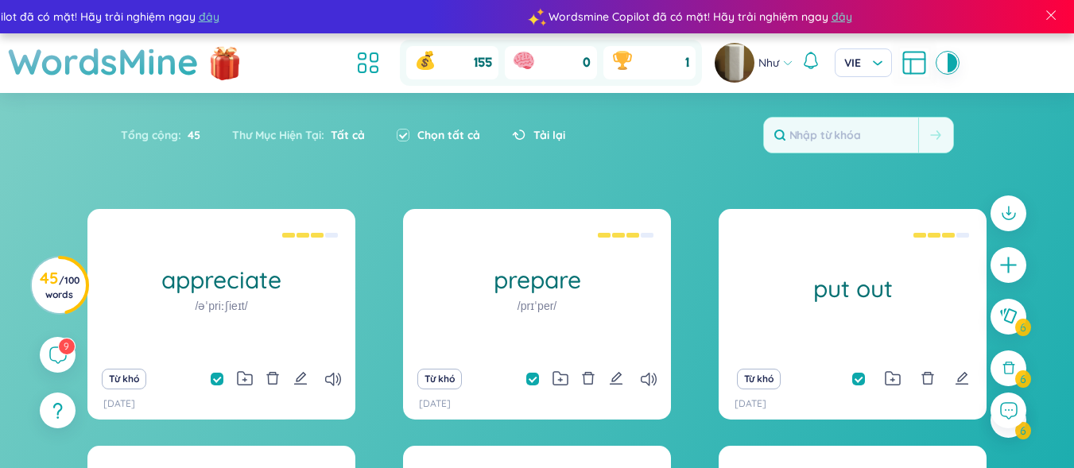
click at [418, 134] on div "Chọn tất cả" at bounding box center [438, 134] width 83 height 17
click at [406, 130] on input "checkbox" at bounding box center [403, 135] width 13 height 13
checkbox input "false"
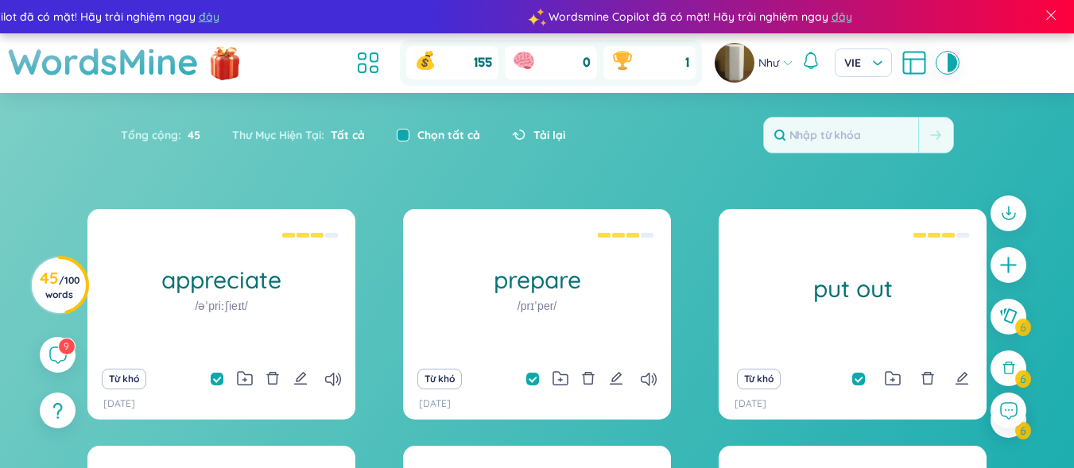
checkbox input "false"
click at [410, 163] on div "Tổng cộng : 45 Thư Mục Hiện Tại : Tất cả Chọn tất cả Tải lại" at bounding box center [537, 143] width 992 height 68
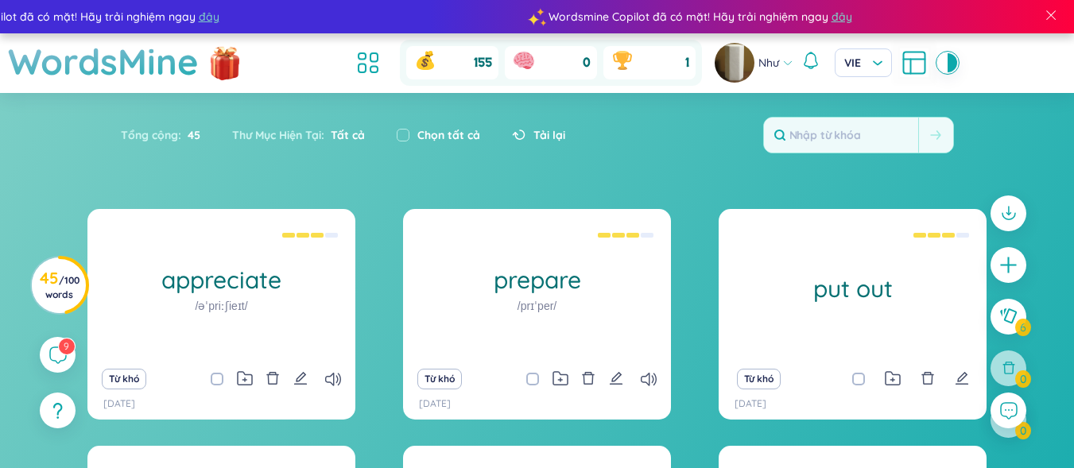
click at [179, 138] on div "Tổng cộng : 45" at bounding box center [168, 134] width 95 height 33
drag, startPoint x: 186, startPoint y: 138, endPoint x: 233, endPoint y: 130, distance: 47.6
click at [232, 130] on section "Tổng cộng : 45 Thư Mục Hiện Tại : Tất cả Chọn tất cả Tải lại" at bounding box center [343, 134] width 445 height 33
click at [233, 158] on div "Tổng cộng : 45 Thư Mục Hiện Tại : Tất cả Chọn tất cả Tải lại" at bounding box center [537, 143] width 992 height 68
click at [375, 60] on icon at bounding box center [368, 63] width 29 height 29
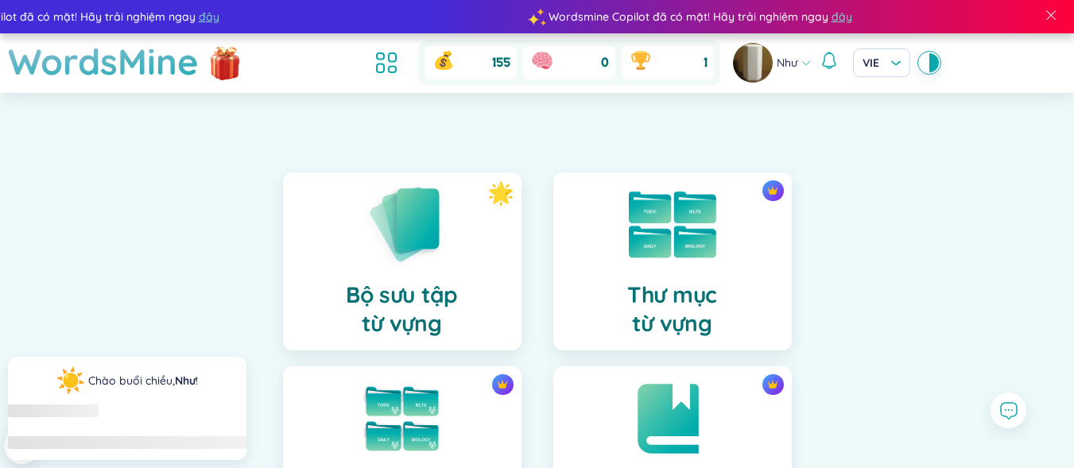
click at [769, 212] on div "Thư mục từ vựng" at bounding box center [672, 262] width 239 height 178
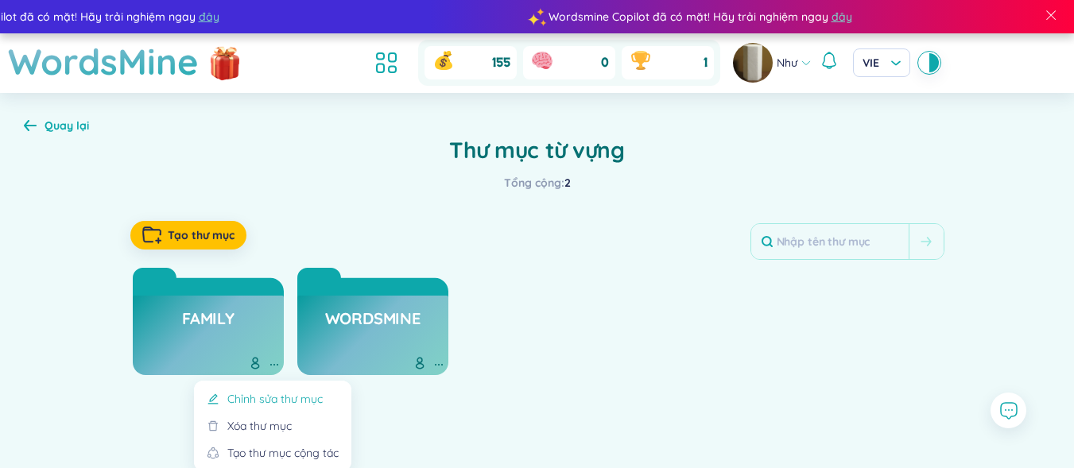
click at [259, 400] on div "Chỉnh sửa thư mục" at bounding box center [274, 398] width 95 height 17
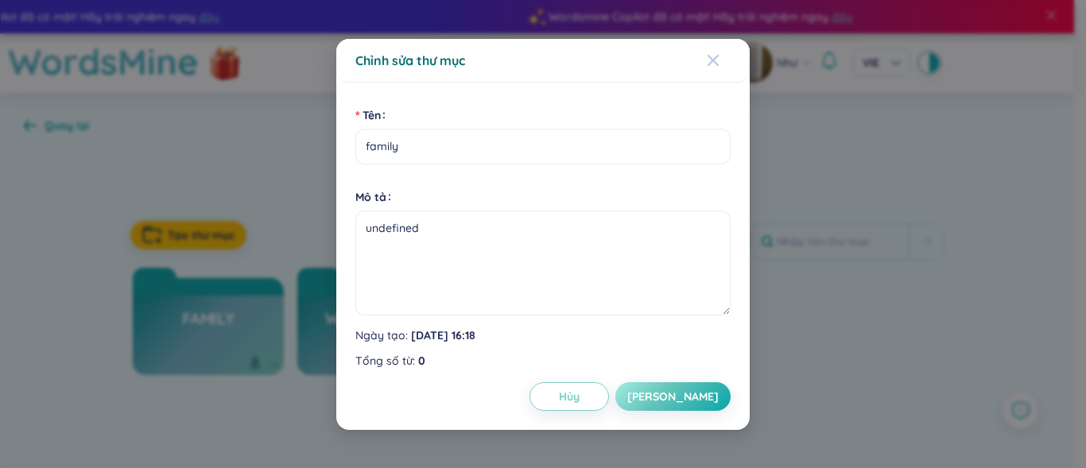
click at [719, 63] on icon "Close" at bounding box center [713, 60] width 13 height 13
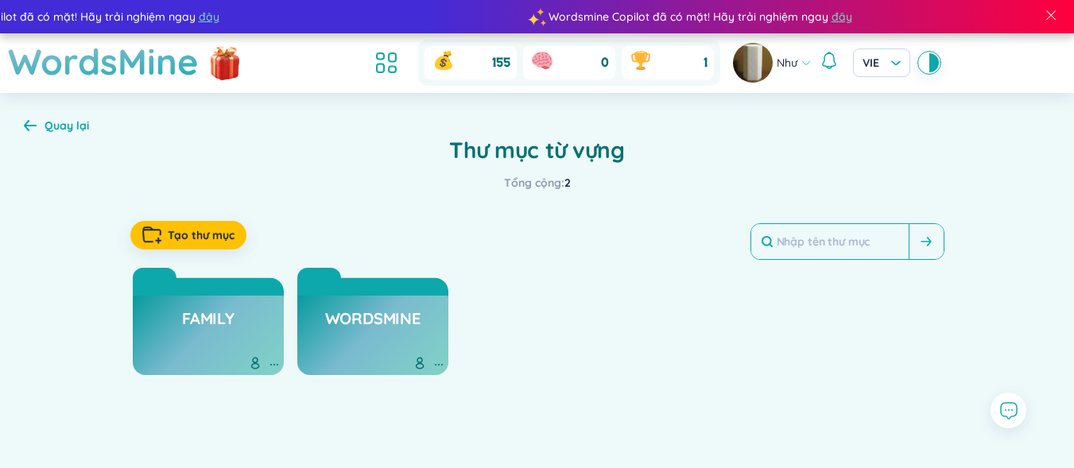
scroll to position [58, 0]
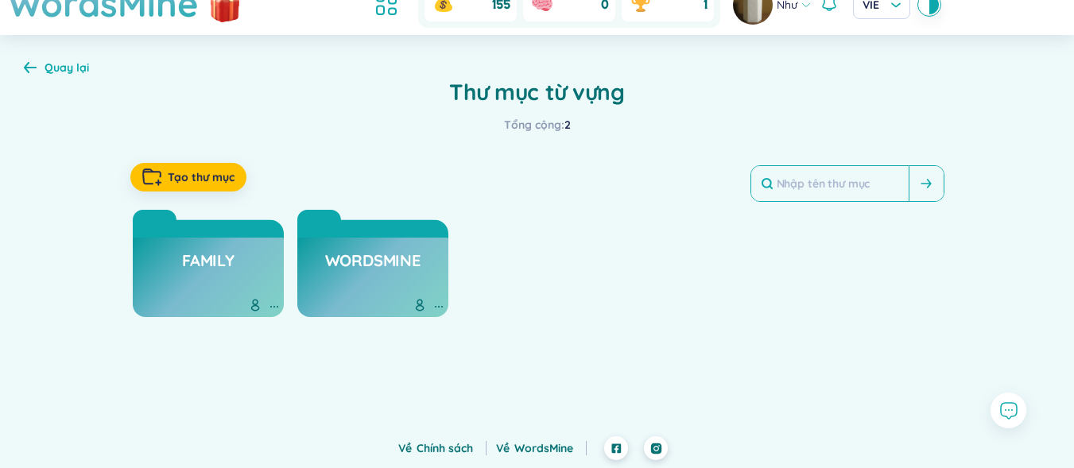
click at [840, 186] on input "text" at bounding box center [829, 183] width 157 height 35
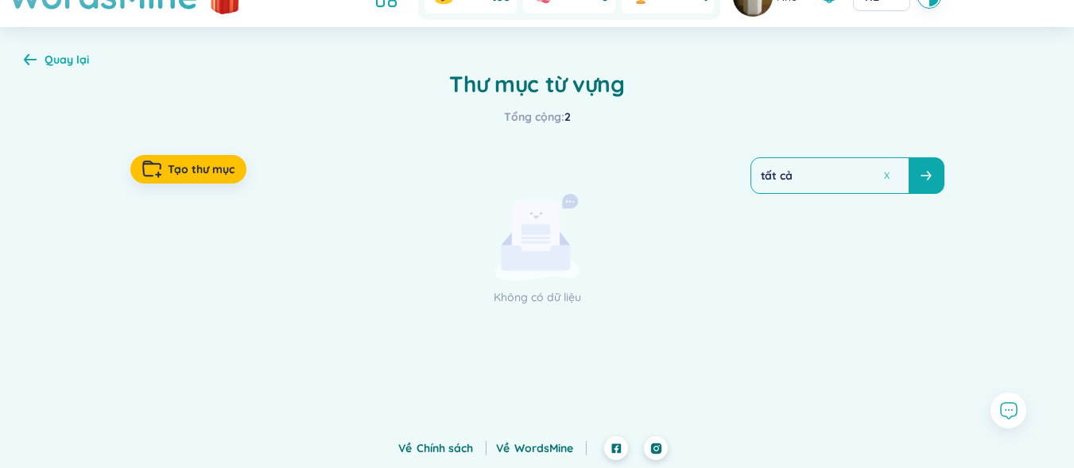
scroll to position [0, 0]
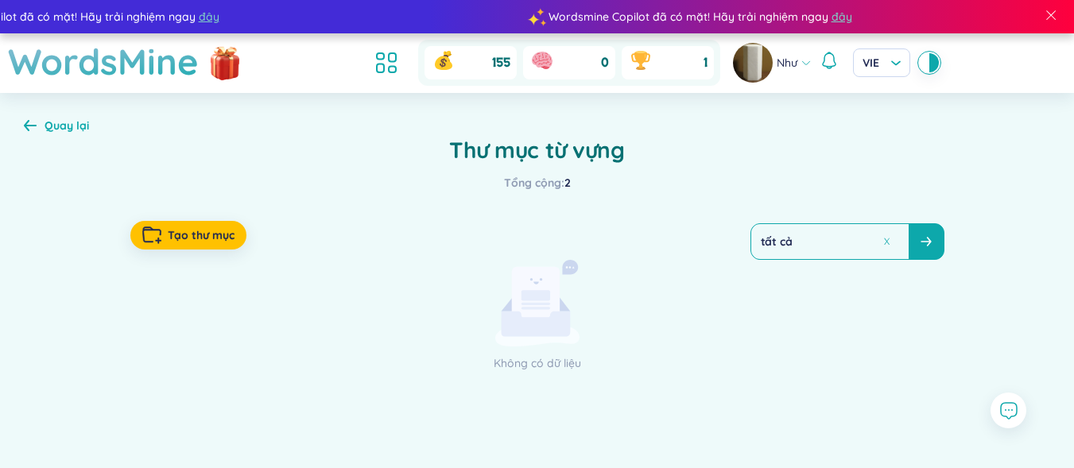
type input "tất cả"
click at [32, 122] on icon at bounding box center [30, 125] width 13 height 12
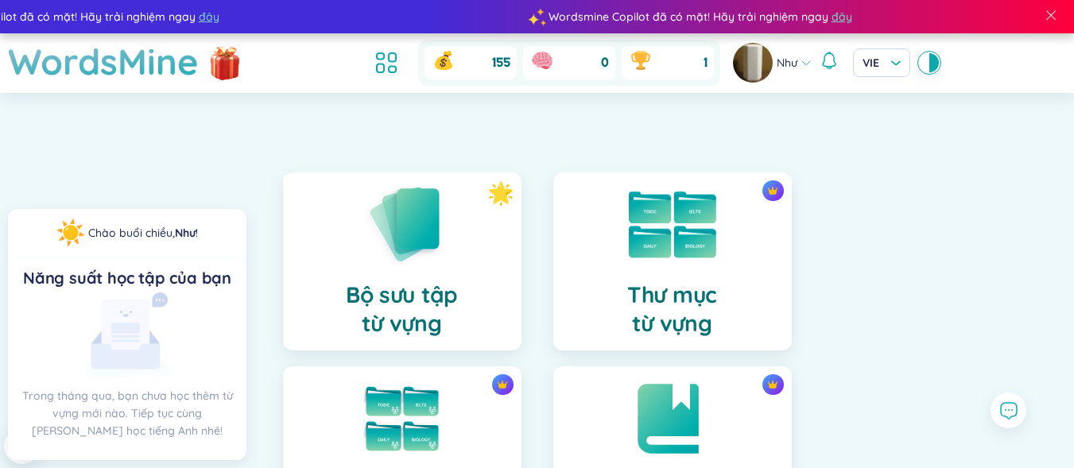
click at [682, 258] on div at bounding box center [673, 225] width 80 height 80
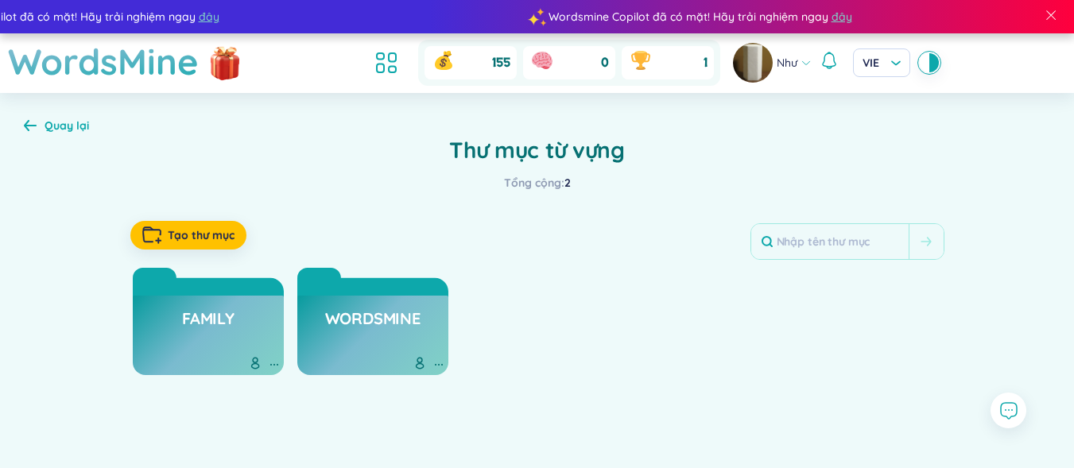
click at [224, 324] on h3 "family" at bounding box center [208, 323] width 52 height 30
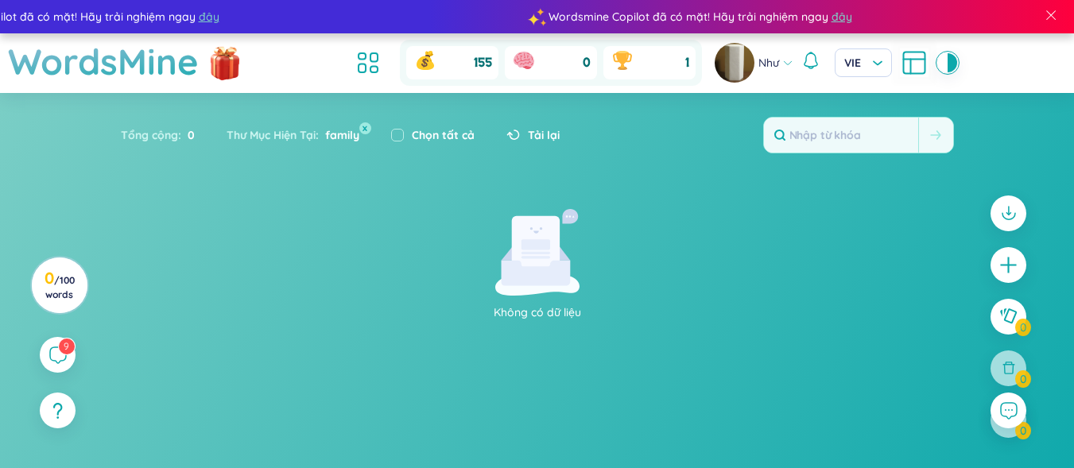
scroll to position [26, 0]
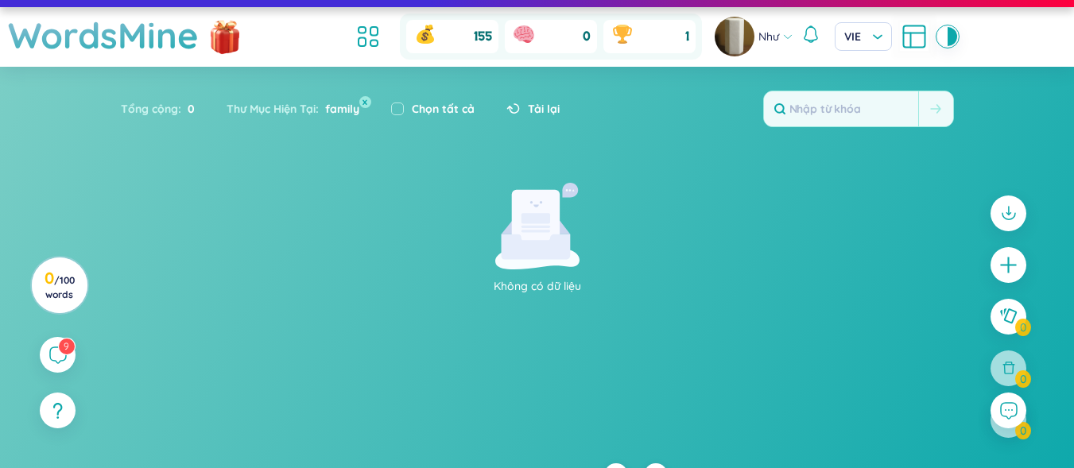
drag, startPoint x: 398, startPoint y: 263, endPoint x: 398, endPoint y: 200, distance: 62.8
click at [398, 200] on div "Không có dữ liệu" at bounding box center [537, 239] width 437 height 112
drag, startPoint x: 413, startPoint y: 188, endPoint x: 833, endPoint y: 293, distance: 432.6
click at [833, 293] on div "Không có dữ liệu" at bounding box center [537, 239] width 1058 height 112
click at [364, 104] on button "x" at bounding box center [365, 102] width 14 height 14
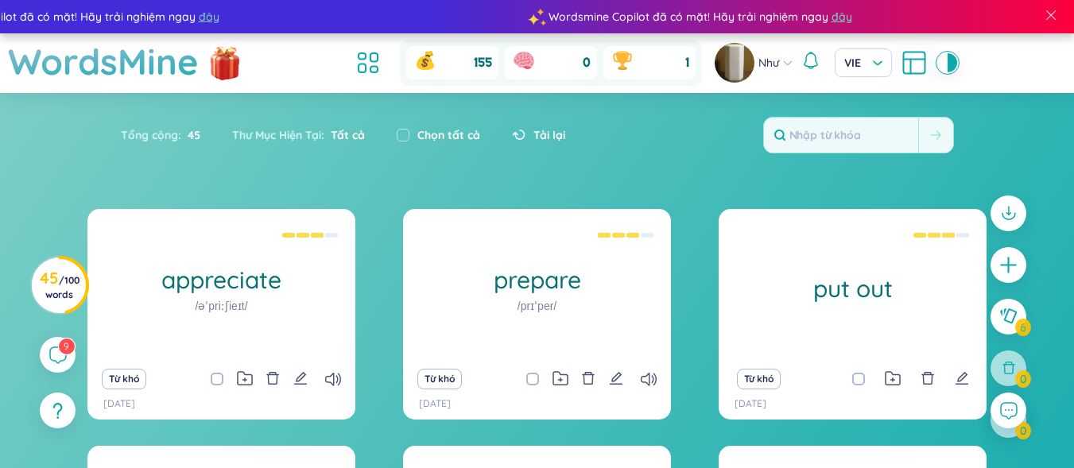
scroll to position [26, 0]
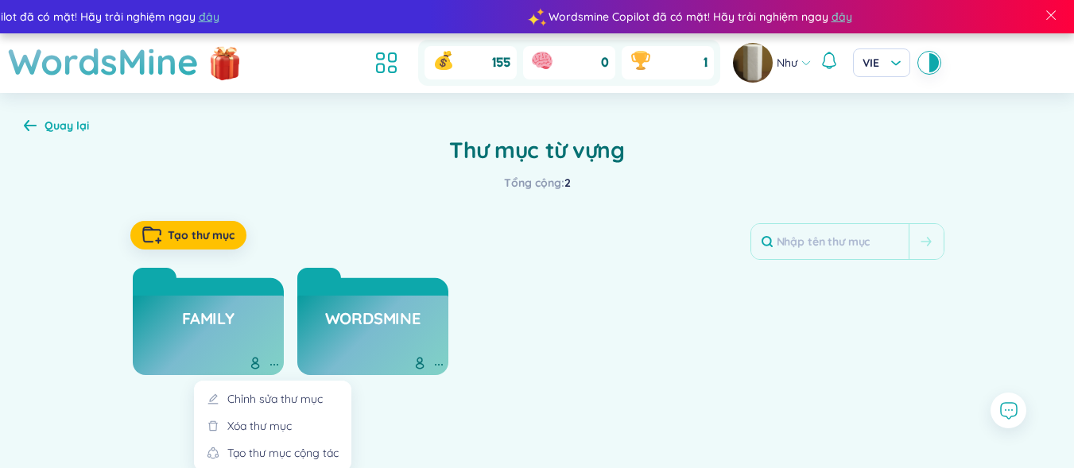
click at [274, 367] on icon at bounding box center [274, 365] width 13 height 13
click at [278, 397] on div "Chỉnh sửa thư mục" at bounding box center [274, 398] width 95 height 17
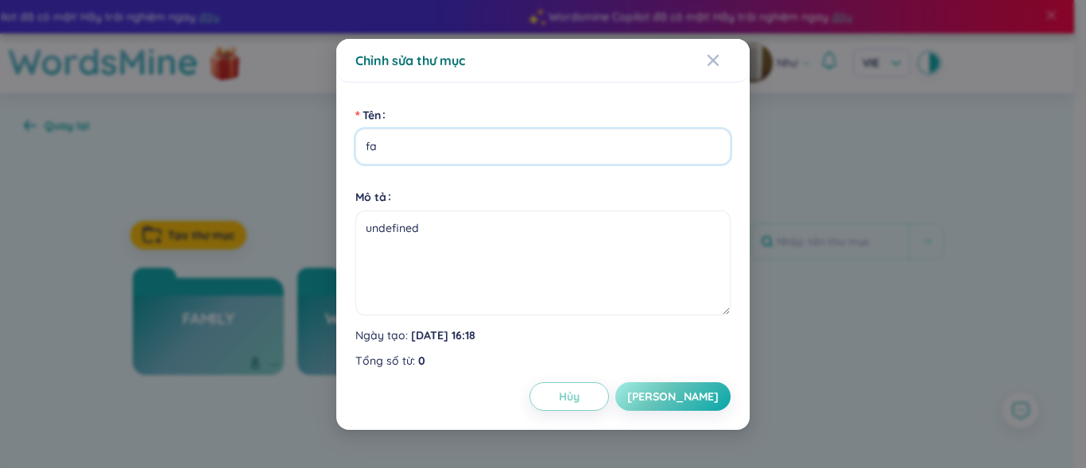
type input "f"
type input "từ vựng về tính cách"
click at [689, 393] on span "[PERSON_NAME]" at bounding box center [672, 397] width 91 height 16
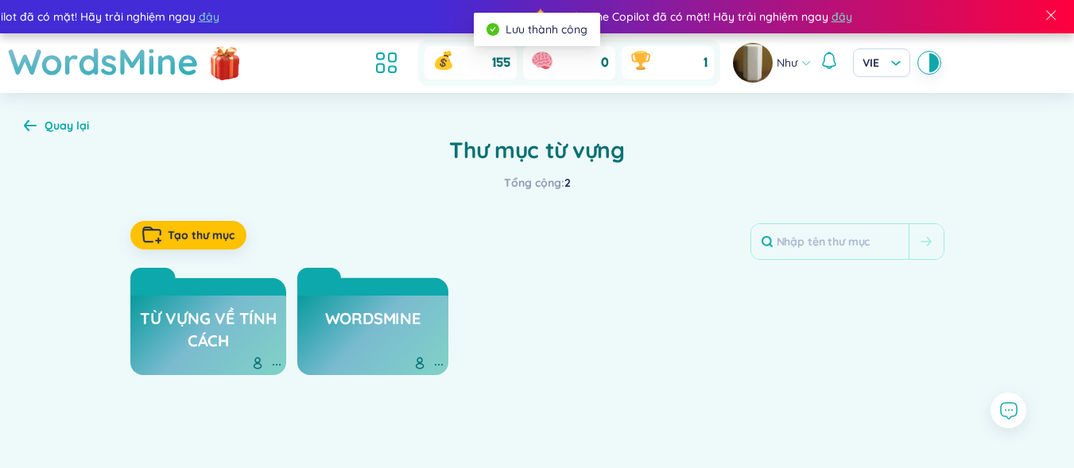
click at [198, 335] on h3 "từ vựng về tính cách" at bounding box center [208, 330] width 141 height 44
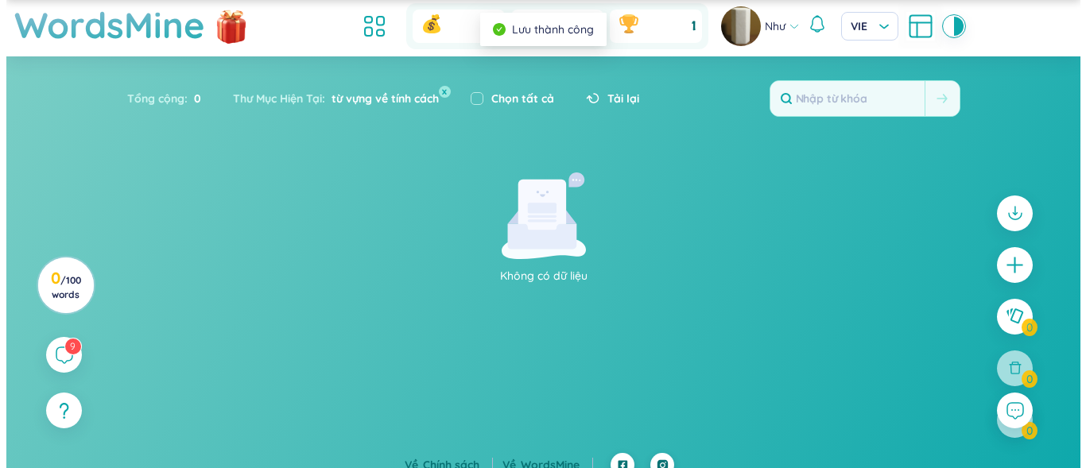
scroll to position [53, 0]
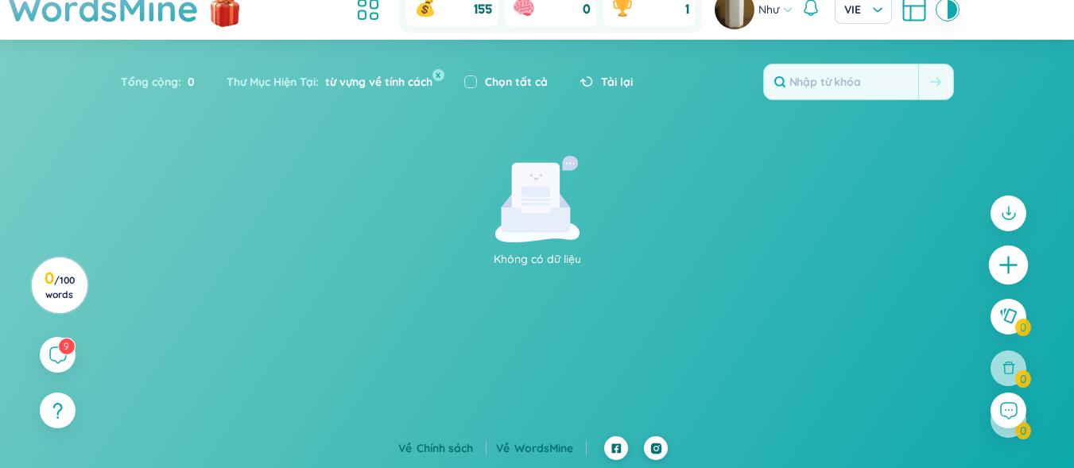
click at [1014, 264] on icon "plus" at bounding box center [1009, 265] width 22 height 22
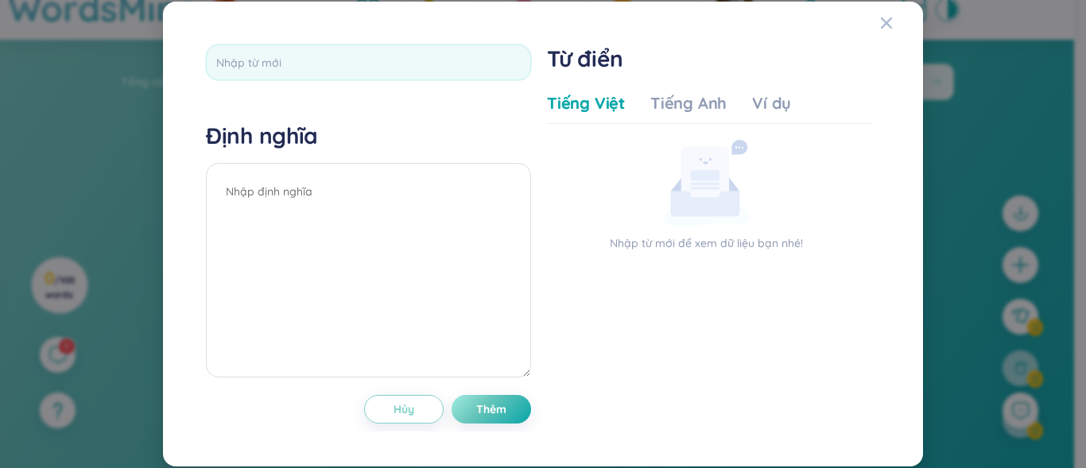
click at [1038, 151] on div "Định nghĩa Hủy Thêm Từ điển Tiếng Việt Tiếng Anh Ví dụ Nhập từ mới để xem dữ li…" at bounding box center [543, 234] width 1086 height 468
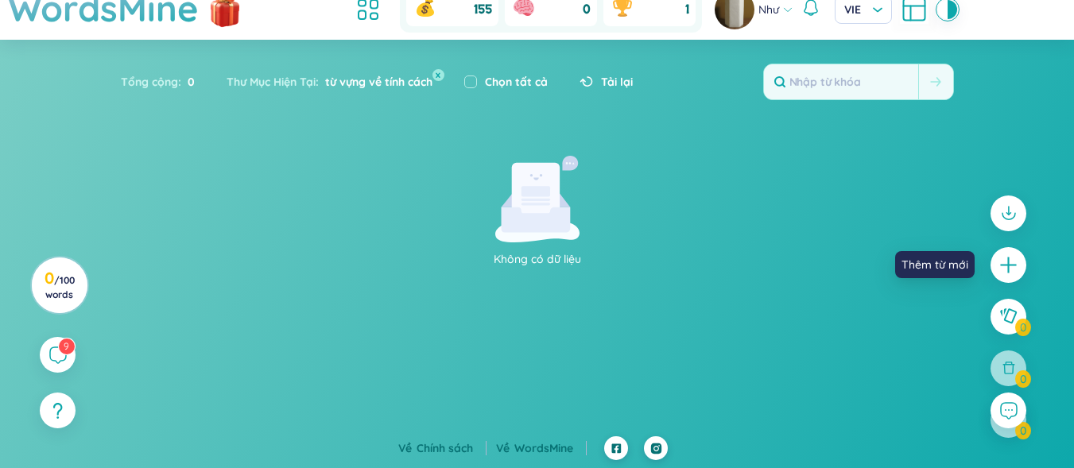
drag, startPoint x: 1016, startPoint y: 264, endPoint x: 973, endPoint y: 246, distance: 46.7
click at [1019, 264] on icon "plus" at bounding box center [1009, 265] width 20 height 20
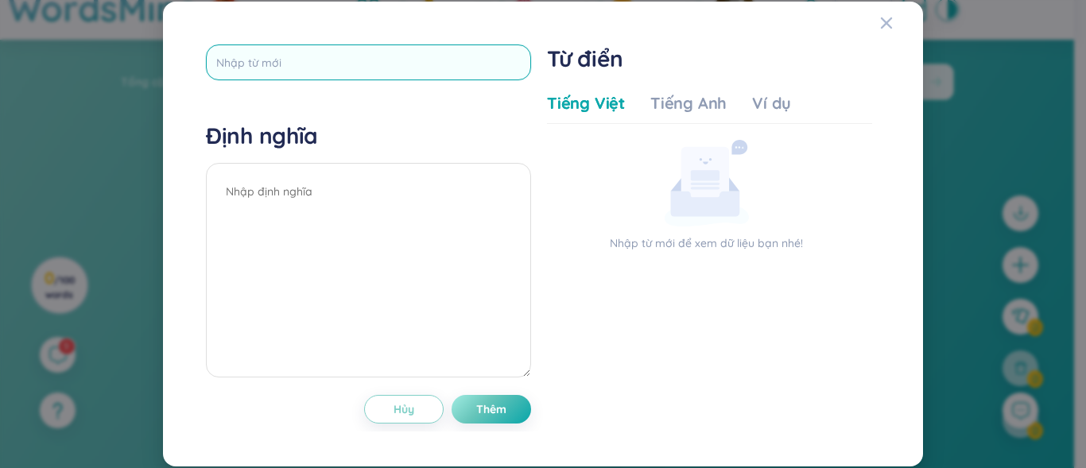
click at [409, 60] on input "text" at bounding box center [368, 63] width 325 height 36
click at [409, 64] on input "a" at bounding box center [368, 63] width 325 height 36
type input "absent"
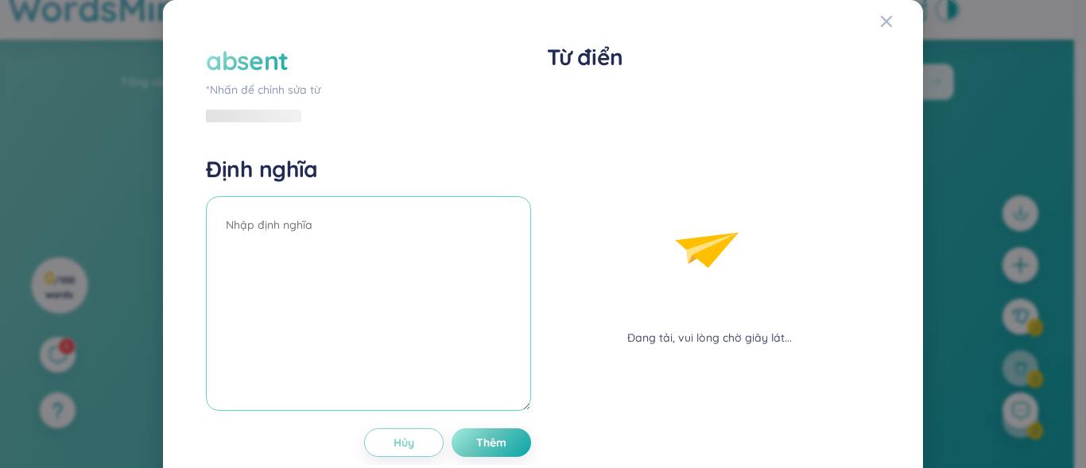
click at [433, 199] on textarea at bounding box center [368, 303] width 325 height 215
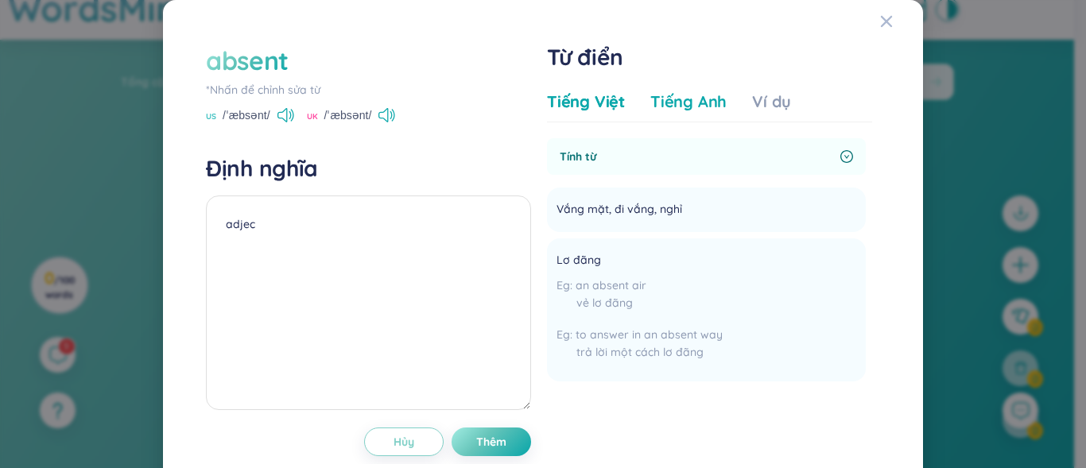
click at [713, 105] on div "Tiếng Anh" at bounding box center [688, 102] width 76 height 22
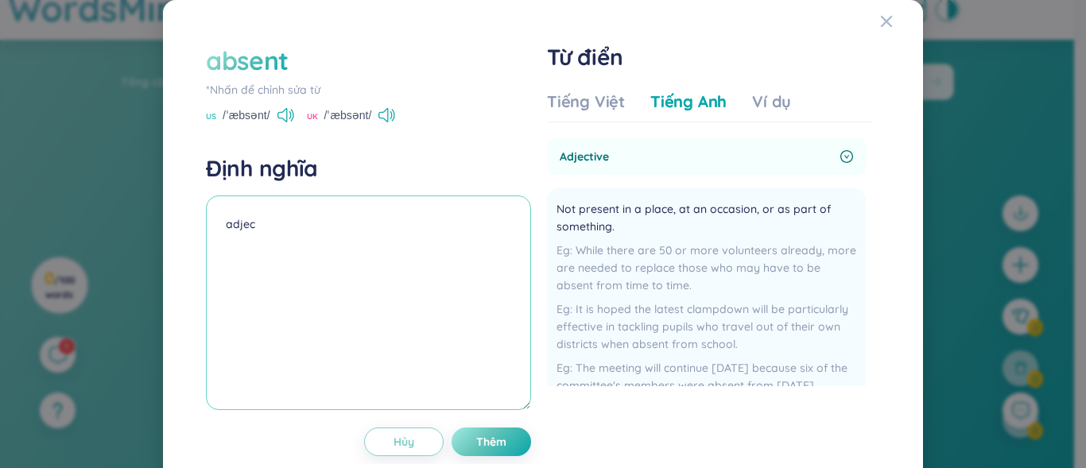
click at [312, 218] on textarea "adjec" at bounding box center [368, 303] width 325 height 215
click at [240, 252] on textarea "adjective" at bounding box center [368, 303] width 325 height 215
click at [276, 240] on textarea "adjective" at bounding box center [368, 303] width 325 height 215
click at [228, 252] on textarea "adjective" at bounding box center [368, 303] width 325 height 215
click at [566, 107] on div "Tiếng Việt" at bounding box center [586, 102] width 78 height 22
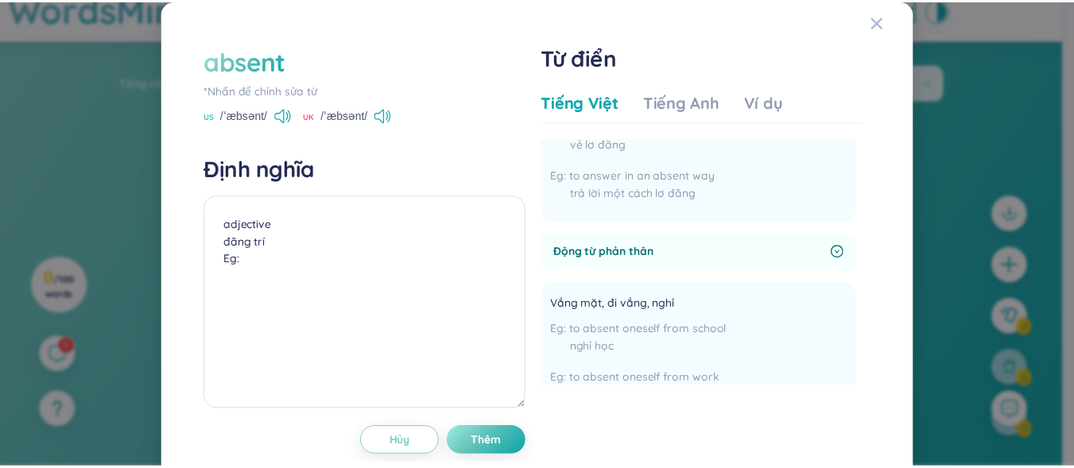
scroll to position [80, 0]
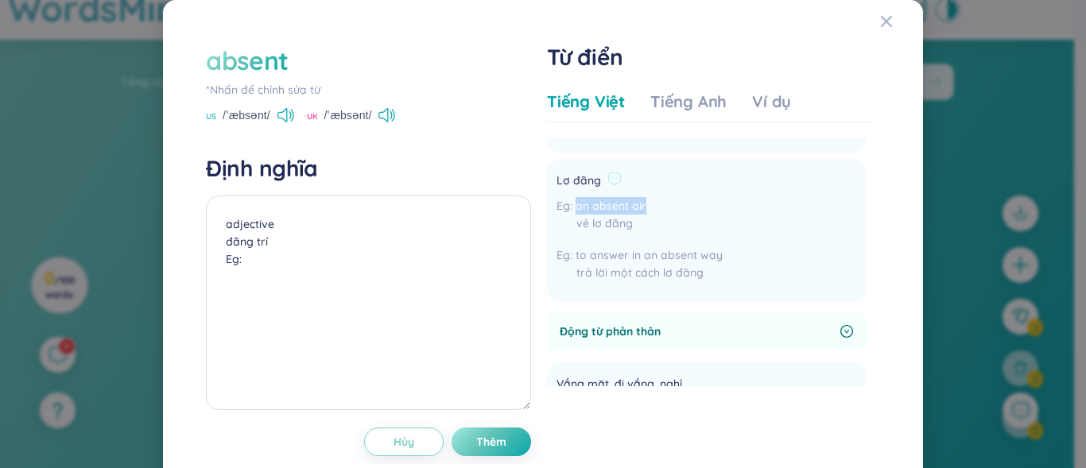
drag, startPoint x: 569, startPoint y: 203, endPoint x: 640, endPoint y: 202, distance: 70.8
click at [640, 202] on div "an absent air vẻ lơ đãng" at bounding box center [640, 218] width 166 height 43
copy span "an absent air"
click at [253, 263] on textarea "adjective đãng trí Eg:" at bounding box center [368, 303] width 325 height 215
paste textarea "an absent air"
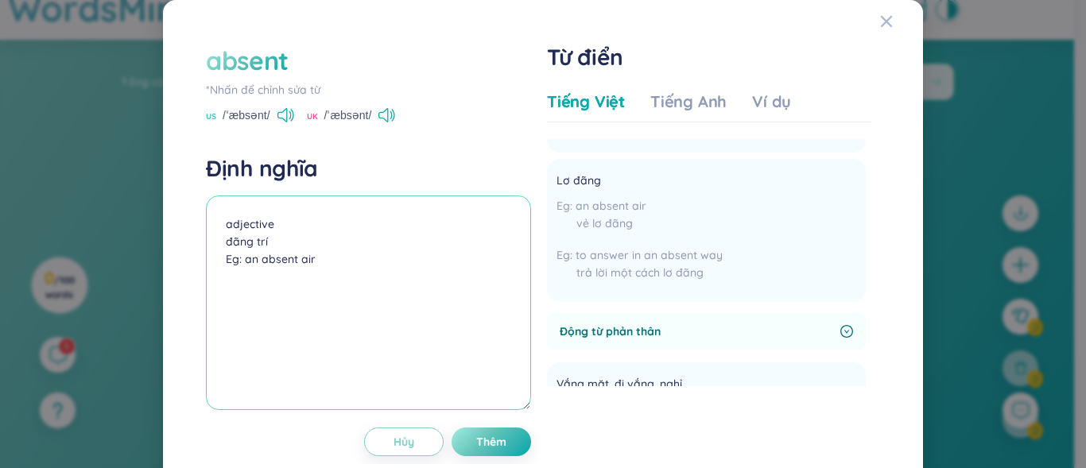
click at [247, 259] on textarea "adjective đãng trí Eg: an absent air" at bounding box center [368, 303] width 325 height 215
click at [320, 258] on textarea "adjective đãng trí Eg: An absent air" at bounding box center [368, 303] width 325 height 215
click at [303, 266] on textarea "adjective đãng trí Eg: An absent air"" at bounding box center [368, 303] width 325 height 215
click at [299, 262] on textarea "adjective đãng trí Eg: An absent air"" at bounding box center [368, 303] width 325 height 215
click at [326, 263] on textarea "adjective đãng trí Eg: An absent "air"" at bounding box center [368, 303] width 325 height 215
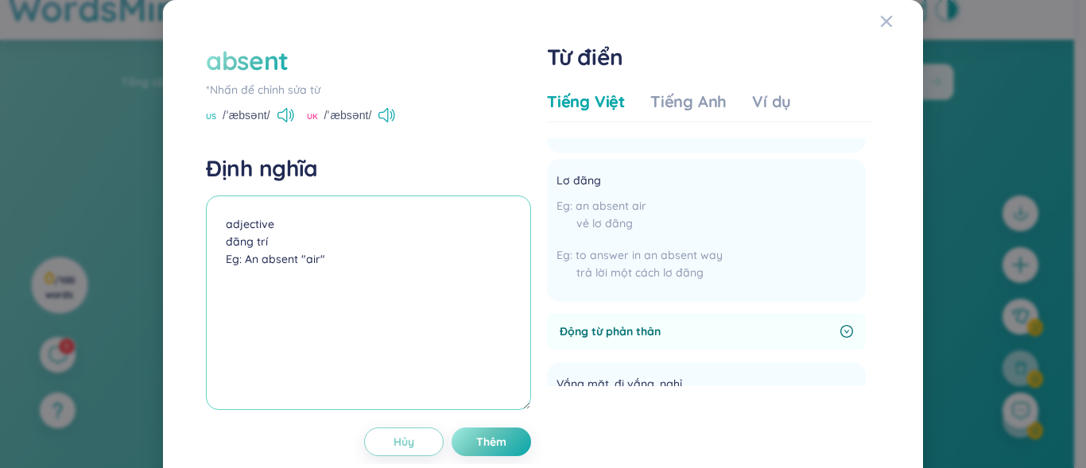
drag, startPoint x: 326, startPoint y: 263, endPoint x: 307, endPoint y: 262, distance: 19.1
click at [301, 265] on textarea "adjective đãng trí Eg: An absent "air"" at bounding box center [368, 303] width 325 height 215
click at [336, 243] on textarea "adjective đãng trí Eg: An absent "air"" at bounding box center [368, 303] width 325 height 215
drag, startPoint x: 297, startPoint y: 268, endPoint x: 323, endPoint y: 264, distance: 25.8
click at [324, 265] on textarea "adjective đãng trí Eg: An absent "air"" at bounding box center [368, 303] width 325 height 215
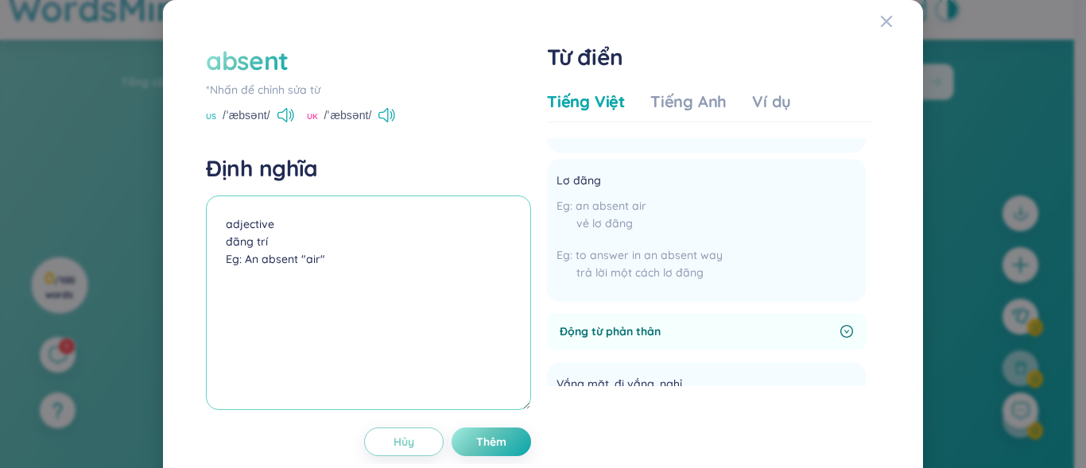
click at [261, 287] on textarea "adjective đãng trí Eg: An absent "air"" at bounding box center [368, 303] width 325 height 215
drag, startPoint x: 313, startPoint y: 268, endPoint x: 325, endPoint y: 266, distance: 12.2
click at [325, 266] on textarea "adjective đãng trí Eg: An absent "air"" at bounding box center [368, 303] width 325 height 215
click at [332, 262] on textarea "adjective đãng trí Eg: An absent "air"" at bounding box center [368, 303] width 325 height 215
paste textarea ""air""
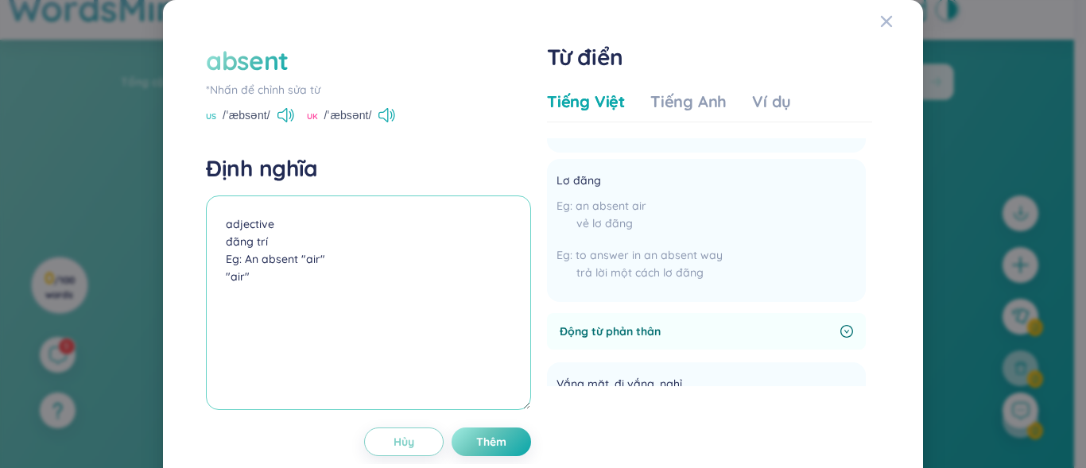
click at [234, 282] on textarea "adjective đãng trí Eg: An absent "air" "air"" at bounding box center [368, 303] width 325 height 215
click at [287, 278] on textarea "adjective đãng trí Eg: An absent "air" "Air"" at bounding box center [368, 303] width 325 height 215
drag, startPoint x: 241, startPoint y: 281, endPoint x: 226, endPoint y: 281, distance: 15.1
click at [226, 281] on textarea "adjective đãng trí Eg: An absent "air" "Air":" at bounding box center [368, 303] width 325 height 215
click at [278, 278] on textarea "adjective đãng trí Eg: An absent "air" "Air":" at bounding box center [368, 303] width 325 height 215
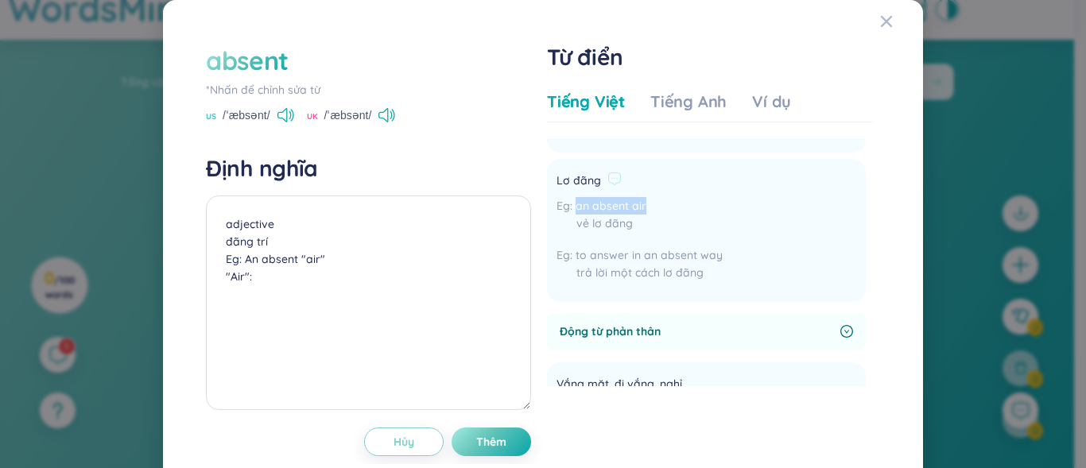
drag, startPoint x: 569, startPoint y: 208, endPoint x: 649, endPoint y: 206, distance: 79.6
click at [649, 206] on div "an absent air vẻ lơ đãng" at bounding box center [640, 218] width 166 height 43
drag, startPoint x: 618, startPoint y: 206, endPoint x: 586, endPoint y: 290, distance: 90.1
click at [586, 290] on div "Lơ đãng an absent air vẻ lơ đãng to answer in an absent way trả lời một cách lơ…" at bounding box center [640, 231] width 166 height 124
drag, startPoint x: 572, startPoint y: 208, endPoint x: 640, endPoint y: 204, distance: 68.5
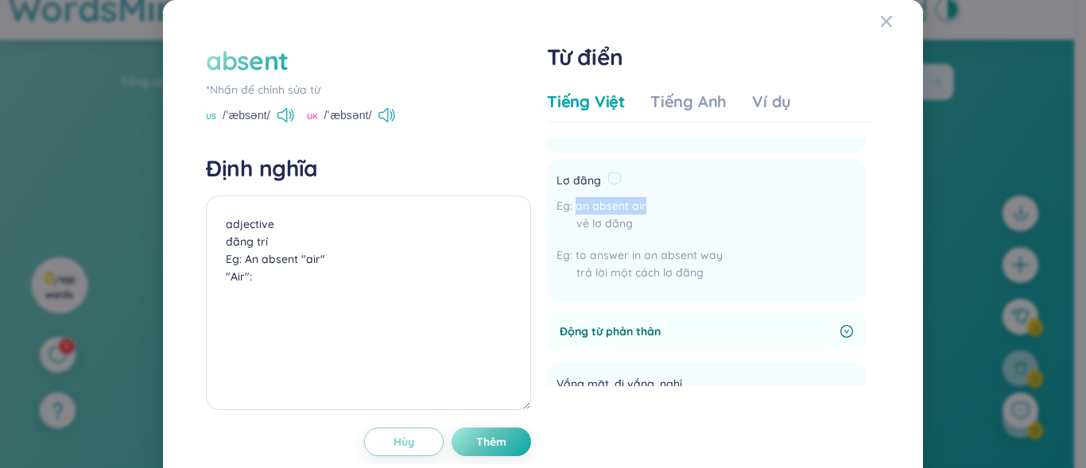
click at [640, 204] on div "an absent air vẻ lơ đãng" at bounding box center [640, 218] width 166 height 43
click at [666, 227] on div "vẻ lơ đãng" at bounding box center [640, 223] width 166 height 17
drag, startPoint x: 617, startPoint y: 205, endPoint x: 645, endPoint y: 207, distance: 27.9
click at [645, 207] on div "an absent air vẻ lơ đãng" at bounding box center [640, 218] width 166 height 43
click at [648, 207] on div "an absent air vẻ lơ đãng" at bounding box center [640, 218] width 166 height 43
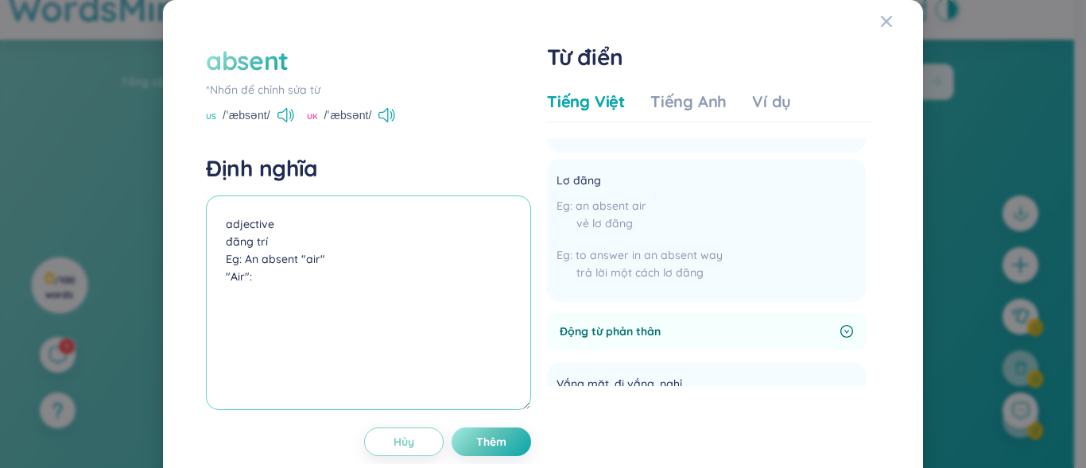
click at [267, 281] on textarea "adjective đãng trí Eg: An absent "air" "Air":" at bounding box center [368, 303] width 325 height 215
drag, startPoint x: 386, startPoint y: 274, endPoint x: 577, endPoint y: 499, distance: 295.7
type textarea "adjective đãng trí Eg: An absent "air" "Air": dáng vẻ không khí"
click at [505, 445] on button "Thêm" at bounding box center [492, 442] width 80 height 29
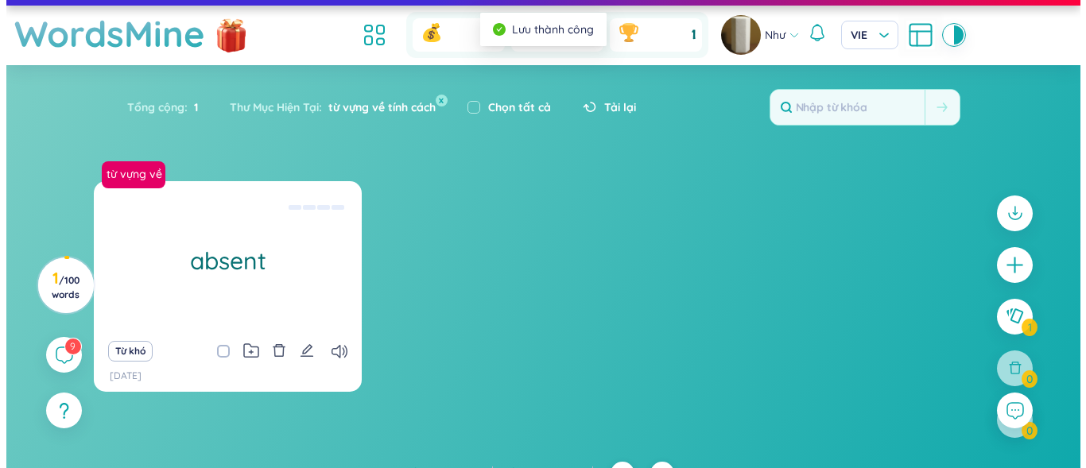
scroll to position [53, 0]
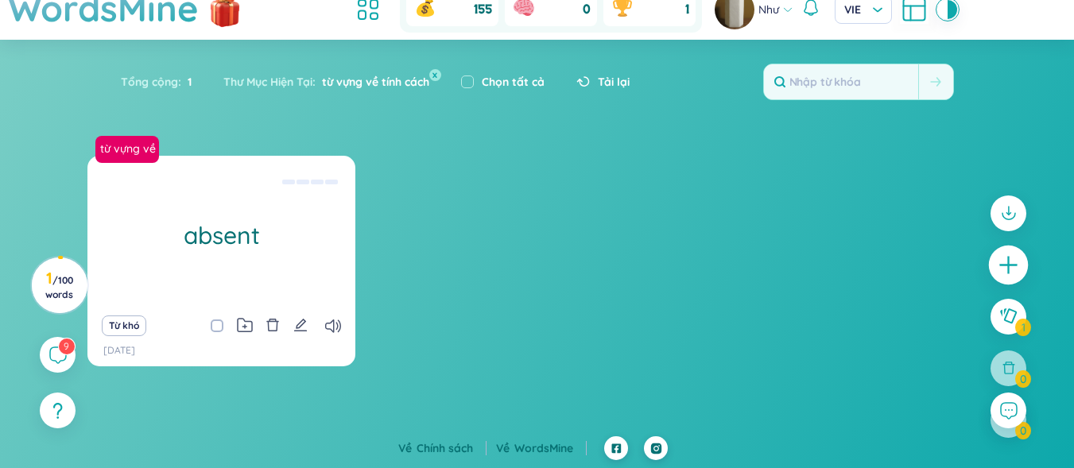
click at [1001, 262] on icon "plus" at bounding box center [1009, 265] width 22 height 22
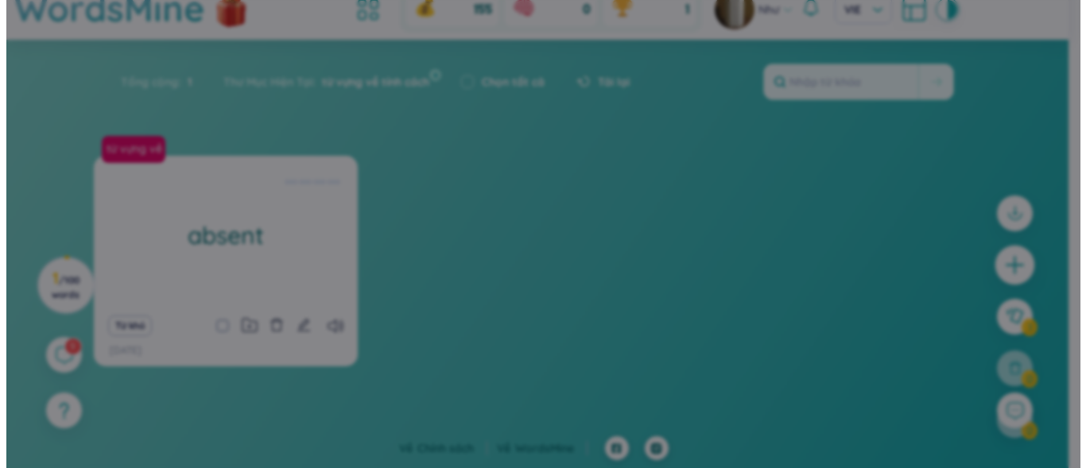
scroll to position [0, 0]
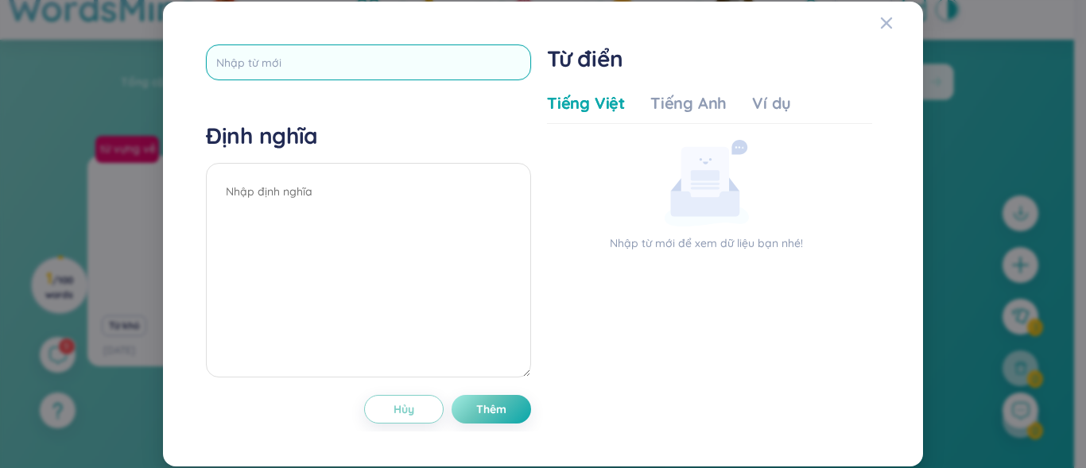
click at [337, 60] on input "text" at bounding box center [368, 63] width 325 height 36
click at [239, 68] on input "text" at bounding box center [368, 63] width 325 height 36
click at [274, 59] on input "text" at bounding box center [368, 63] width 325 height 36
drag, startPoint x: 278, startPoint y: 61, endPoint x: 291, endPoint y: 64, distance: 13.7
click at [289, 66] on input "text" at bounding box center [368, 63] width 325 height 36
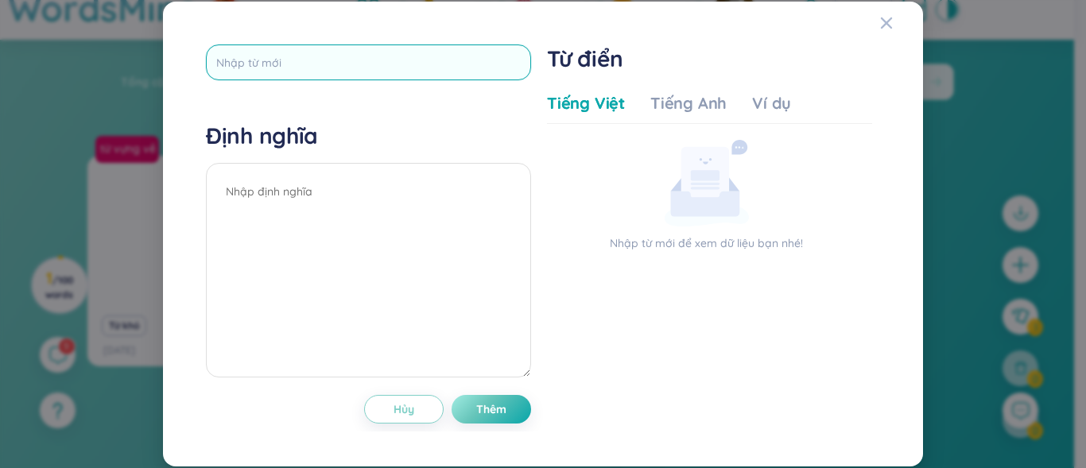
click at [291, 64] on input "text" at bounding box center [368, 63] width 325 height 36
drag, startPoint x: 291, startPoint y: 64, endPoint x: 286, endPoint y: 52, distance: 12.8
click at [291, 61] on input "text" at bounding box center [368, 63] width 325 height 36
click at [286, 52] on input "text" at bounding box center [368, 63] width 325 height 36
click at [349, 69] on input "text" at bounding box center [368, 63] width 325 height 36
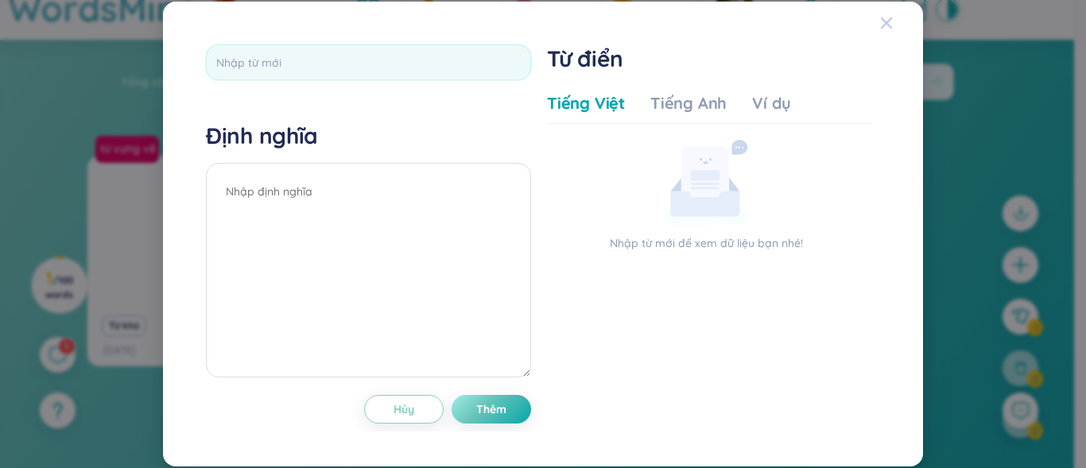
click at [887, 20] on icon "Close" at bounding box center [886, 23] width 13 height 13
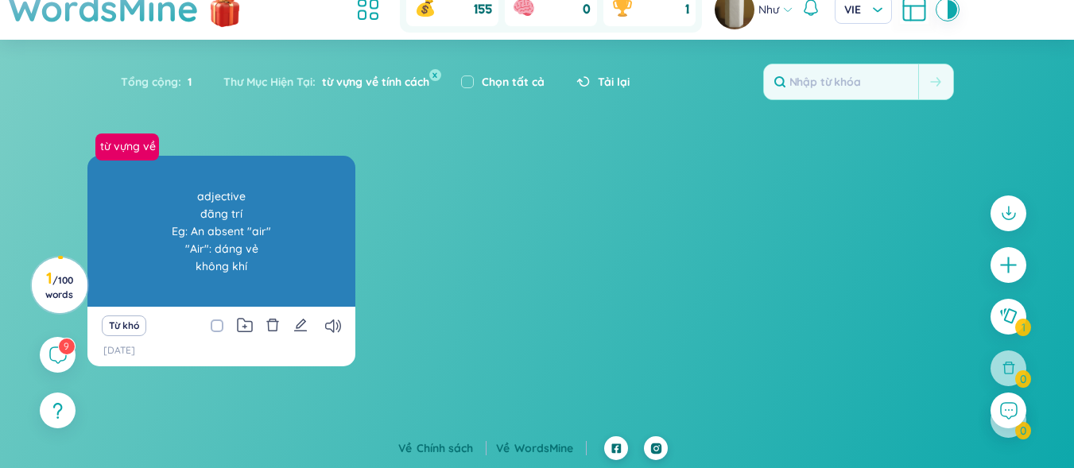
click at [322, 247] on div "adjective đãng trí Eg: An absent "air" "Air": dáng vẻ không khí" at bounding box center [221, 231] width 268 height 151
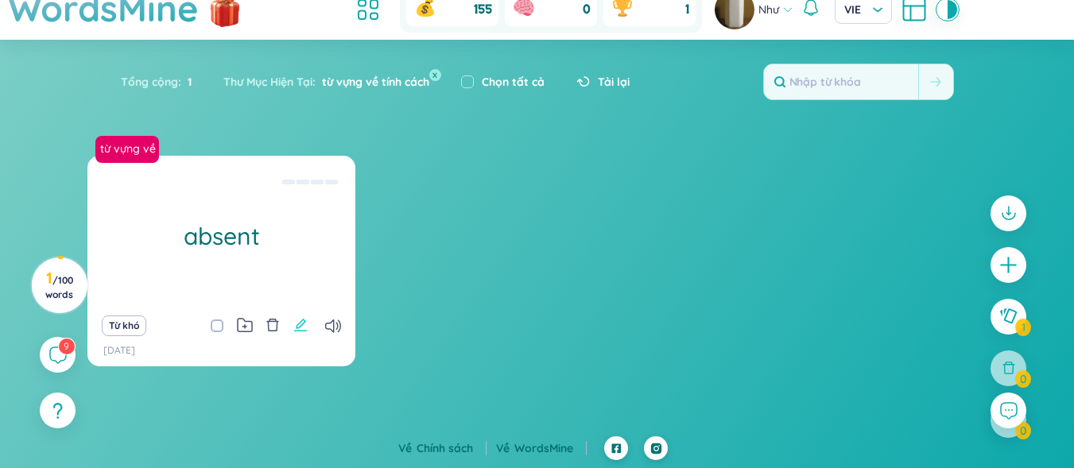
click at [293, 326] on icon "edit" at bounding box center [300, 325] width 14 height 14
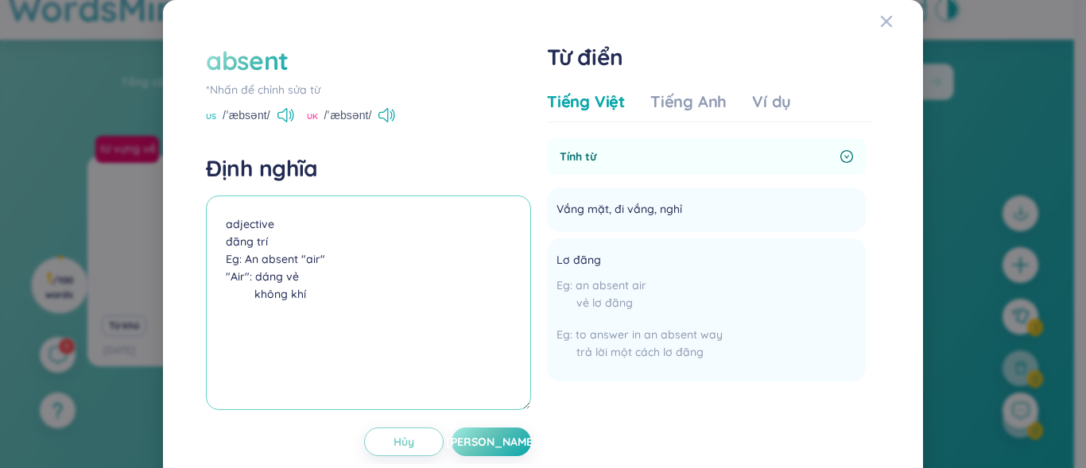
click at [291, 226] on textarea "adjective đãng trí Eg: An absent "air" "Air": dáng vẻ không khí" at bounding box center [368, 303] width 325 height 215
click at [289, 204] on textarea "adjective đãng trí Eg: An absent "air" "Air": dáng vẻ không khí" at bounding box center [368, 303] width 325 height 215
click at [258, 210] on textarea "adjective đãng trí Eg: An absent "air" "Air": dáng vẻ không khí" at bounding box center [368, 303] width 325 height 215
drag, startPoint x: 330, startPoint y: 306, endPoint x: 296, endPoint y: 299, distance: 34.9
click at [329, 306] on textarea "adjective đãng trí Eg: An absent "air" "Air": dáng vẻ không khí" at bounding box center [368, 303] width 325 height 215
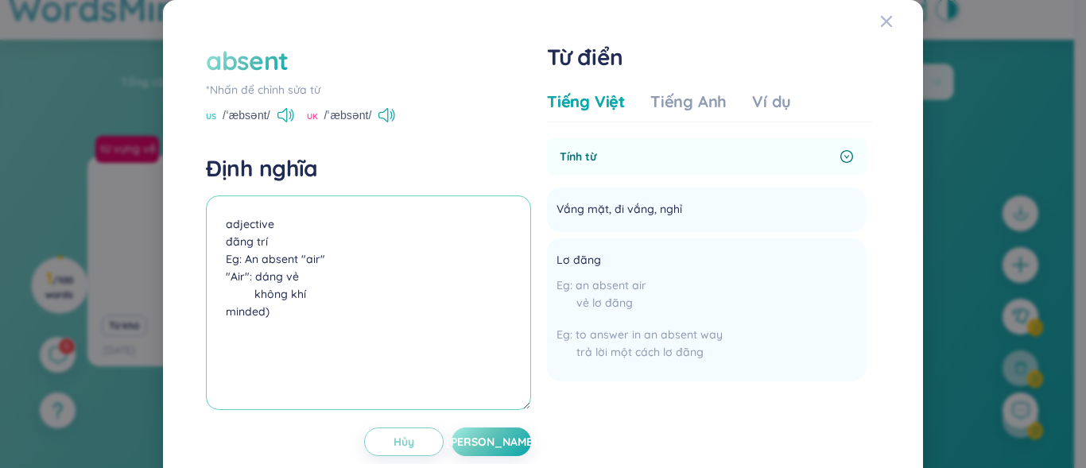
click at [221, 313] on textarea "adjective đãng trí Eg: An absent "air" "Air": dáng vẻ không khí minded)" at bounding box center [368, 303] width 325 height 215
click at [297, 313] on textarea "adjective đãng trí Eg: An absent "air" "Air": dáng vẻ không khí (minded)" at bounding box center [368, 303] width 325 height 215
type textarea "adjective đãng trí Eg: An absent "air" "Air": dáng vẻ không khí (minded) đồng n…"
drag, startPoint x: 514, startPoint y: 450, endPoint x: 487, endPoint y: 430, distance: 34.2
click at [514, 450] on button "[PERSON_NAME]" at bounding box center [492, 442] width 80 height 29
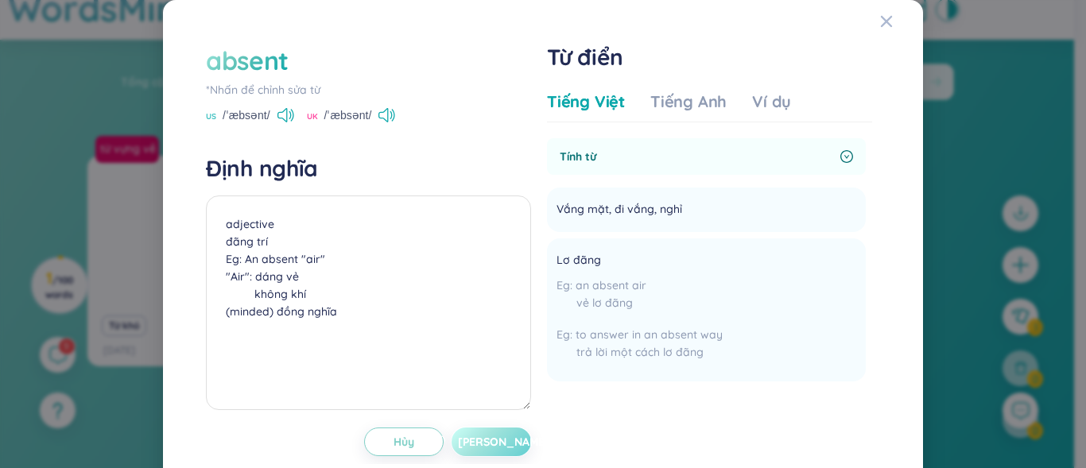
click at [487, 441] on div "absent *Nhấn để chỉnh sửa từ US /ˈæbsənt/ [GEOGRAPHIC_DATA] /ˈæbsənt/ Định nghĩ…" at bounding box center [543, 249] width 690 height 429
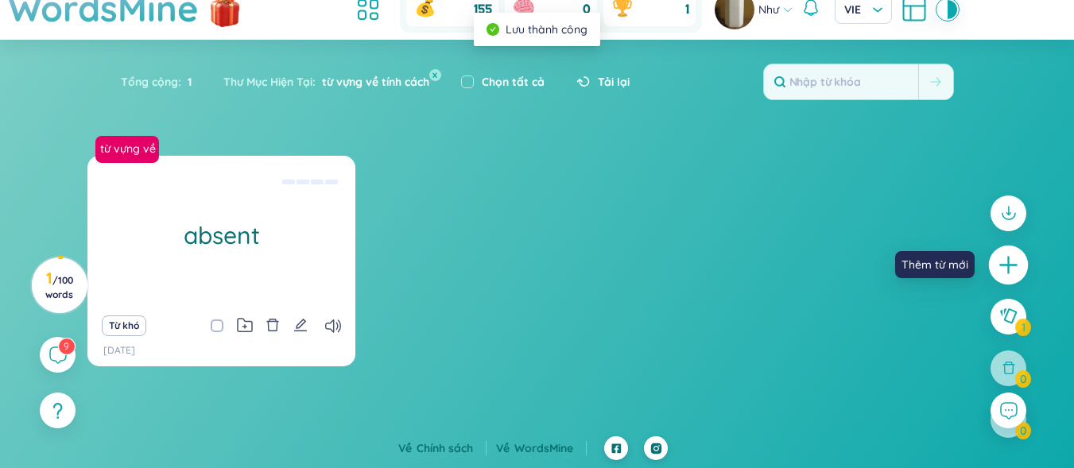
click at [1005, 256] on icon "plus" at bounding box center [1009, 265] width 22 height 22
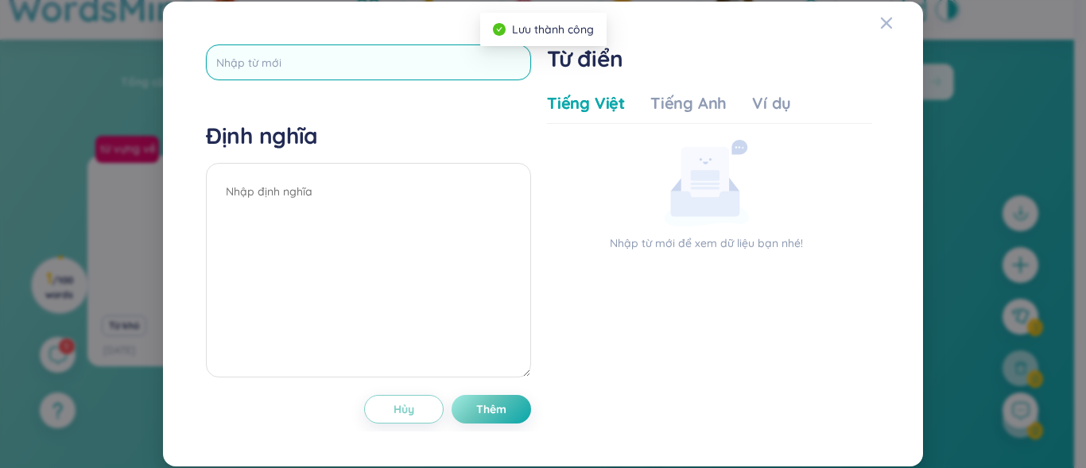
click at [456, 76] on input "text" at bounding box center [368, 63] width 325 height 36
type input "adventurerouds"
click at [381, 227] on textarea at bounding box center [368, 270] width 325 height 215
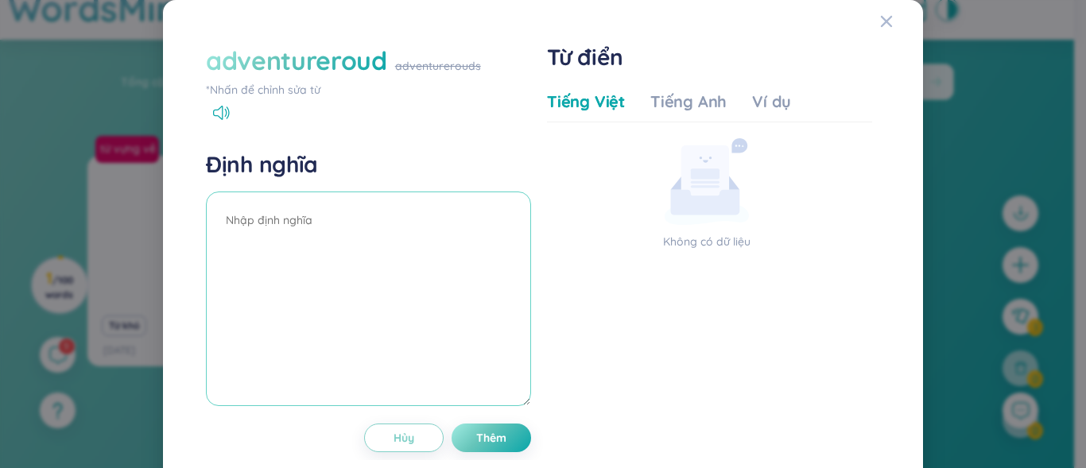
drag, startPoint x: 381, startPoint y: 227, endPoint x: 367, endPoint y: 115, distance: 112.2
click at [367, 115] on div "adventureroud adventurerouds *Nhấn để chỉnh sửa từ Định nghĩa Hủy Thêm" at bounding box center [368, 248] width 325 height 410
click at [383, 52] on div "adventureroud" at bounding box center [296, 60] width 181 height 35
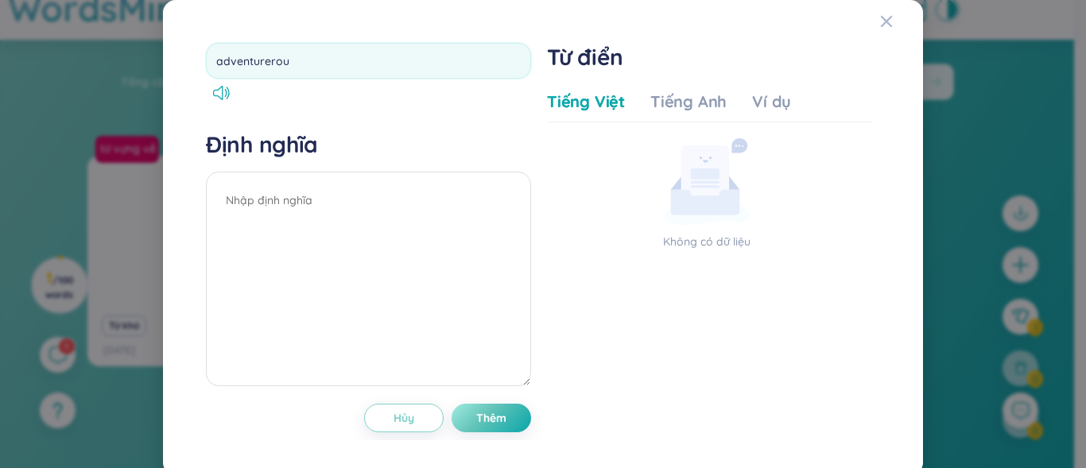
type input "adventurerous"
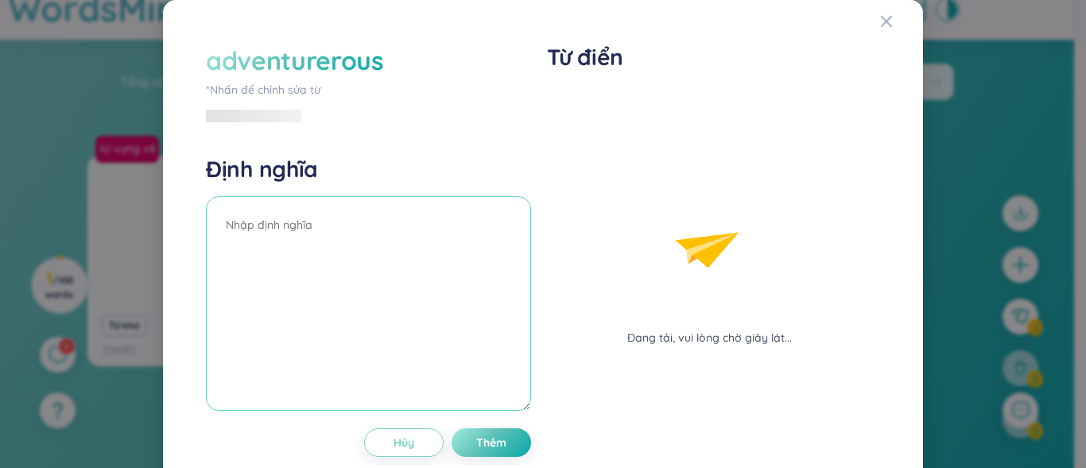
click at [355, 239] on textarea at bounding box center [368, 303] width 325 height 215
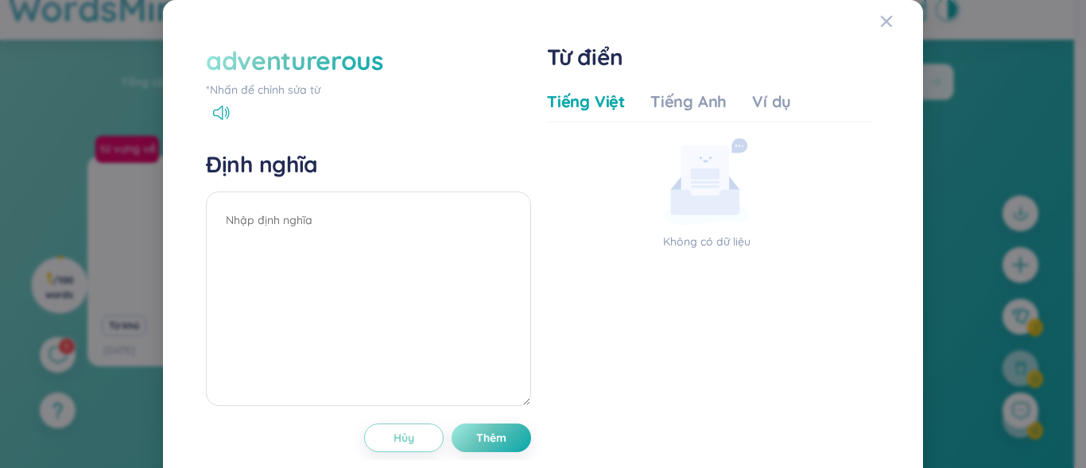
click at [328, 64] on div "adventurerous" at bounding box center [294, 60] width 177 height 35
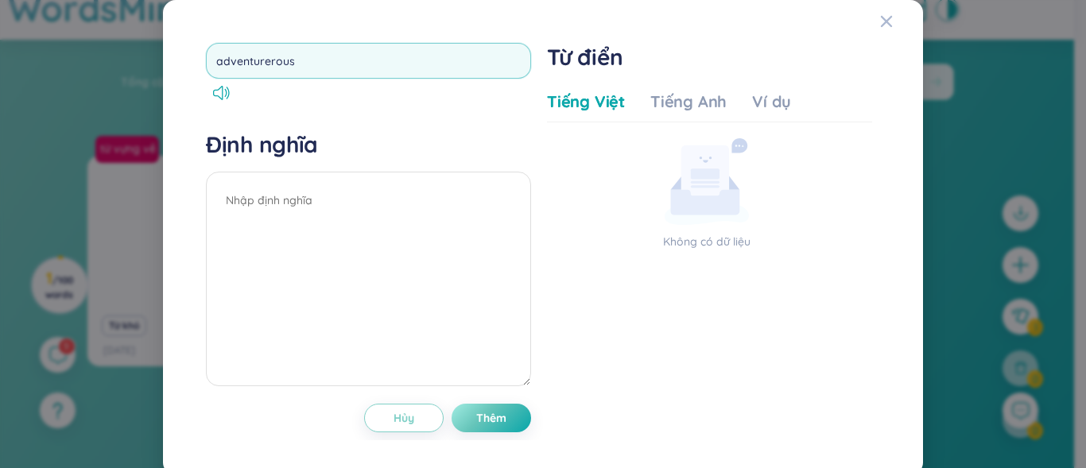
click at [270, 65] on input "adventurerous" at bounding box center [368, 61] width 325 height 36
type input "adventurous"
click at [247, 223] on textarea at bounding box center [368, 279] width 325 height 215
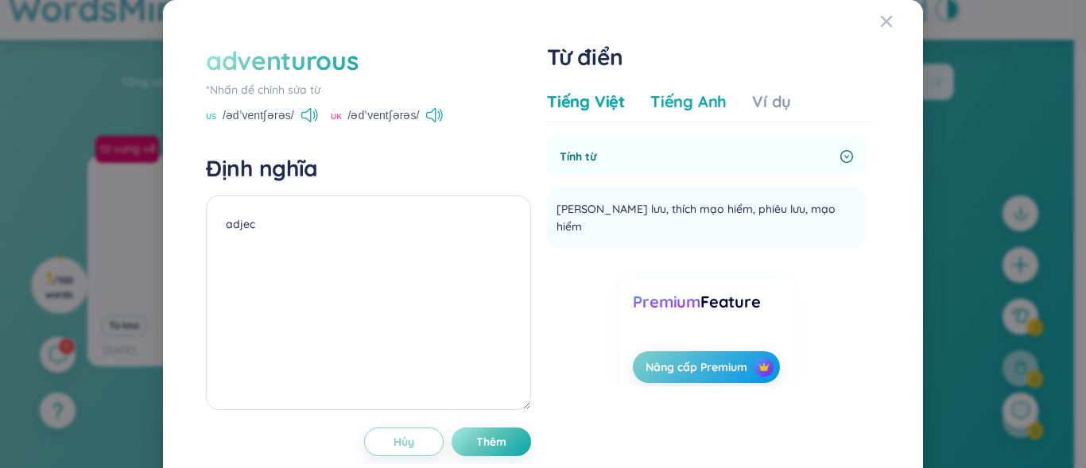
click at [706, 100] on div "Tiếng Anh" at bounding box center [688, 102] width 76 height 22
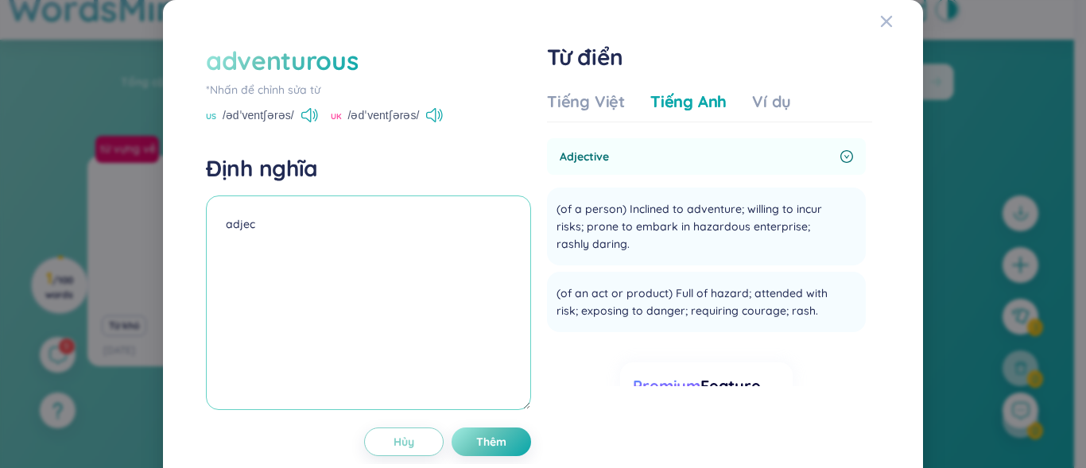
click at [283, 216] on textarea "adjec" at bounding box center [368, 303] width 325 height 215
click at [329, 97] on div "*Nhấn để chỉnh sửa từ" at bounding box center [368, 89] width 325 height 17
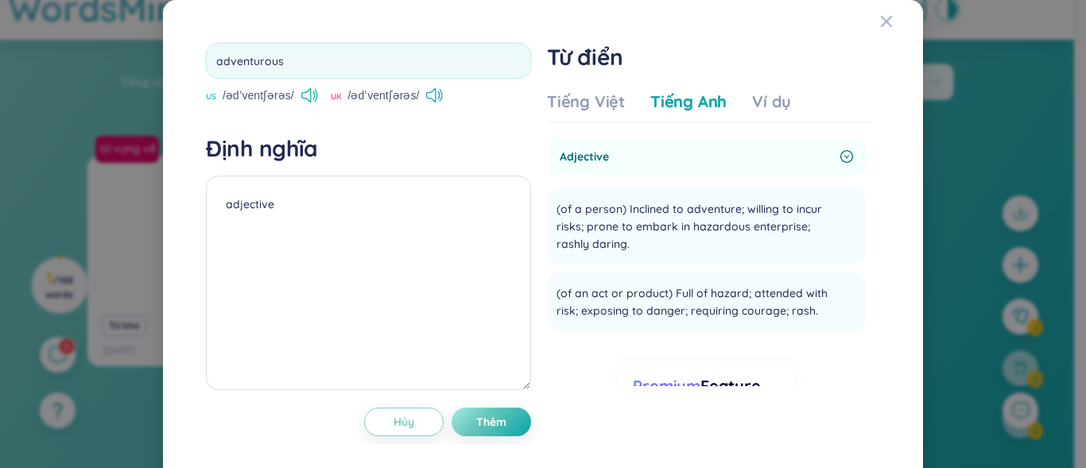
click at [329, 97] on div "adventurous US /ədˈventʃərəs/ UK /ədˈventʃərəs/" at bounding box center [368, 73] width 325 height 61
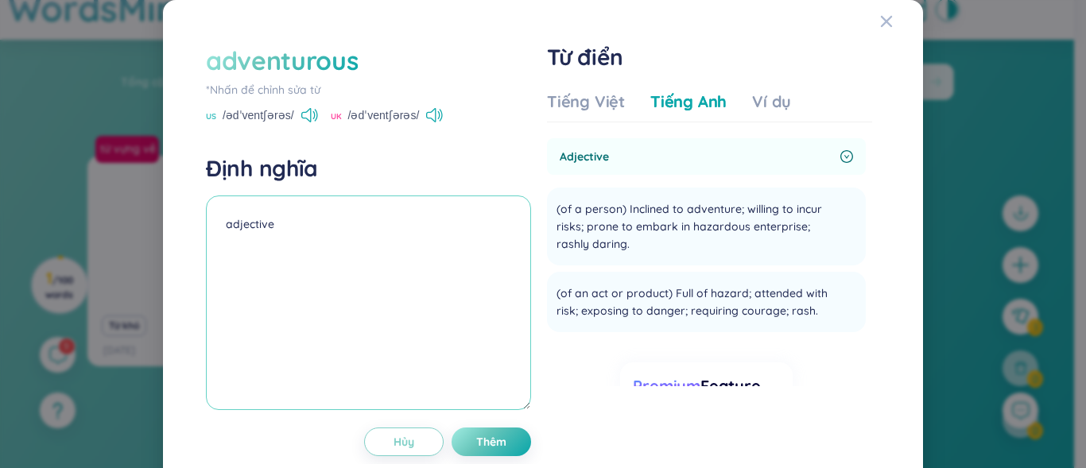
click at [303, 227] on textarea "adjective" at bounding box center [368, 303] width 325 height 215
click at [547, 95] on div "Tiếng Việt" at bounding box center [586, 102] width 78 height 22
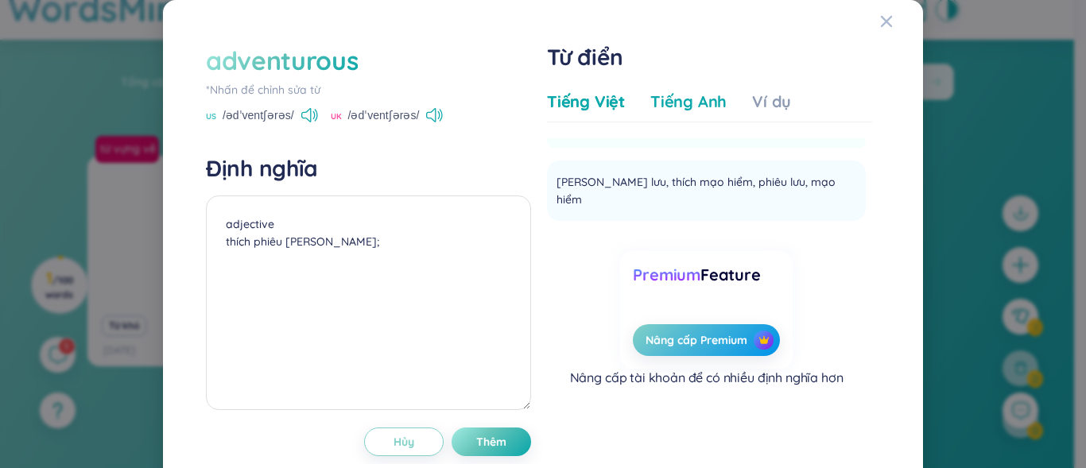
click at [670, 97] on div "Tiếng Anh" at bounding box center [688, 102] width 76 height 22
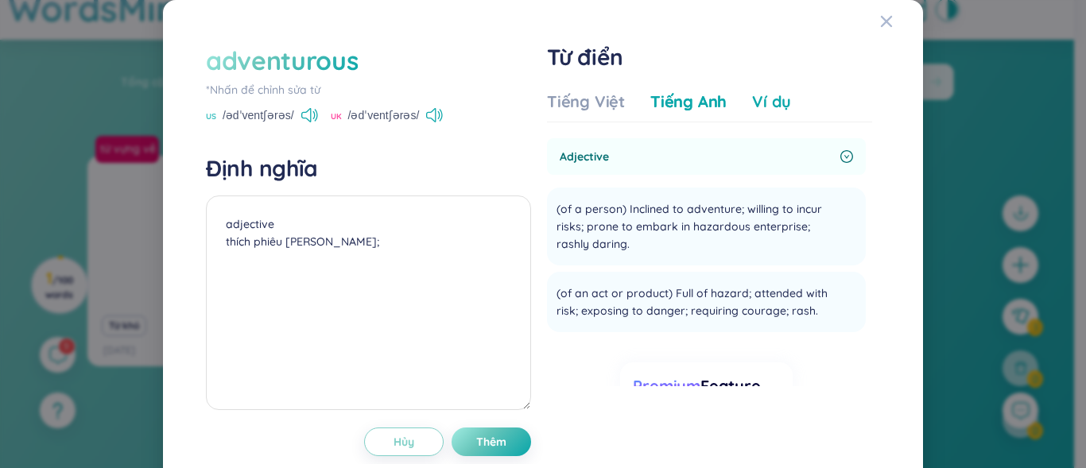
click at [768, 98] on div "Ví dụ" at bounding box center [771, 102] width 39 height 22
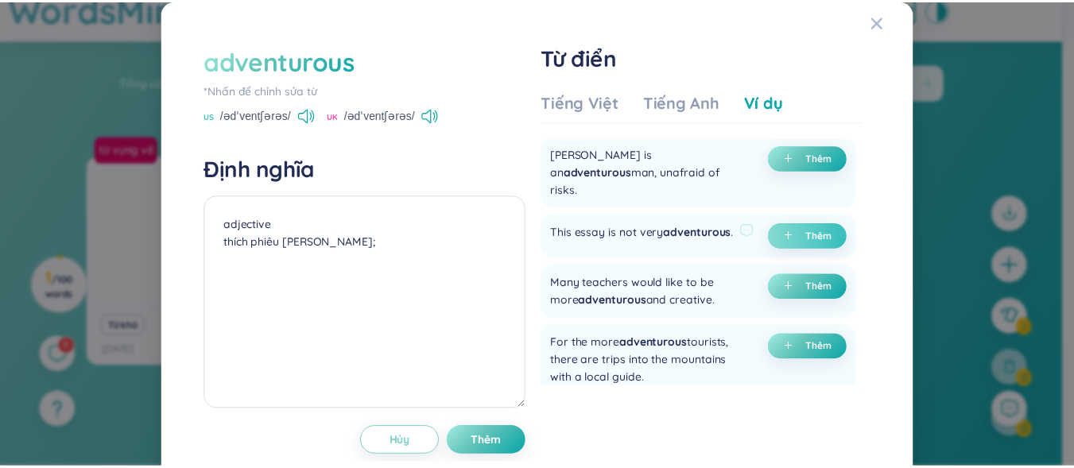
scroll to position [80, 0]
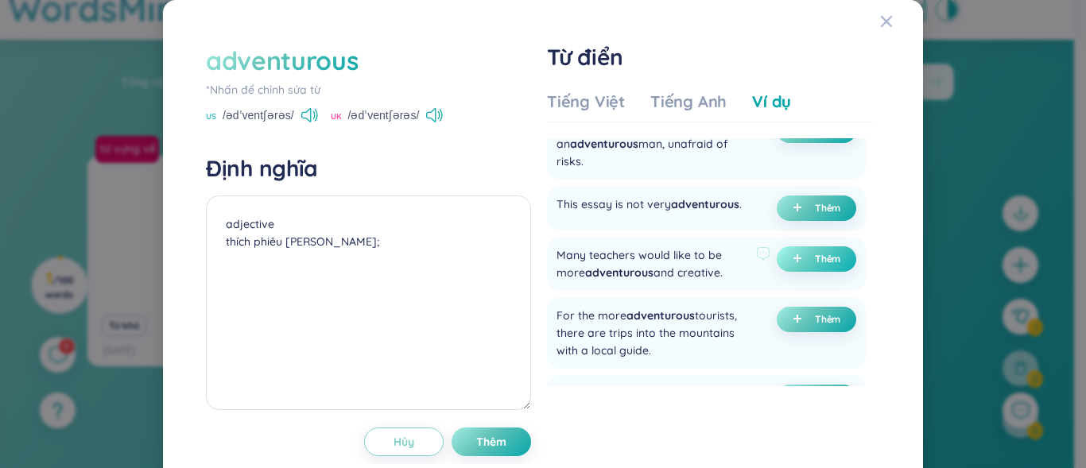
click at [794, 250] on button "Thêm" at bounding box center [817, 259] width 80 height 25
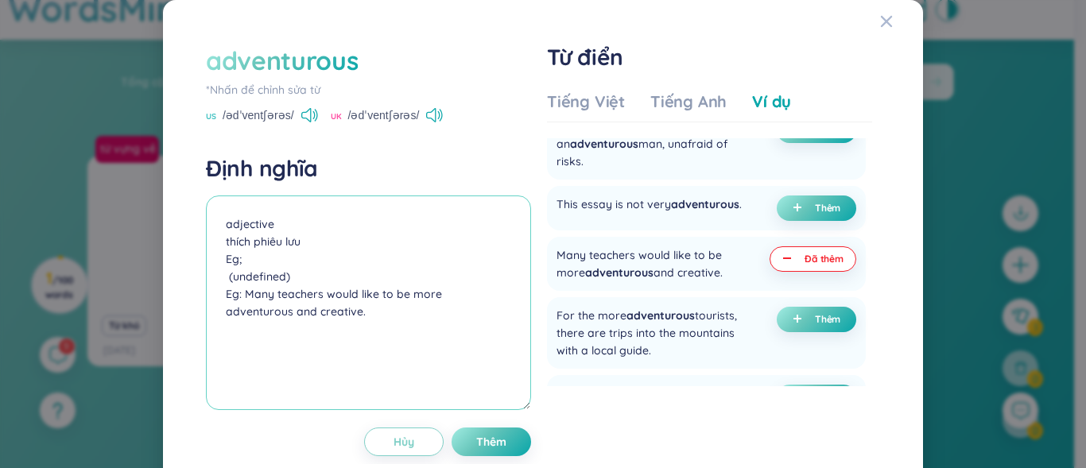
click at [291, 282] on textarea "adjective thích phiêu lưu Eg; (undefined) Eg: Many teachers would like to be mo…" at bounding box center [368, 303] width 325 height 215
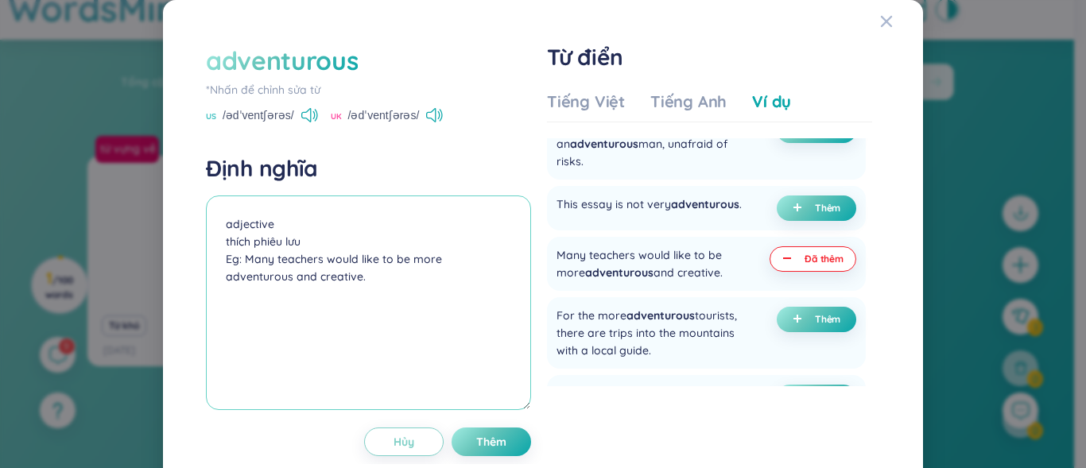
click at [296, 282] on textarea "adjective thích phiêu lưu Eg: Many teachers would like to be more adventurous a…" at bounding box center [368, 303] width 325 height 215
click at [297, 291] on textarea "adjective thích phiêu lưu Eg: Many teachers would like to be more adventurous a…" at bounding box center [368, 303] width 325 height 215
click at [314, 296] on textarea "adjective thích phiêu lưu Eg: Many teachers would like to be more adventurous a…" at bounding box center [368, 303] width 325 height 215
click at [300, 276] on textarea "adjective thích phiêu lưu Eg: Many teachers would like to be more adventurous a…" at bounding box center [368, 303] width 325 height 215
type textarea "adjective thích phiêu lưu Eg: Many teachers would like to be more adventurous a…"
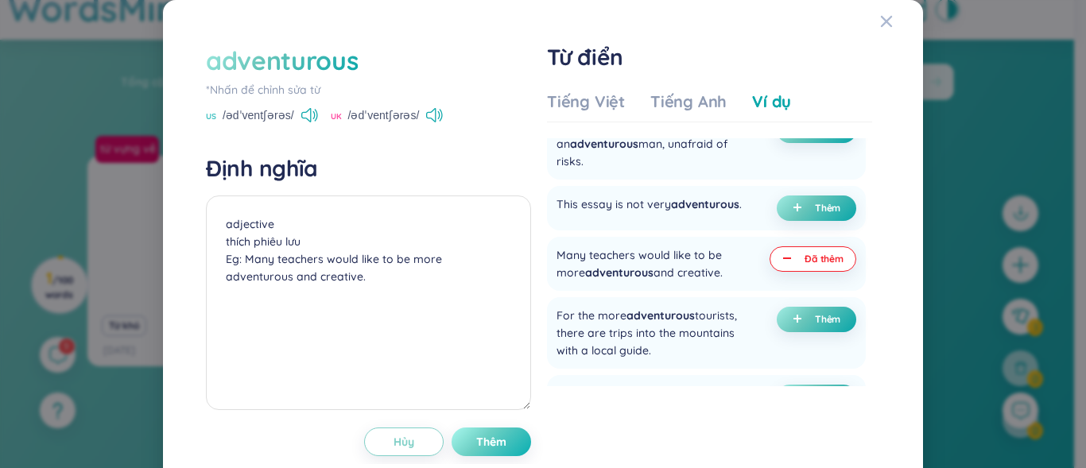
click at [480, 445] on span "Thêm" at bounding box center [491, 442] width 30 height 16
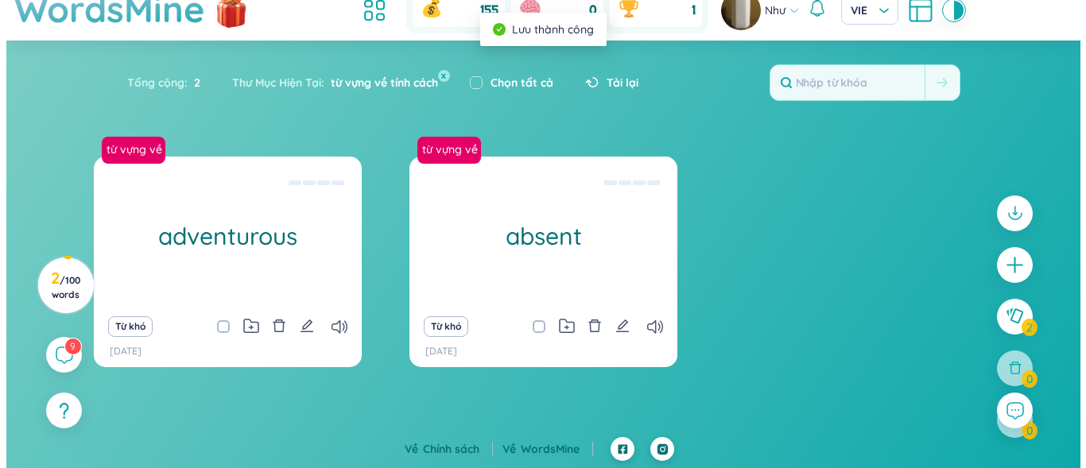
scroll to position [53, 0]
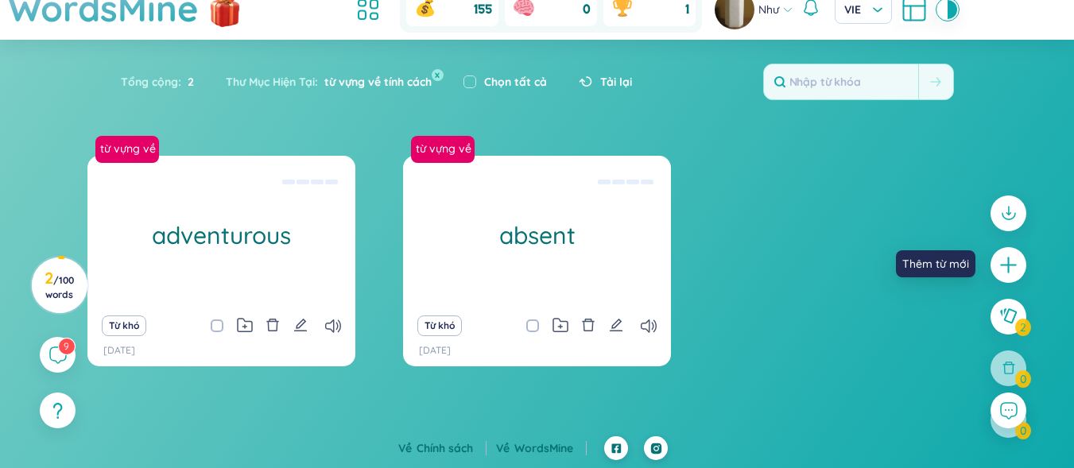
click at [1018, 271] on icon "plus" at bounding box center [1009, 265] width 20 height 20
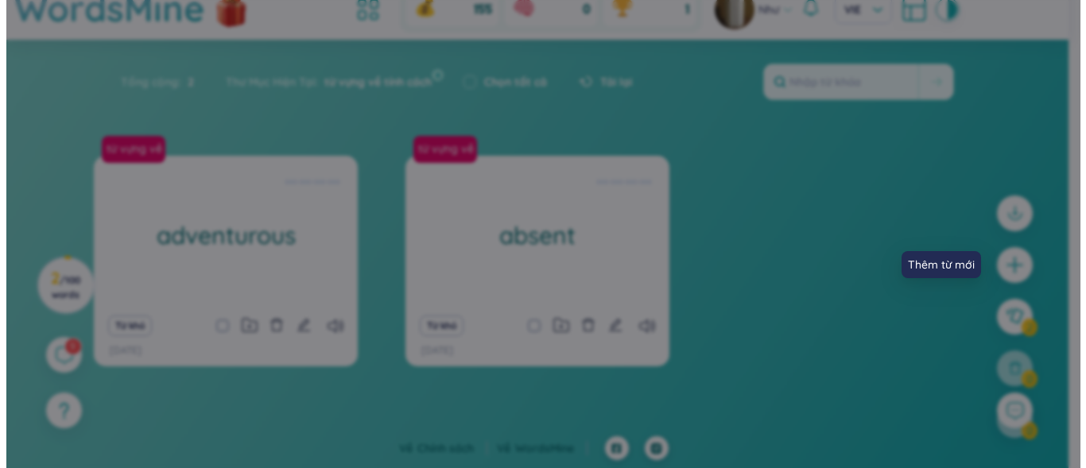
scroll to position [29, 0]
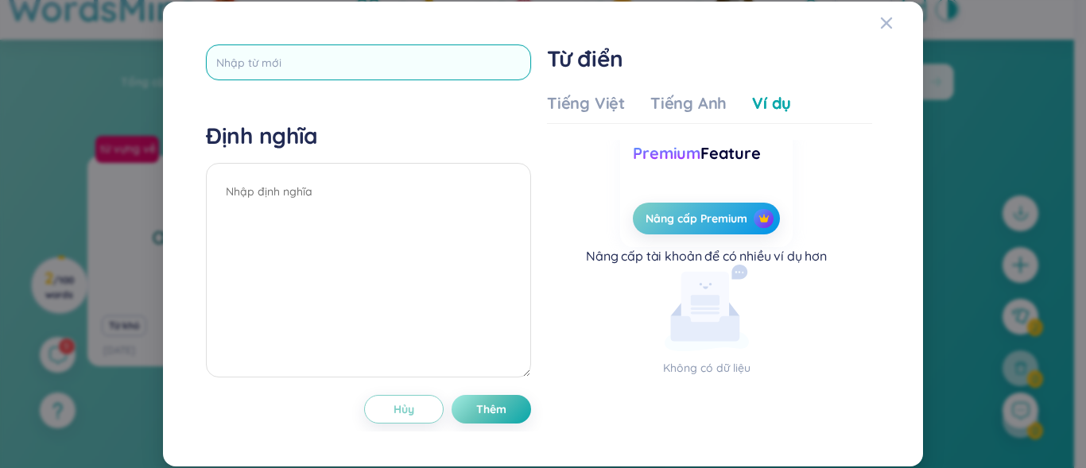
click at [390, 56] on input "text" at bounding box center [368, 63] width 325 height 36
click at [899, 19] on span "Close" at bounding box center [901, 23] width 43 height 43
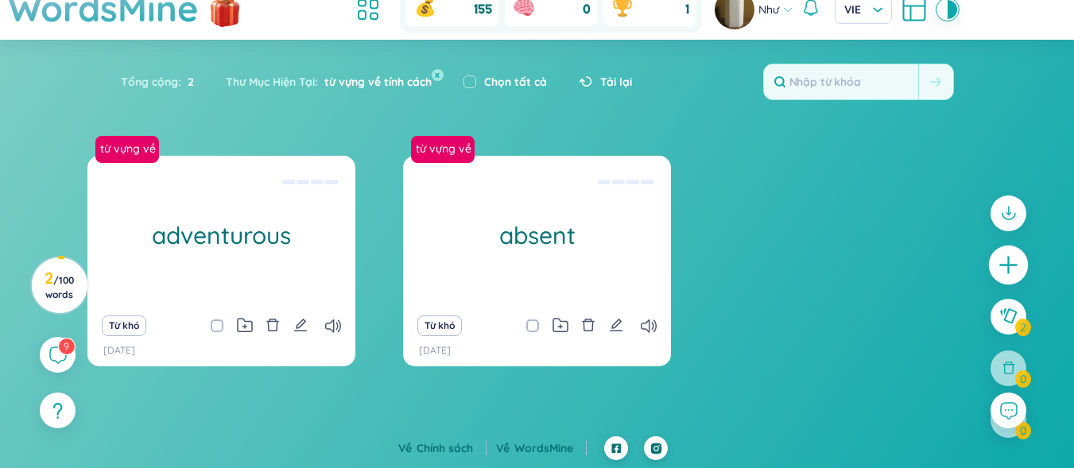
click at [1012, 263] on icon "plus" at bounding box center [1009, 265] width 22 height 22
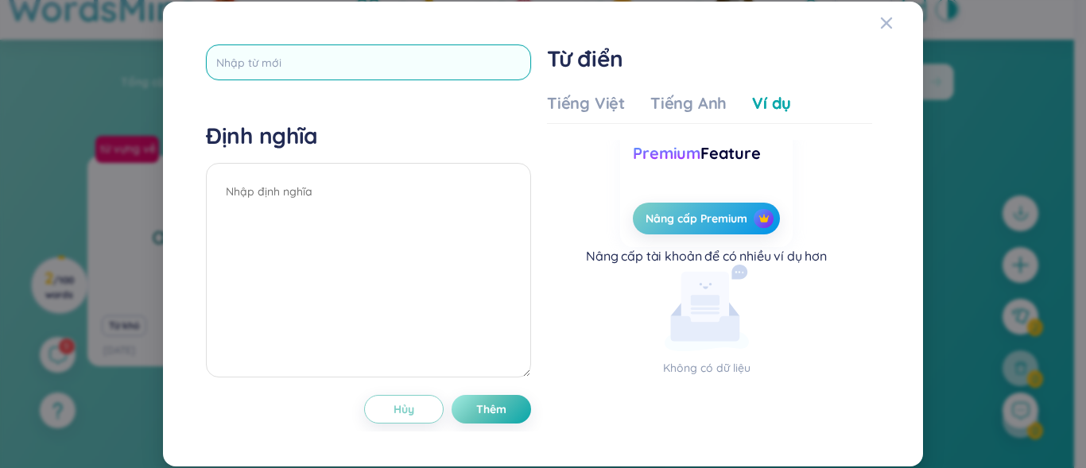
click at [309, 72] on input "text" at bounding box center [368, 63] width 325 height 36
type input "ambitious"
click at [301, 179] on div "Định nghĩa" at bounding box center [368, 252] width 325 height 261
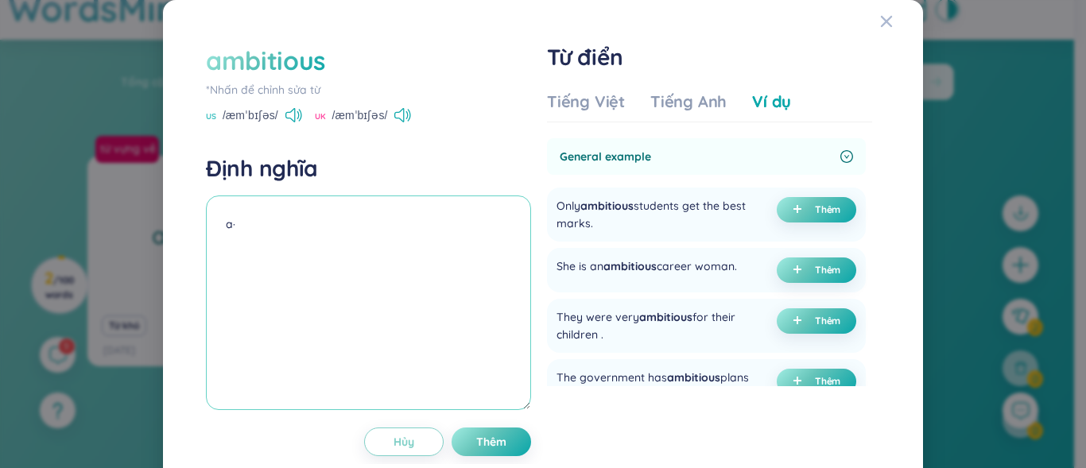
type textarea "a"
type textarea "ạ"
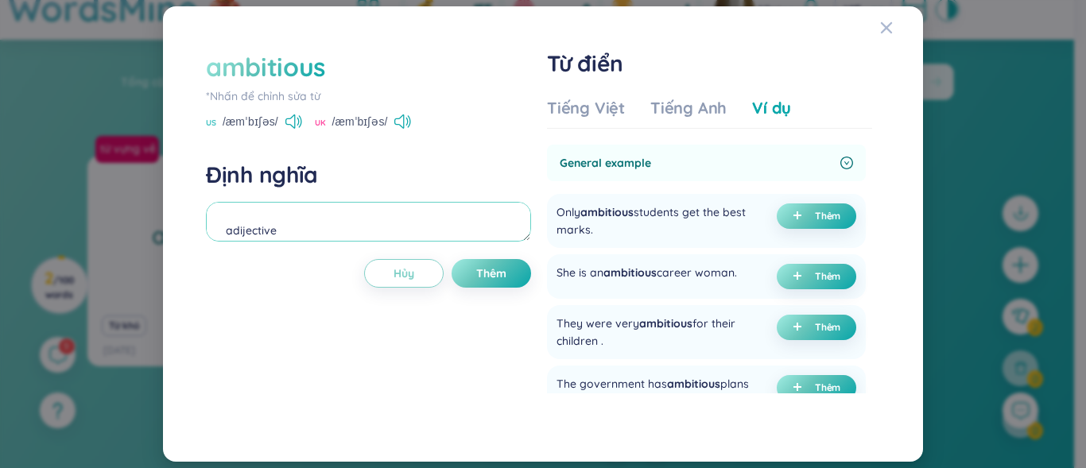
click at [239, 233] on textarea "adijective" at bounding box center [368, 222] width 325 height 40
click at [243, 236] on textarea "adijective" at bounding box center [368, 222] width 325 height 40
click at [253, 203] on textarea "adjective" at bounding box center [368, 222] width 325 height 40
click at [254, 212] on textarea "adjective" at bounding box center [368, 222] width 325 height 40
click at [283, 231] on textarea "adjective" at bounding box center [368, 222] width 325 height 40
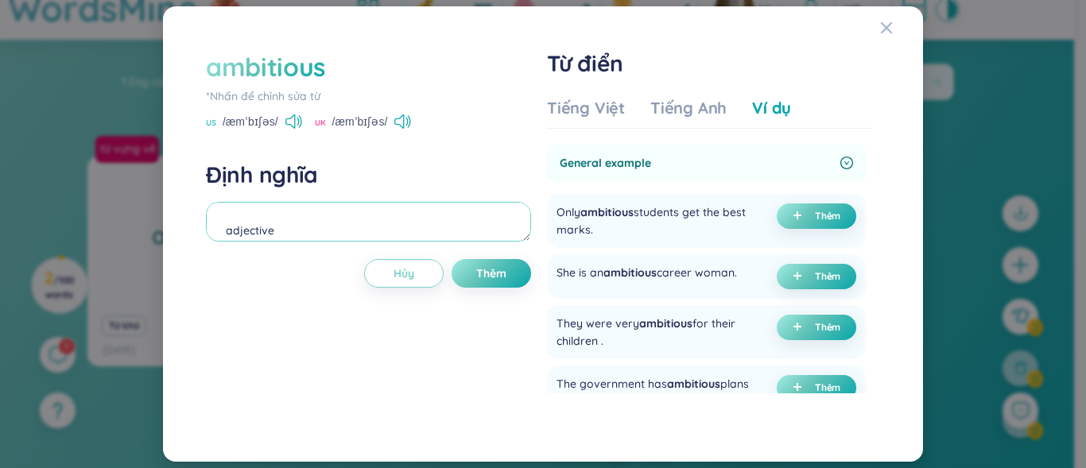
scroll to position [15, 0]
click at [289, 239] on textarea "adjective" at bounding box center [368, 222] width 325 height 40
click at [801, 280] on span "plus" at bounding box center [801, 276] width 16 height 11
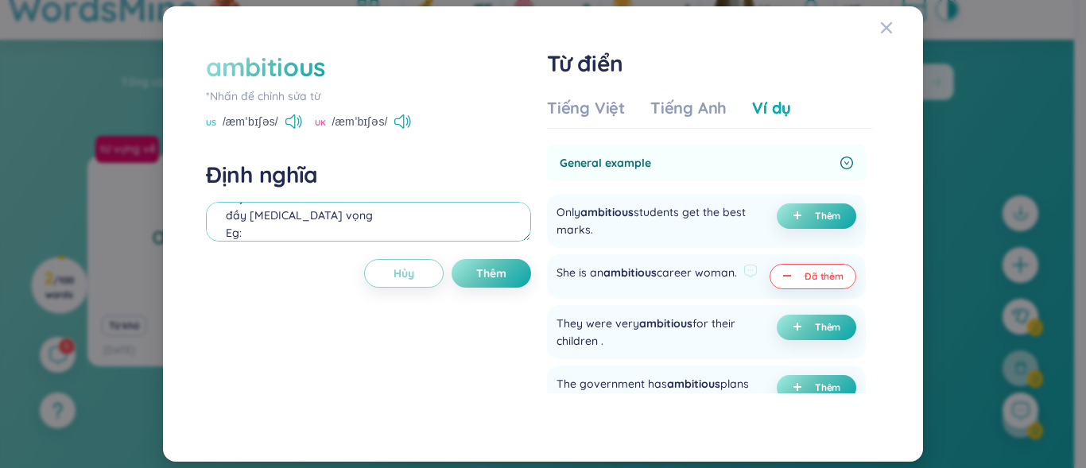
click at [243, 233] on textarea "adjective đầy [MEDICAL_DATA] vọng Eg: (undefined) Eg: She is an ambitious caree…" at bounding box center [368, 222] width 325 height 40
click at [296, 231] on textarea "adjective đầy [MEDICAL_DATA] vọng (undefined) Eg: She is an ambitious career wo…" at bounding box center [368, 222] width 325 height 40
click at [379, 236] on textarea "adjective đầy [MEDICAL_DATA] vọng Eg: She is an ambitious career woman." at bounding box center [368, 222] width 325 height 40
click at [380, 241] on textarea "adjective đầy [MEDICAL_DATA] vọng Eg: She is an ambitious career woman." at bounding box center [368, 222] width 325 height 40
click at [349, 239] on textarea "adjective đầy [MEDICAL_DATA] vọng Eg: She is an ambitious career" woman." at bounding box center [368, 222] width 325 height 40
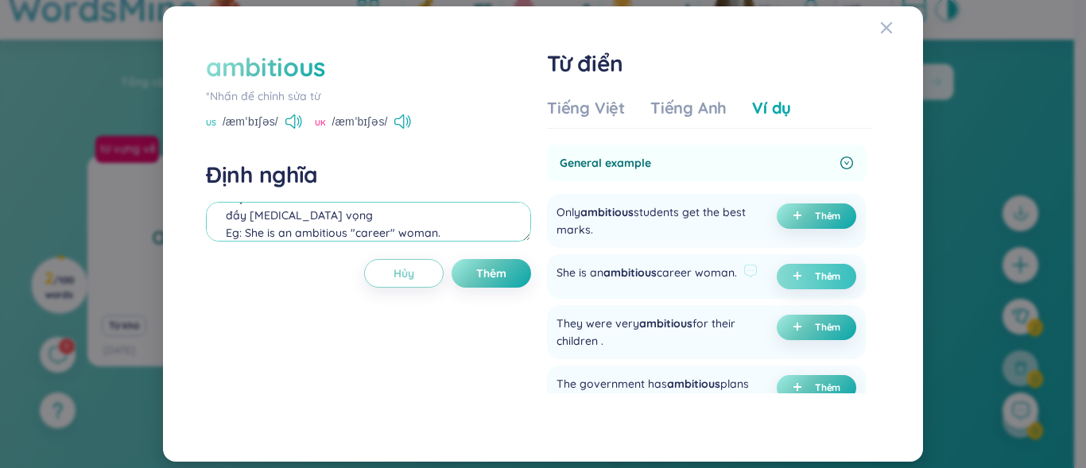
scroll to position [70, 0]
drag, startPoint x: 348, startPoint y: 238, endPoint x: 381, endPoint y: 231, distance: 33.4
click at [381, 231] on textarea "adjective đầy [MEDICAL_DATA] vọng Eg: She is an ambitious "career" woman." at bounding box center [368, 222] width 325 height 40
click at [415, 231] on textarea "adjective đầy [MEDICAL_DATA] vọng Eg: She is an ambitious "career" woman." at bounding box center [368, 222] width 325 height 40
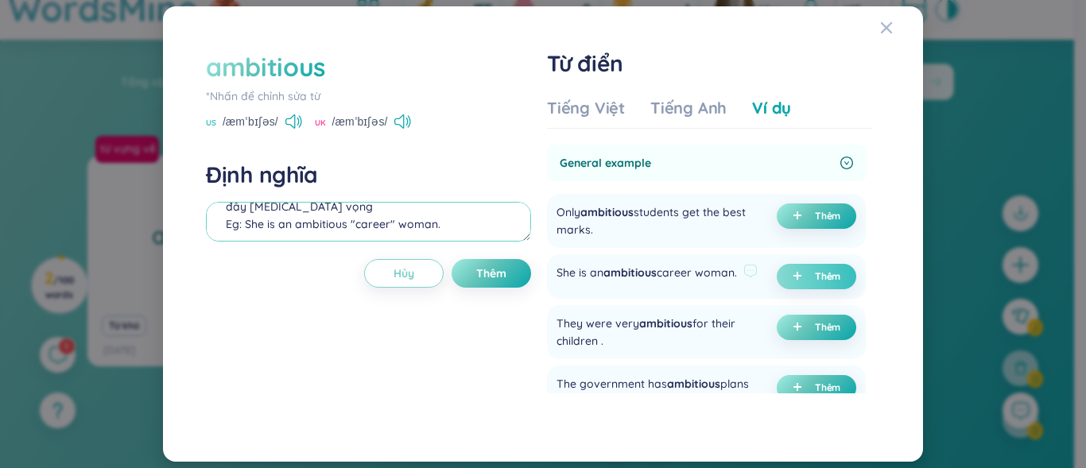
click at [348, 223] on textarea "adjective đầy [MEDICAL_DATA] vọng Eg: She is an ambitious "career" woman." at bounding box center [368, 222] width 325 height 40
drag, startPoint x: 348, startPoint y: 223, endPoint x: 385, endPoint y: 222, distance: 37.4
click at [385, 222] on textarea "adjective đầy [MEDICAL_DATA] vọng Eg: She is an ambitious "career" woman." at bounding box center [368, 222] width 325 height 40
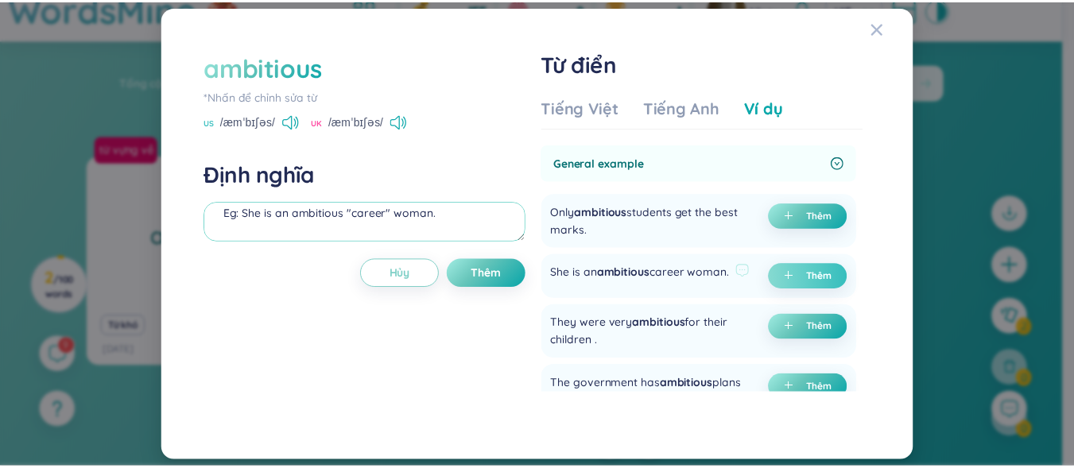
scroll to position [62, 0]
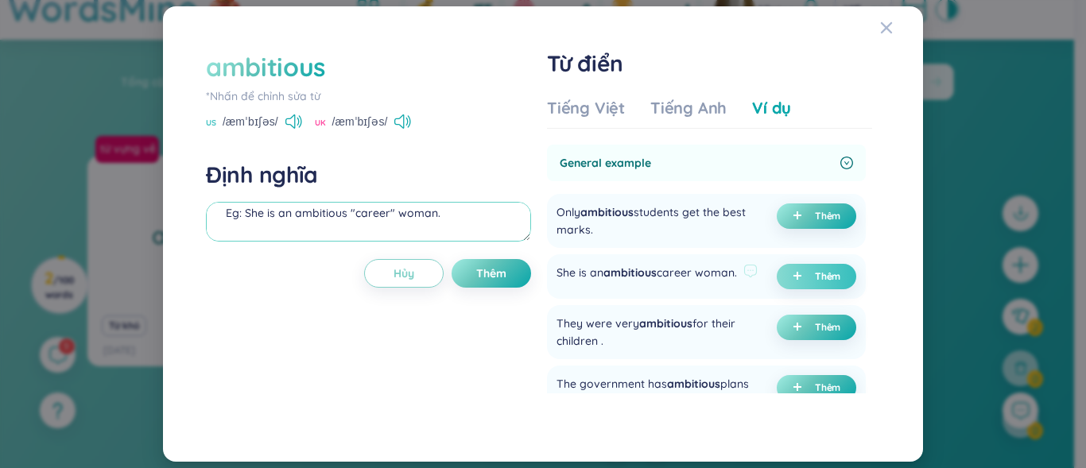
click at [475, 208] on textarea "adjective đầy [MEDICAL_DATA] vọng Eg: She is an ambitious "career" woman." at bounding box center [368, 222] width 325 height 40
click at [232, 223] on textarea "adjective đầy [MEDICAL_DATA] vọng Eg: She is an ambitious "career" woman." at bounding box center [368, 222] width 325 height 40
paste textarea ""career""
click at [236, 222] on textarea "adjective đầy [MEDICAL_DATA] vọng Eg: She is an ambitious "career" woman. "care…" at bounding box center [368, 222] width 325 height 40
click at [273, 223] on textarea "adjective đầy [MEDICAL_DATA] vọng Eg: She is an ambitious "career" woman. "Care…" at bounding box center [368, 222] width 325 height 40
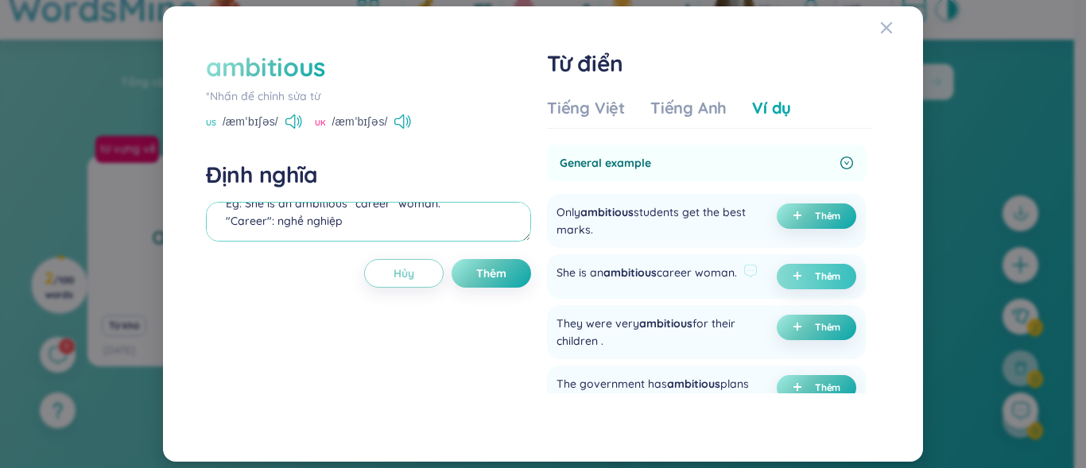
type textarea "adjective đầy [MEDICAL_DATA] vọng Eg: She is an ambitious "career" woman. "Care…"
click at [502, 277] on span "Thêm" at bounding box center [491, 274] width 30 height 16
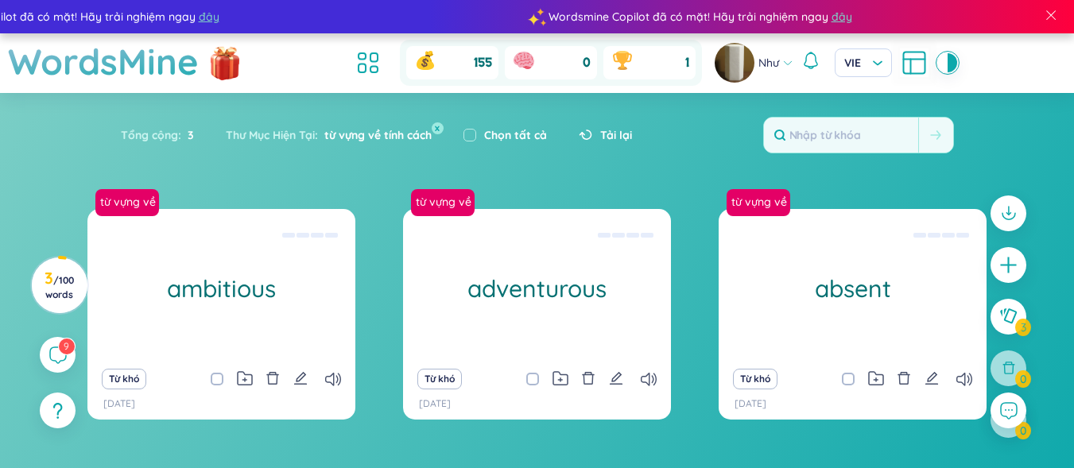
scroll to position [53, 0]
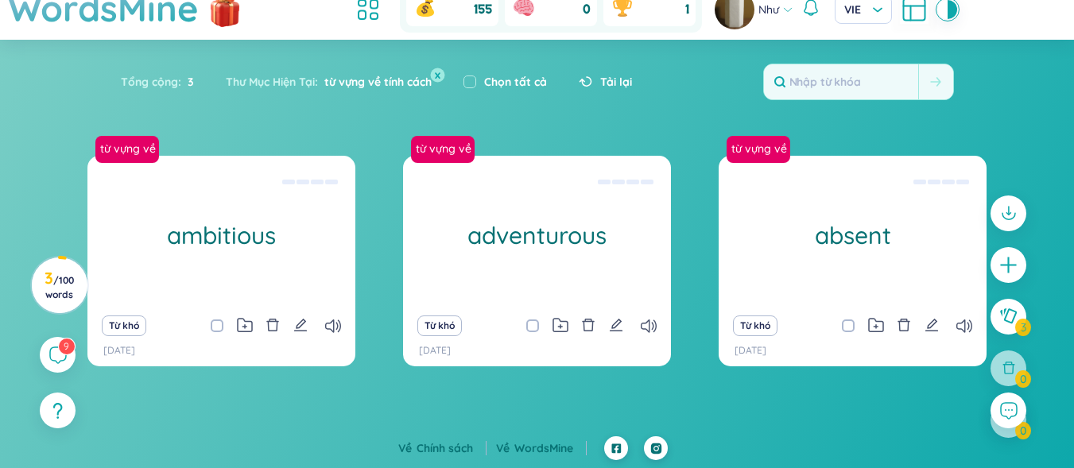
click at [439, 76] on button "x" at bounding box center [437, 75] width 14 height 14
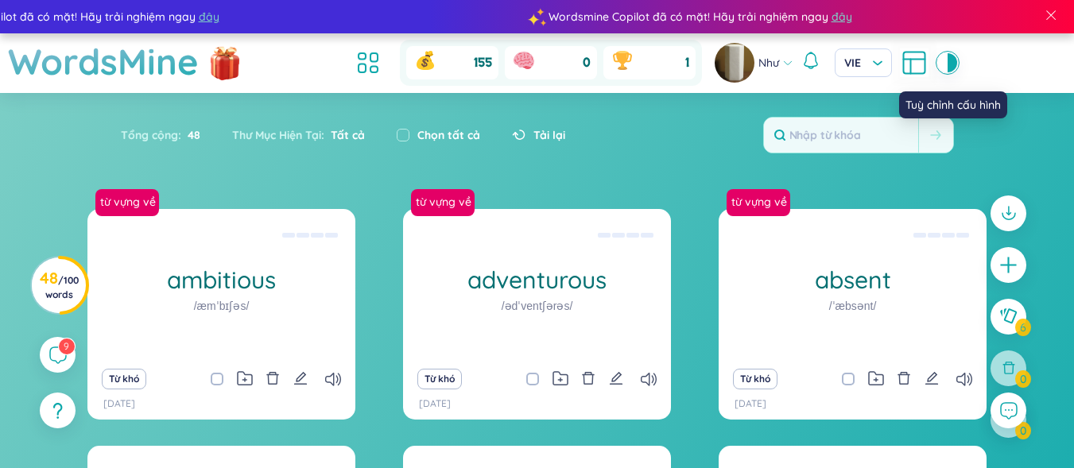
click at [909, 64] on icon at bounding box center [914, 63] width 29 height 29
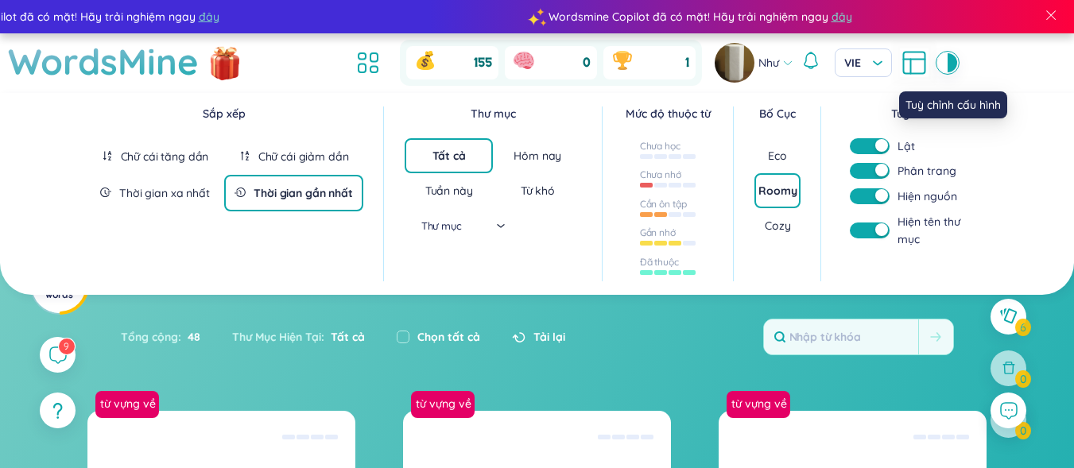
click at [909, 64] on icon at bounding box center [914, 63] width 29 height 29
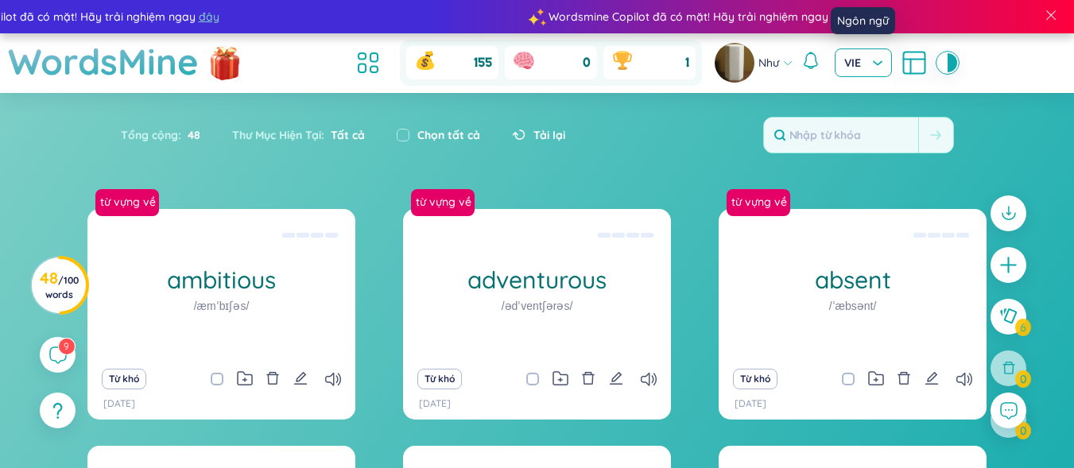
click at [879, 64] on span "VIE" at bounding box center [864, 63] width 38 height 16
click at [740, 111] on div "Tổng cộng : 48 Thư Mục Hiện Tại : Tất cả Chọn tất cả Tải lại" at bounding box center [537, 143] width 992 height 68
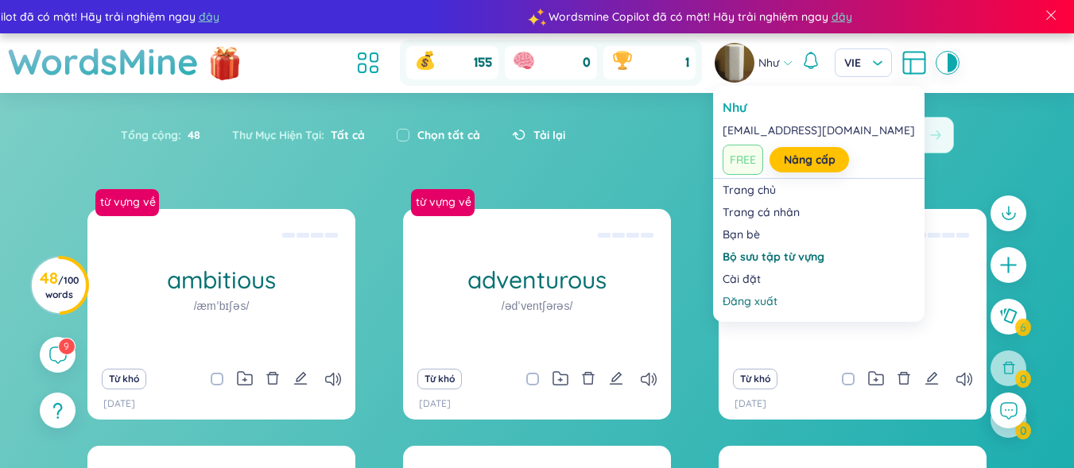
click at [750, 68] on img at bounding box center [735, 63] width 40 height 40
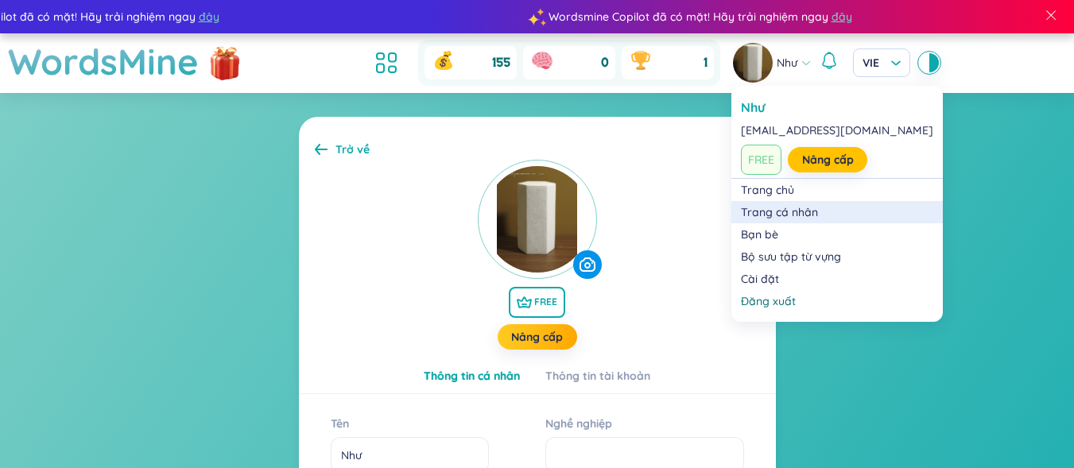
click at [786, 213] on link "Trang cá nhân" at bounding box center [837, 212] width 192 height 16
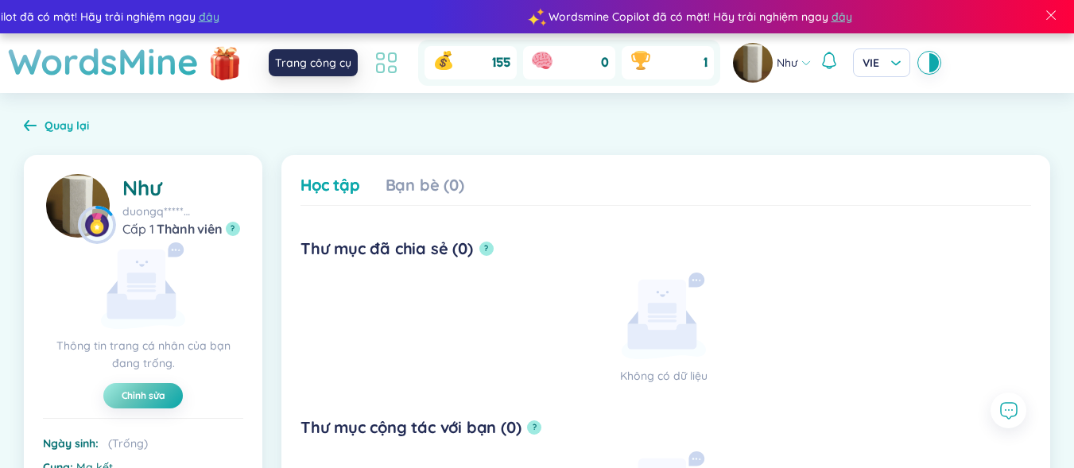
click at [375, 61] on icon at bounding box center [386, 63] width 29 height 29
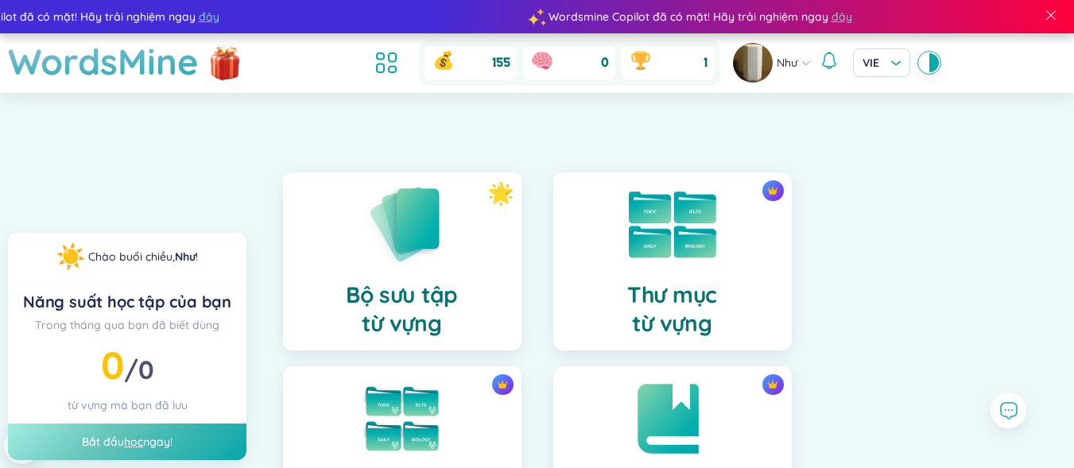
click at [674, 240] on img at bounding box center [672, 225] width 87 height 67
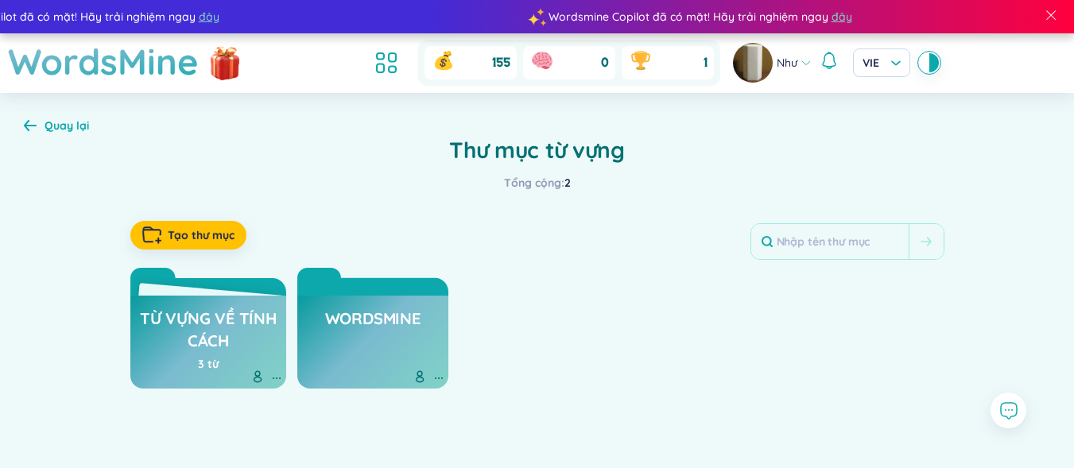
click at [386, 320] on h3 "WordsMine" at bounding box center [372, 323] width 95 height 30
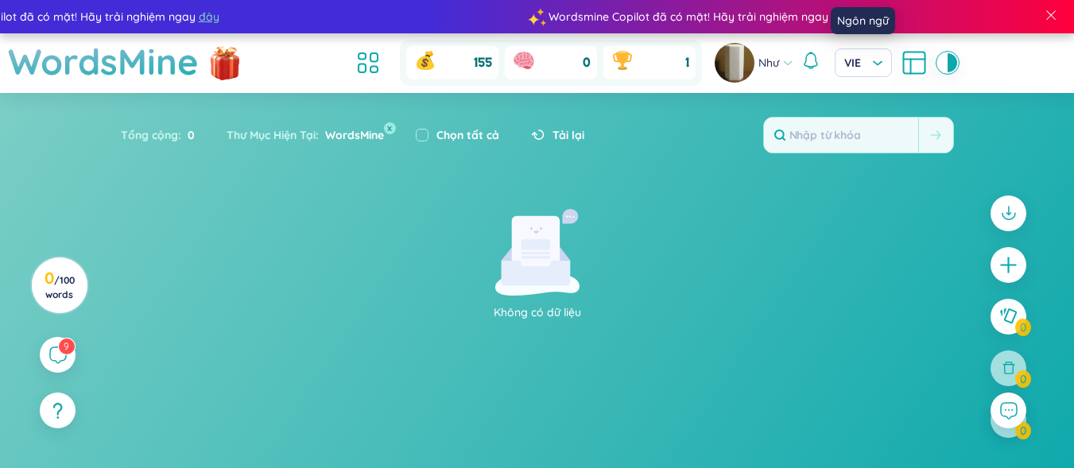
click at [921, 57] on icon at bounding box center [914, 63] width 29 height 29
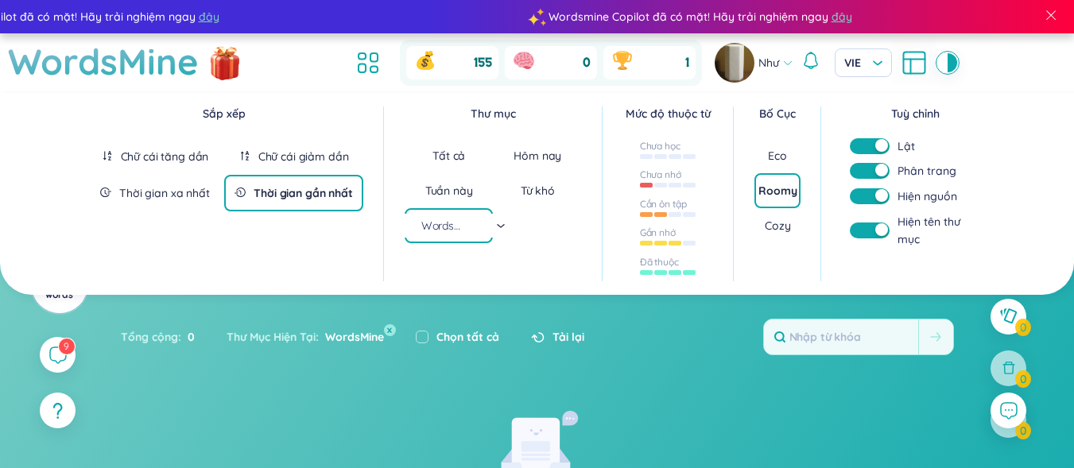
click at [545, 340] on section "Sắp xếp Chữ cái tăng dần Chữ cái giảm dần Thời gian xa nhất Thời gian gần nhất …" at bounding box center [537, 393] width 1074 height 600
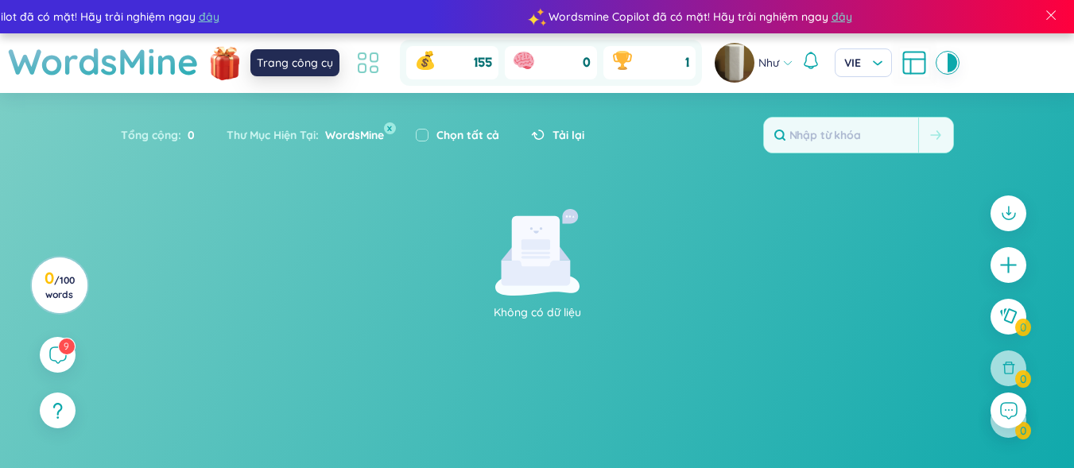
click at [354, 68] on icon at bounding box center [368, 63] width 29 height 29
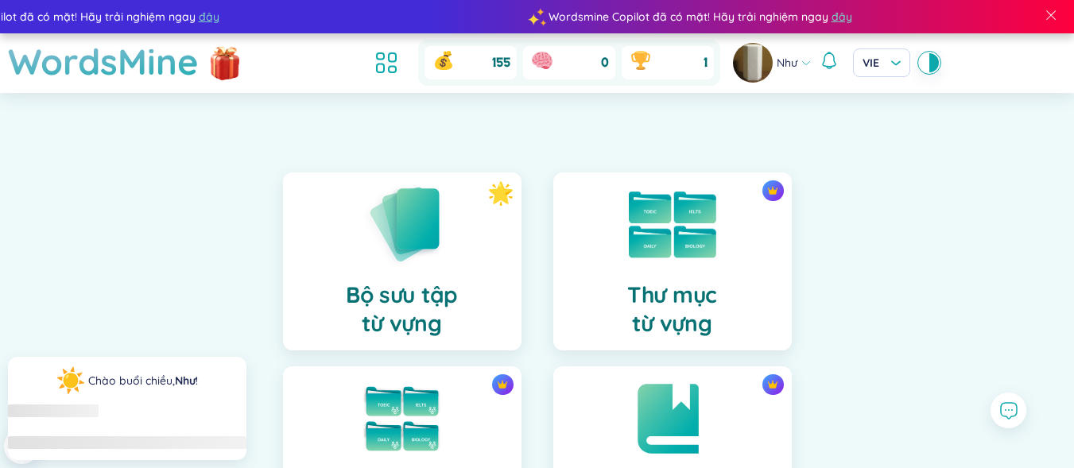
click at [740, 271] on div "Thư mục từ vựng" at bounding box center [672, 262] width 239 height 178
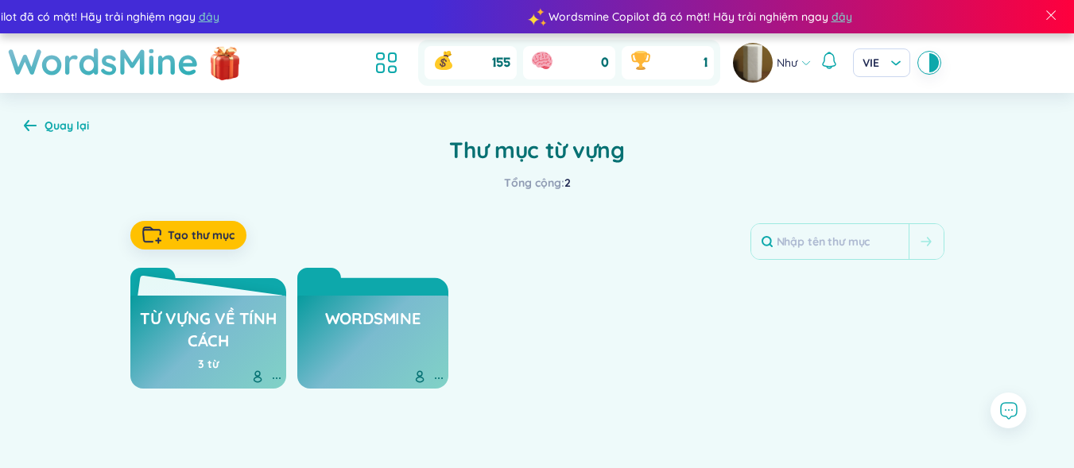
click at [243, 325] on h3 "từ vựng về tính cách" at bounding box center [208, 330] width 141 height 44
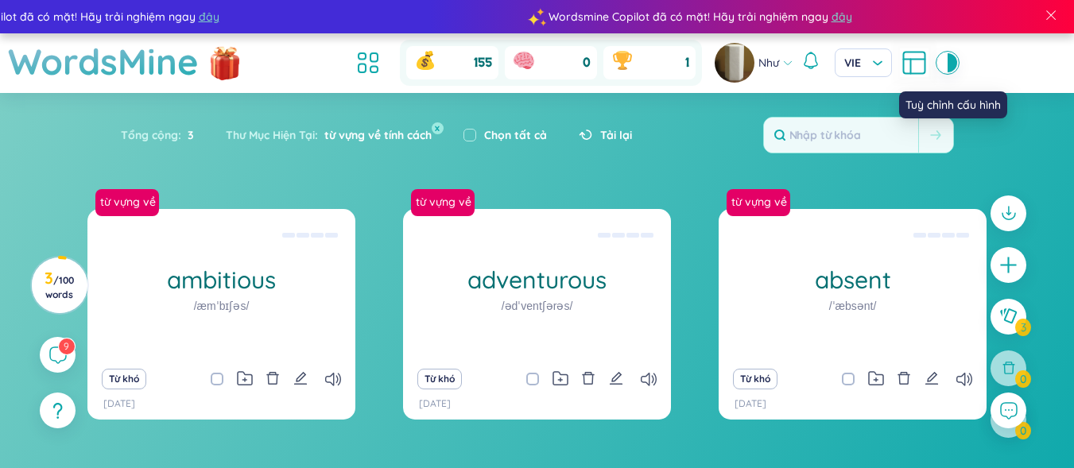
click at [917, 64] on icon at bounding box center [914, 63] width 29 height 29
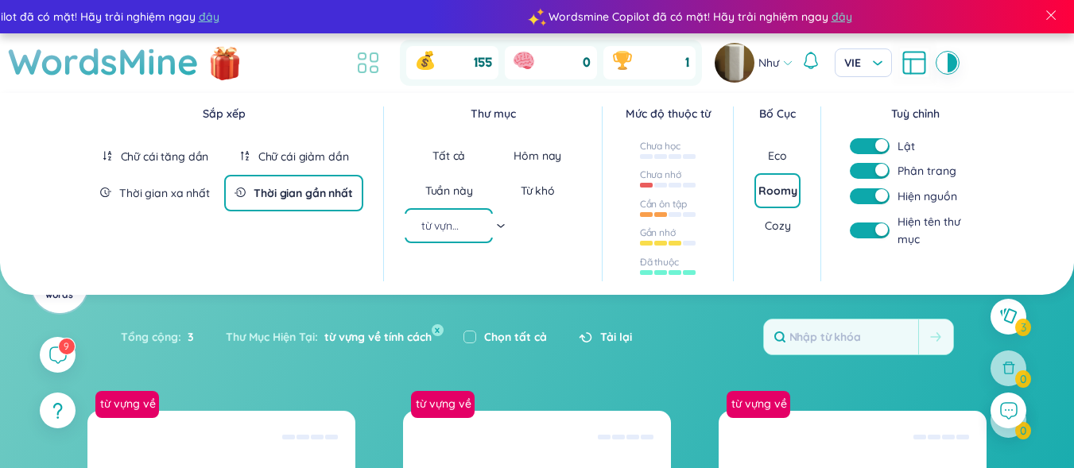
click at [363, 58] on icon at bounding box center [368, 63] width 29 height 29
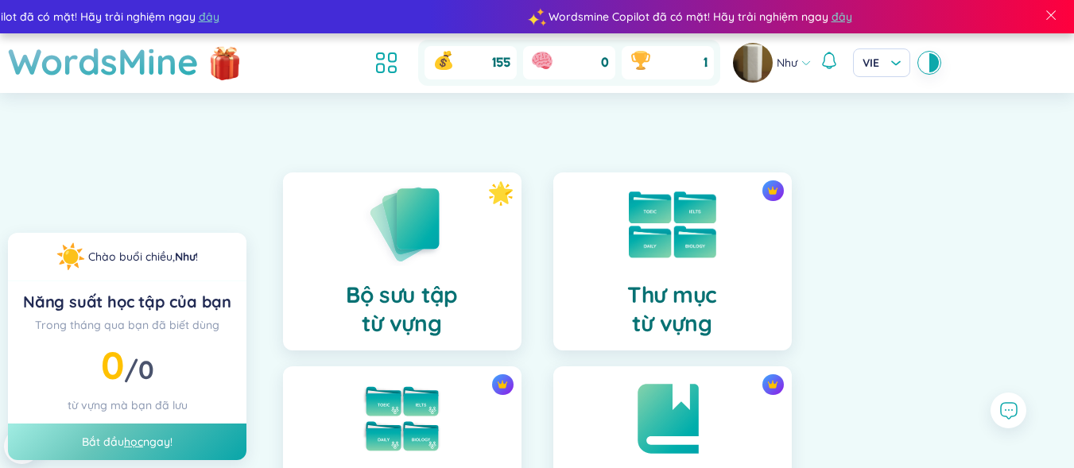
click at [733, 265] on div "Thư mục từ vựng" at bounding box center [672, 262] width 239 height 178
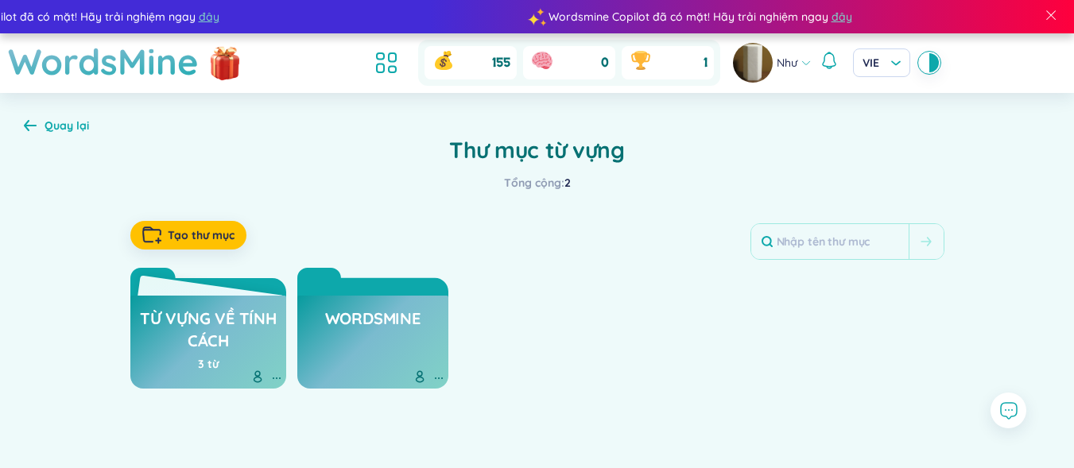
click at [280, 380] on icon at bounding box center [276, 378] width 13 height 13
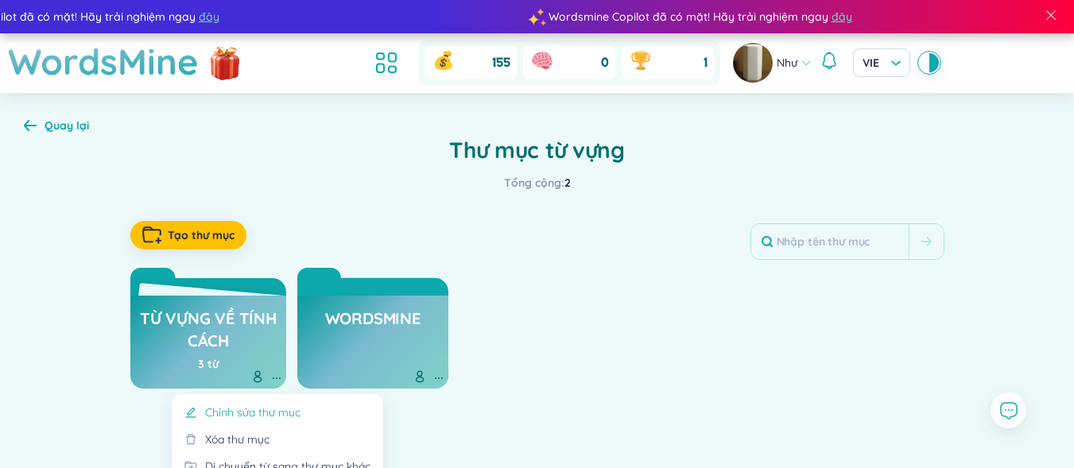
click at [251, 411] on div "Chỉnh sửa thư mục" at bounding box center [252, 412] width 95 height 17
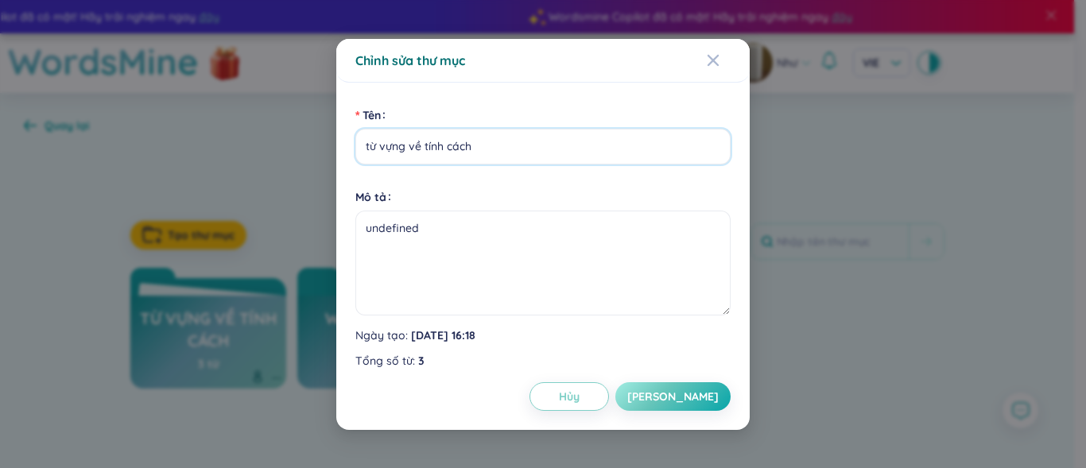
click at [421, 153] on input "từ vựng về tính cách" at bounding box center [542, 147] width 375 height 36
type input "tính cách"
click at [677, 405] on button "[PERSON_NAME]" at bounding box center [672, 396] width 115 height 29
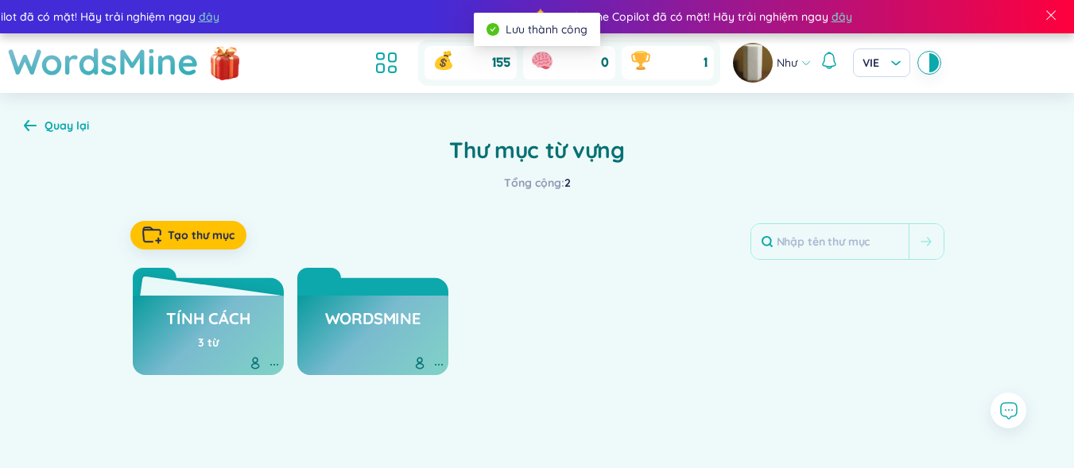
click at [219, 323] on h3 "tính cách" at bounding box center [207, 323] width 83 height 30
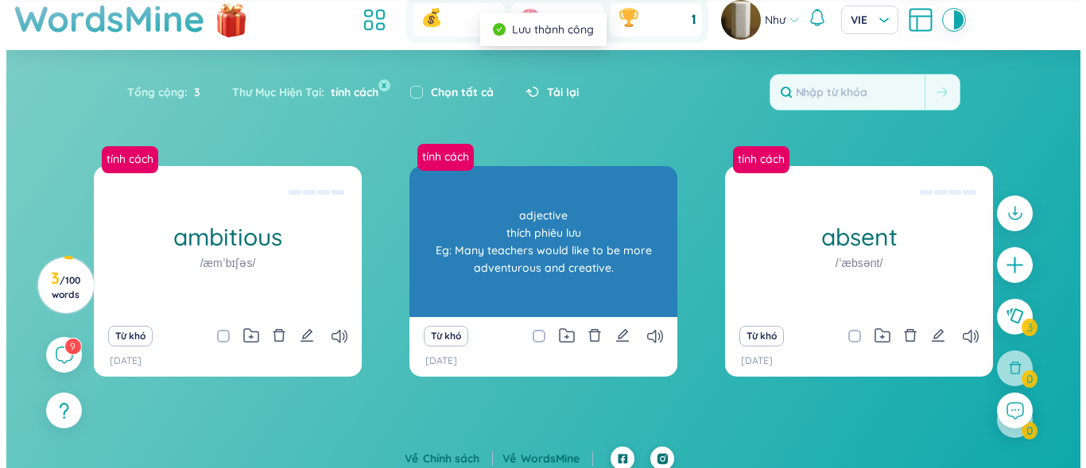
scroll to position [53, 0]
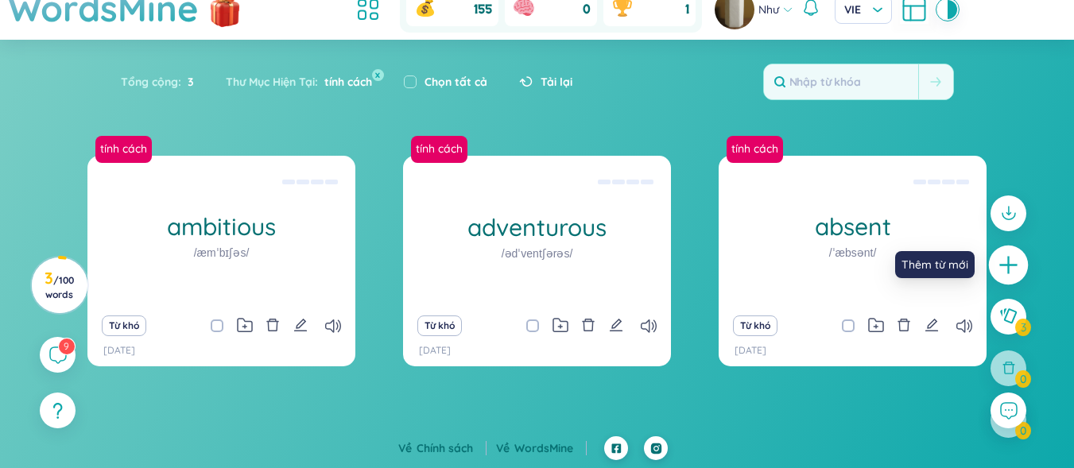
click at [993, 269] on div at bounding box center [1009, 265] width 40 height 40
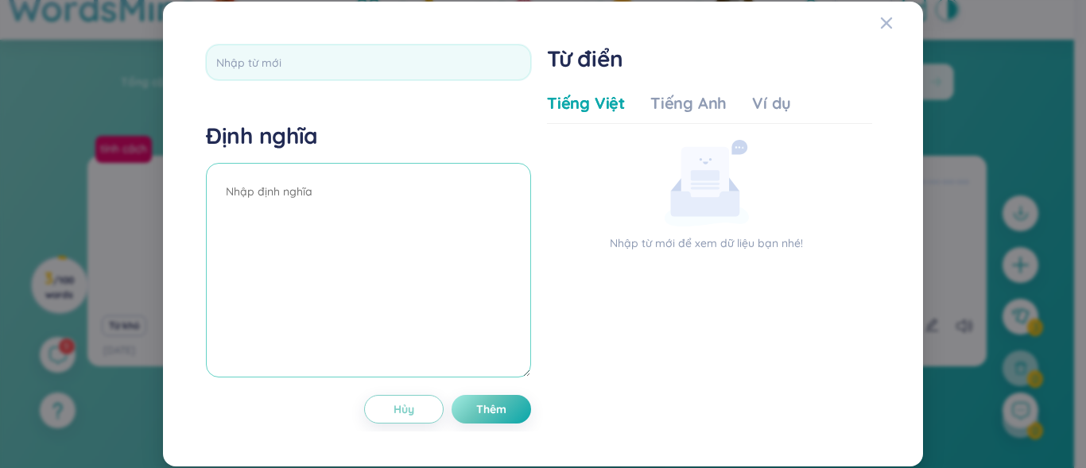
click at [357, 218] on textarea at bounding box center [368, 270] width 325 height 215
type textarea "adjective hùng hổ, [PERSON_NAME], hiếu chiến"
click at [237, 62] on input "text" at bounding box center [368, 63] width 325 height 36
type input "agressive"
click at [407, 157] on div "Định nghĩa adjective hùng hổ, hung hăng, hiếu chiến" at bounding box center [368, 252] width 325 height 261
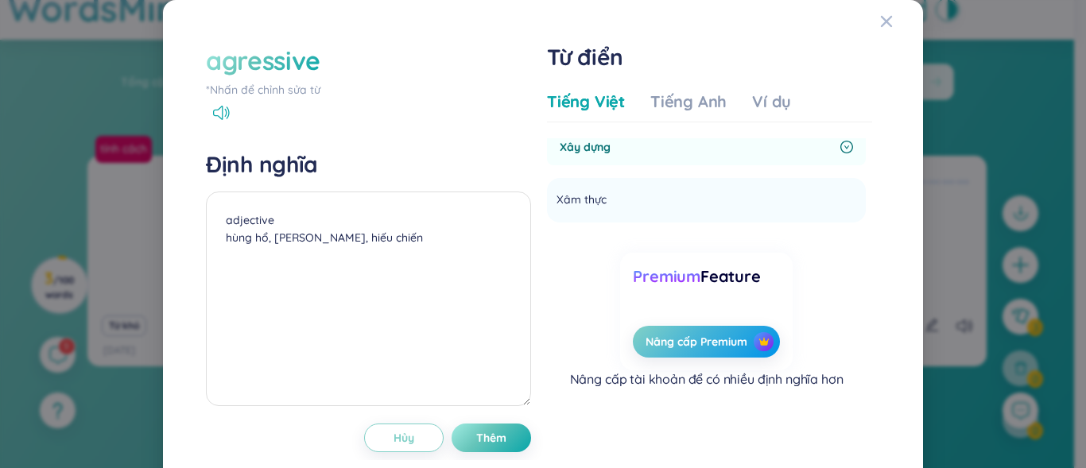
scroll to position [11, 0]
click at [216, 79] on div "agressive *Nhấn để chỉnh sửa từ" at bounding box center [368, 71] width 325 height 56
click at [222, 84] on div "*Nhấn để chỉnh sửa từ" at bounding box center [368, 89] width 325 height 17
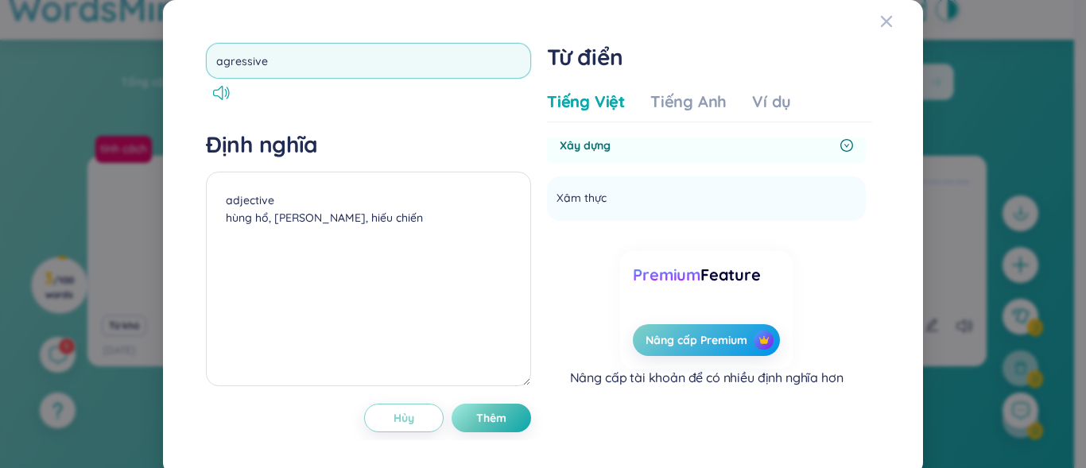
click at [226, 68] on input "agressive" at bounding box center [368, 61] width 325 height 36
type input "aggressive"
click at [401, 225] on textarea "adjective hùng hổ, [PERSON_NAME], hiếu chiến" at bounding box center [368, 279] width 325 height 215
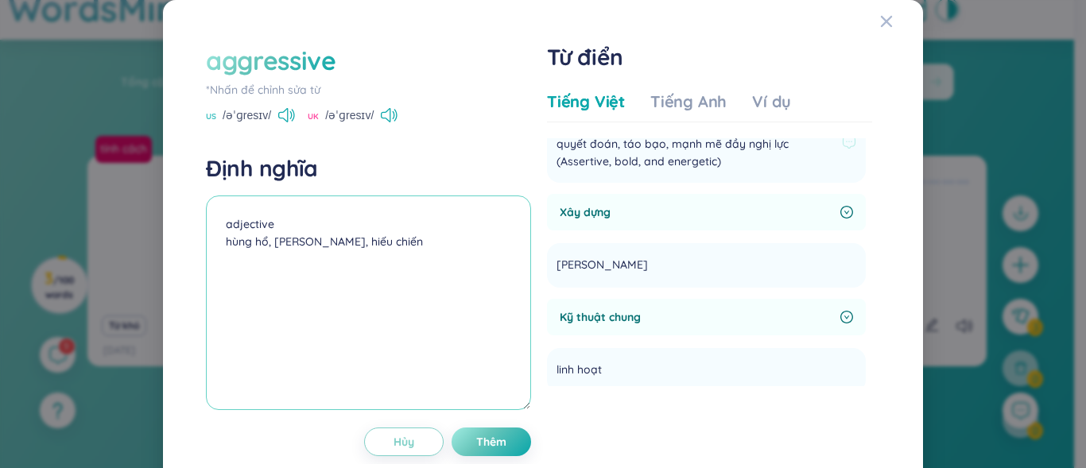
scroll to position [398, 0]
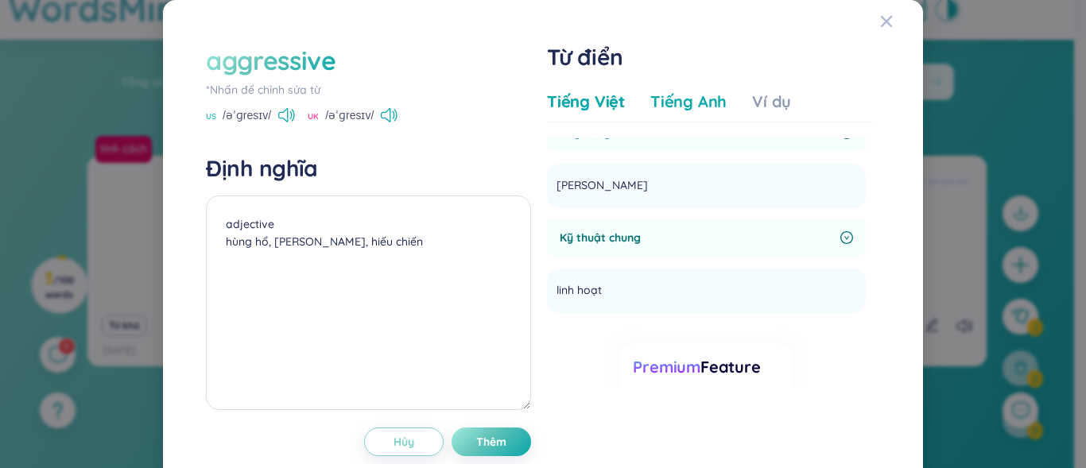
click at [692, 109] on div "Tiếng Anh" at bounding box center [688, 102] width 76 height 22
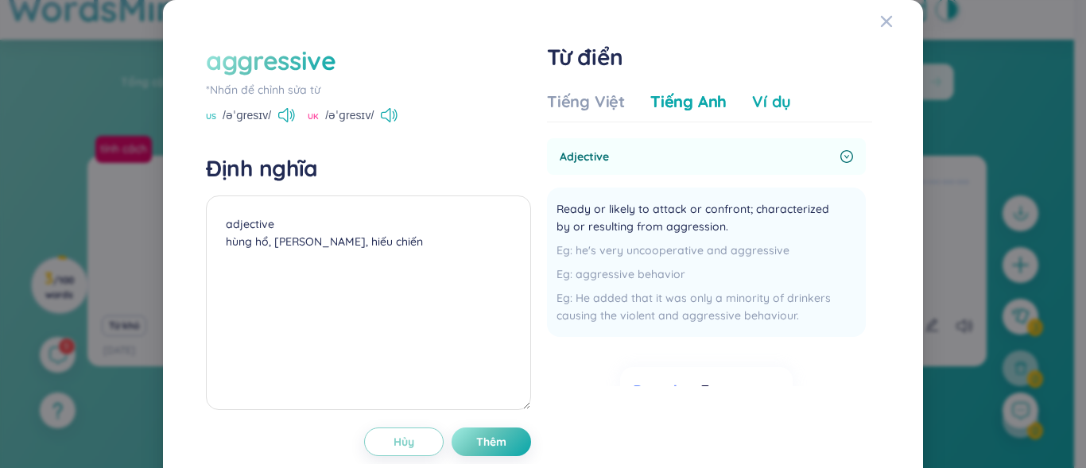
click at [752, 91] on div "Ví dụ" at bounding box center [771, 102] width 39 height 22
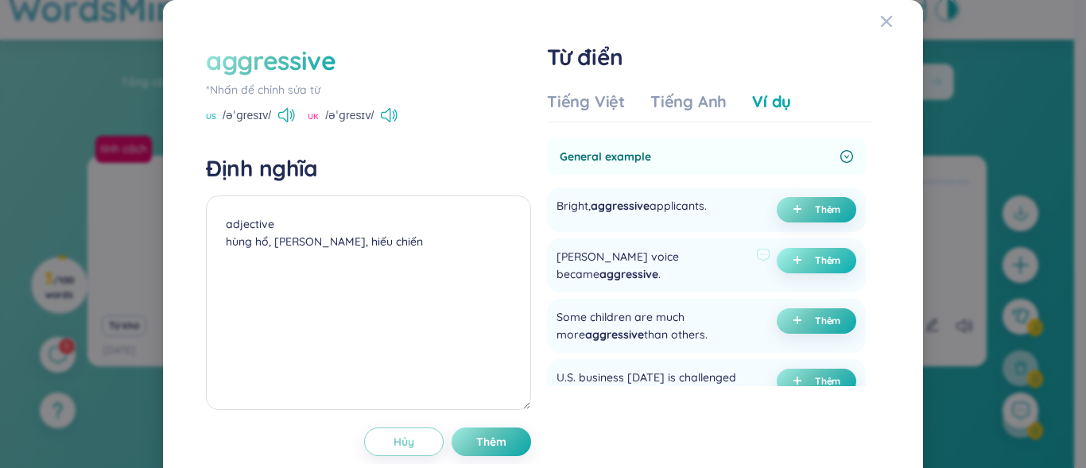
click at [793, 258] on icon "plus" at bounding box center [798, 260] width 10 height 10
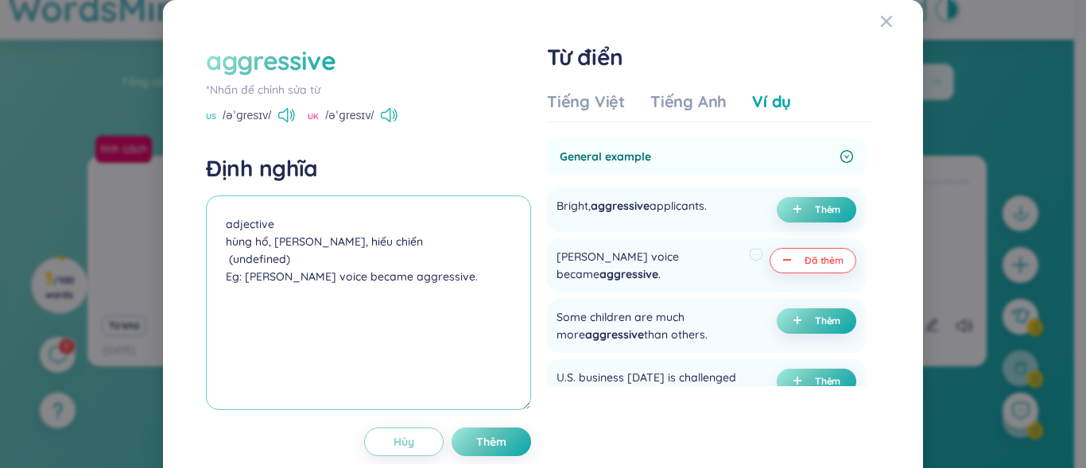
click at [289, 259] on textarea "adjective hùng hổ, [PERSON_NAME], hiếu chiến (undefined) Eg: [PERSON_NAME] voic…" at bounding box center [368, 303] width 325 height 215
type textarea "adjective hùng hổ, [PERSON_NAME], hiếu chiến Eg: [PERSON_NAME] voice became agg…"
click at [489, 433] on button "Thêm" at bounding box center [492, 442] width 80 height 29
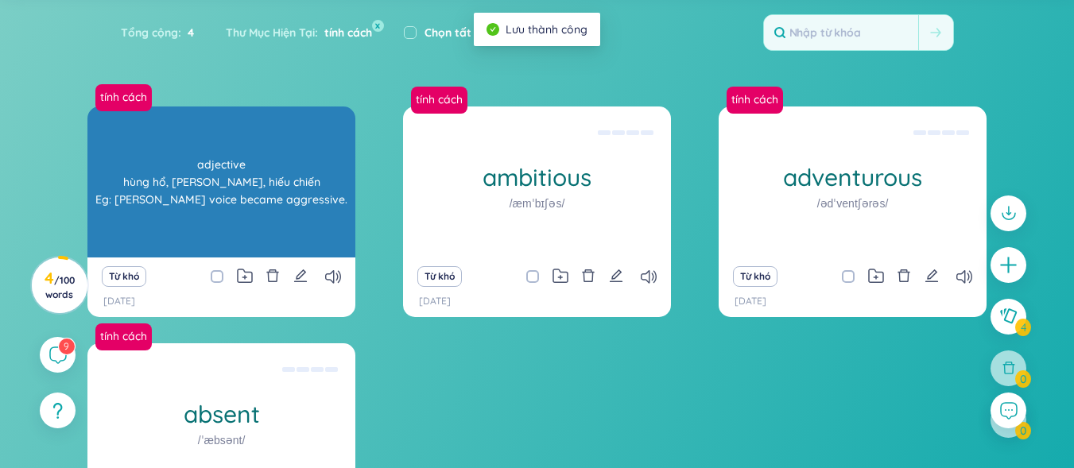
scroll to position [159, 0]
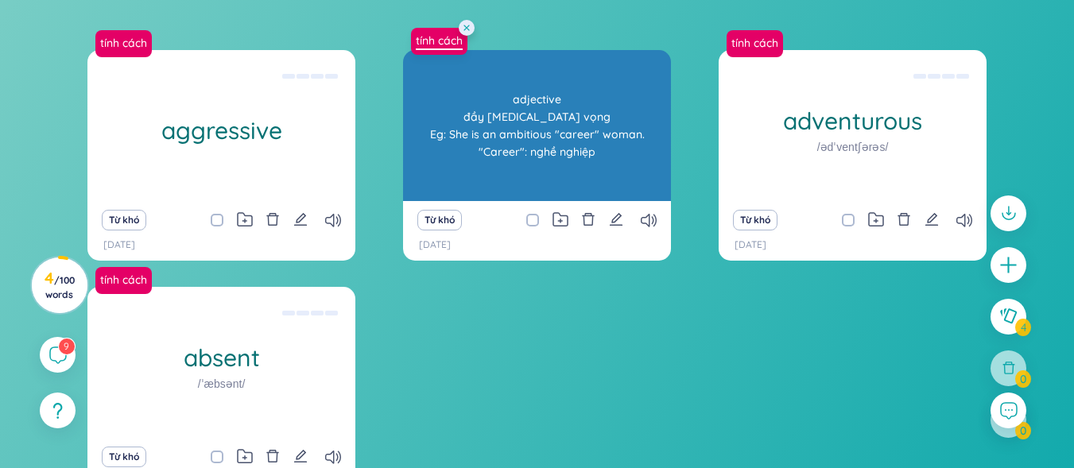
click at [427, 37] on link "tính cách" at bounding box center [440, 41] width 60 height 16
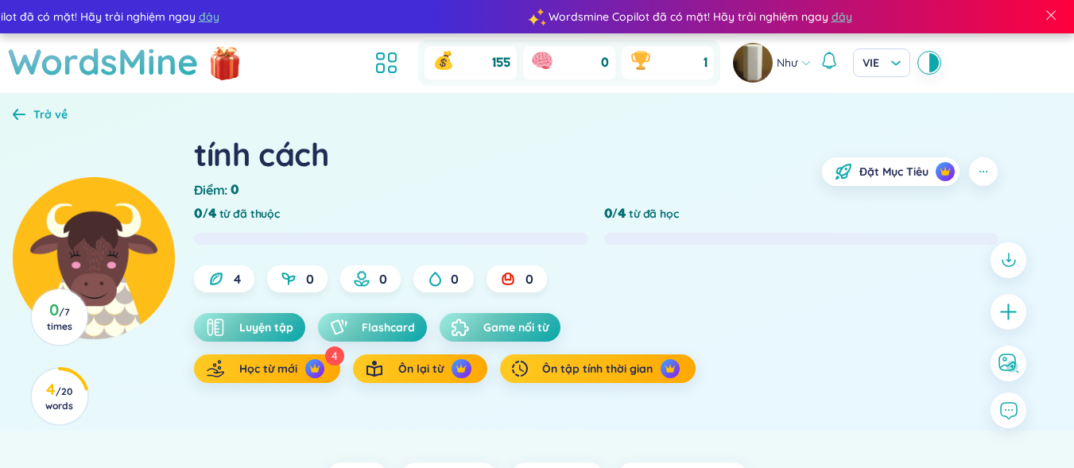
click at [15, 116] on icon at bounding box center [19, 114] width 13 height 11
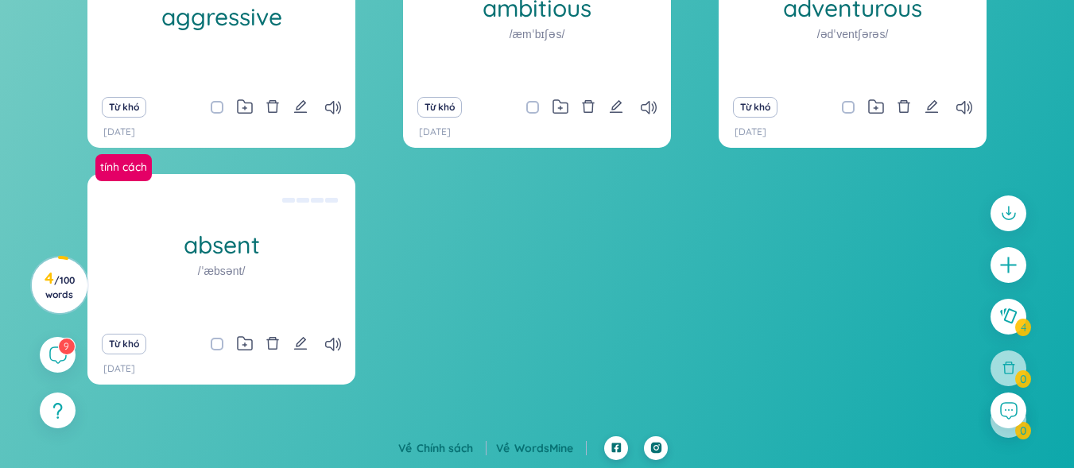
scroll to position [192, 0]
